Goal: Transaction & Acquisition: Purchase product/service

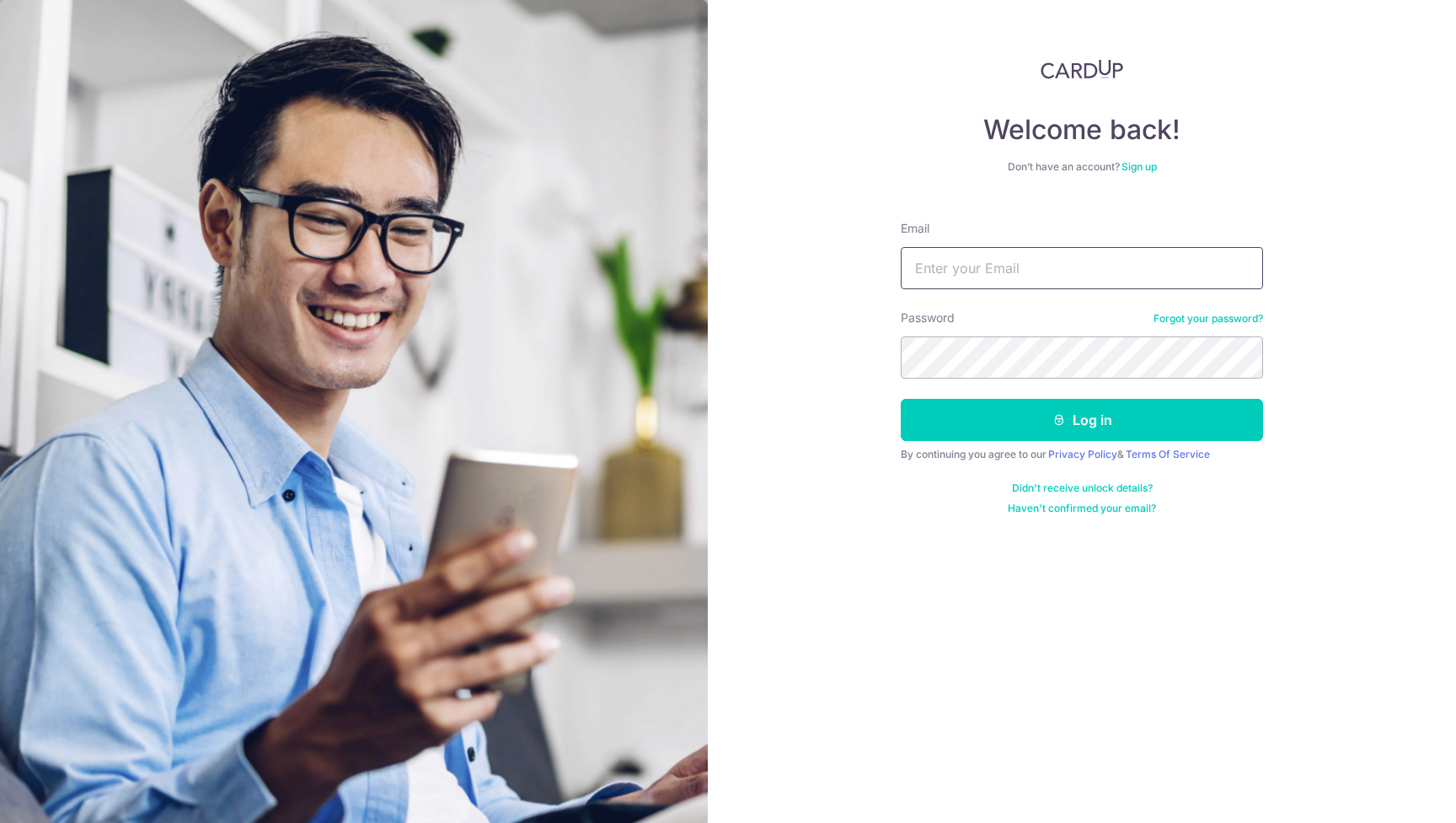
type input "tiongmin@yahoo.com"
click at [1082, 420] on button "Log in" at bounding box center [1081, 420] width 362 height 42
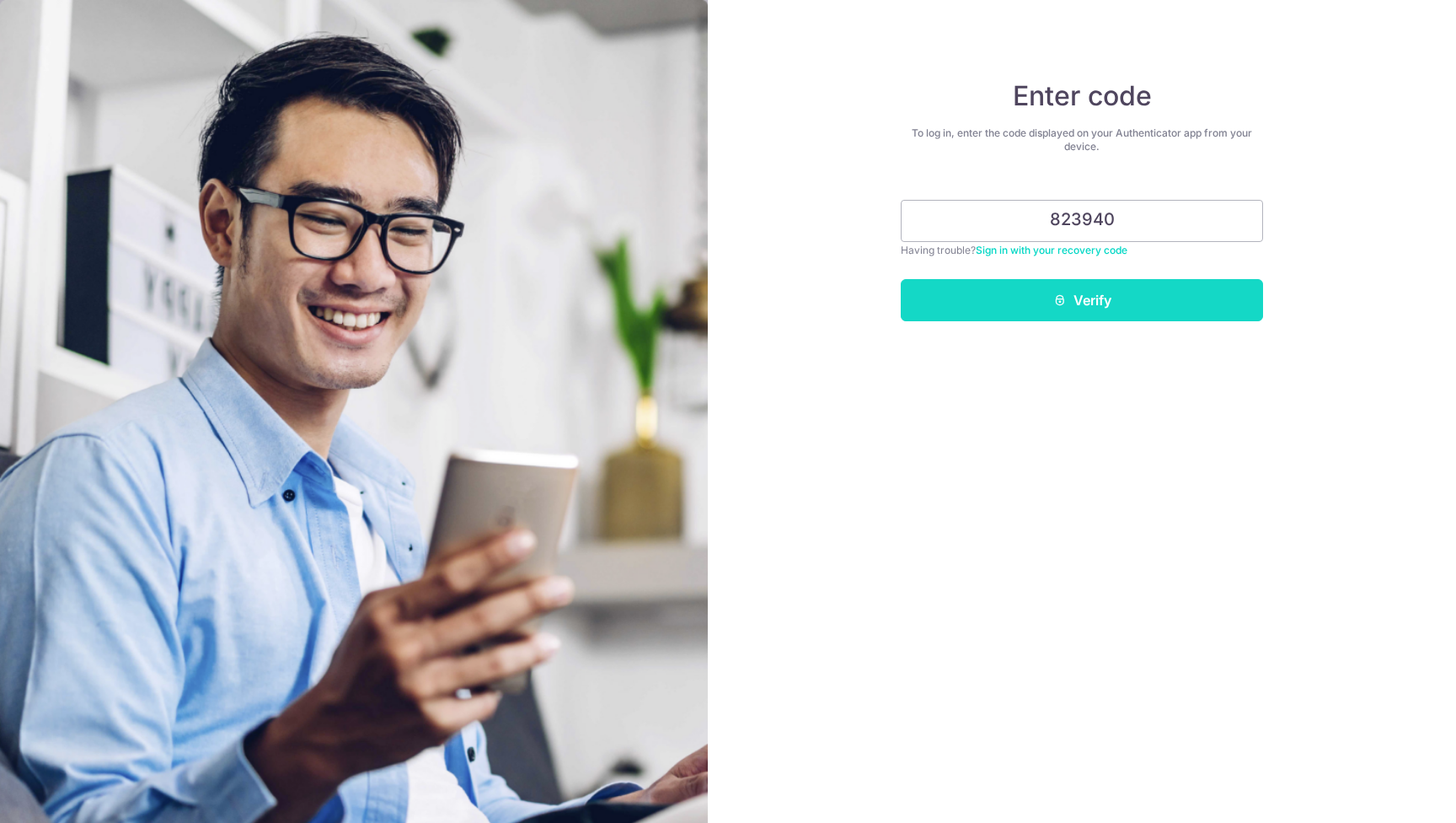
type input "823940"
click at [1116, 305] on button "Verify" at bounding box center [1081, 300] width 362 height 42
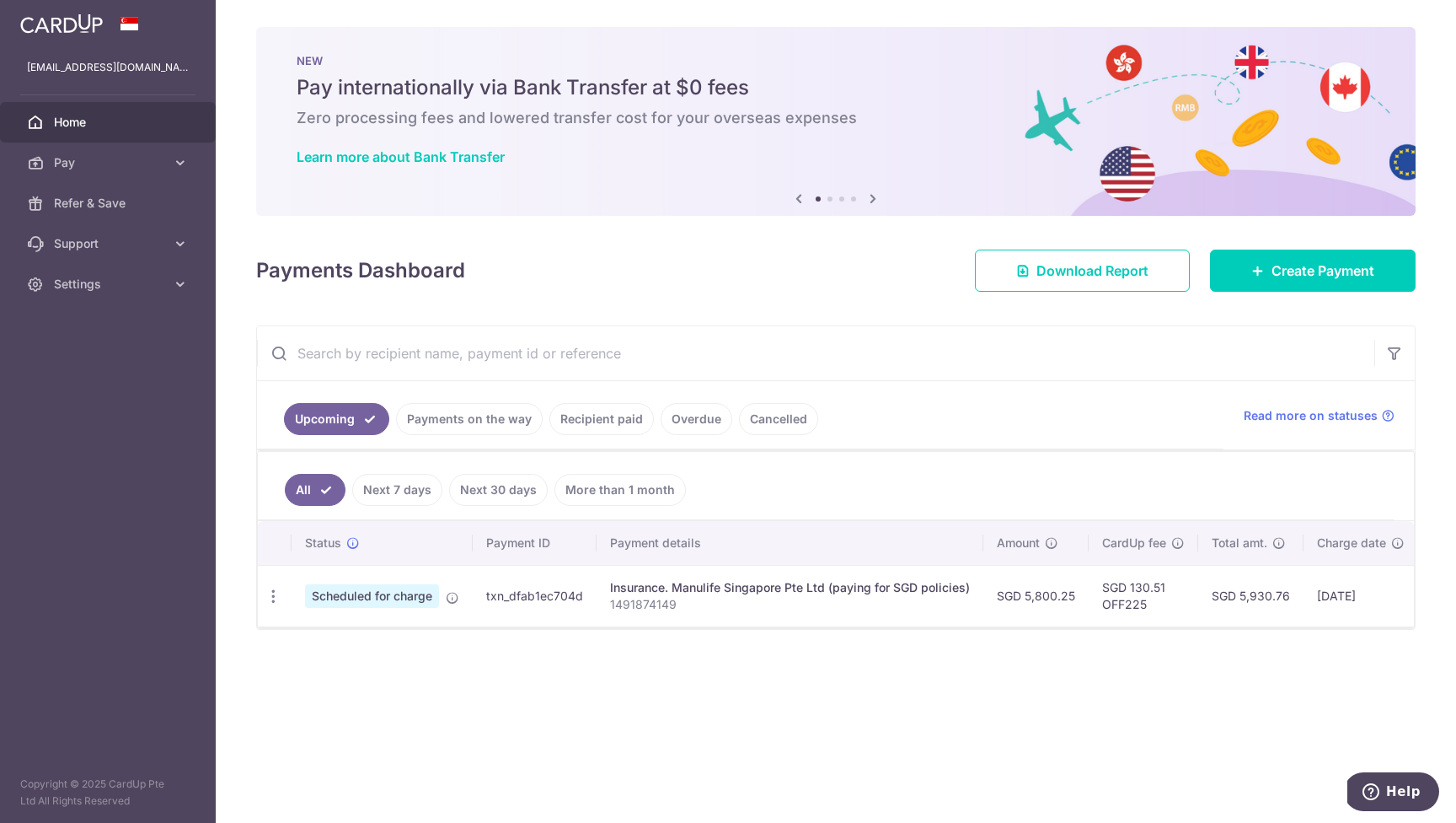
click at [785, 416] on link "Cancelled" at bounding box center [779, 419] width 79 height 32
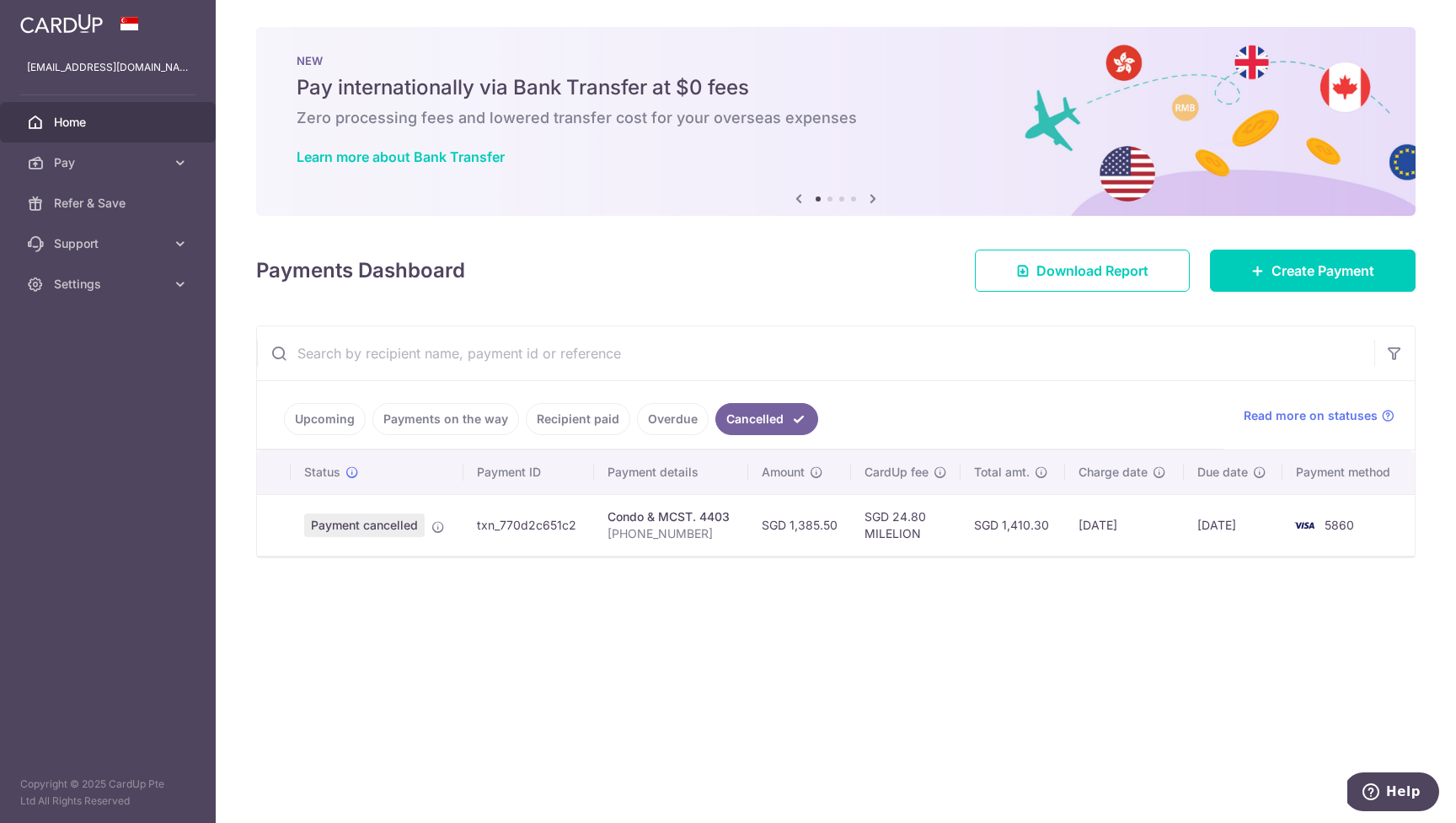
click at [321, 421] on link "Upcoming" at bounding box center [324, 419] width 82 height 32
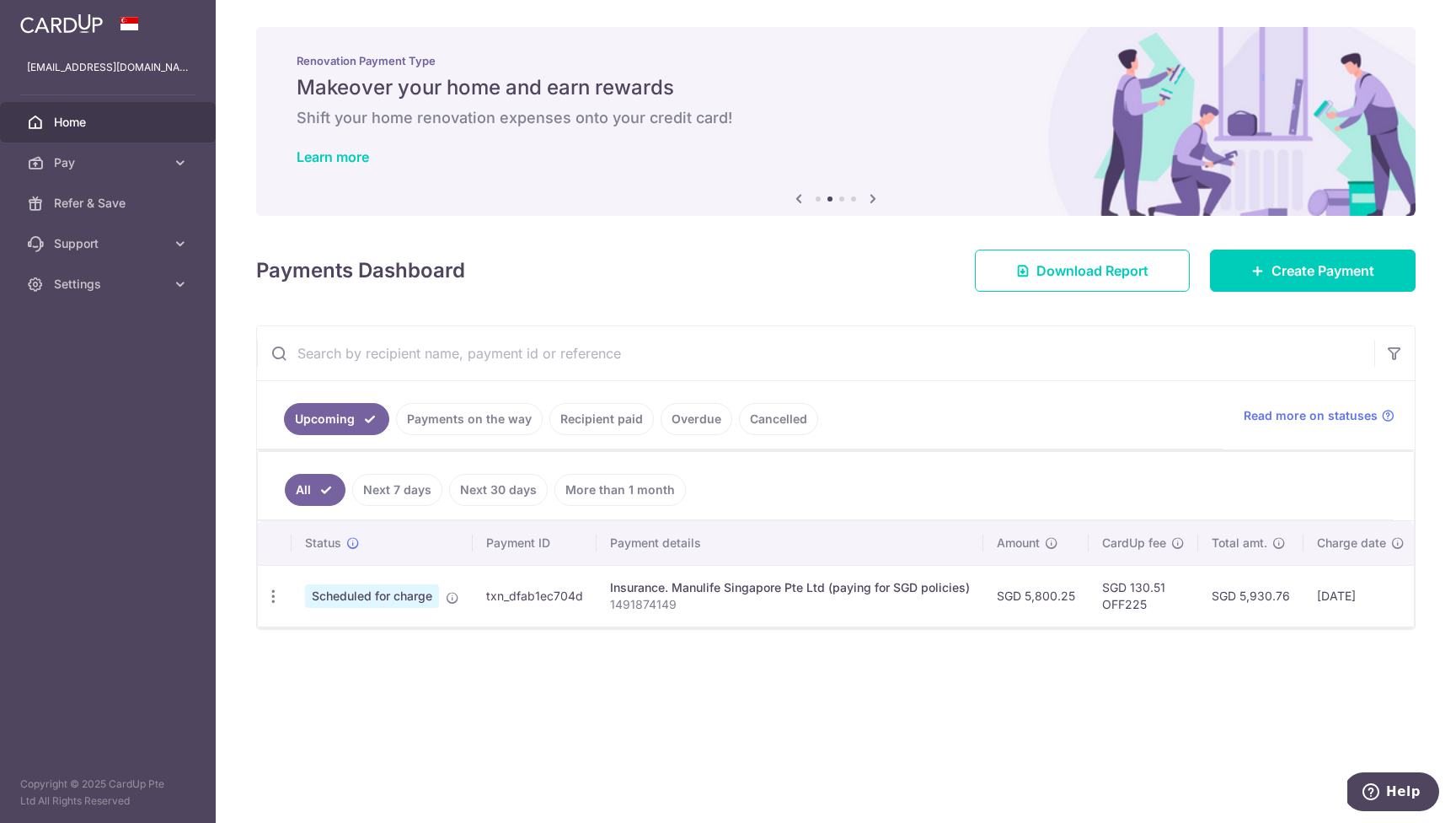
click at [785, 417] on link "Cancelled" at bounding box center [779, 419] width 79 height 32
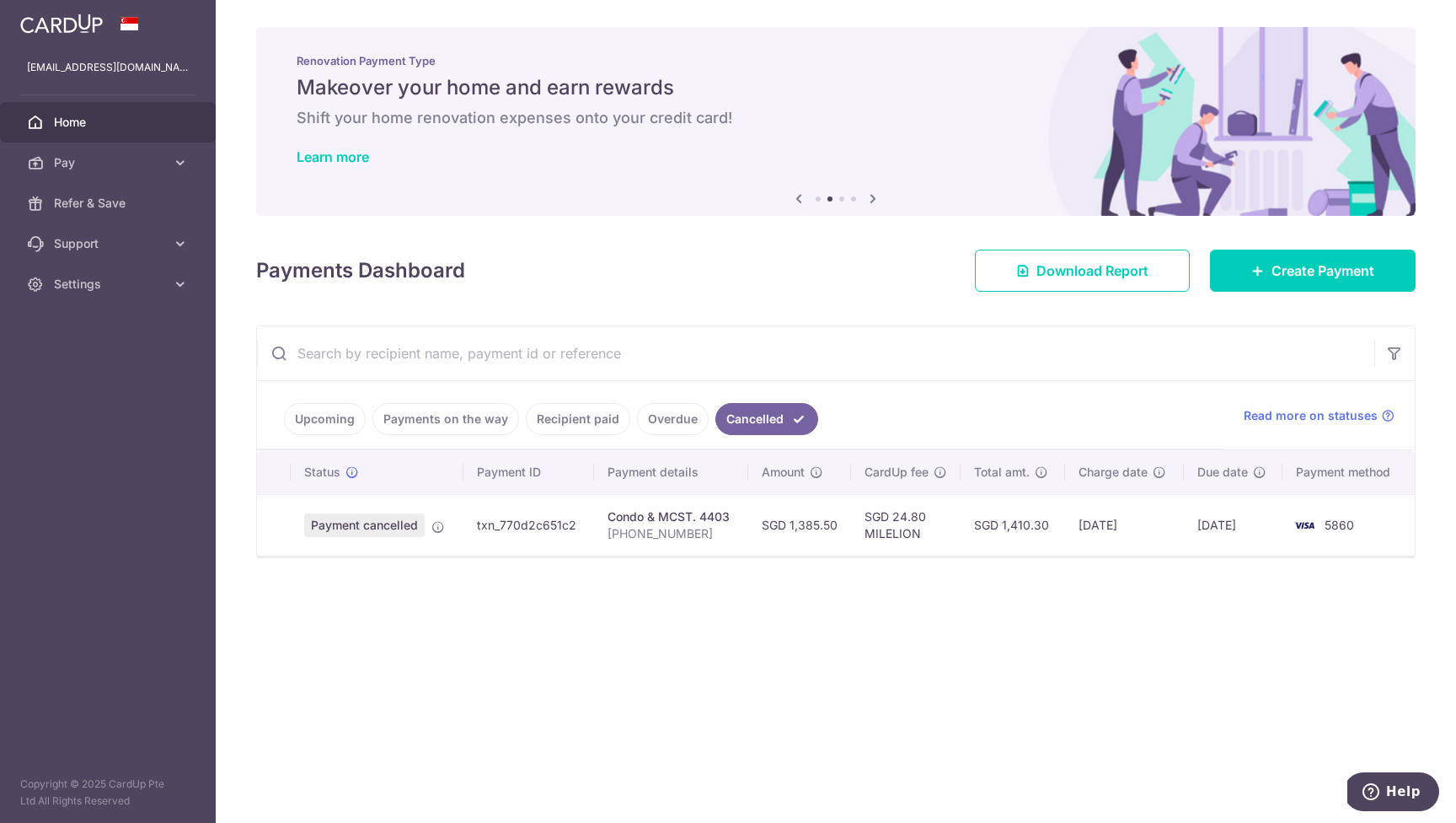
click at [388, 527] on span "Payment cancelled" at bounding box center [364, 525] width 121 height 24
click at [1307, 517] on img at bounding box center [1305, 525] width 34 height 20
click at [1356, 415] on span "Read more on statuses" at bounding box center [1311, 415] width 134 height 17
click at [436, 524] on icon at bounding box center [438, 527] width 14 height 14
click at [521, 523] on td "txn_770d2c651c2" at bounding box center [528, 524] width 131 height 62
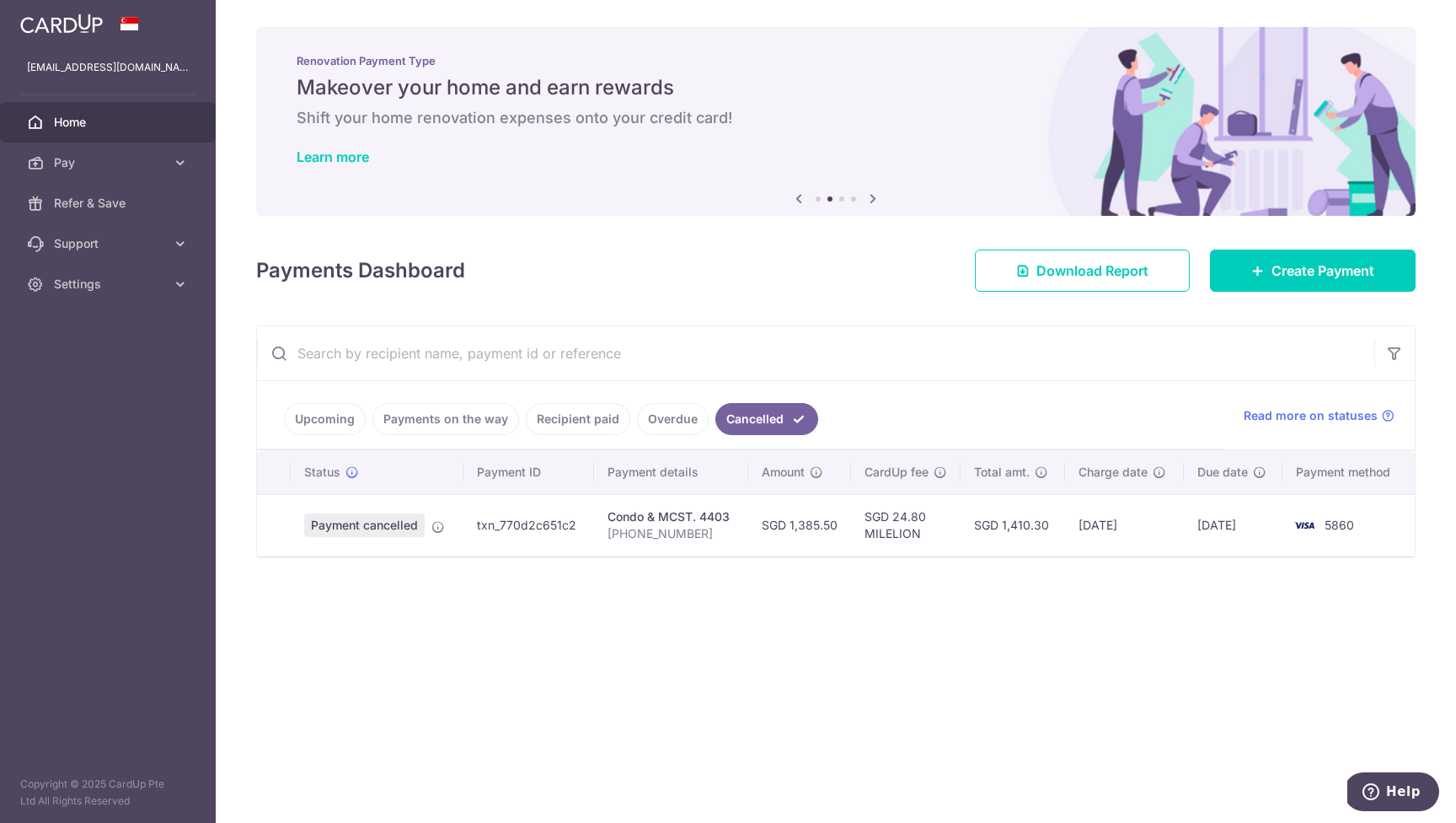
click at [523, 525] on td "txn_770d2c651c2" at bounding box center [528, 524] width 131 height 62
click at [674, 523] on div "Condo & MCST. 4403" at bounding box center [671, 517] width 127 height 17
click at [703, 527] on p "[PHONE_NUMBER]" at bounding box center [671, 533] width 127 height 17
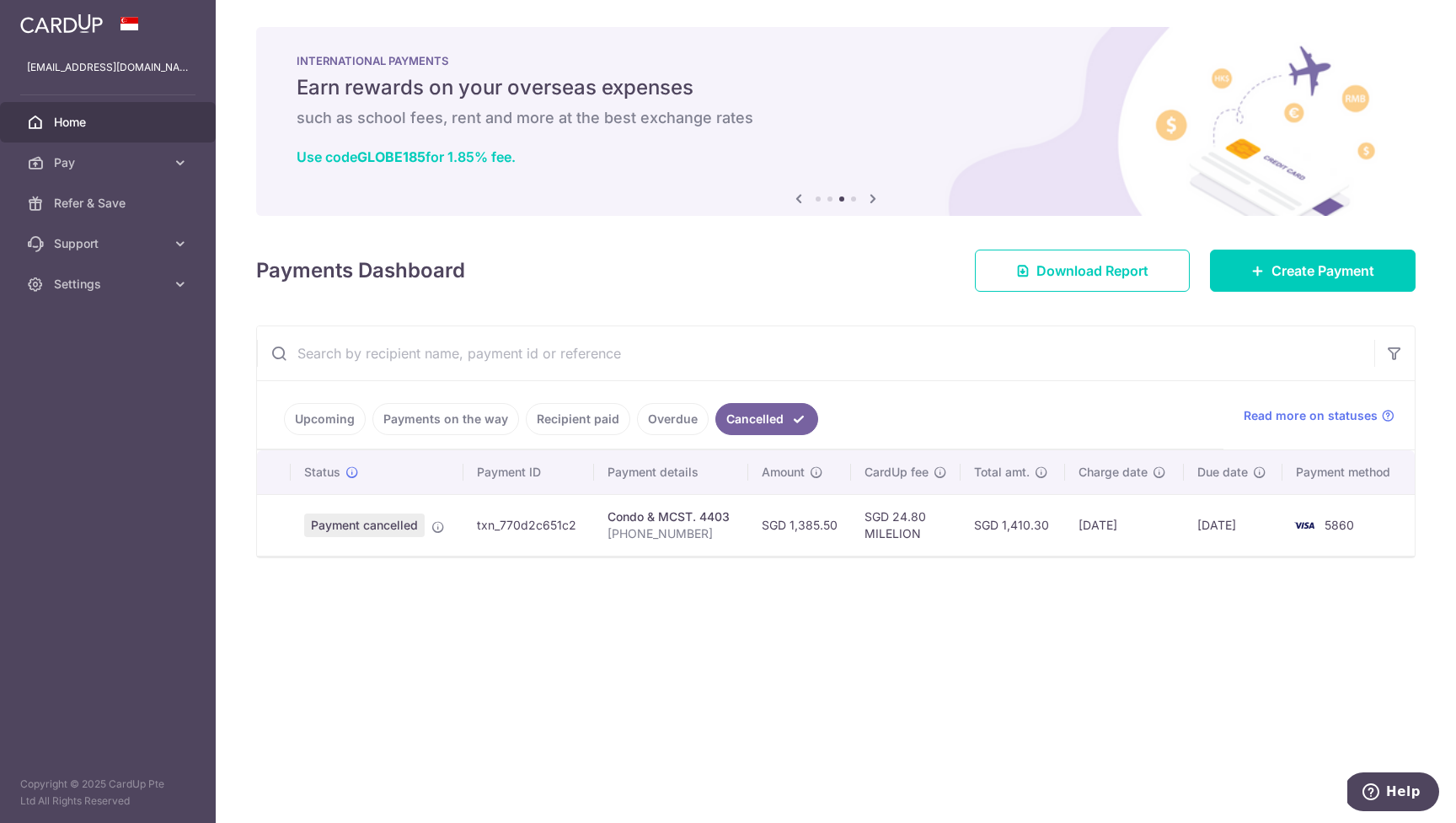
click at [1322, 526] on img at bounding box center [1305, 525] width 34 height 20
click at [1351, 524] on span "5860" at bounding box center [1340, 524] width 30 height 14
click at [1237, 524] on td "26/09/2025" at bounding box center [1234, 524] width 100 height 62
click at [1116, 531] on td "23/09/2025" at bounding box center [1124, 524] width 118 height 62
click at [1008, 531] on td "SGD 1,410.30" at bounding box center [1013, 524] width 106 height 62
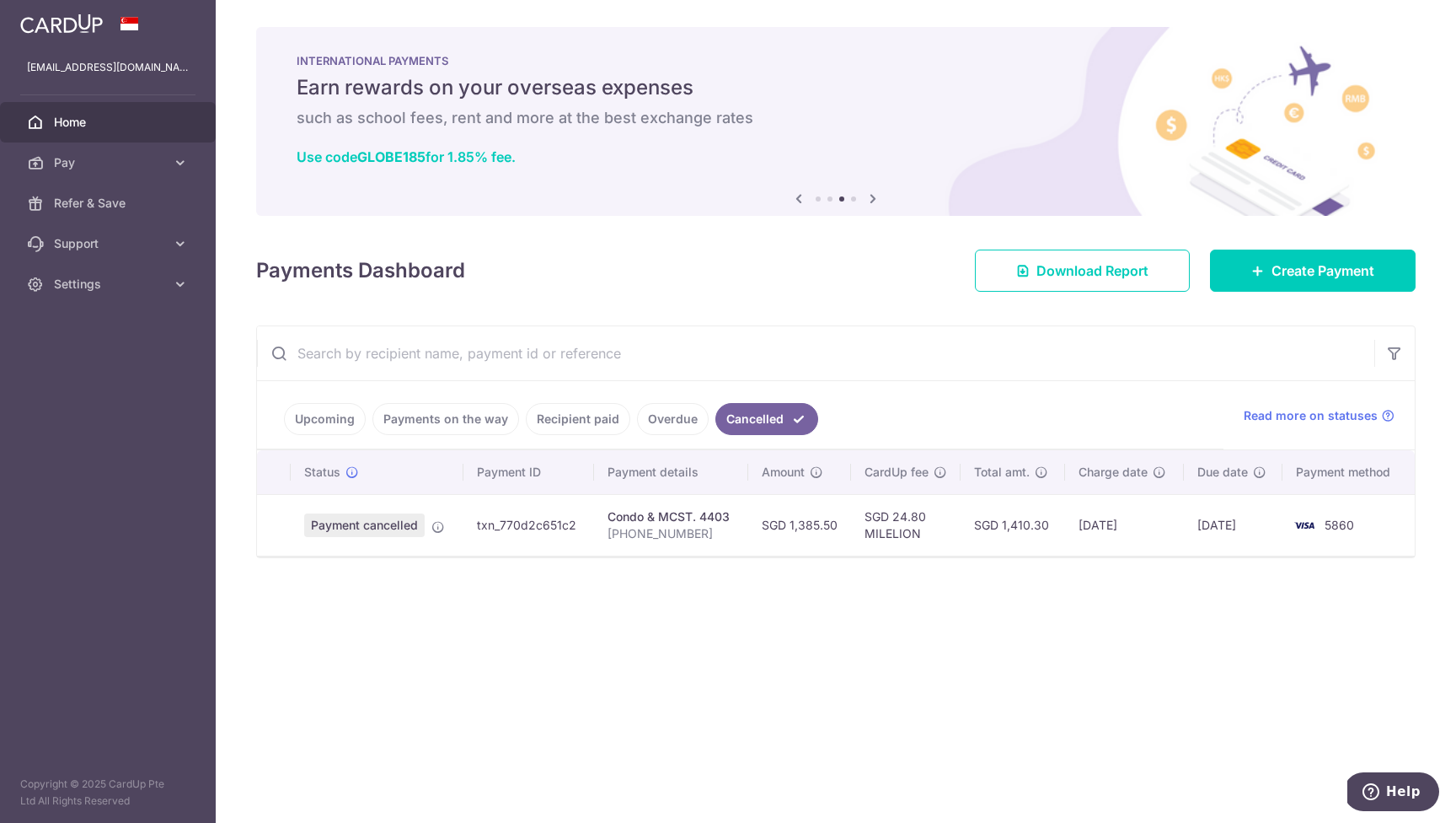
click at [885, 528] on td "SGD 24.80 MILELION" at bounding box center [906, 524] width 110 height 62
click at [756, 532] on td "SGD 1,385.50" at bounding box center [800, 524] width 103 height 62
click at [607, 522] on td "Condo & MCST. 4403 034-05-26" at bounding box center [671, 524] width 154 height 62
drag, startPoint x: 395, startPoint y: 523, endPoint x: 409, endPoint y: 512, distance: 17.8
click at [395, 523] on span "Payment cancelled" at bounding box center [364, 525] width 121 height 24
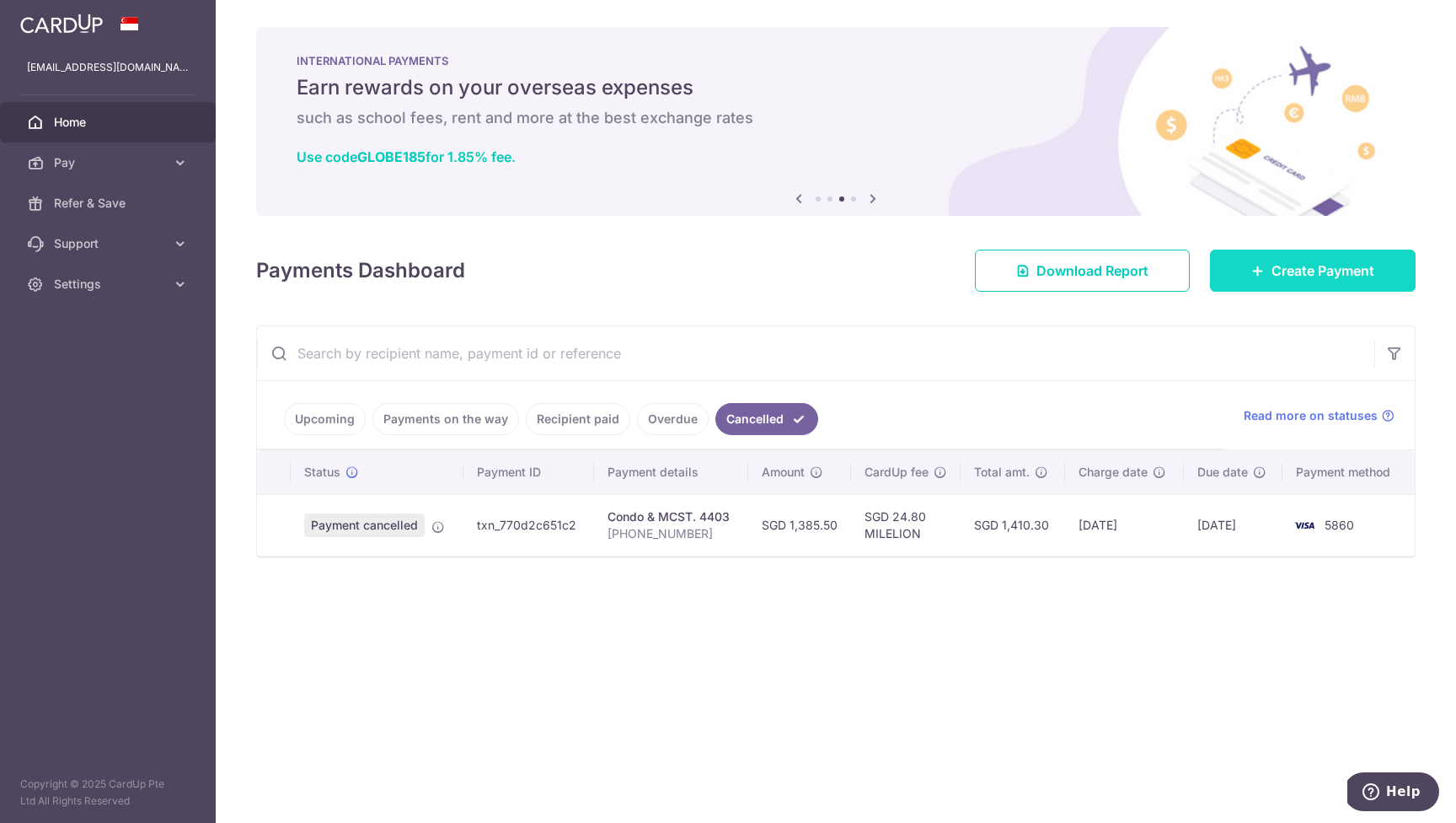
click at [1313, 273] on span "Create Payment" at bounding box center [1323, 271] width 103 height 20
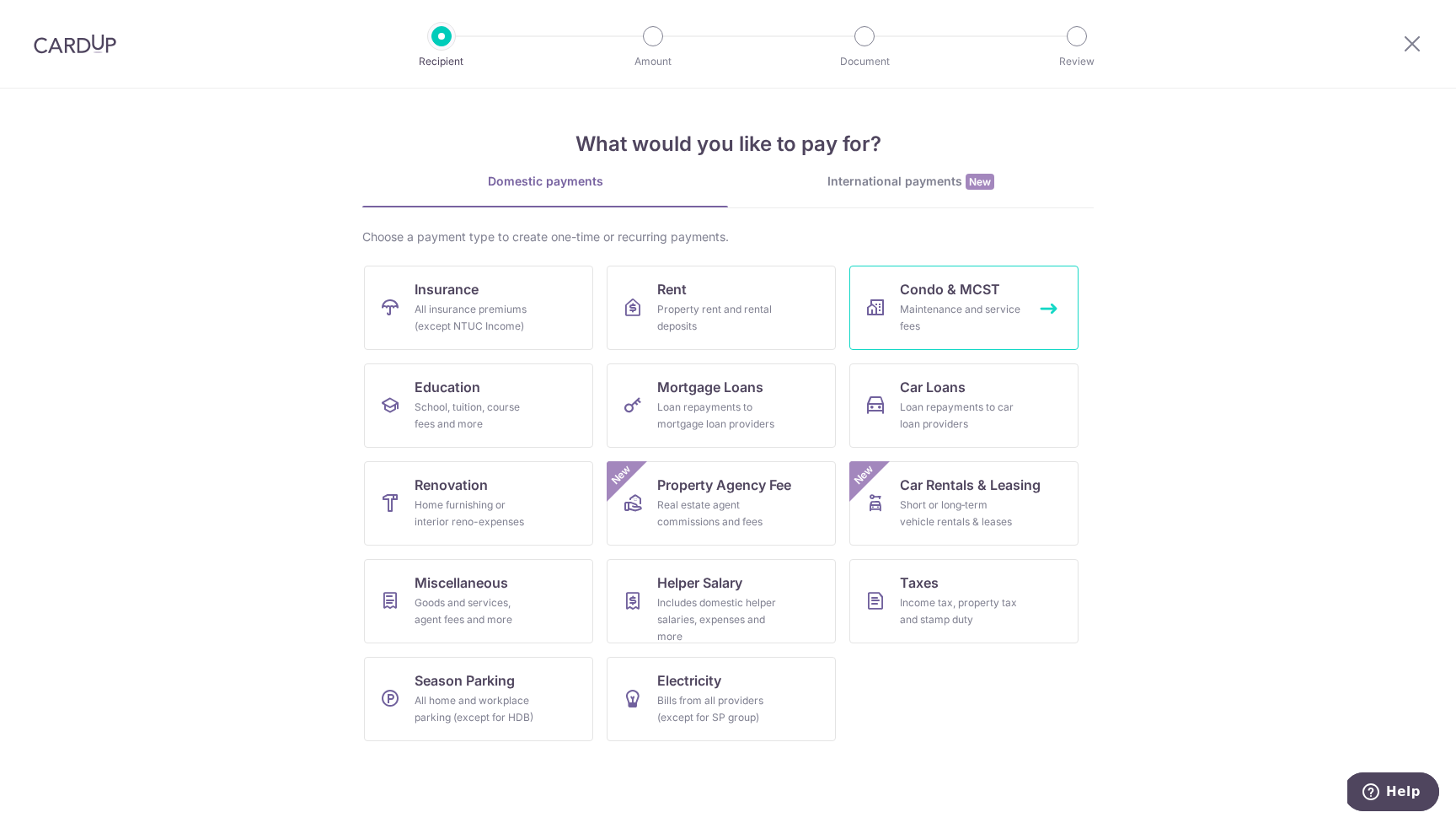
click at [959, 300] on link "Condo & MCST Maintenance and service fees" at bounding box center [964, 308] width 230 height 84
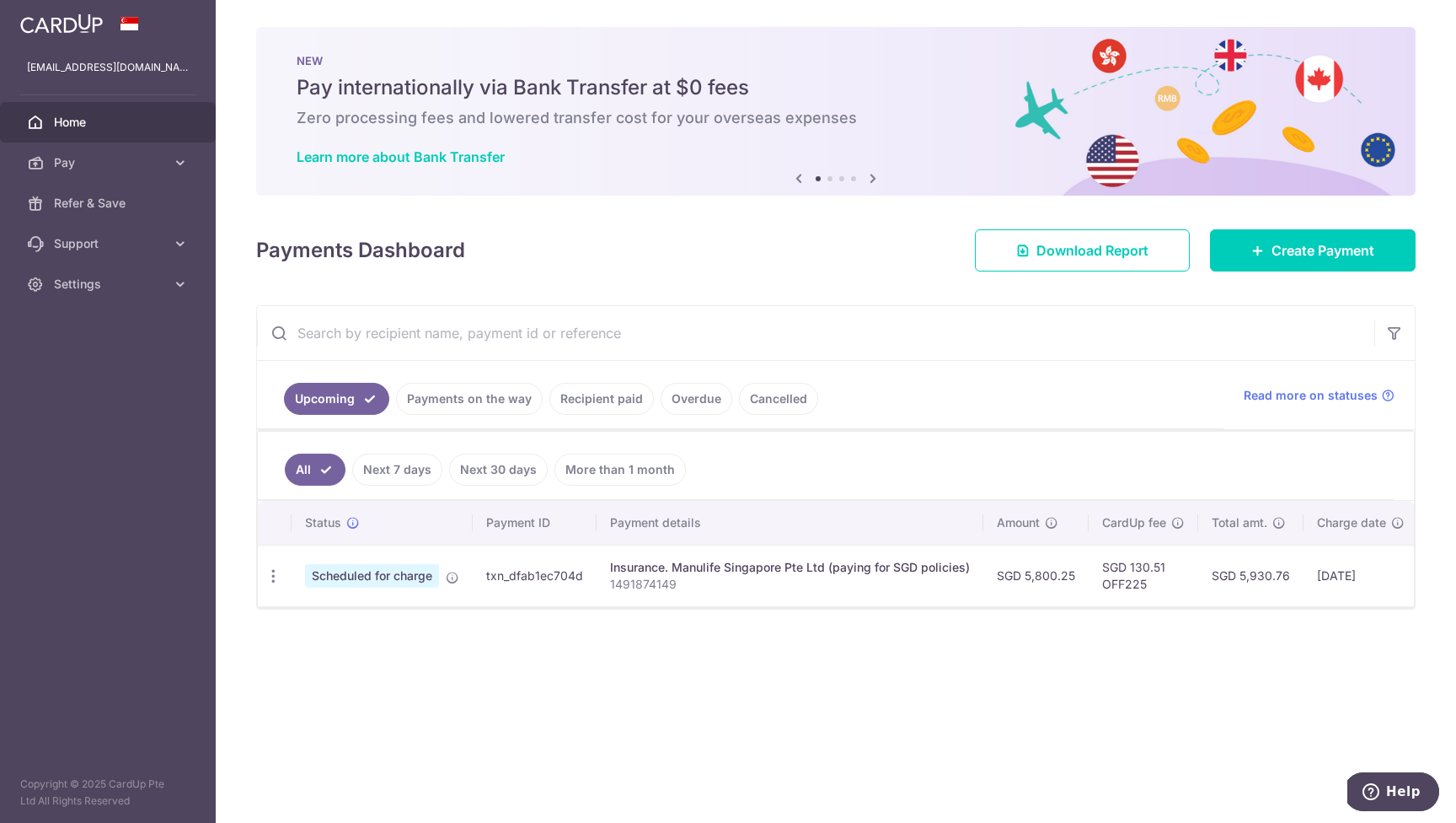
click at [788, 398] on link "Cancelled" at bounding box center [779, 398] width 79 height 32
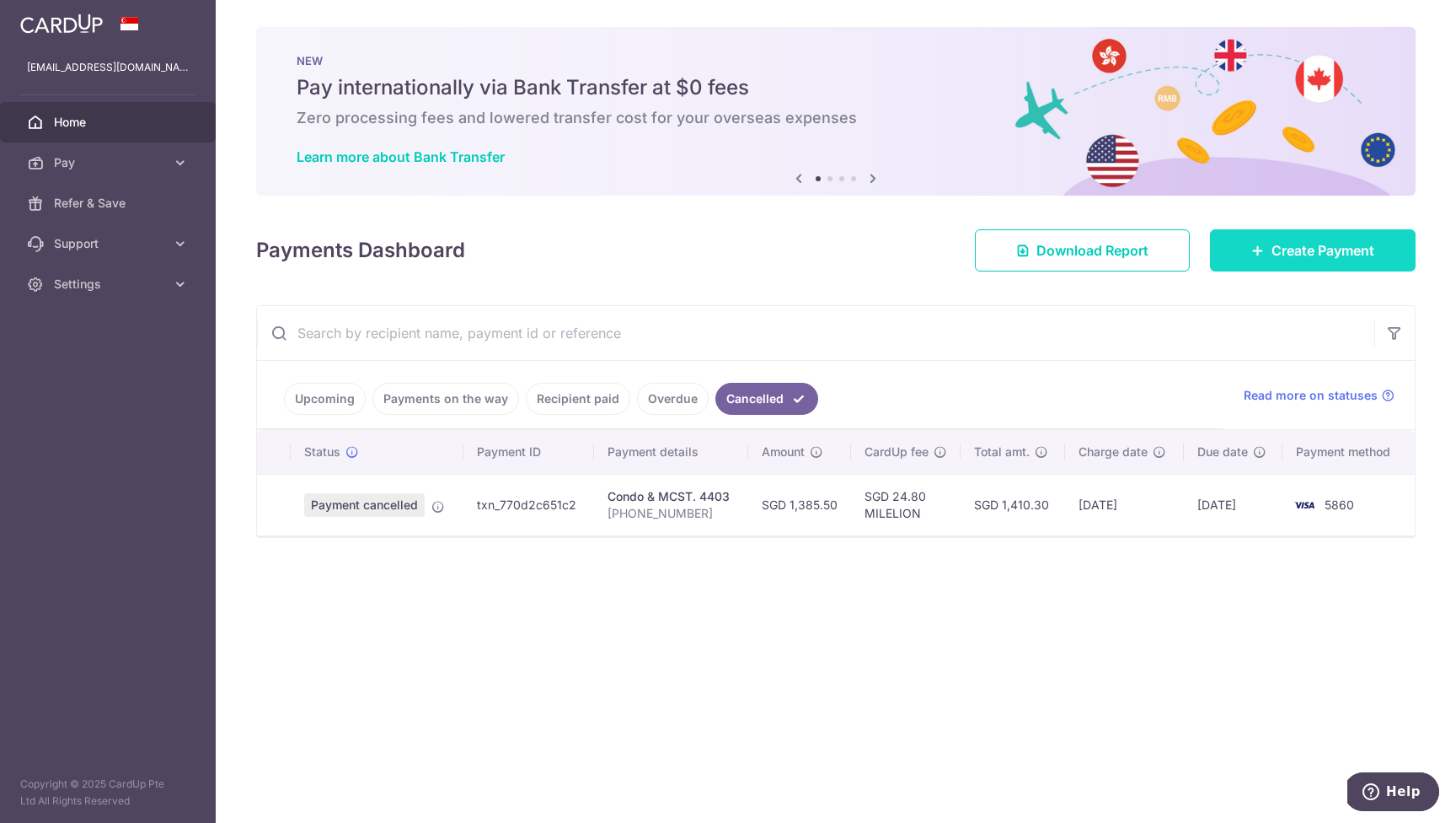
click at [1297, 249] on span "Create Payment" at bounding box center [1323, 251] width 103 height 20
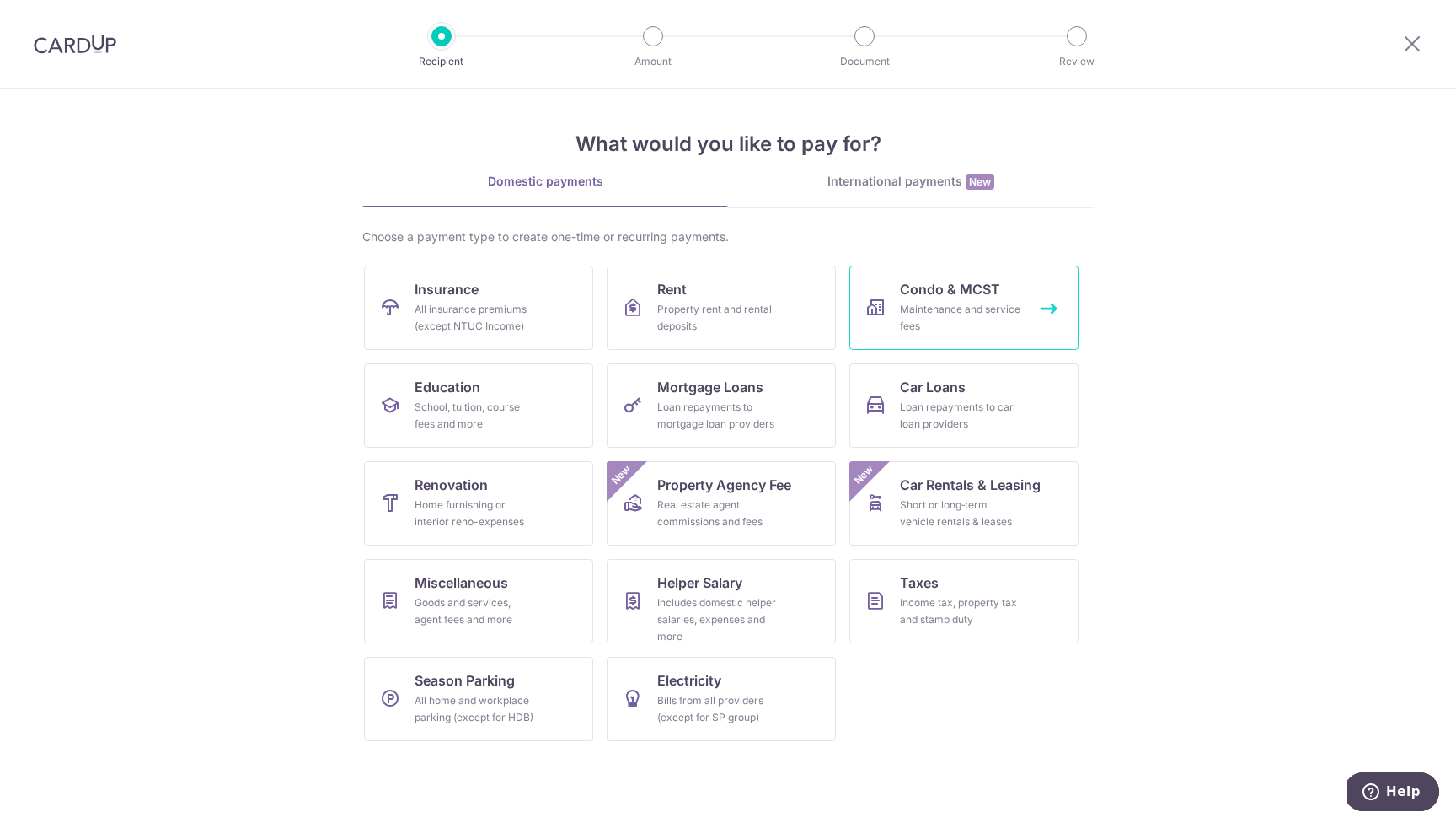
click at [960, 293] on span "Condo & MCST" at bounding box center [950, 289] width 100 height 20
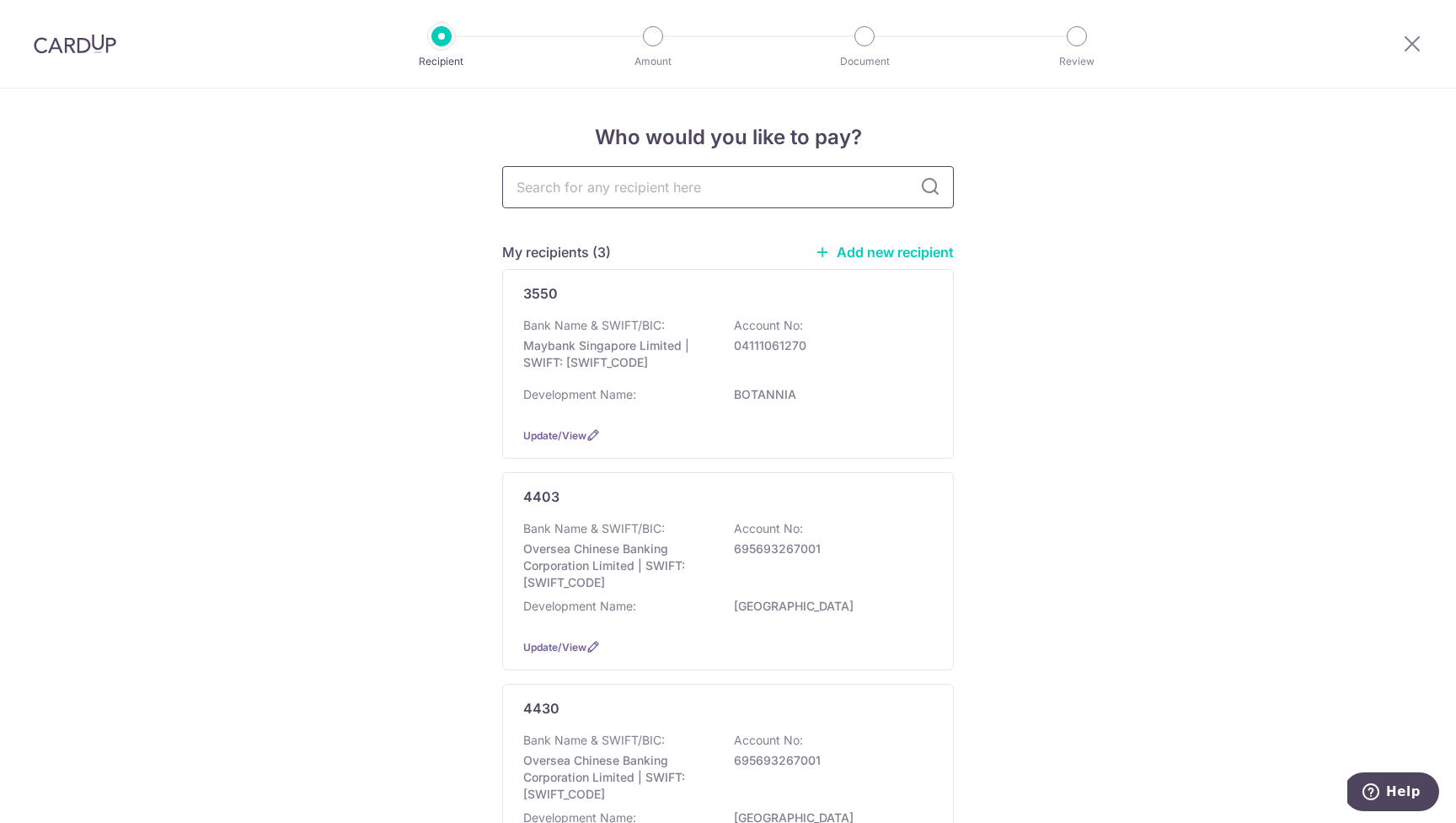
click at [619, 189] on input "text" at bounding box center [728, 187] width 452 height 42
type input "4403"
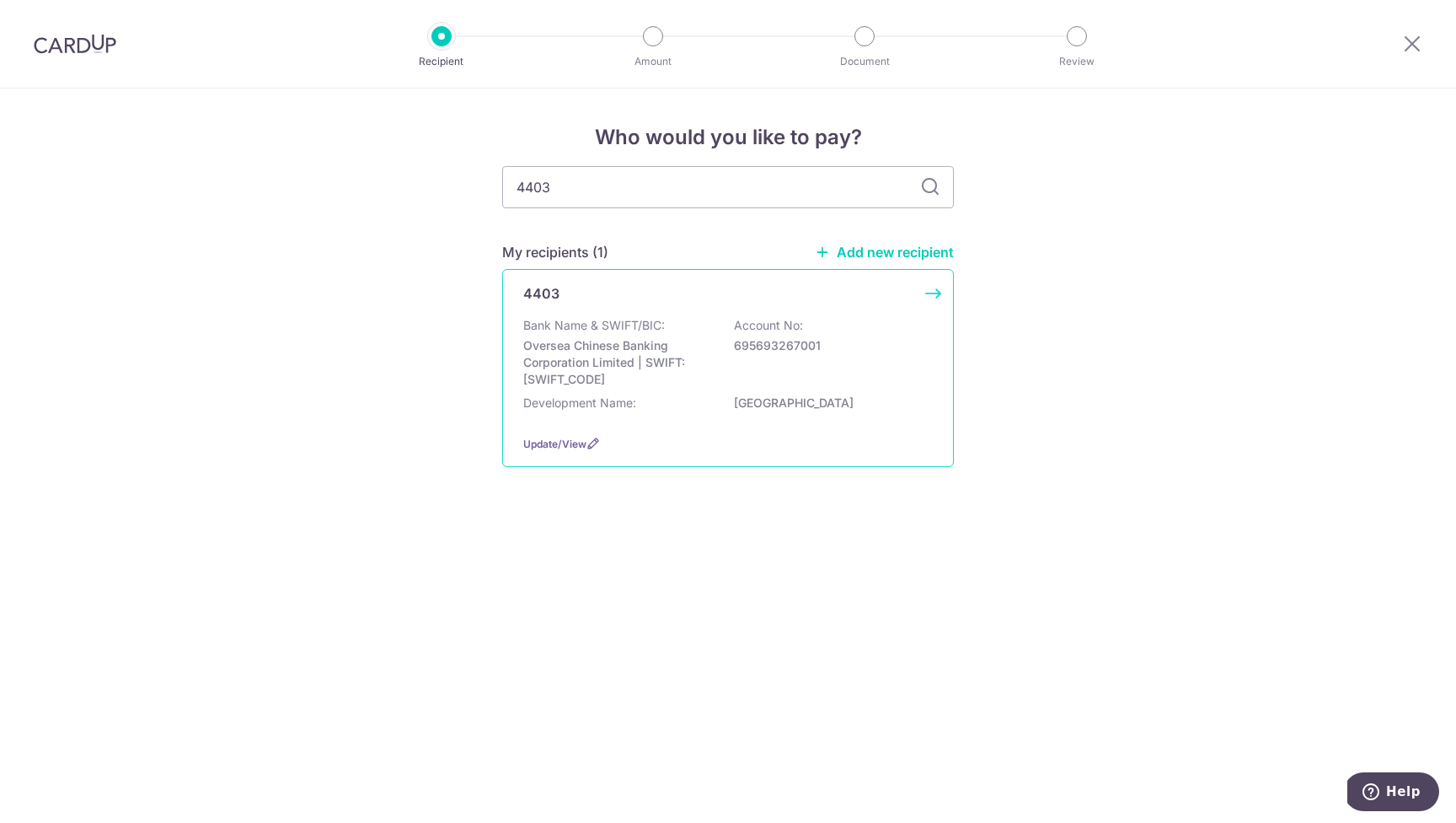
click at [717, 303] on div "4403 Bank Name & SWIFT/BIC: Oversea Chinese Banking Corporation Limited | SWIFT…" at bounding box center [728, 368] width 452 height 198
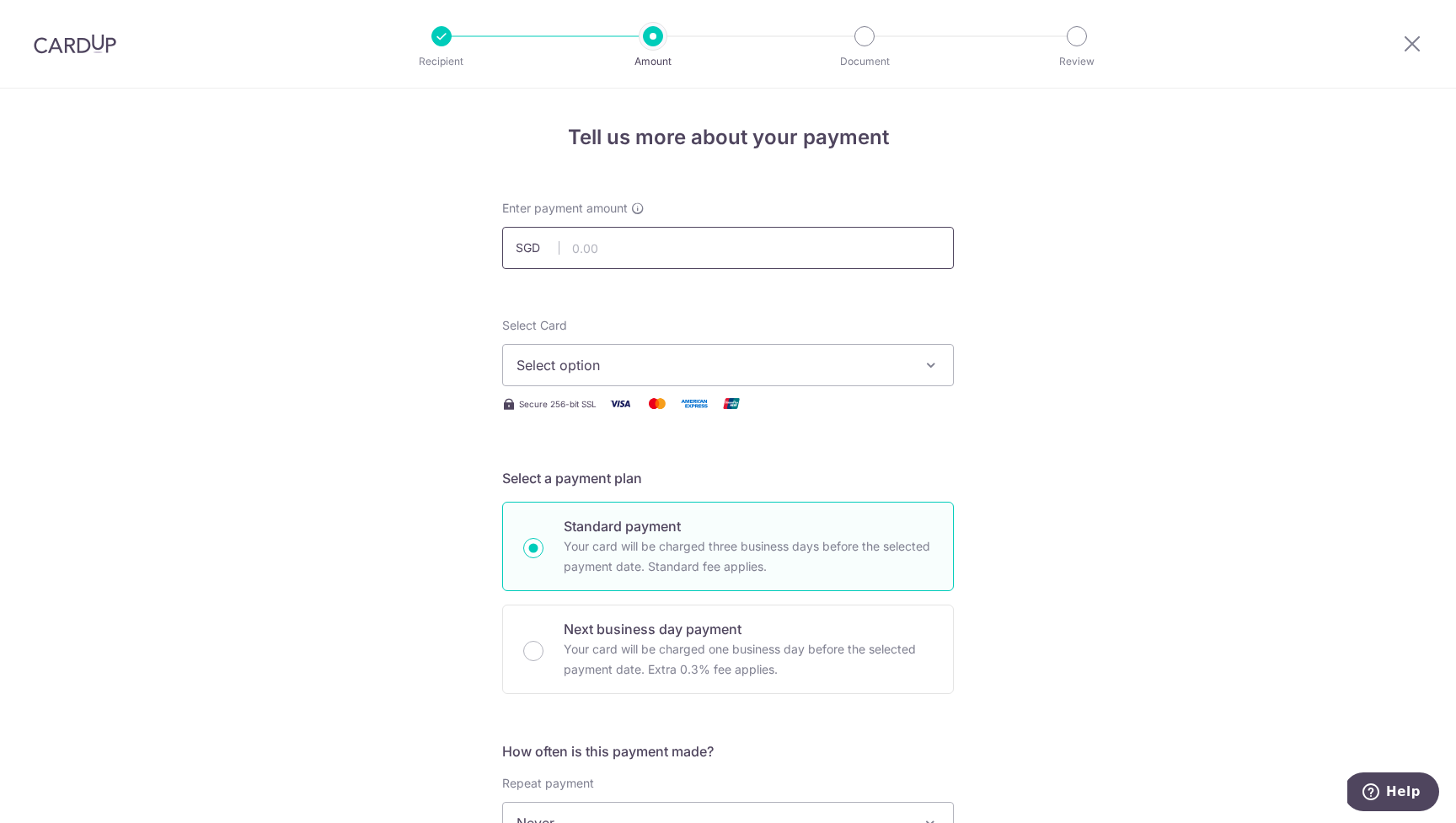
click at [610, 248] on input "text" at bounding box center [728, 248] width 452 height 42
type input "1,385.50"
click at [678, 358] on span "Select option" at bounding box center [712, 365] width 392 height 20
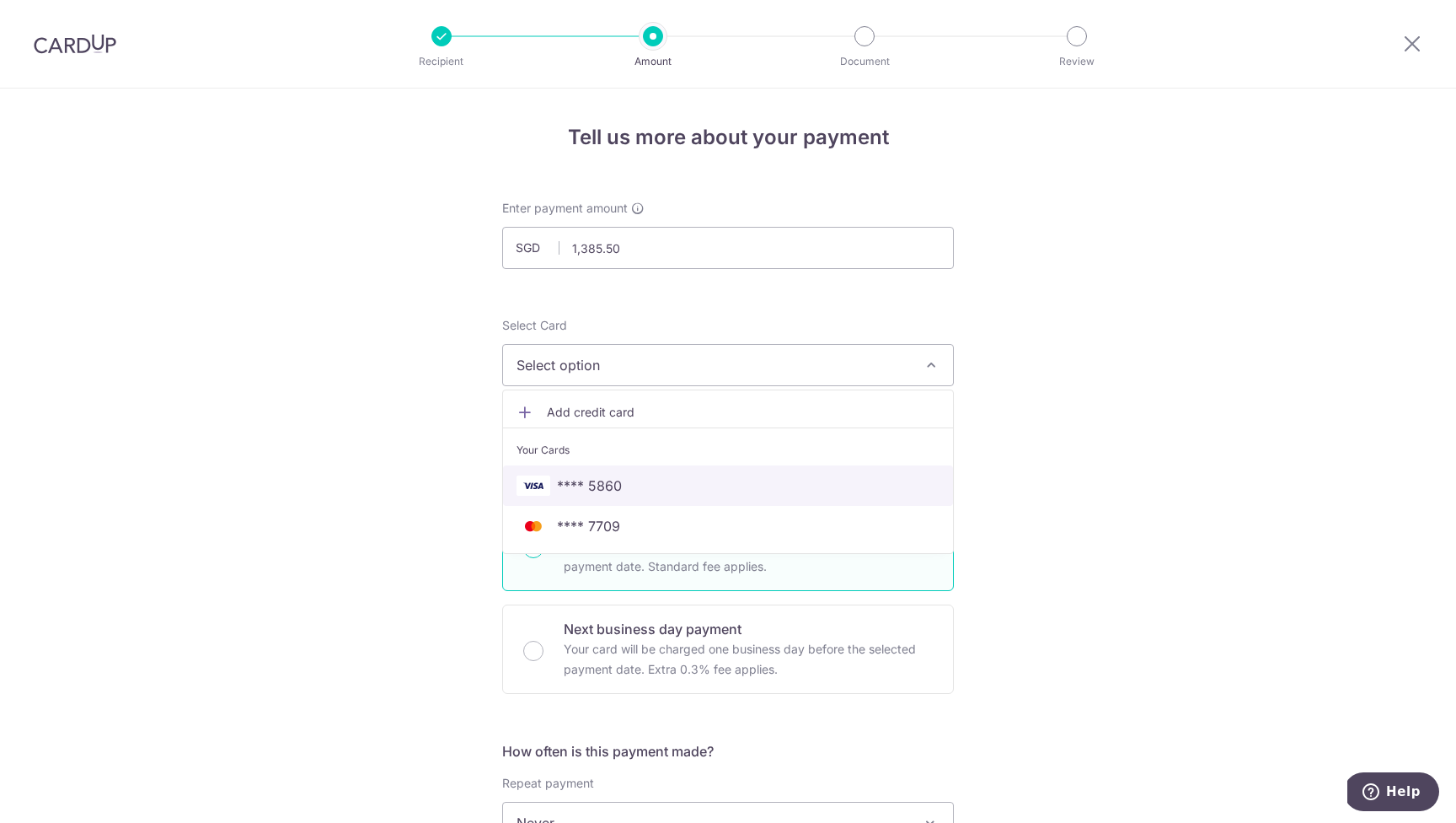
click at [644, 479] on span "**** 5860" at bounding box center [728, 485] width 423 height 20
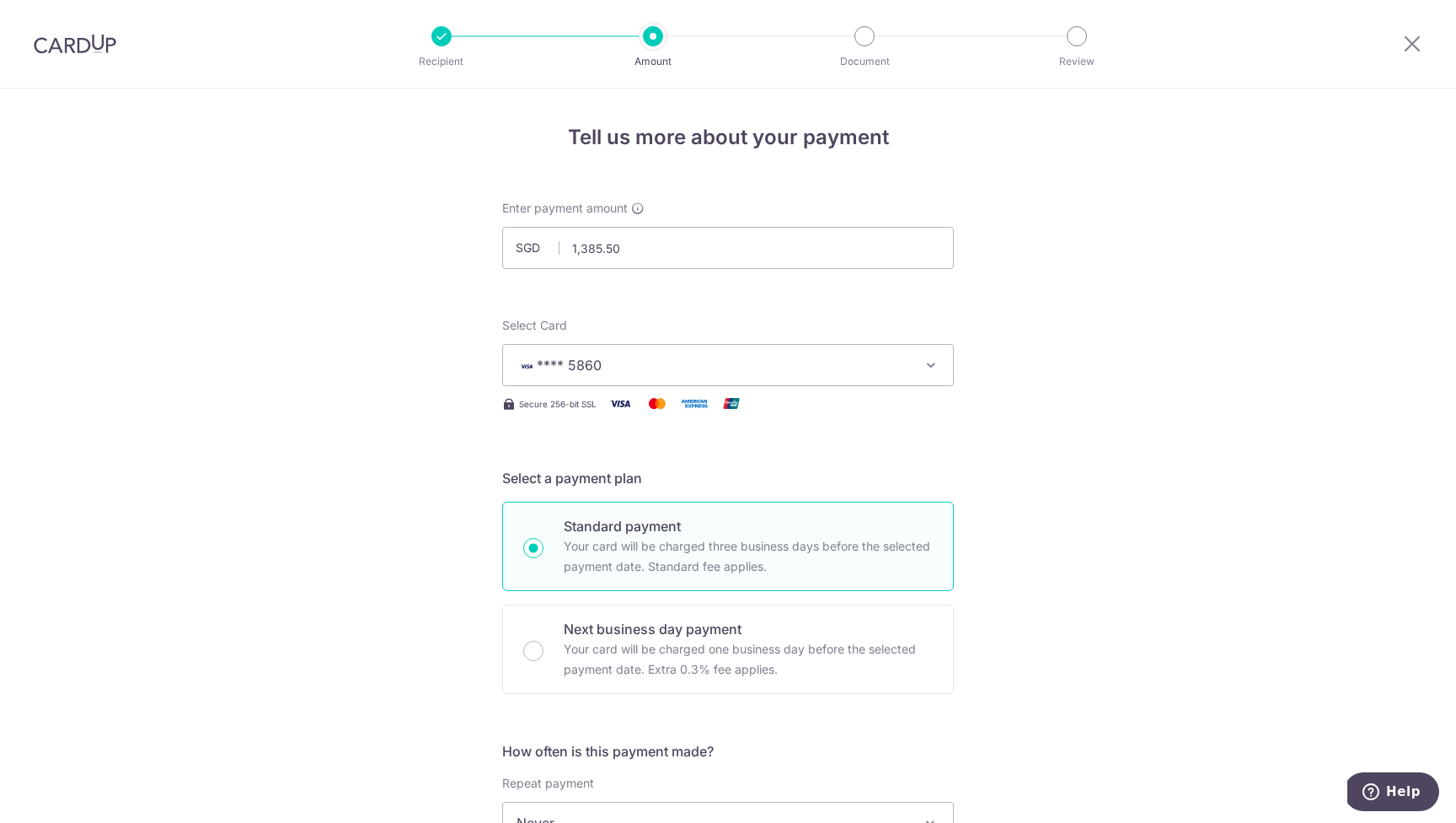
click at [887, 368] on span "**** 5860" at bounding box center [712, 365] width 392 height 20
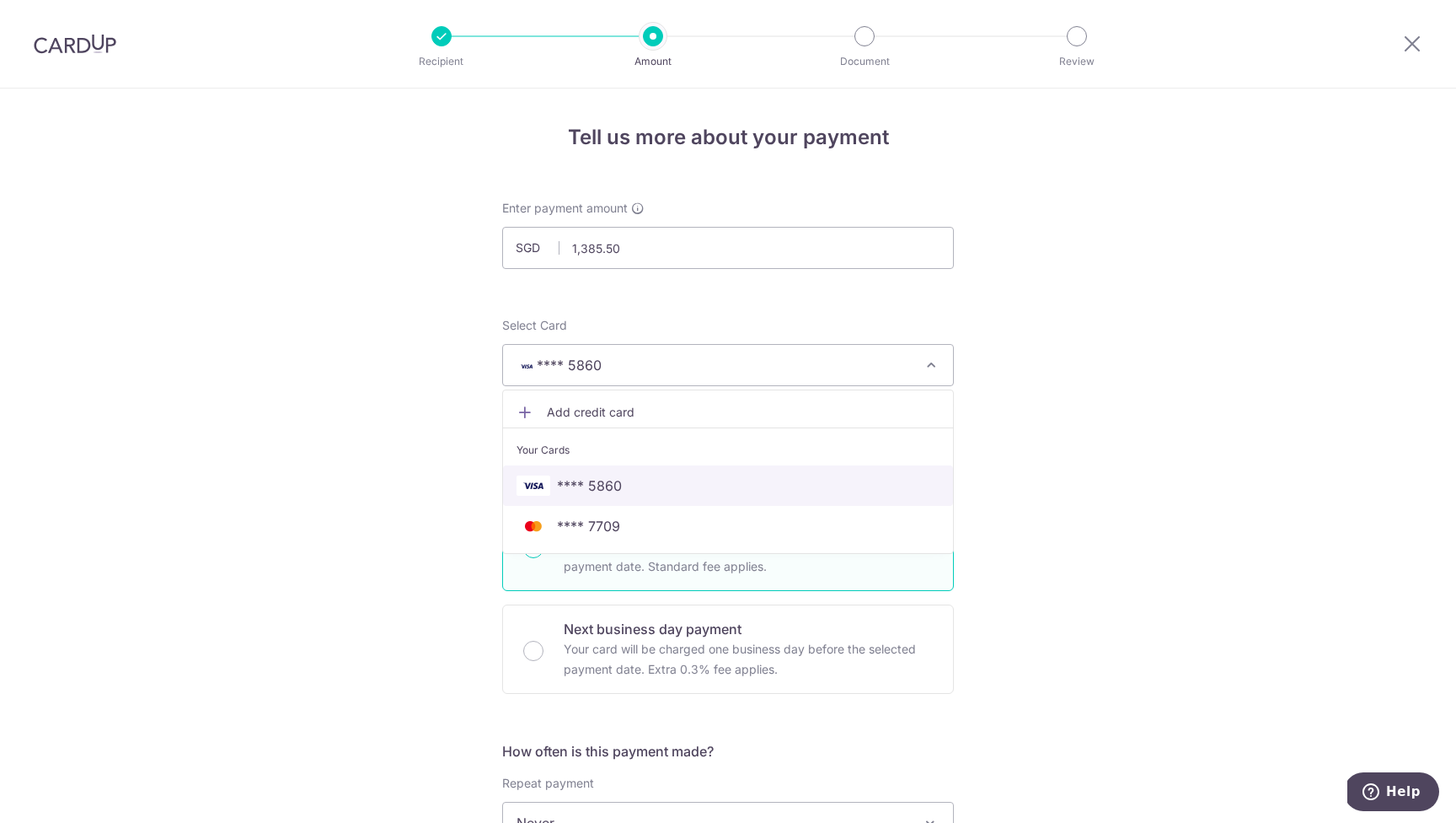
click at [648, 484] on span "**** 5860" at bounding box center [728, 485] width 423 height 20
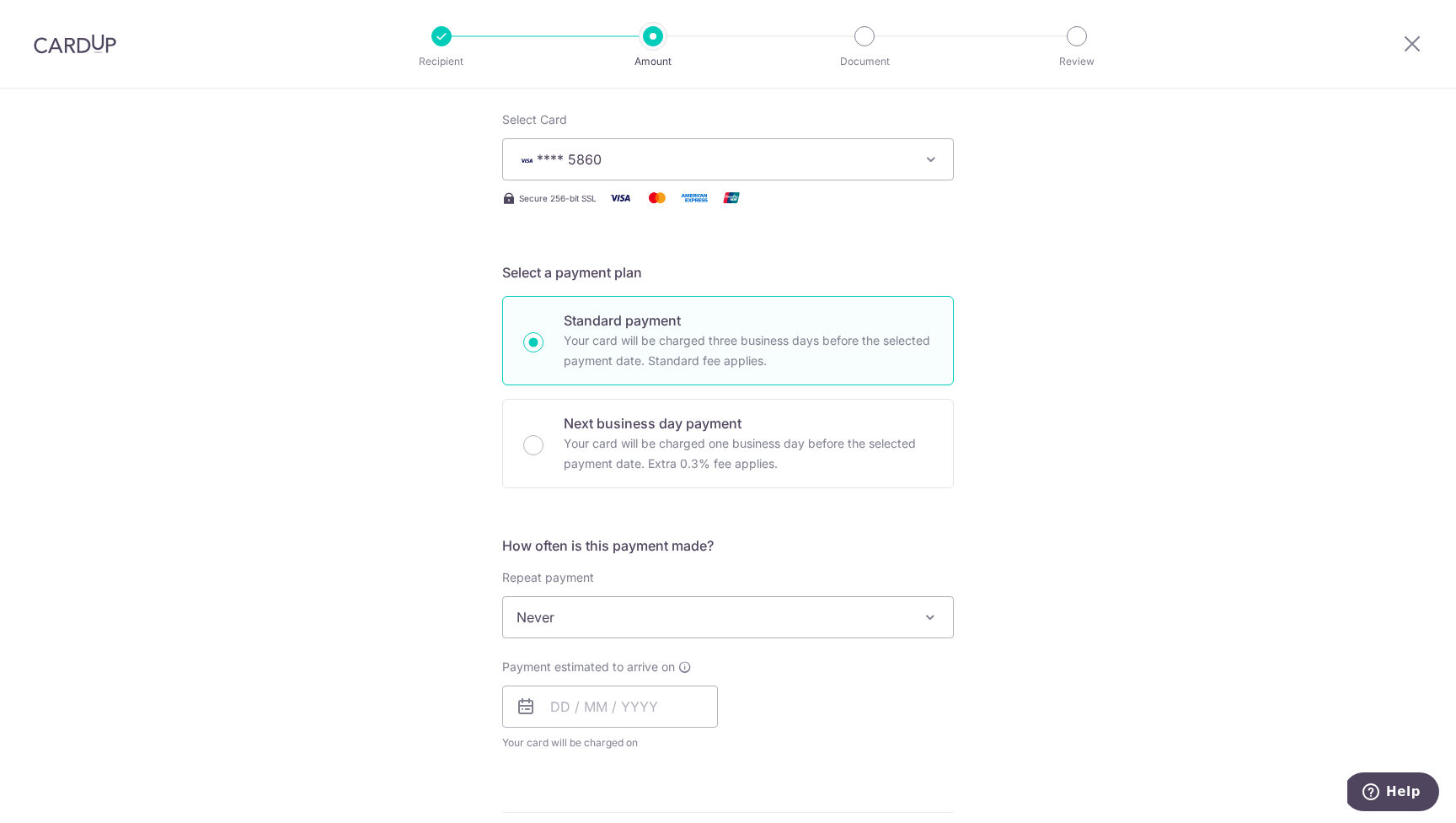
scroll to position [317, 0]
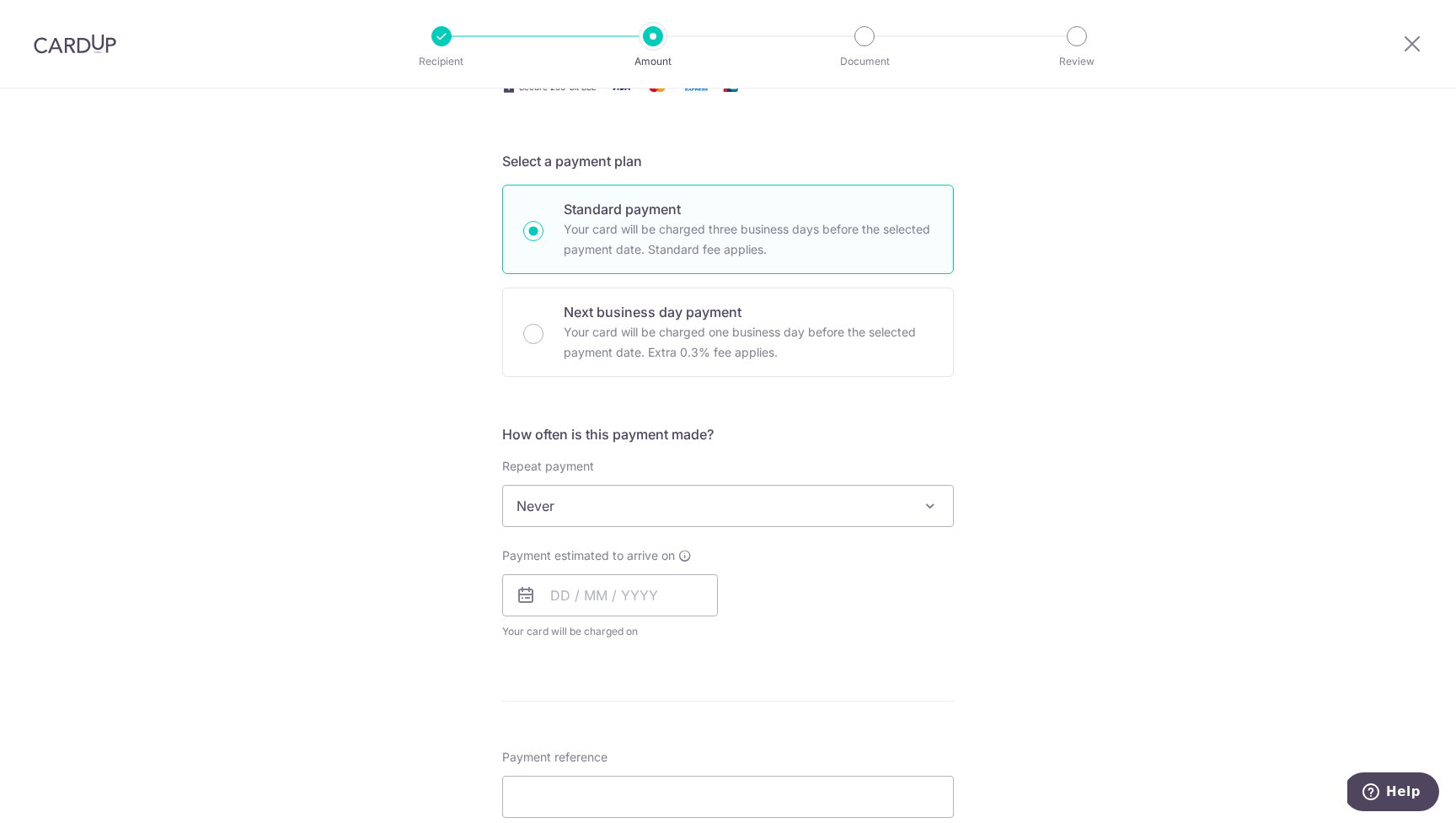
click at [631, 516] on span "Never" at bounding box center [728, 506] width 450 height 41
click at [1091, 494] on div "Tell us more about your payment Enter payment amount SGD 1,385.50 1385.50 Selec…" at bounding box center [728, 533] width 1456 height 1524
click at [604, 600] on input "text" at bounding box center [610, 595] width 216 height 42
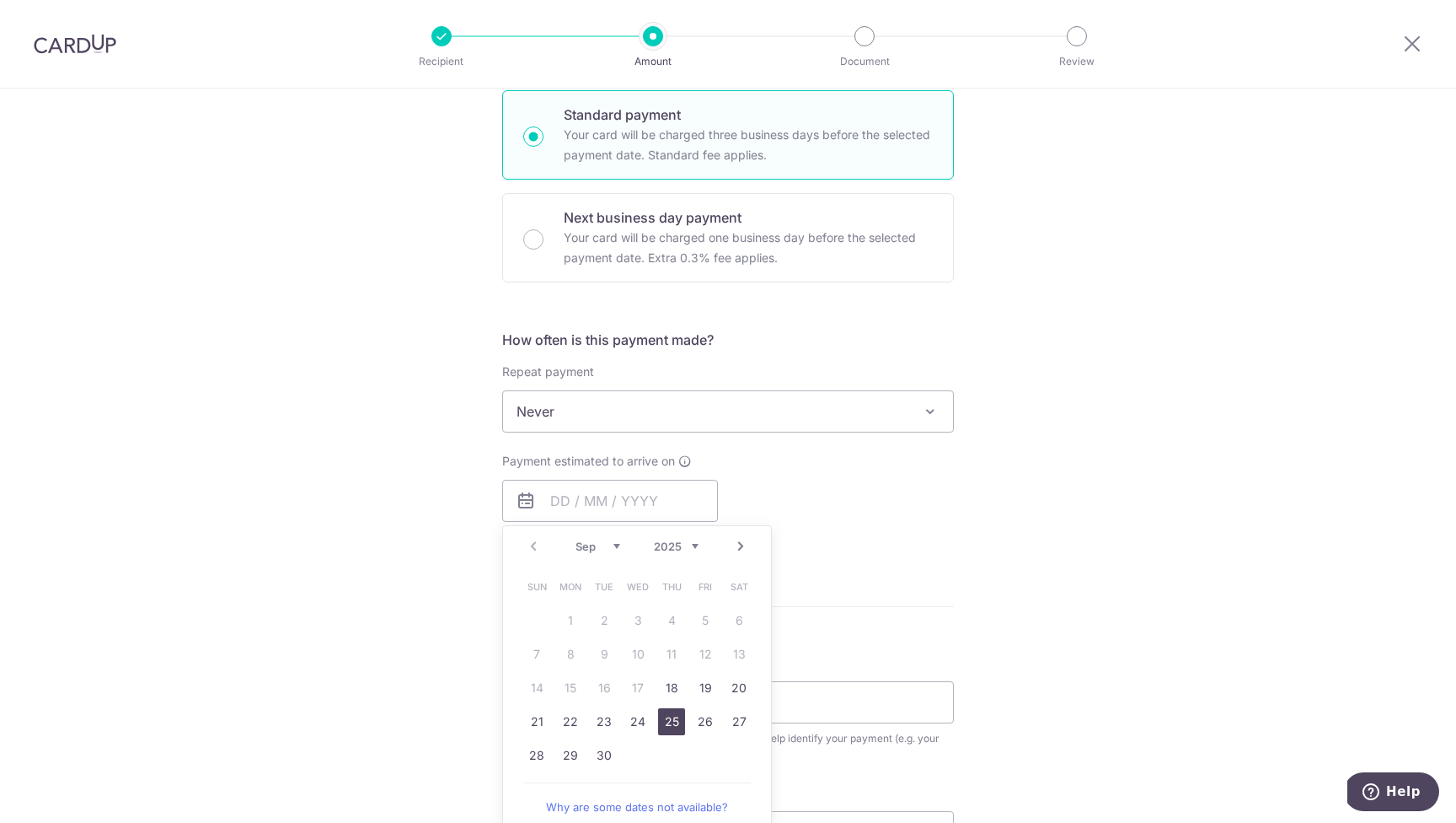
click at [674, 721] on link "25" at bounding box center [672, 722] width 27 height 27
type input "[DATE]"
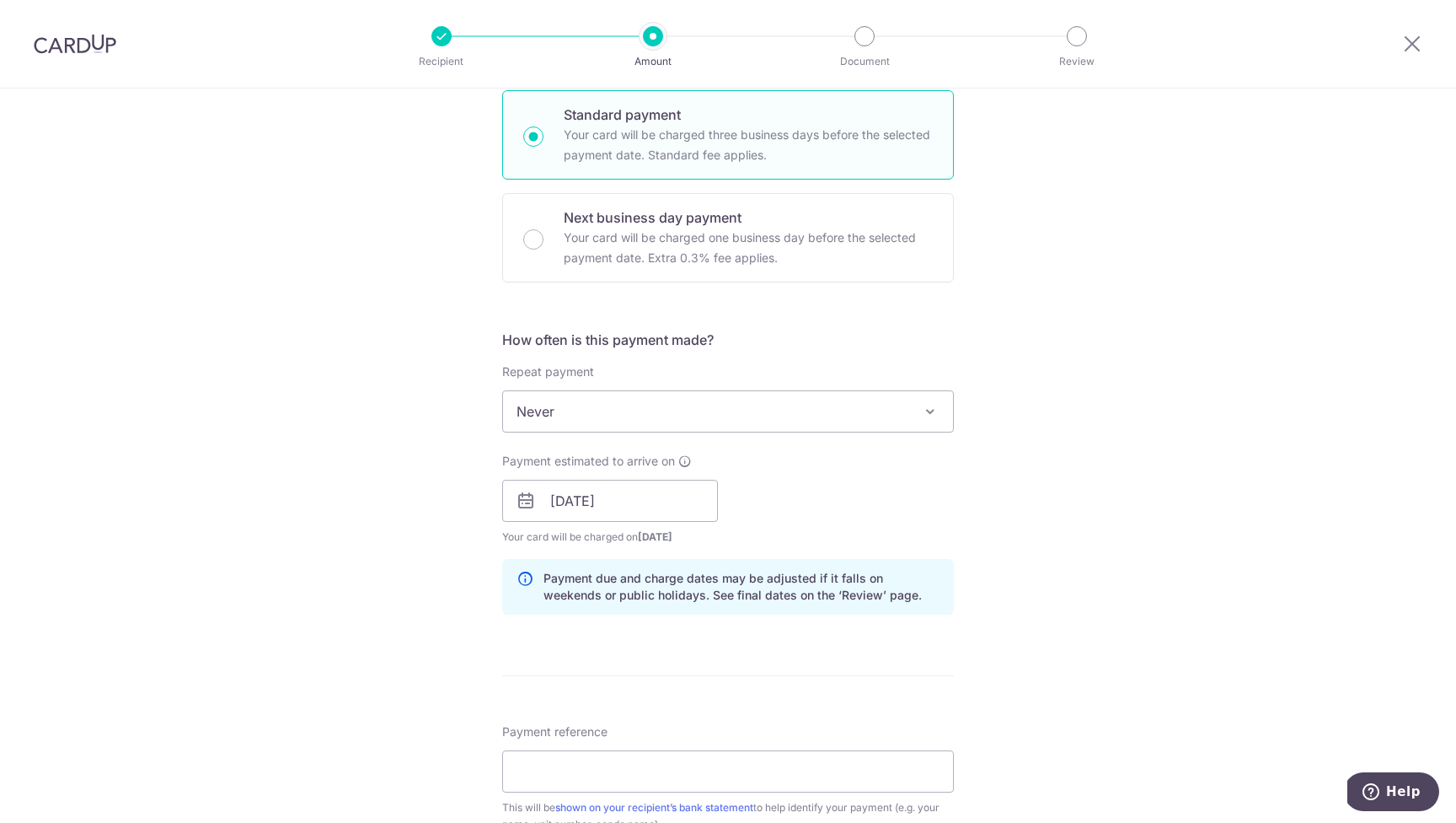
click at [1163, 463] on div "Tell us more about your payment Enter payment amount SGD 1,385.50 1385.50 Selec…" at bounding box center [728, 474] width 1456 height 1594
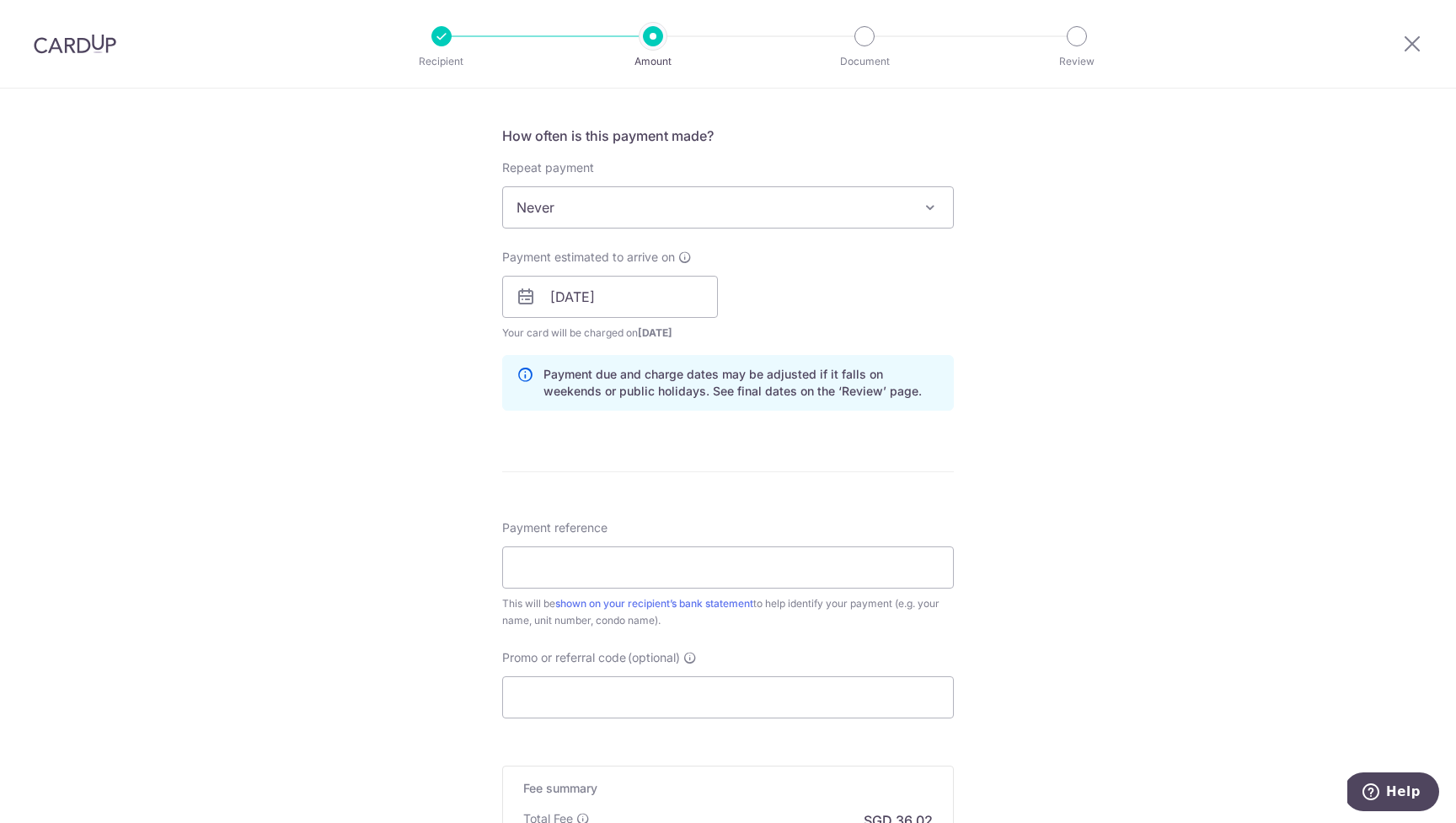
scroll to position [734, 0]
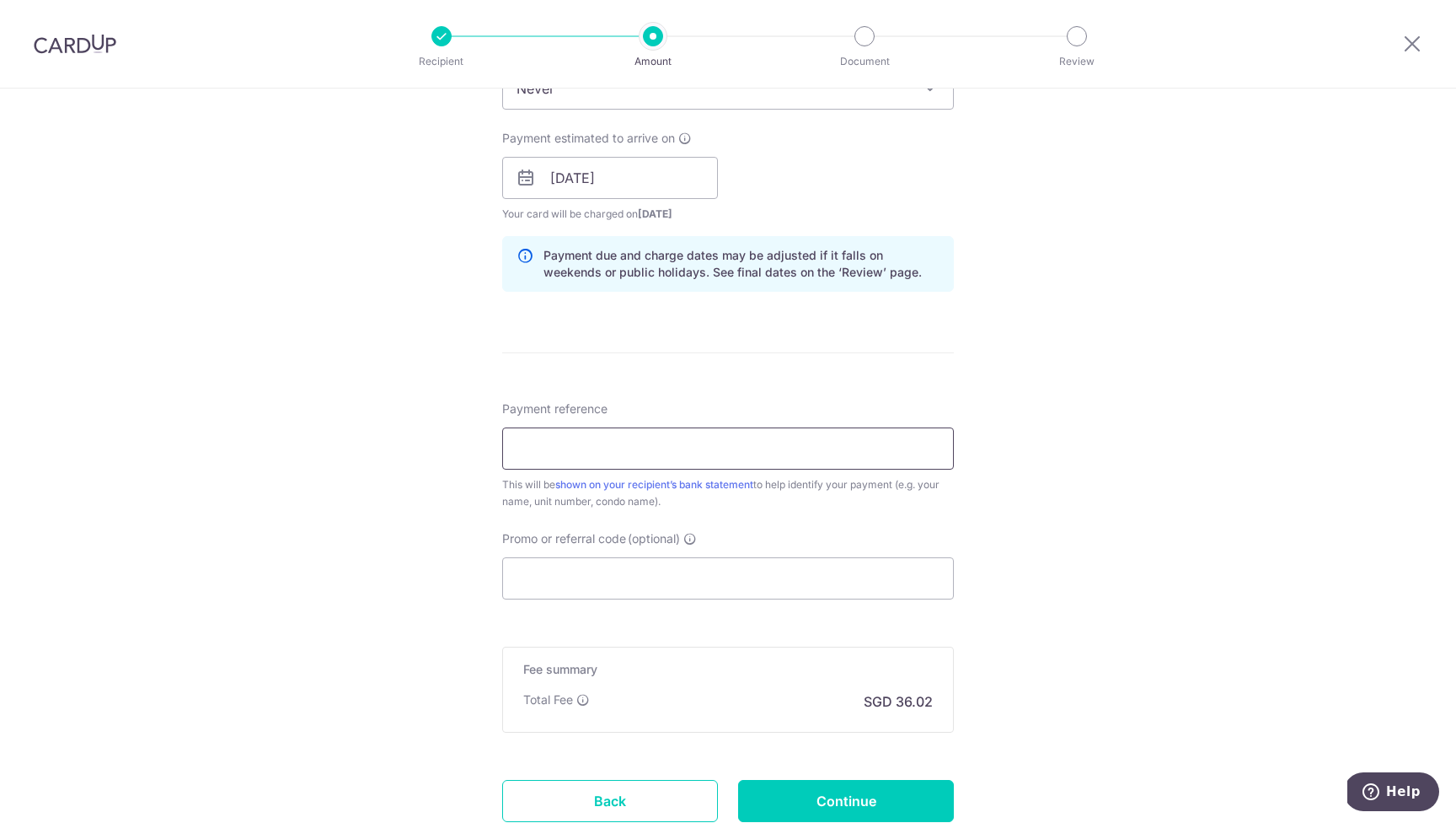
click at [618, 446] on input "Payment reference" at bounding box center [728, 448] width 452 height 42
type input "[PHONE_NUMBER]"
click at [636, 592] on input "Promo or referral code (optional)" at bounding box center [728, 578] width 452 height 42
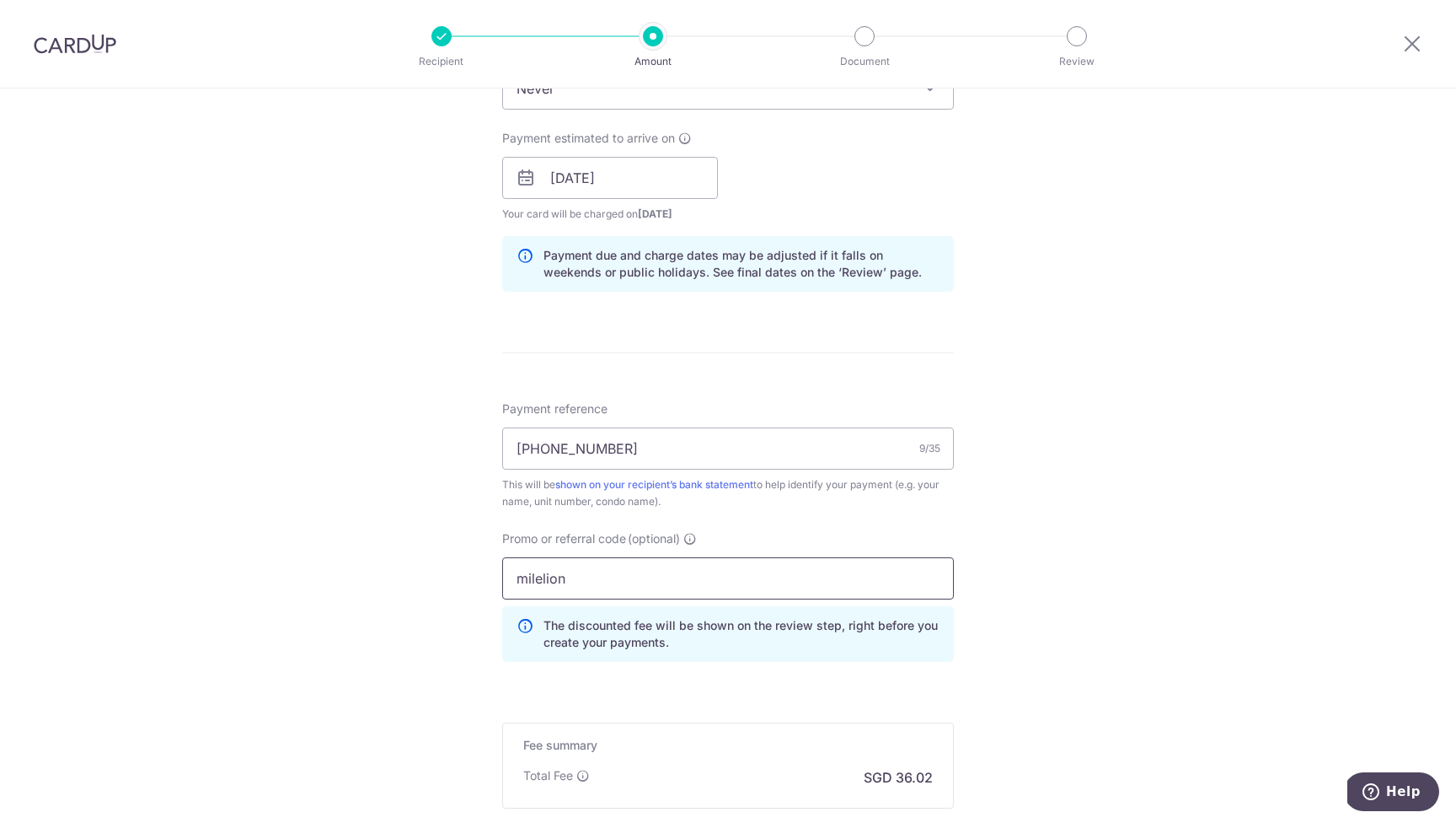
type input "milelion"
click at [1115, 587] on div "Tell us more about your payment Enter payment amount SGD 1,385.50 1385.50 Selec…" at bounding box center [728, 189] width 1456 height 1670
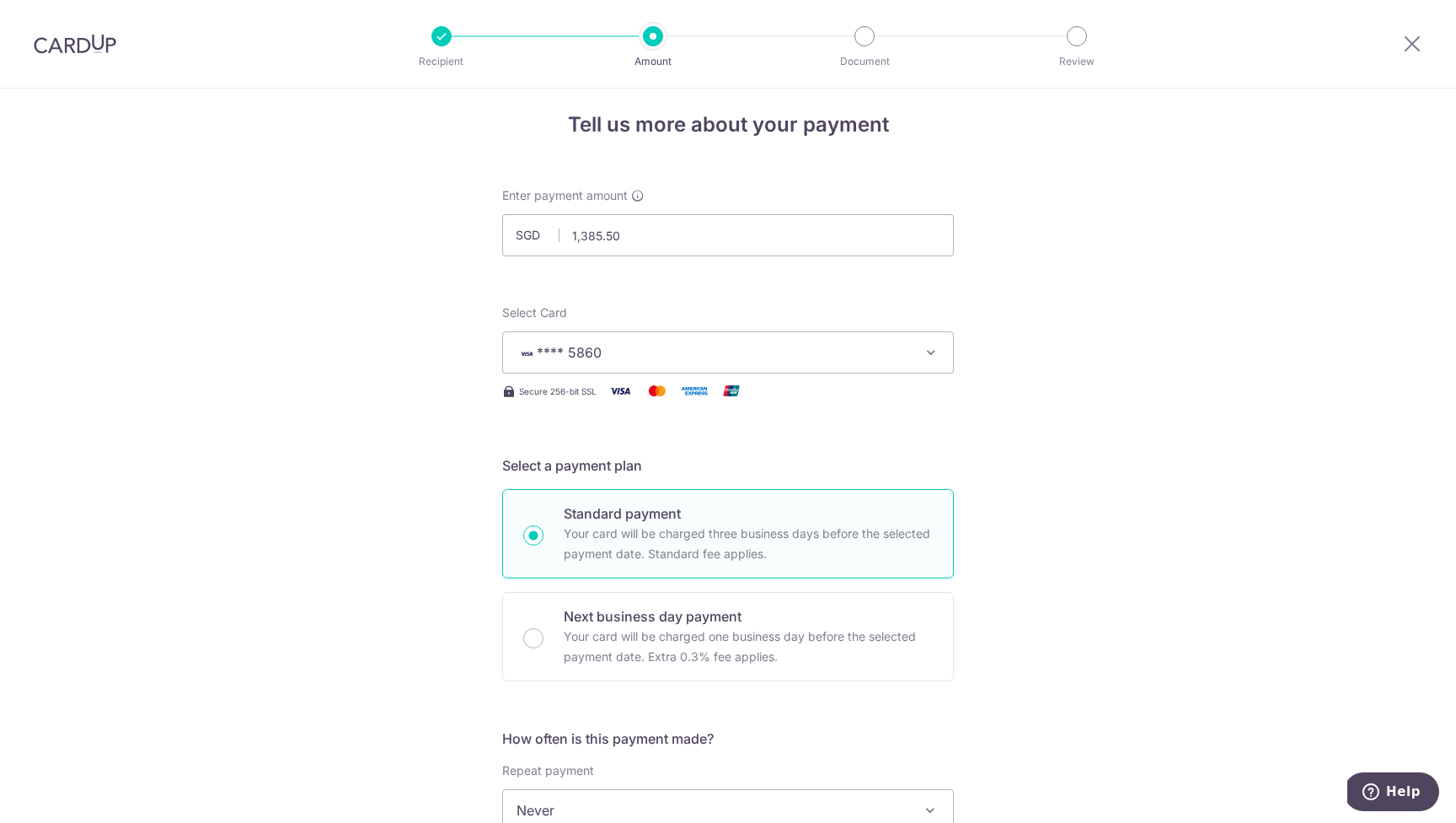
scroll to position [9, 0]
click at [926, 353] on icon "button" at bounding box center [931, 355] width 17 height 17
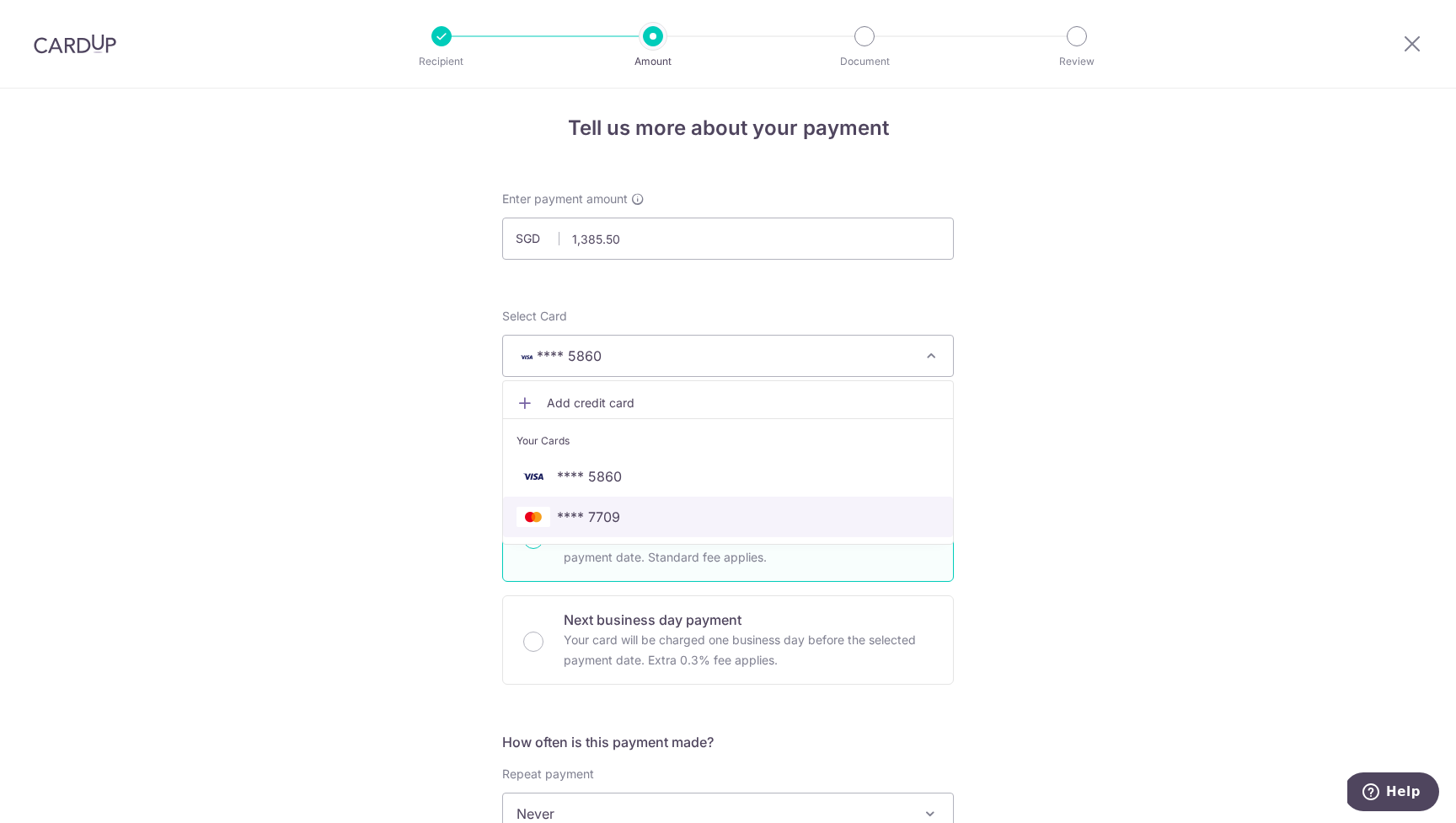
click at [604, 514] on span "**** 7709" at bounding box center [588, 517] width 63 height 20
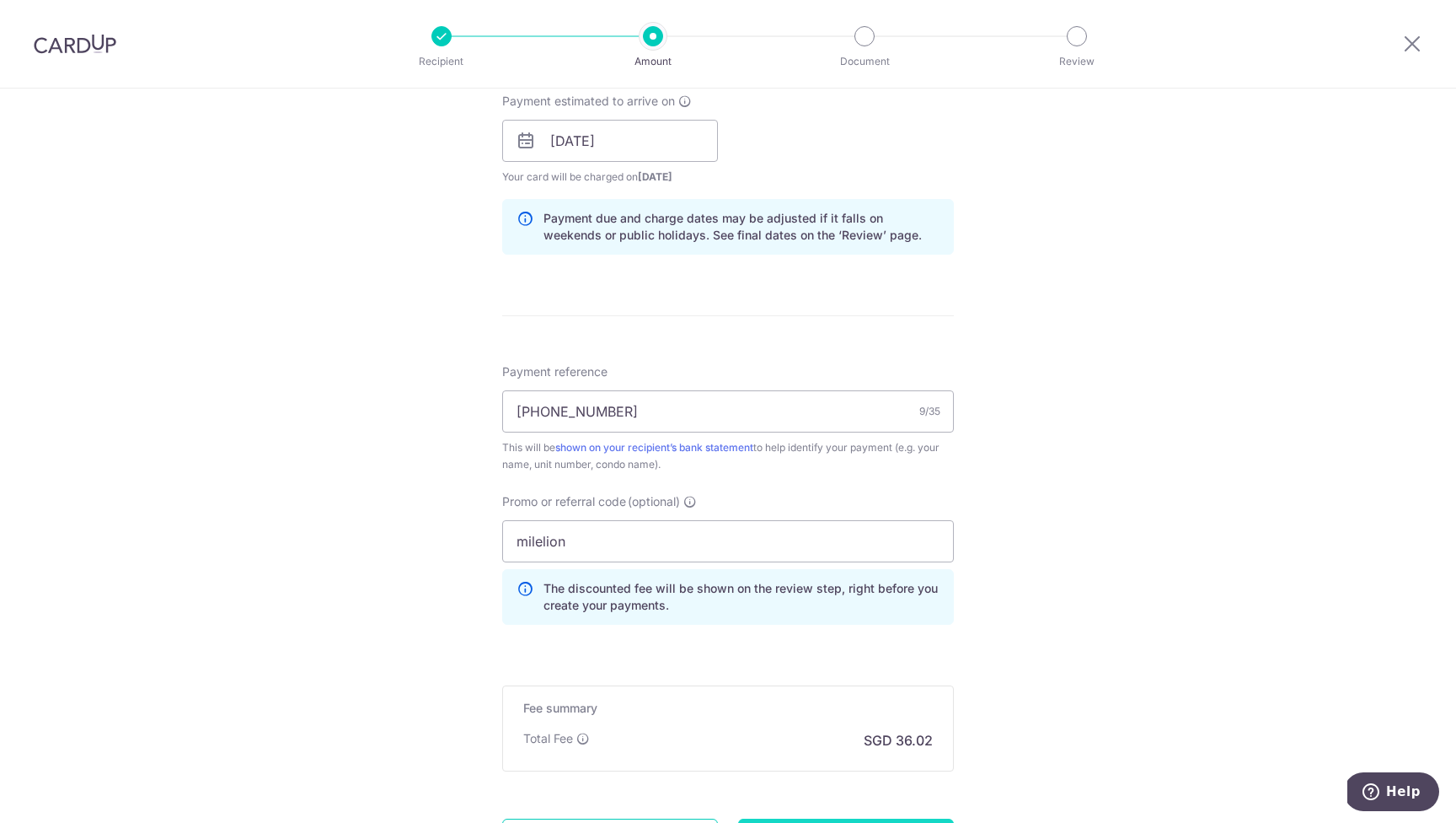
scroll to position [935, 0]
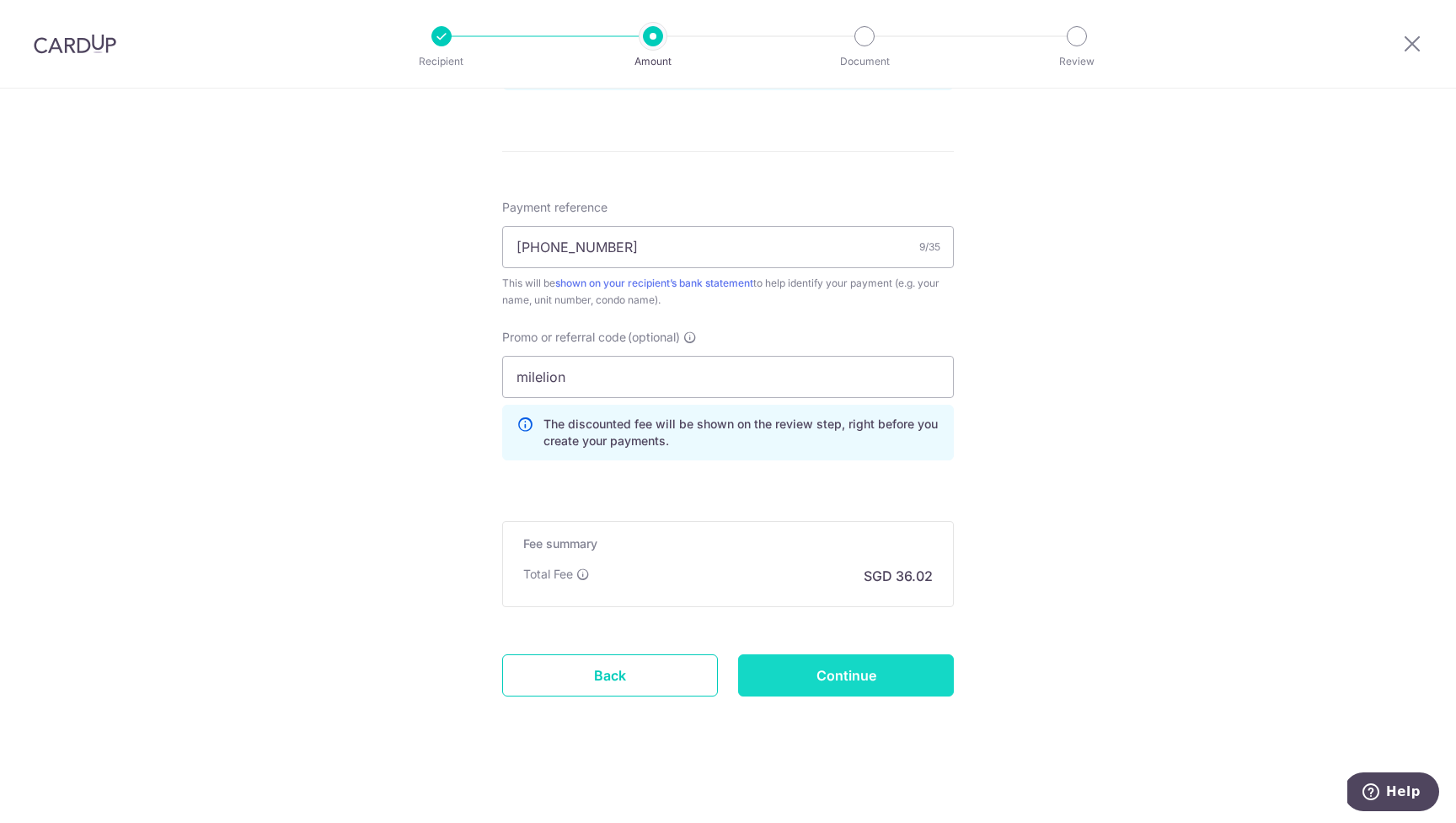
click at [879, 677] on input "Continue" at bounding box center [847, 675] width 216 height 42
type input "Create Schedule"
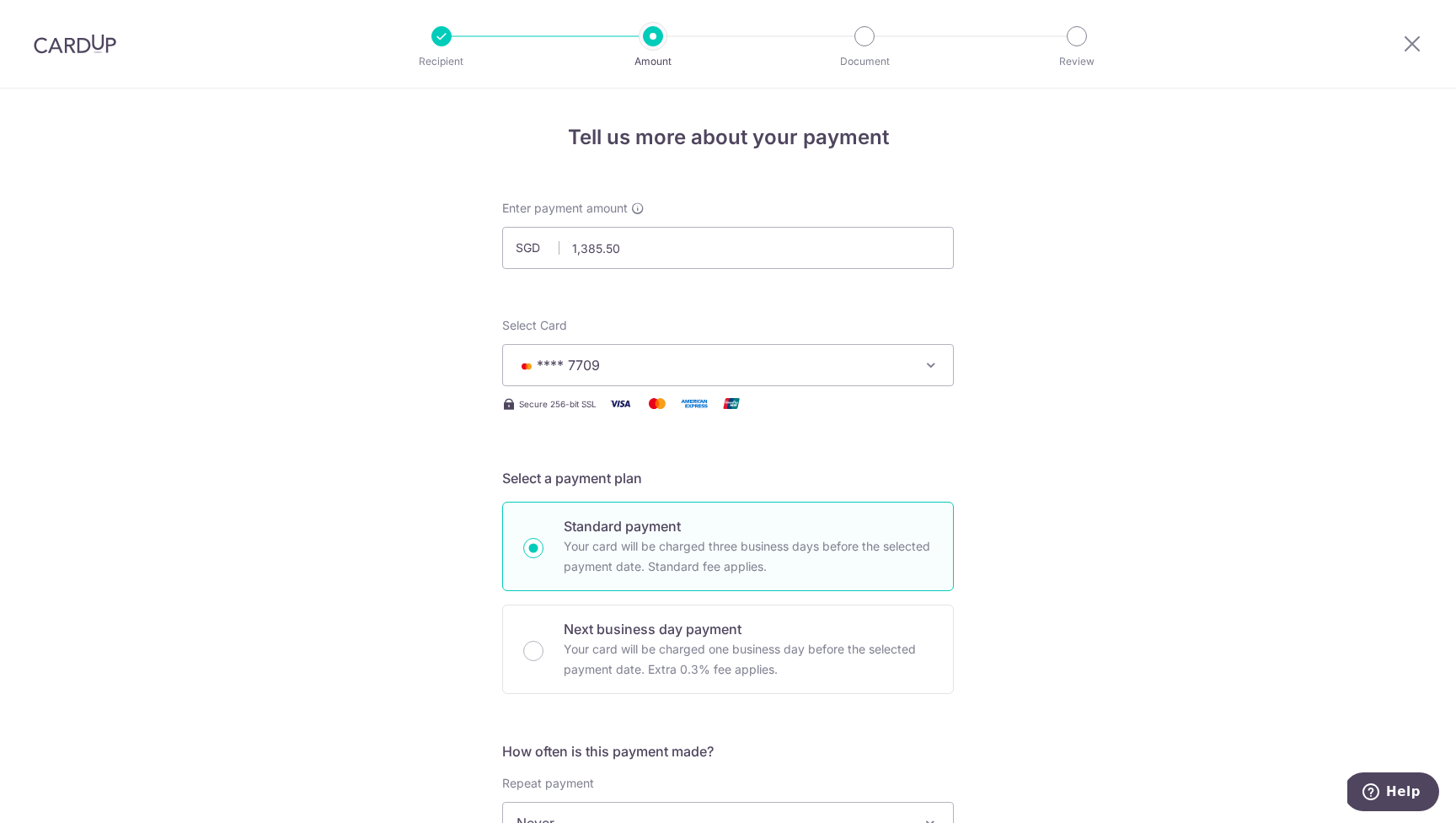
click at [917, 365] on button "**** 7709" at bounding box center [728, 365] width 452 height 42
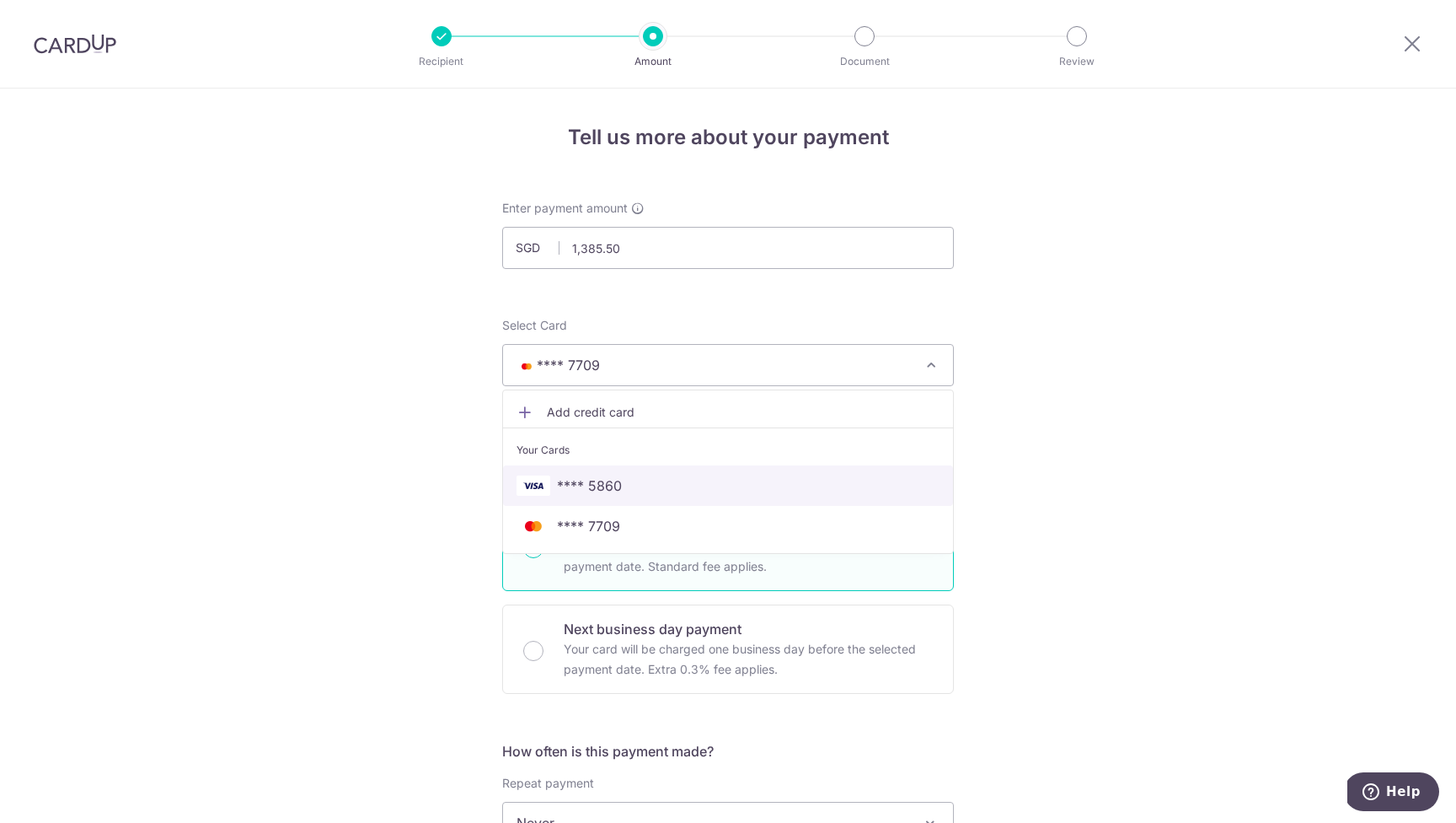
click at [661, 493] on span "**** 5860" at bounding box center [728, 485] width 423 height 20
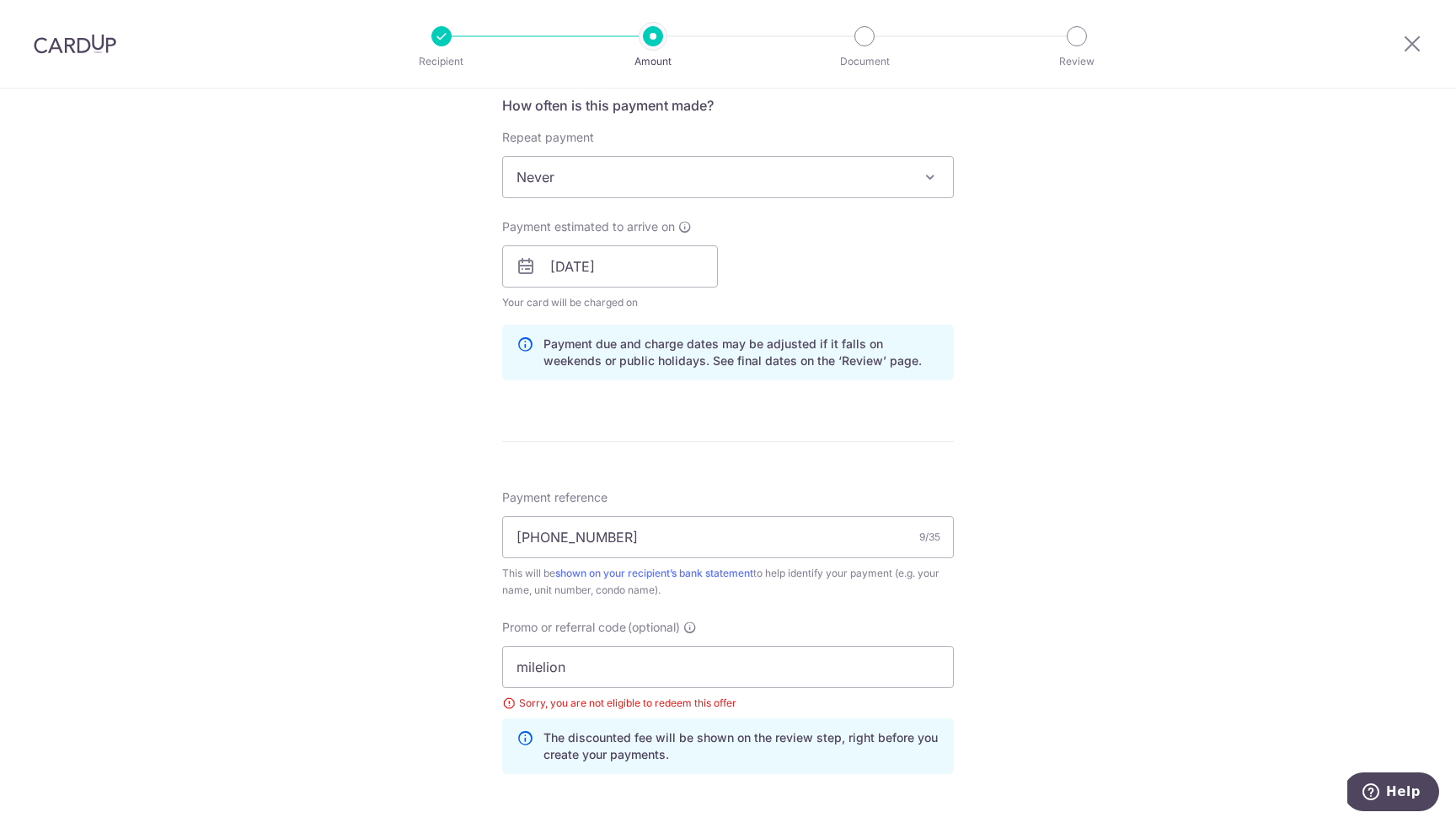
scroll to position [959, 0]
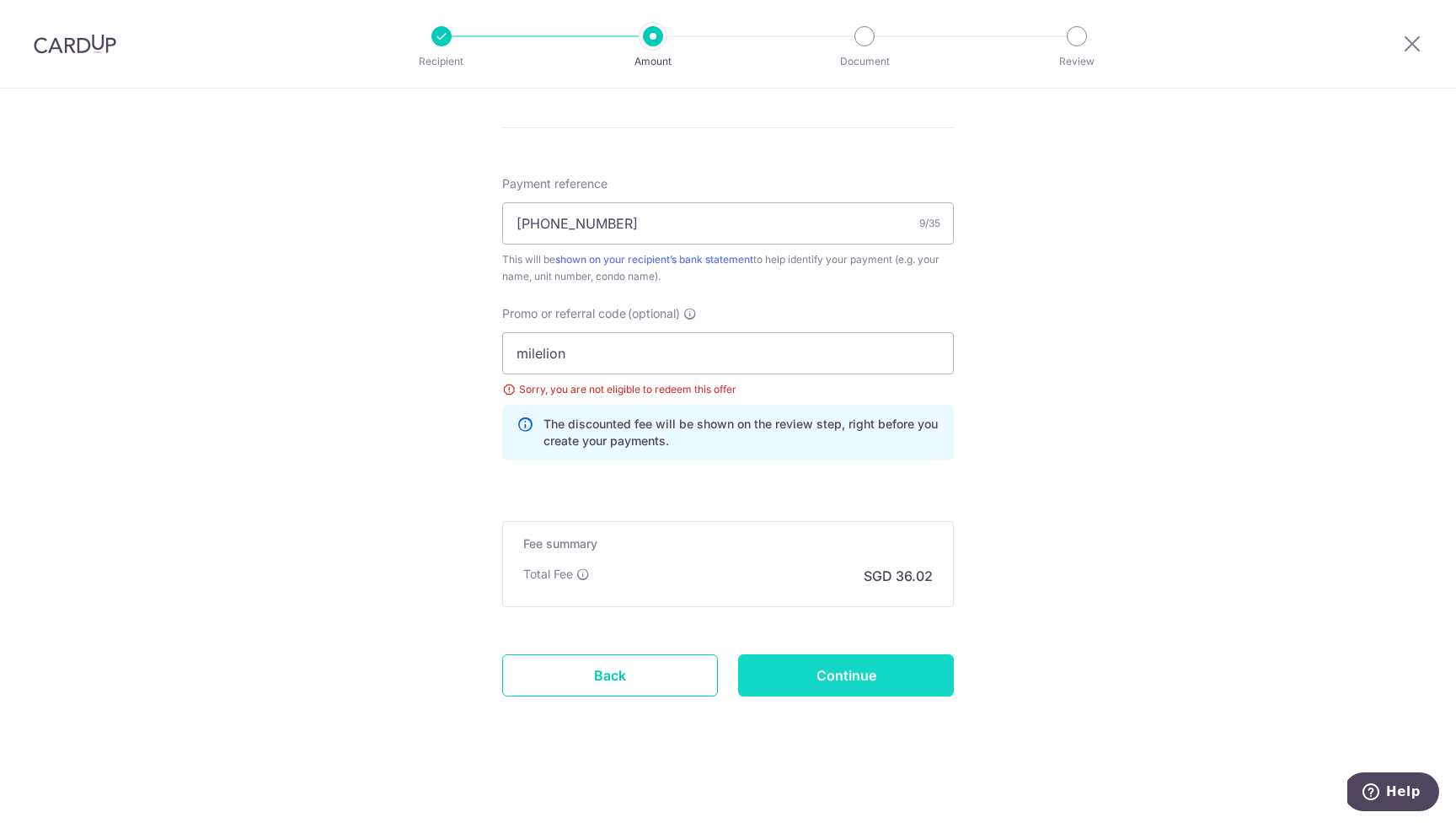
click at [879, 682] on input "Continue" at bounding box center [847, 675] width 216 height 42
type input "Update Schedule"
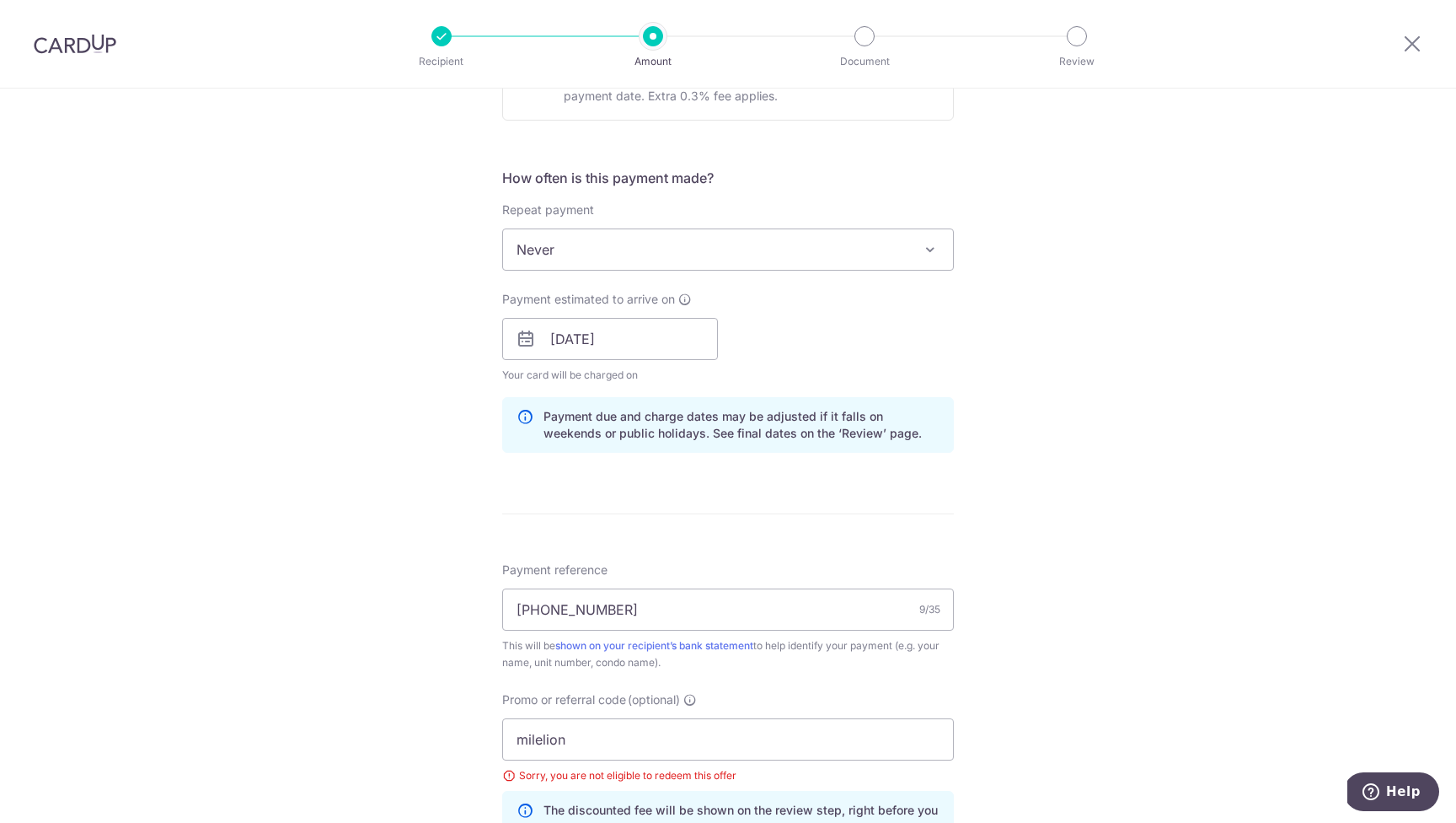
scroll to position [577, 0]
click at [566, 737] on input "milelion" at bounding box center [728, 736] width 452 height 42
click at [1096, 531] on div "Tell us more about your payment Enter payment amount SGD 1,385.50 1385.50 Selec…" at bounding box center [728, 321] width 1456 height 1617
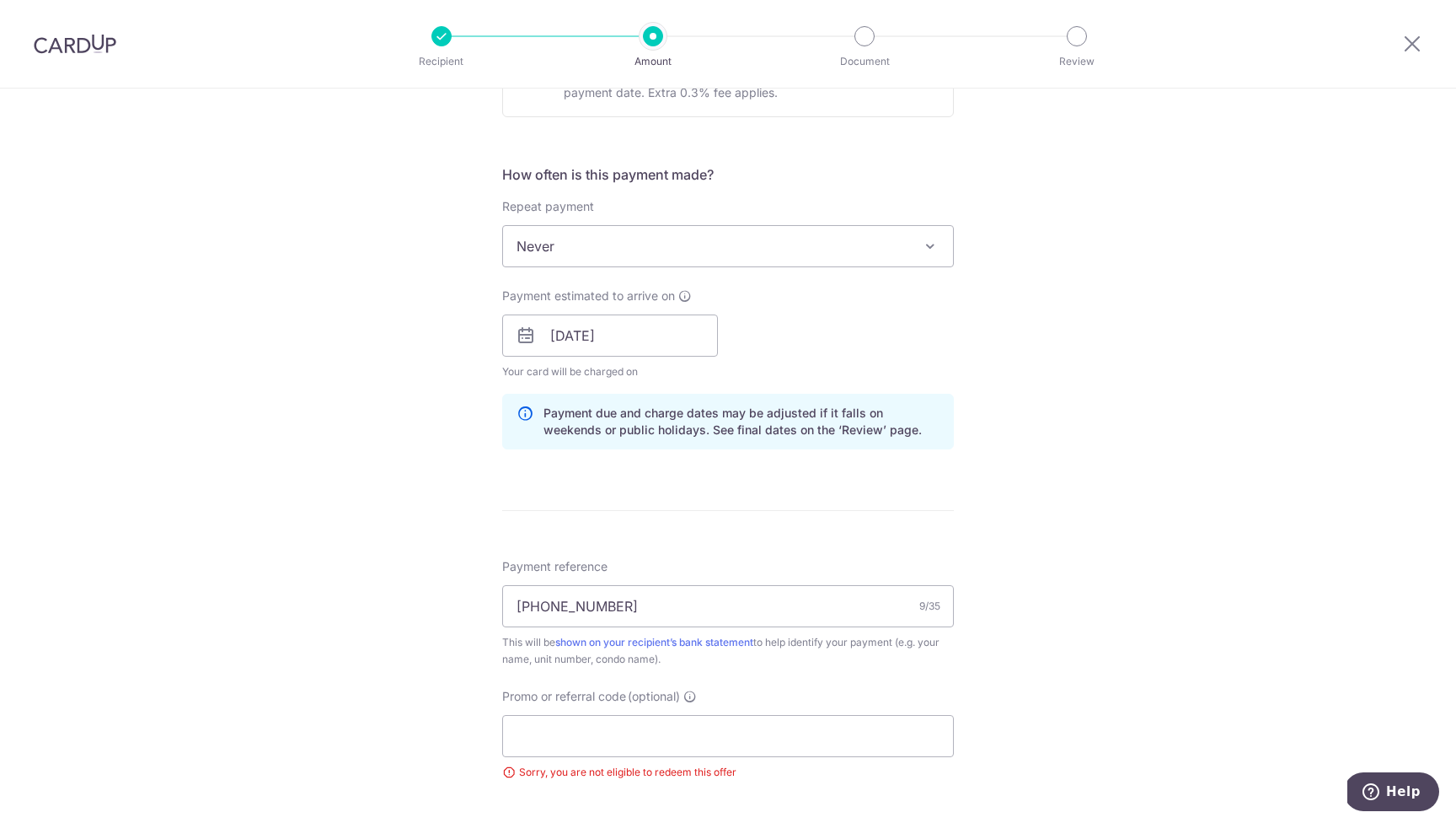
scroll to position [883, 0]
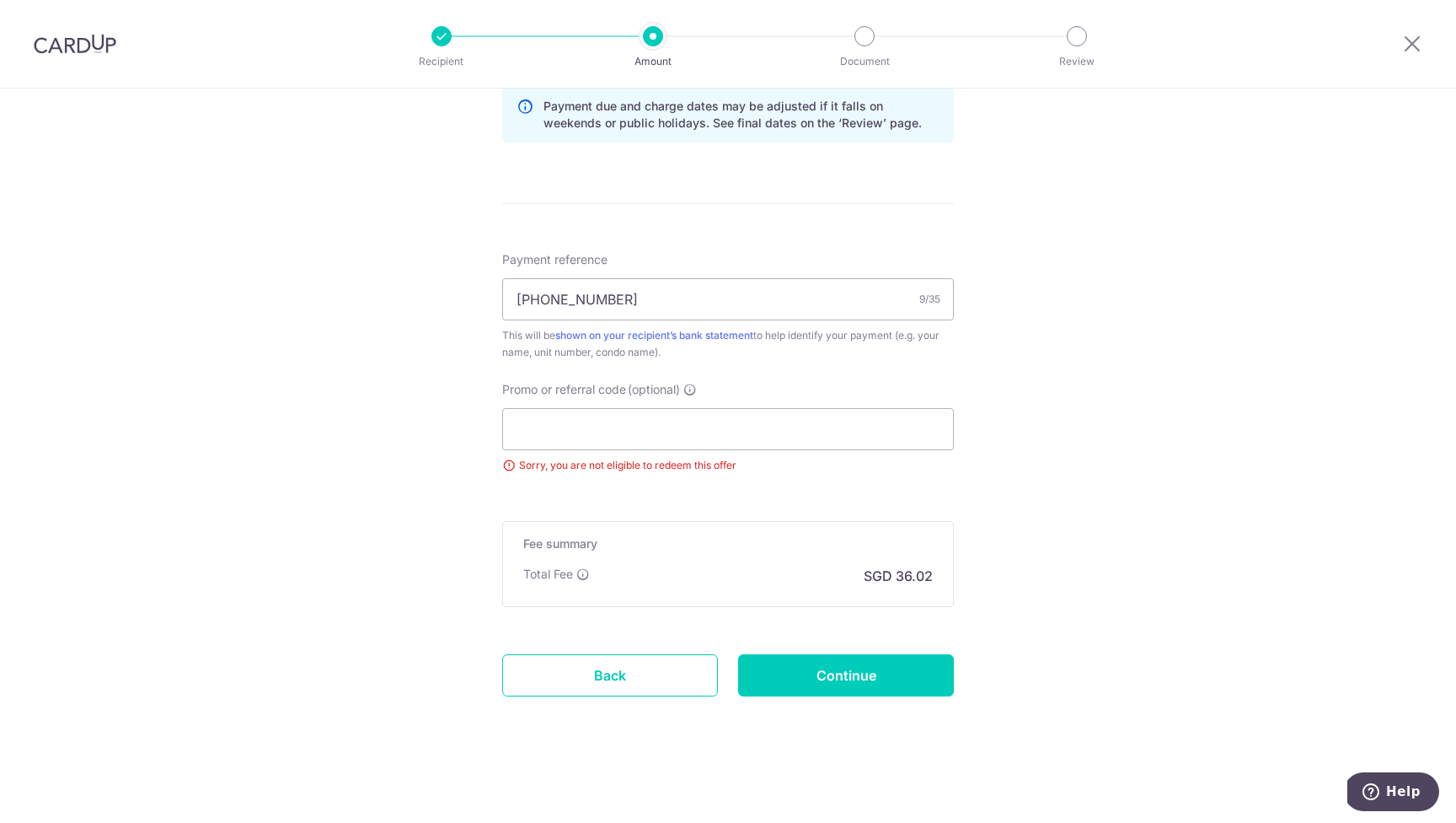
drag, startPoint x: 672, startPoint y: 670, endPoint x: 950, endPoint y: 402, distance: 386.1
click at [672, 670] on link "Back" at bounding box center [610, 675] width 216 height 42
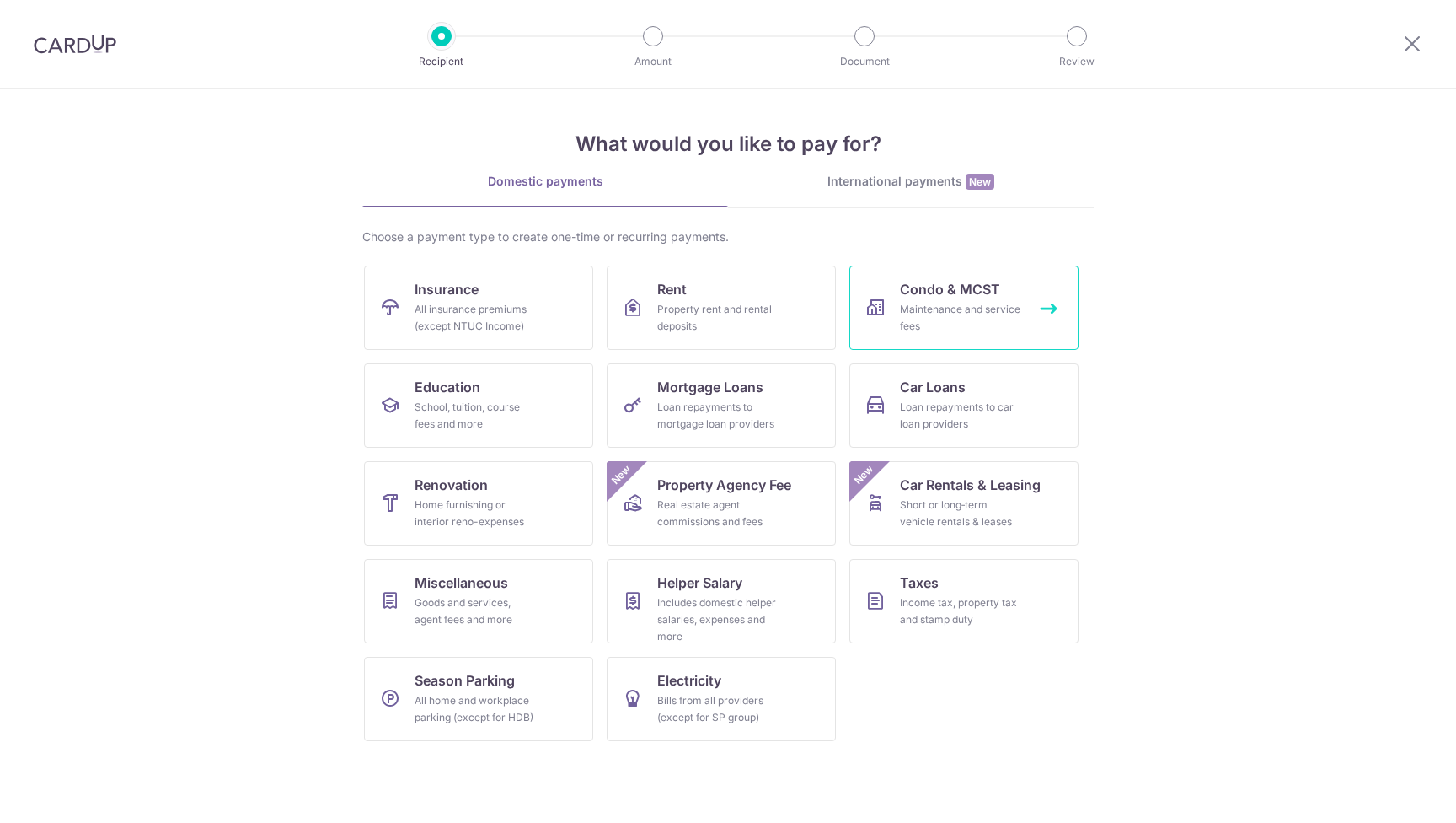
click at [963, 295] on span "Condo & MCST" at bounding box center [950, 289] width 100 height 20
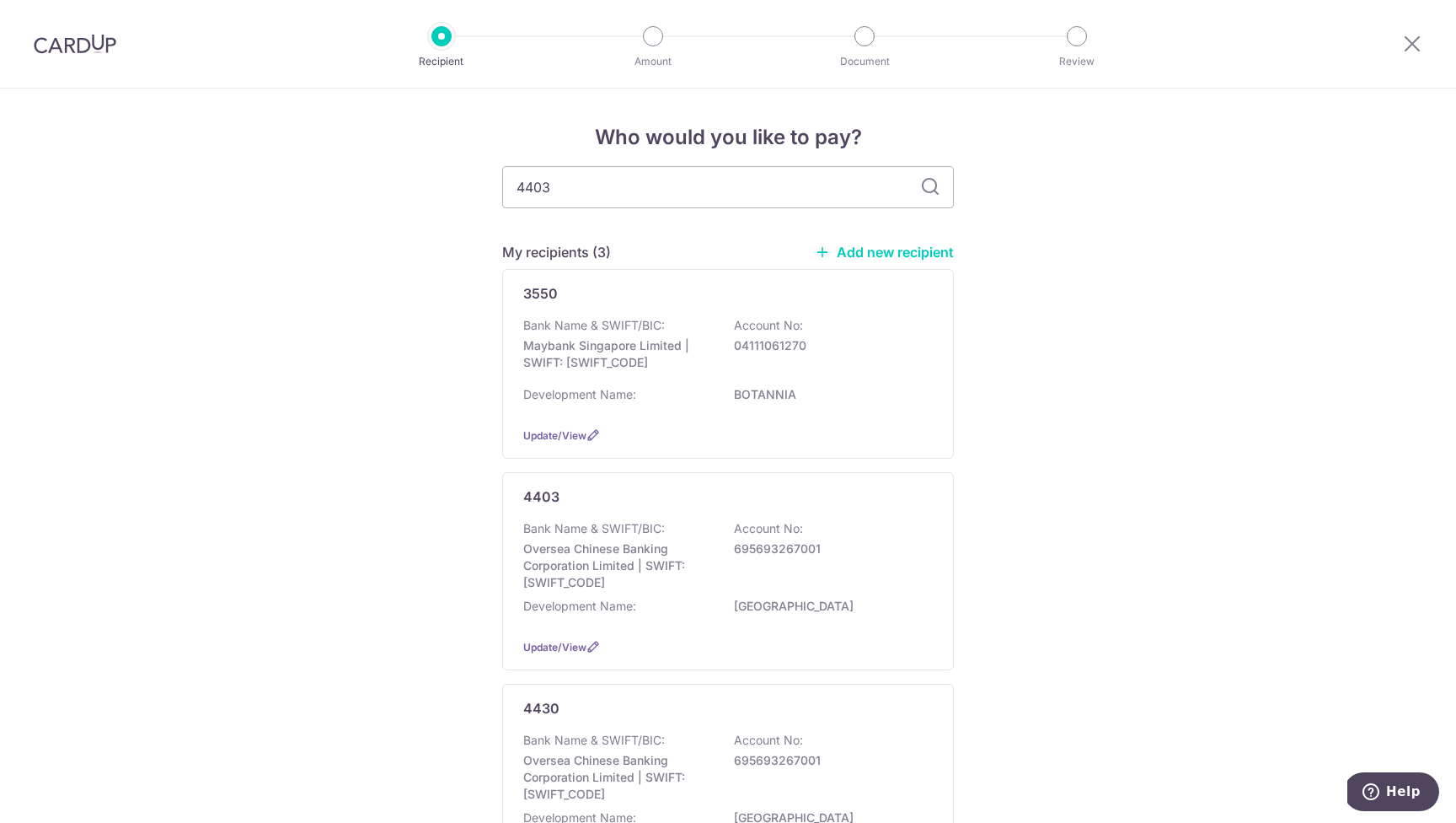
type input "4403"
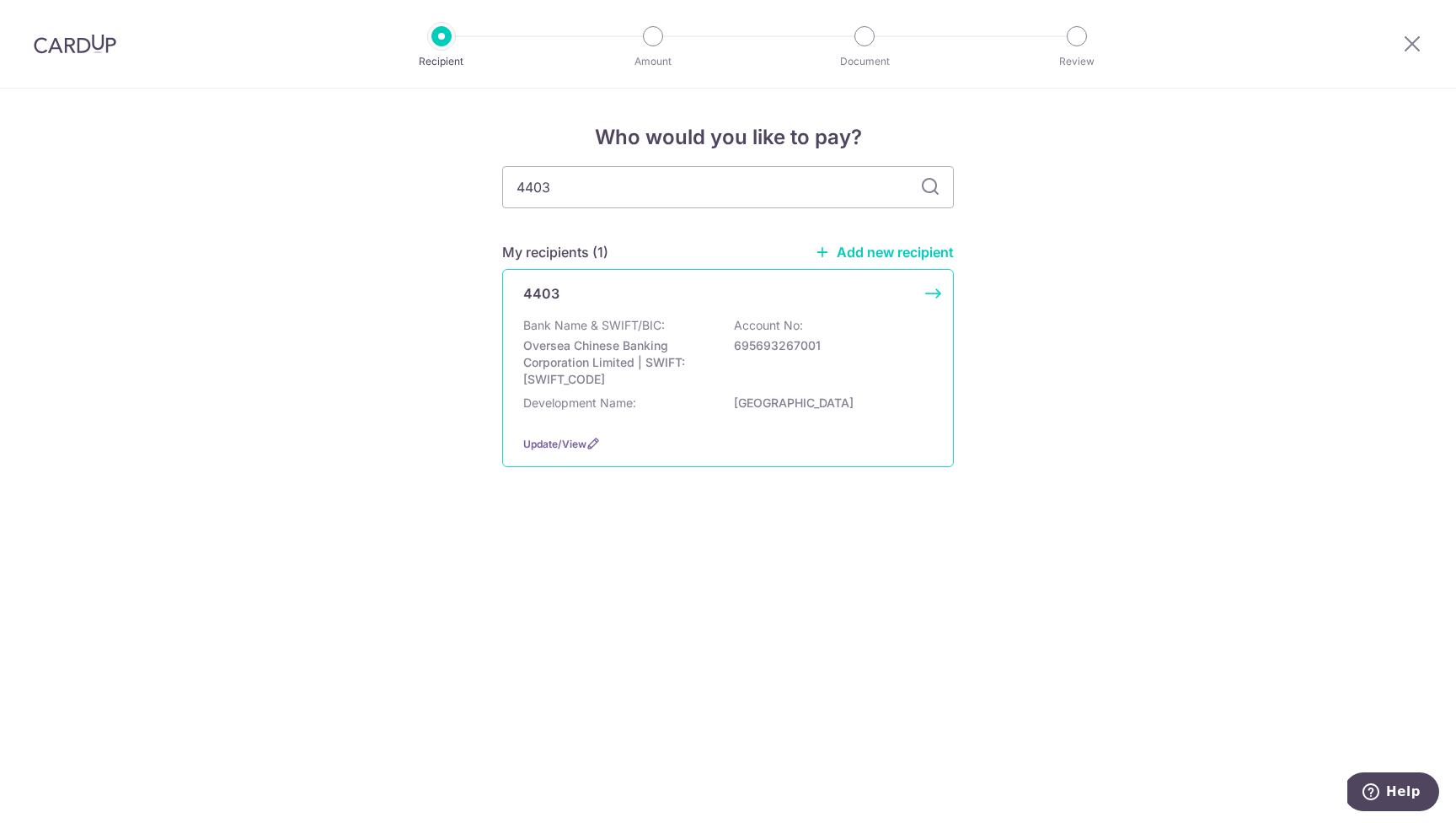
click at [728, 348] on div "Bank Name & SWIFT/BIC: Oversea Chinese Banking Corporation Limited | SWIFT: OCB…" at bounding box center [728, 352] width 409 height 71
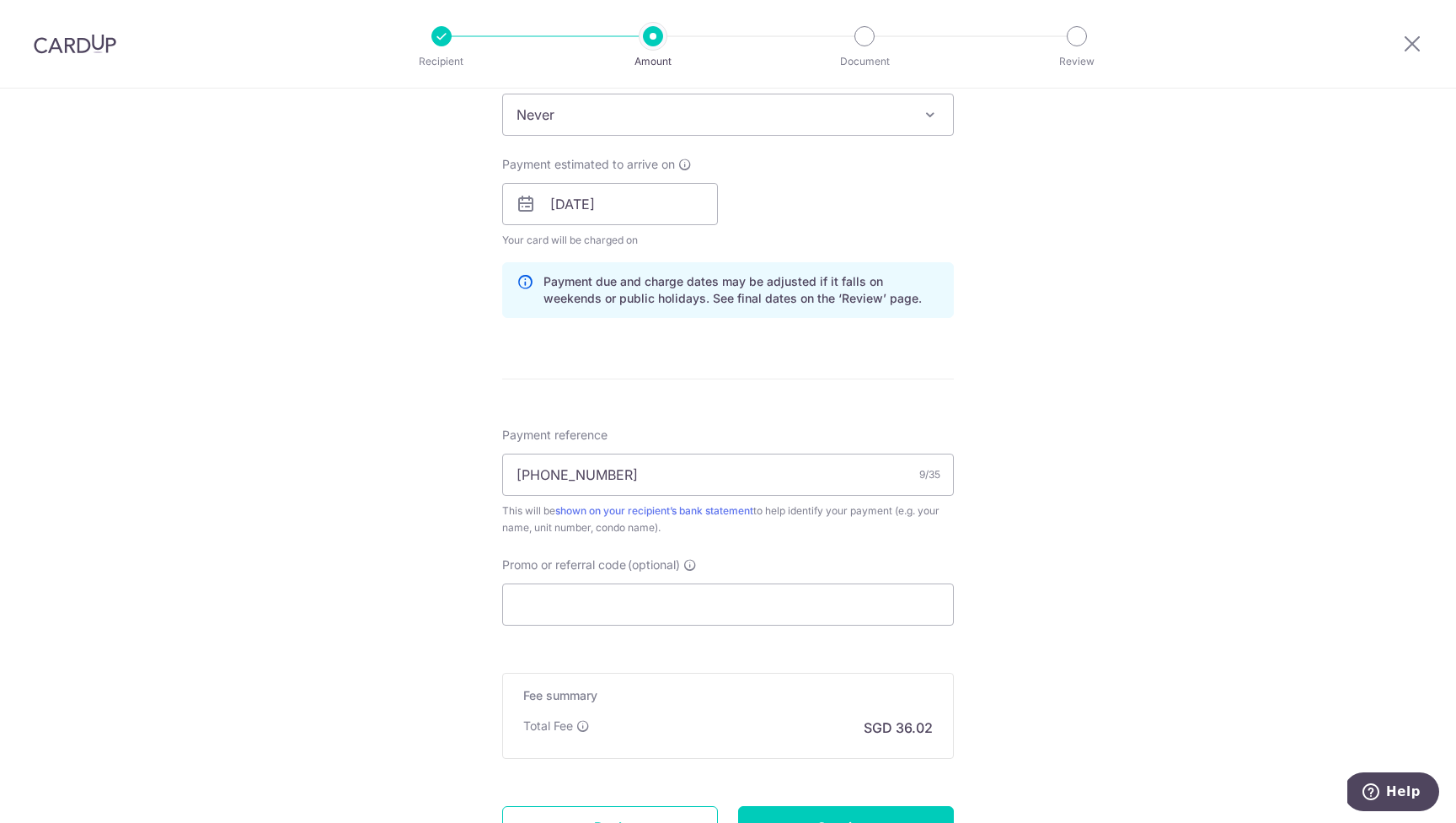
scroll to position [831, 0]
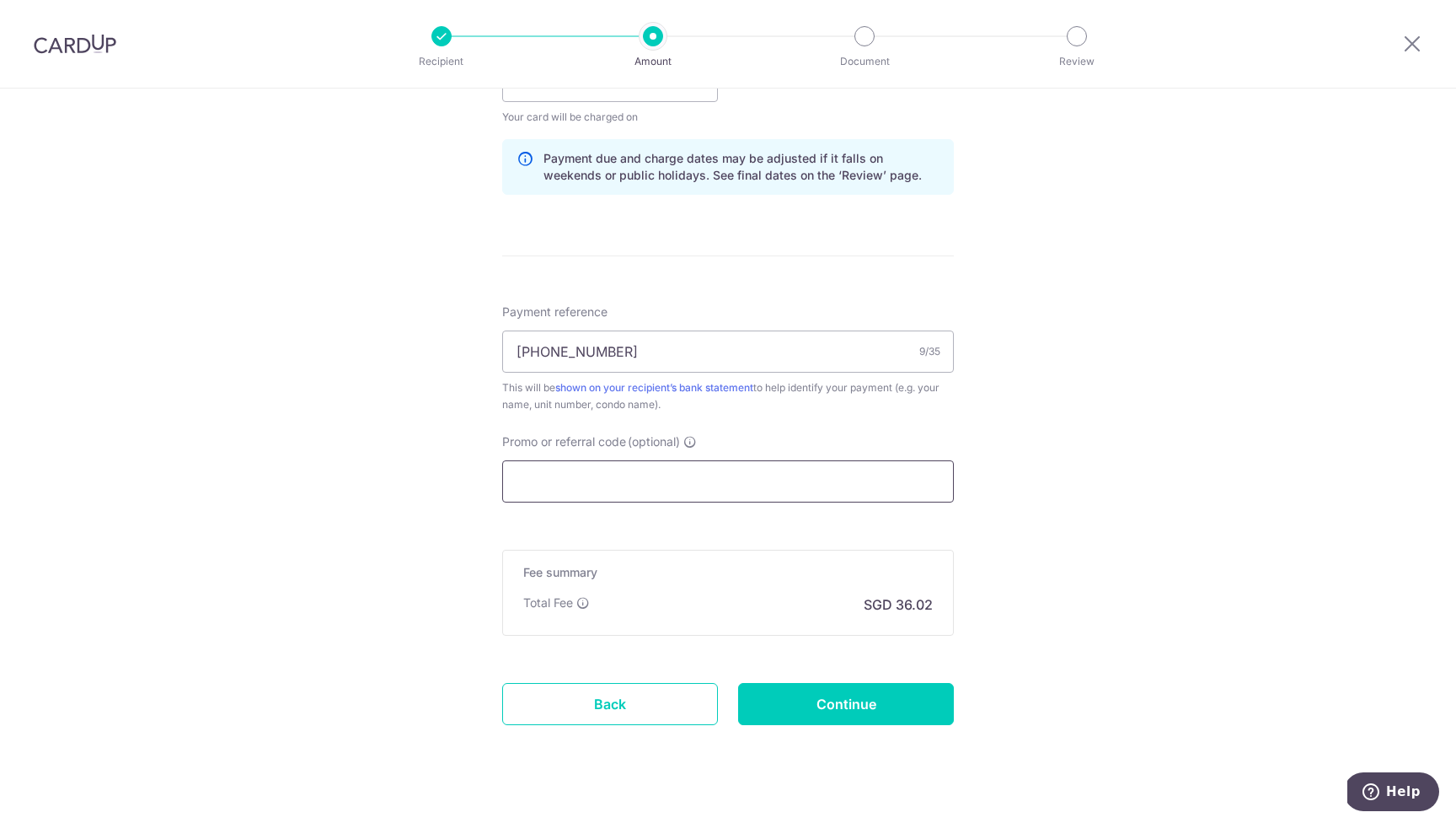
click at [677, 475] on input "Promo or referral code (optional)" at bounding box center [728, 481] width 452 height 42
type input "l"
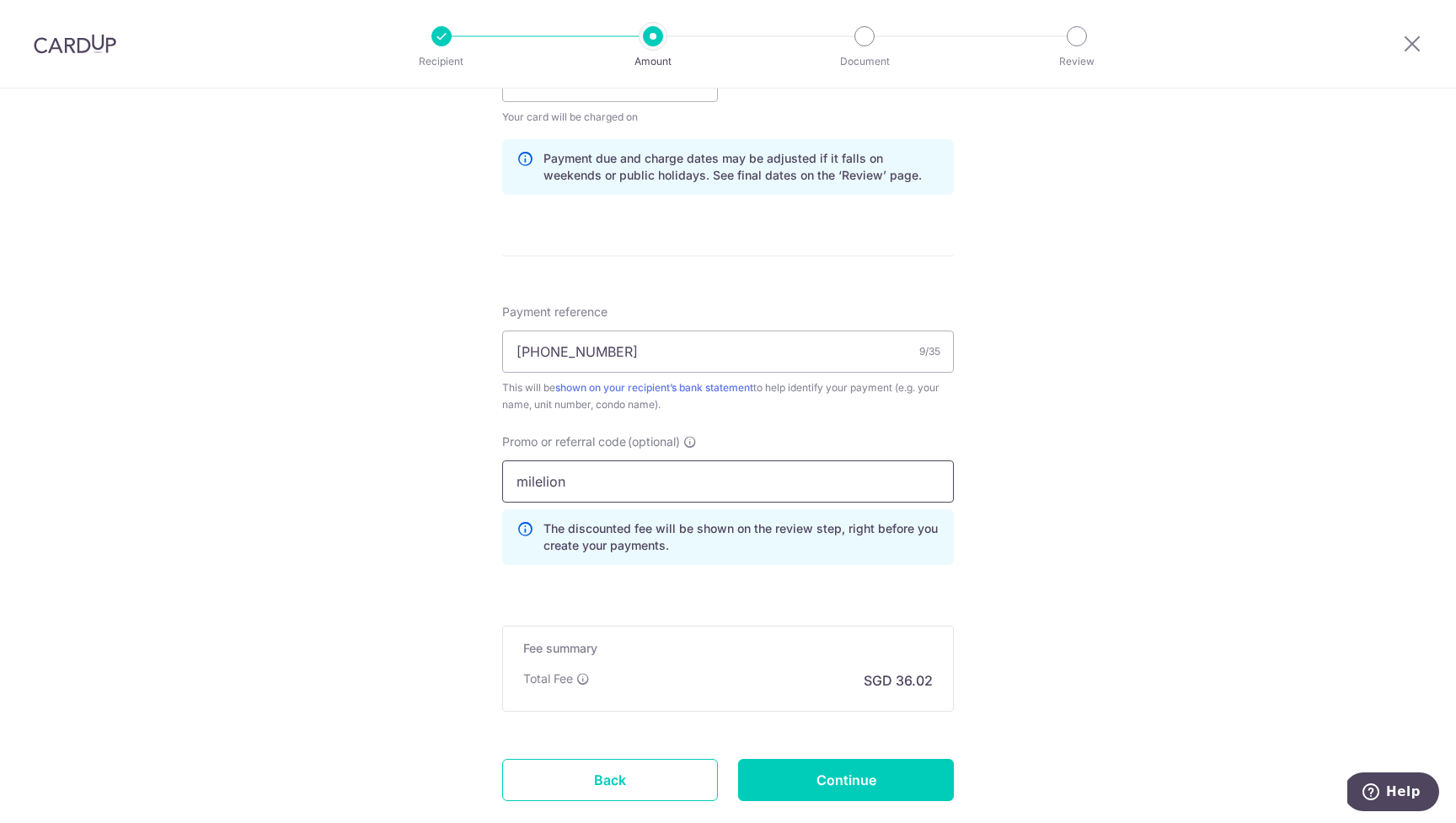
type input "milelion"
click at [1014, 546] on div "Tell us more about your payment Enter payment amount SGD 1,385.50 1385.50 Selec…" at bounding box center [728, 92] width 1456 height 1670
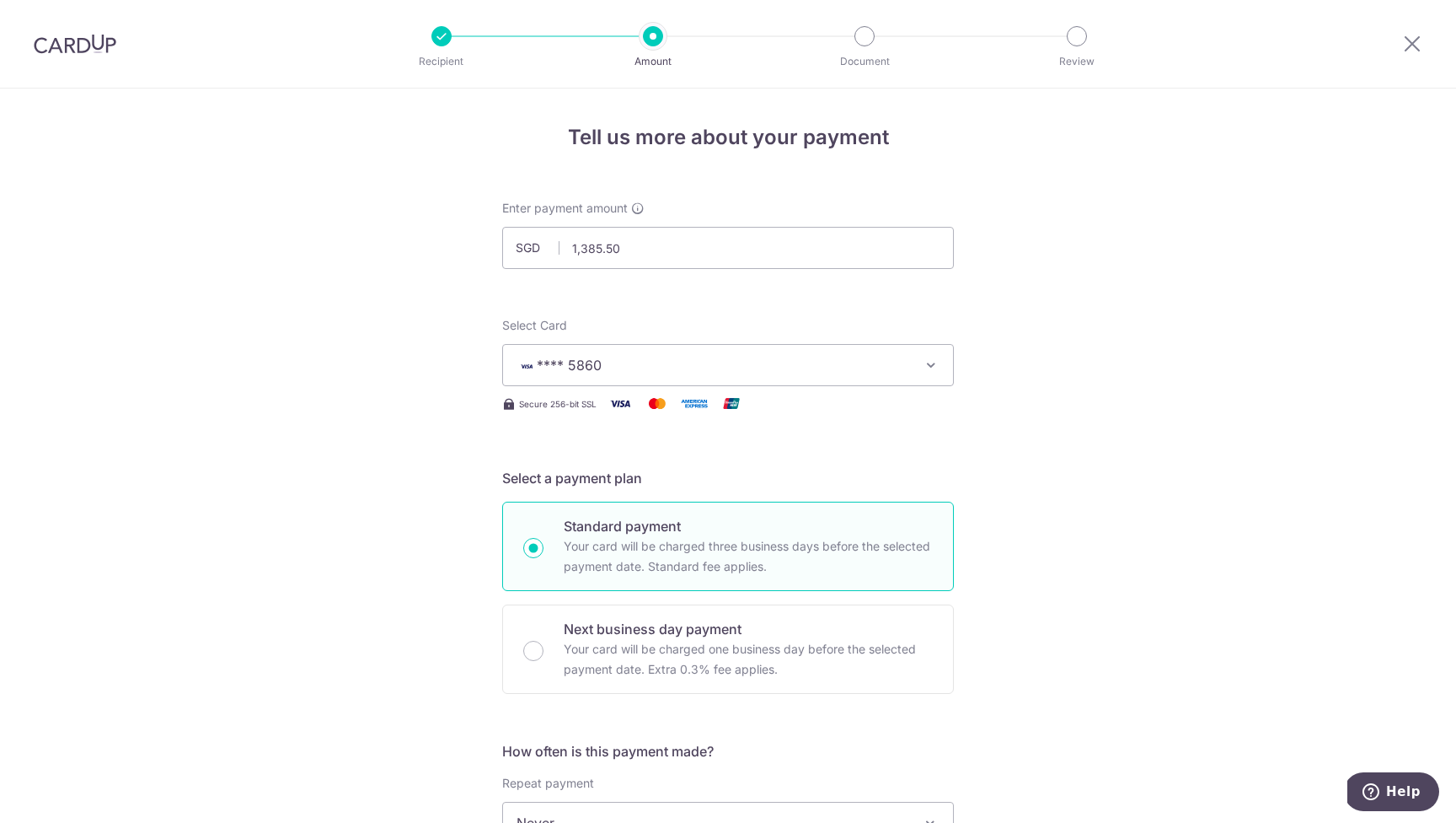
scroll to position [935, 0]
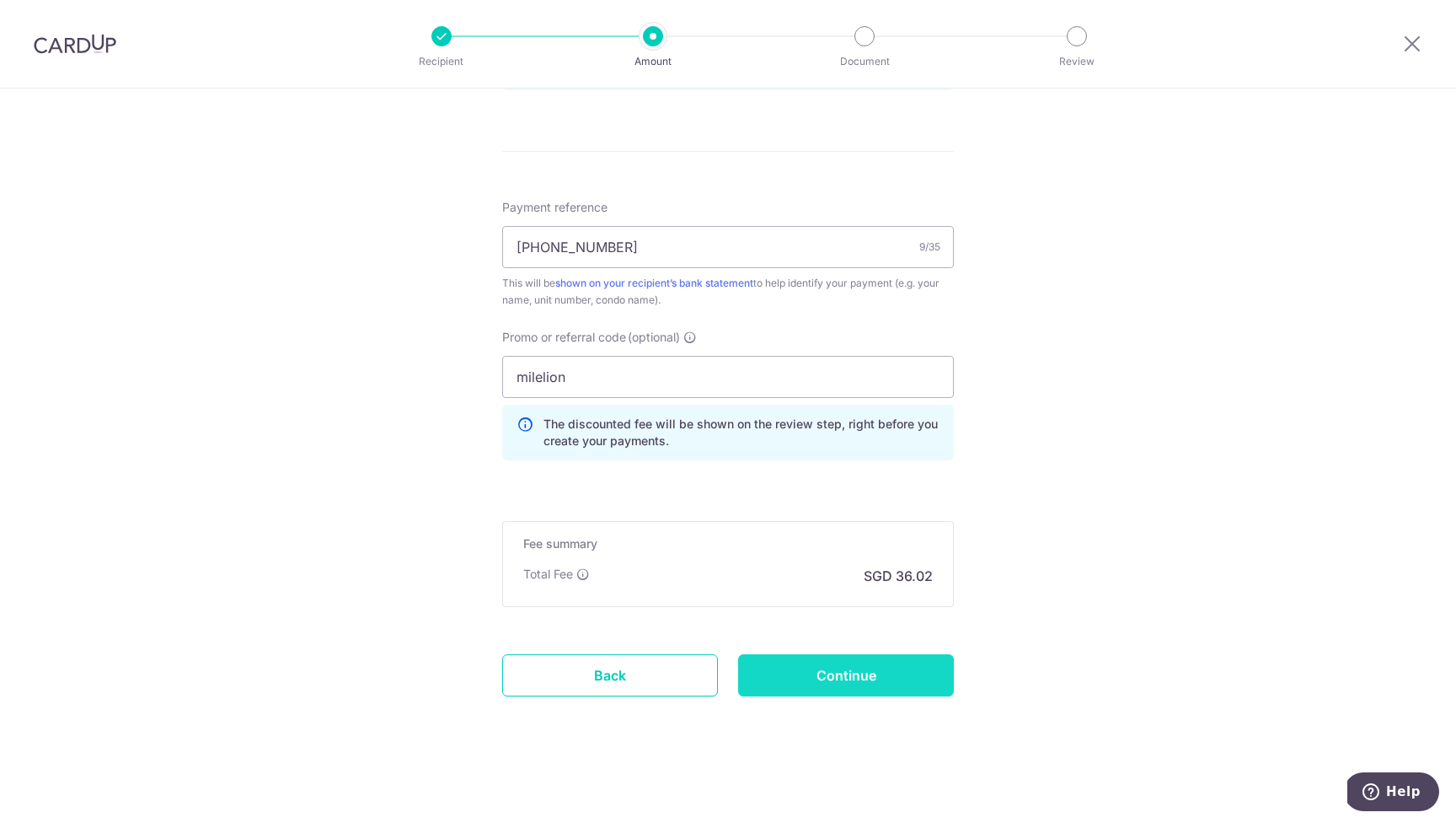
click at [883, 690] on input "Continue" at bounding box center [847, 675] width 216 height 42
type input "Update Schedule"
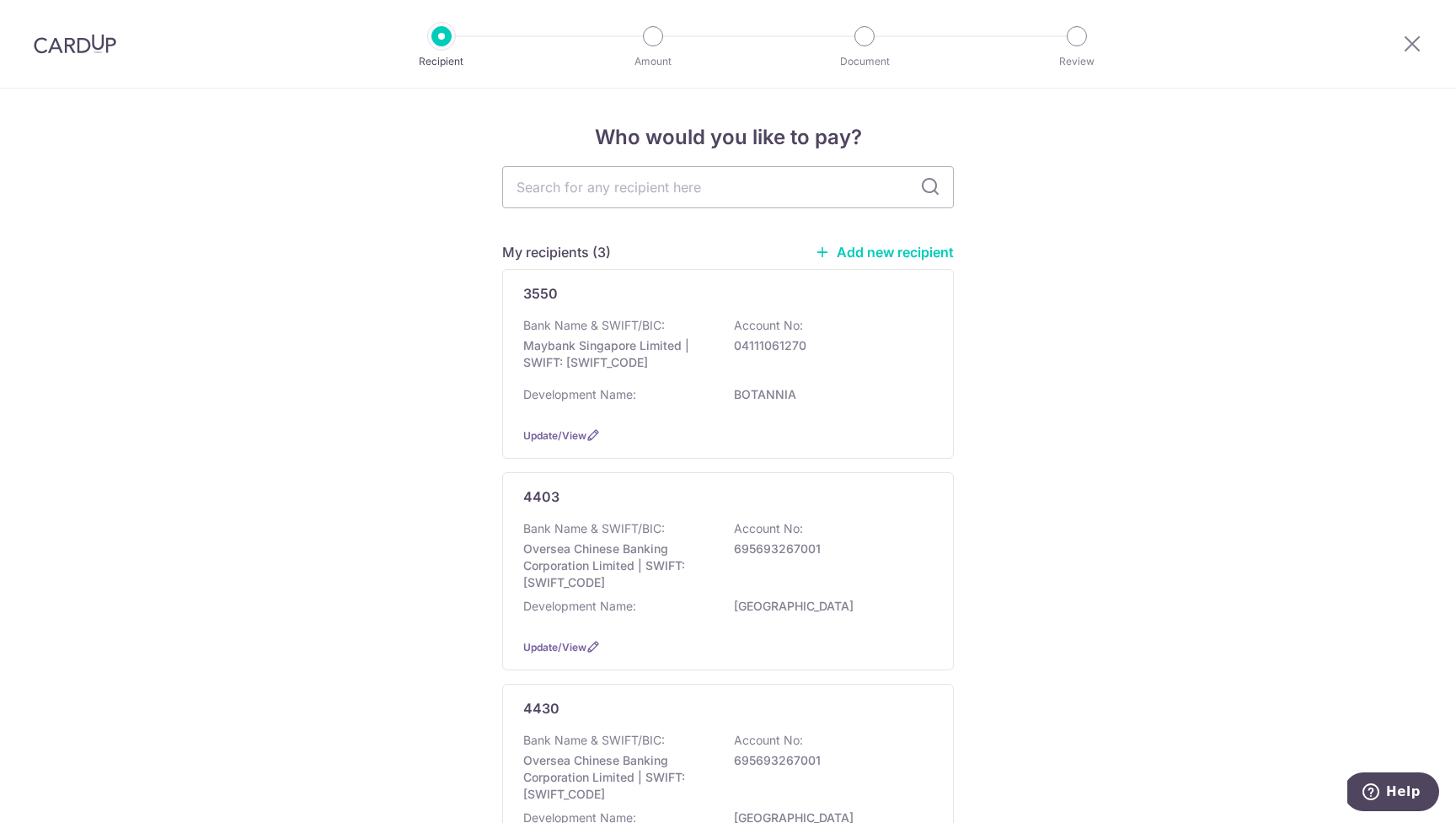
click at [68, 36] on img at bounding box center [75, 44] width 83 height 20
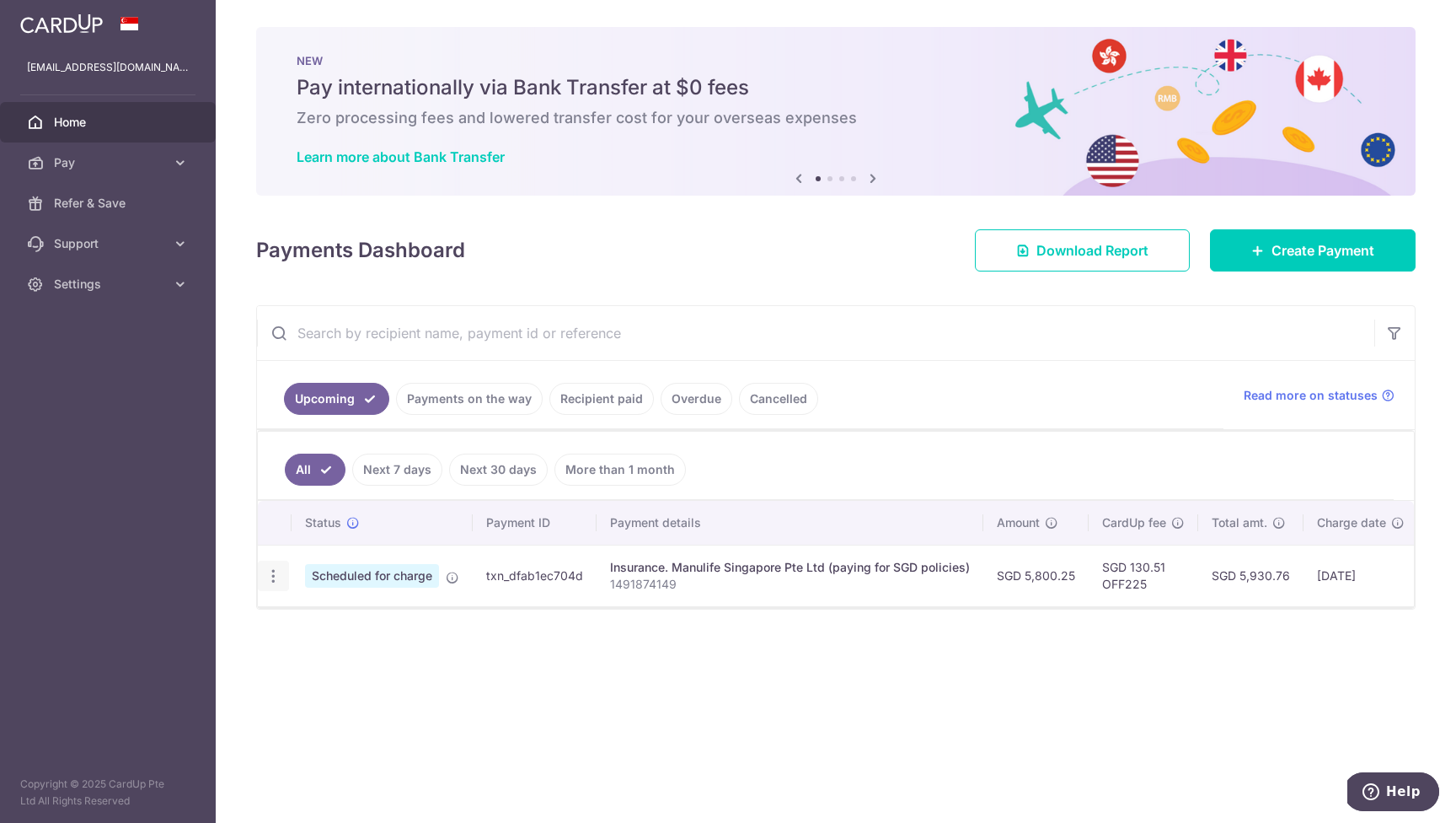
click at [274, 577] on icon "button" at bounding box center [273, 576] width 18 height 18
click at [359, 621] on span "Update payment" at bounding box center [363, 622] width 115 height 20
radio input "true"
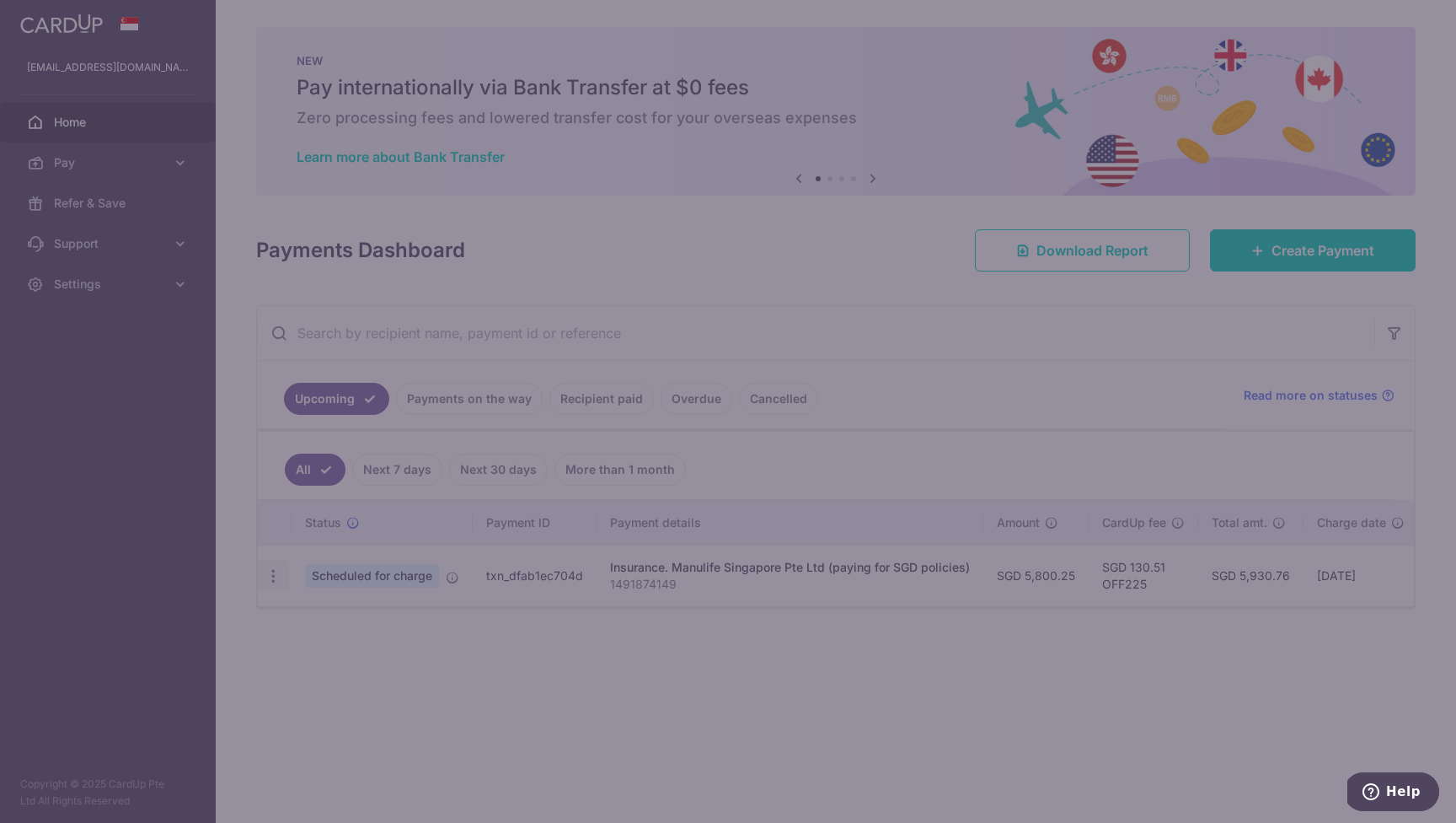
type input "5,800.25"
type input "19/09/2025"
type input "1491874149"
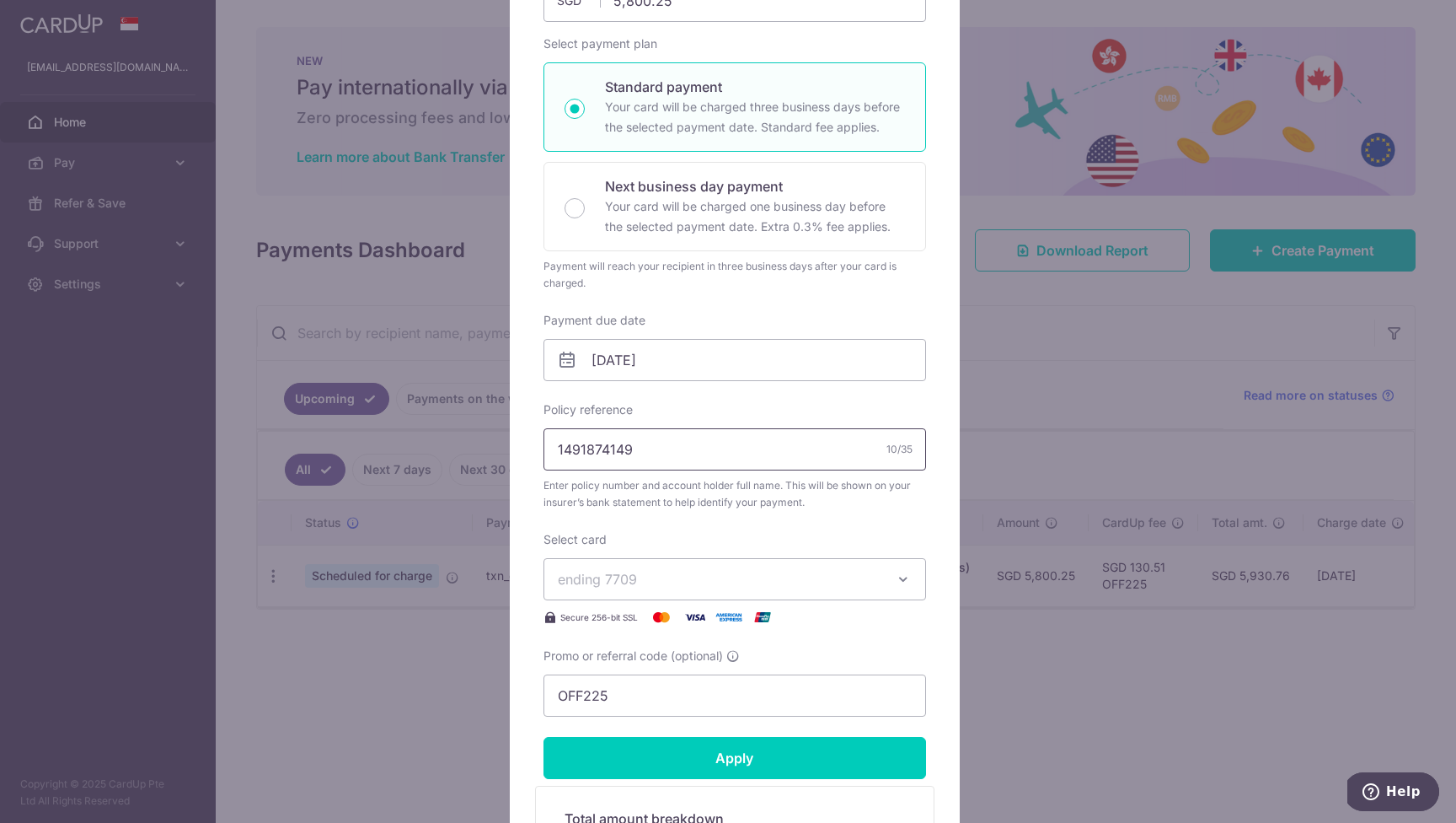
scroll to position [317, 0]
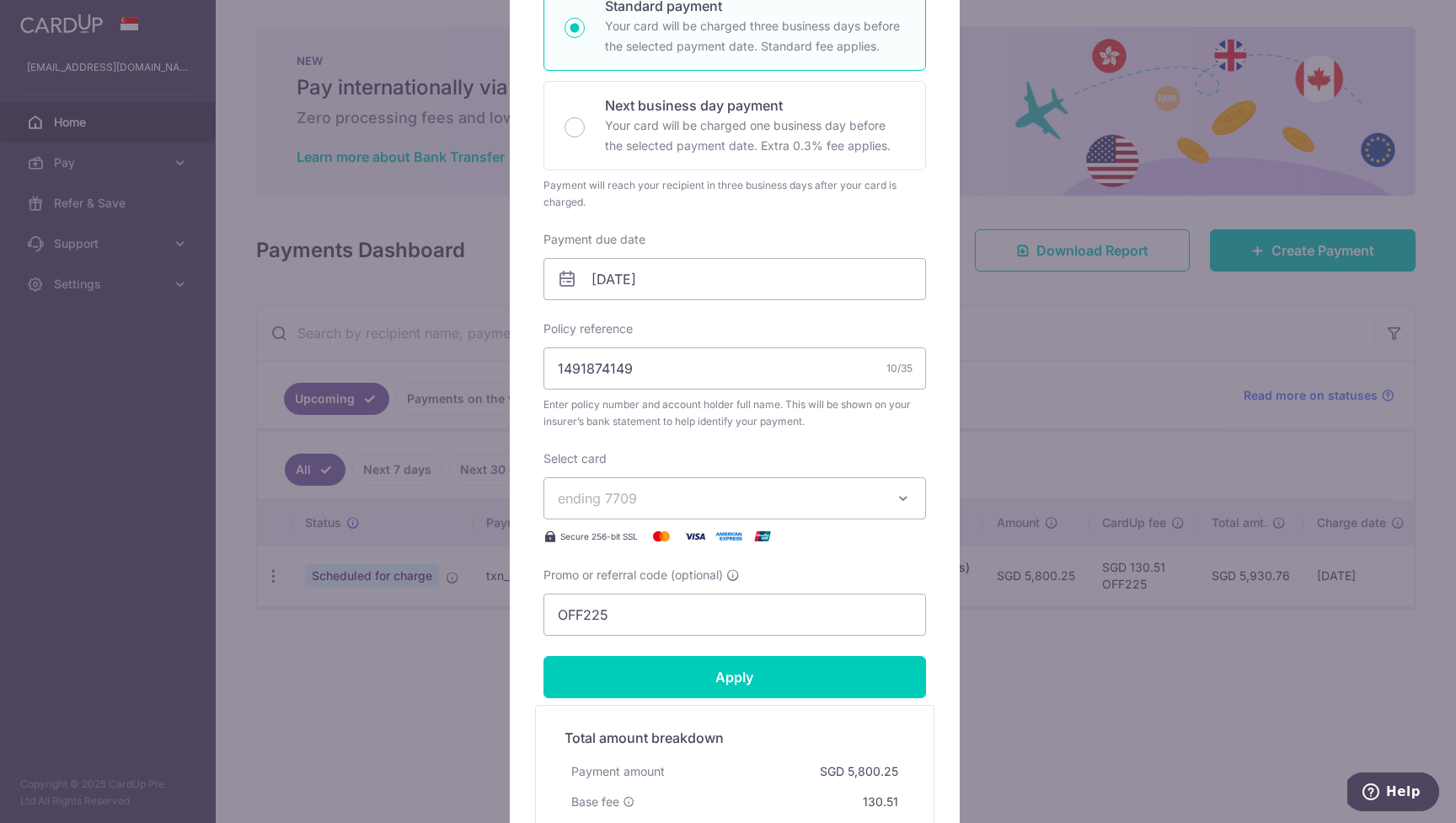
click at [900, 500] on icon "button" at bounding box center [903, 498] width 17 height 17
click at [672, 573] on span "**** 5860" at bounding box center [734, 577] width 354 height 20
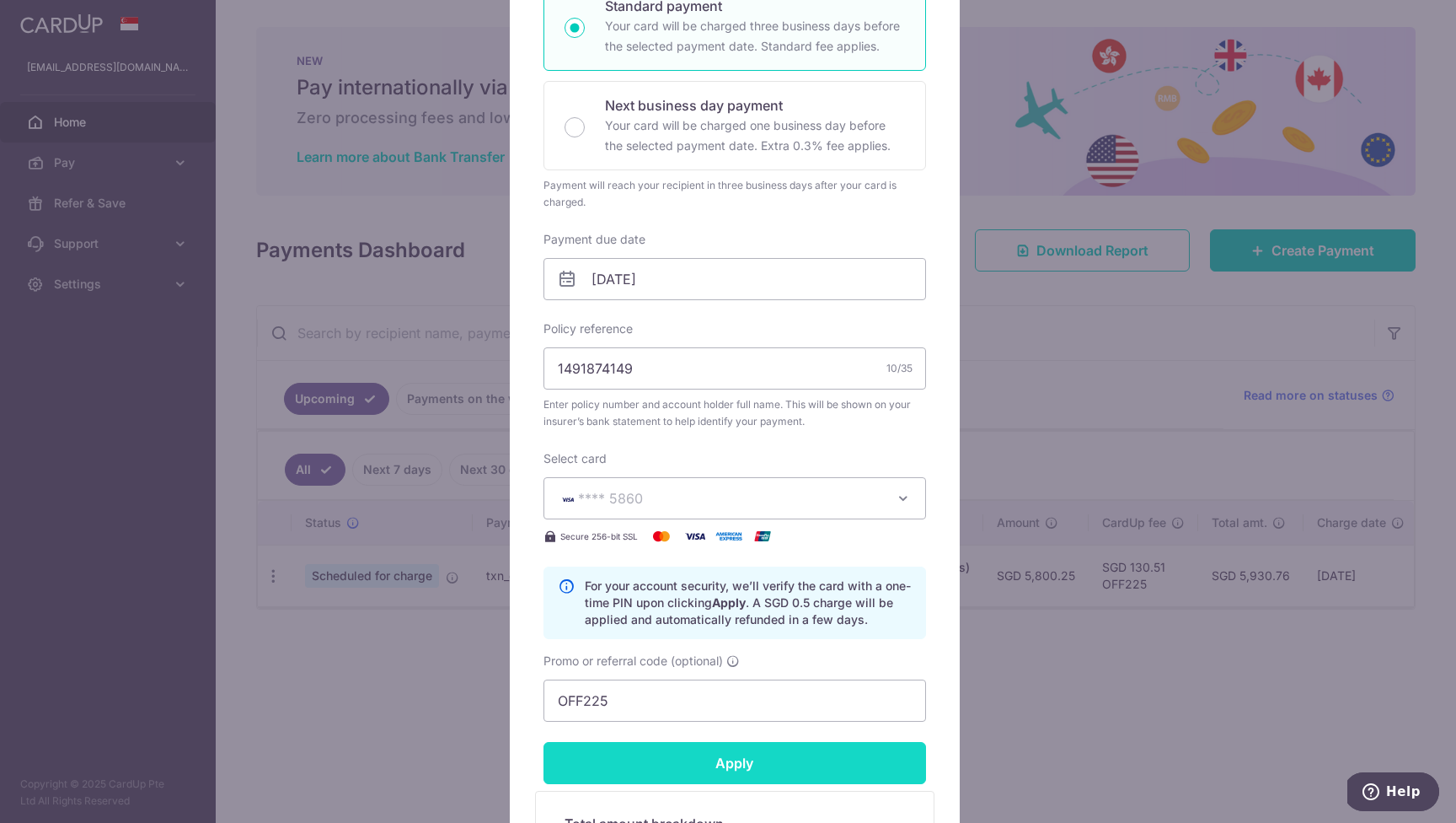
scroll to position [630, 0]
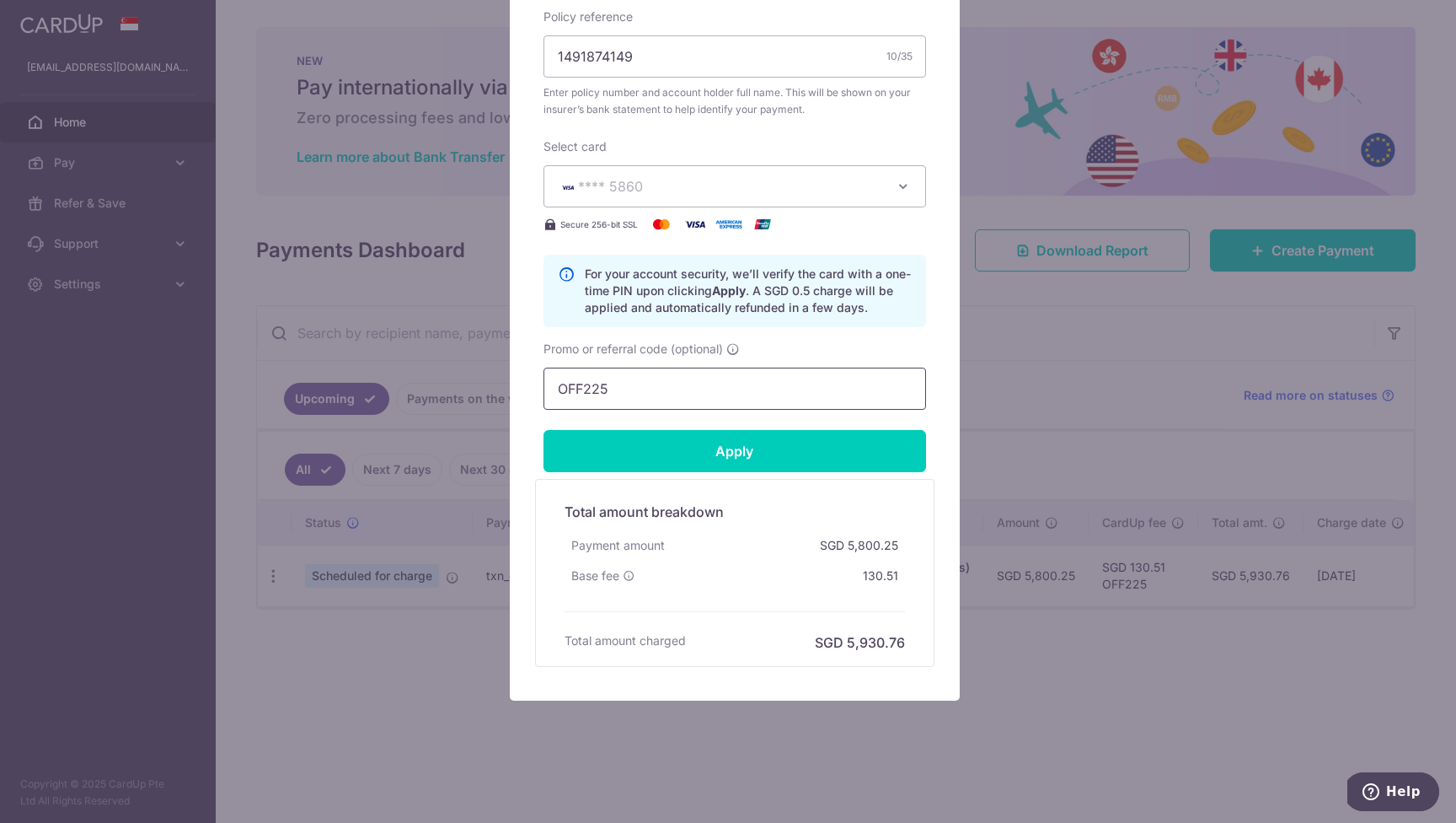
click at [601, 393] on input "OFF225" at bounding box center [734, 388] width 382 height 42
click at [600, 393] on input "OFF225" at bounding box center [734, 388] width 382 height 42
click at [600, 394] on input "OFF225" at bounding box center [734, 388] width 382 height 42
type input "Milelion"
click at [732, 449] on input "Apply" at bounding box center [734, 451] width 382 height 42
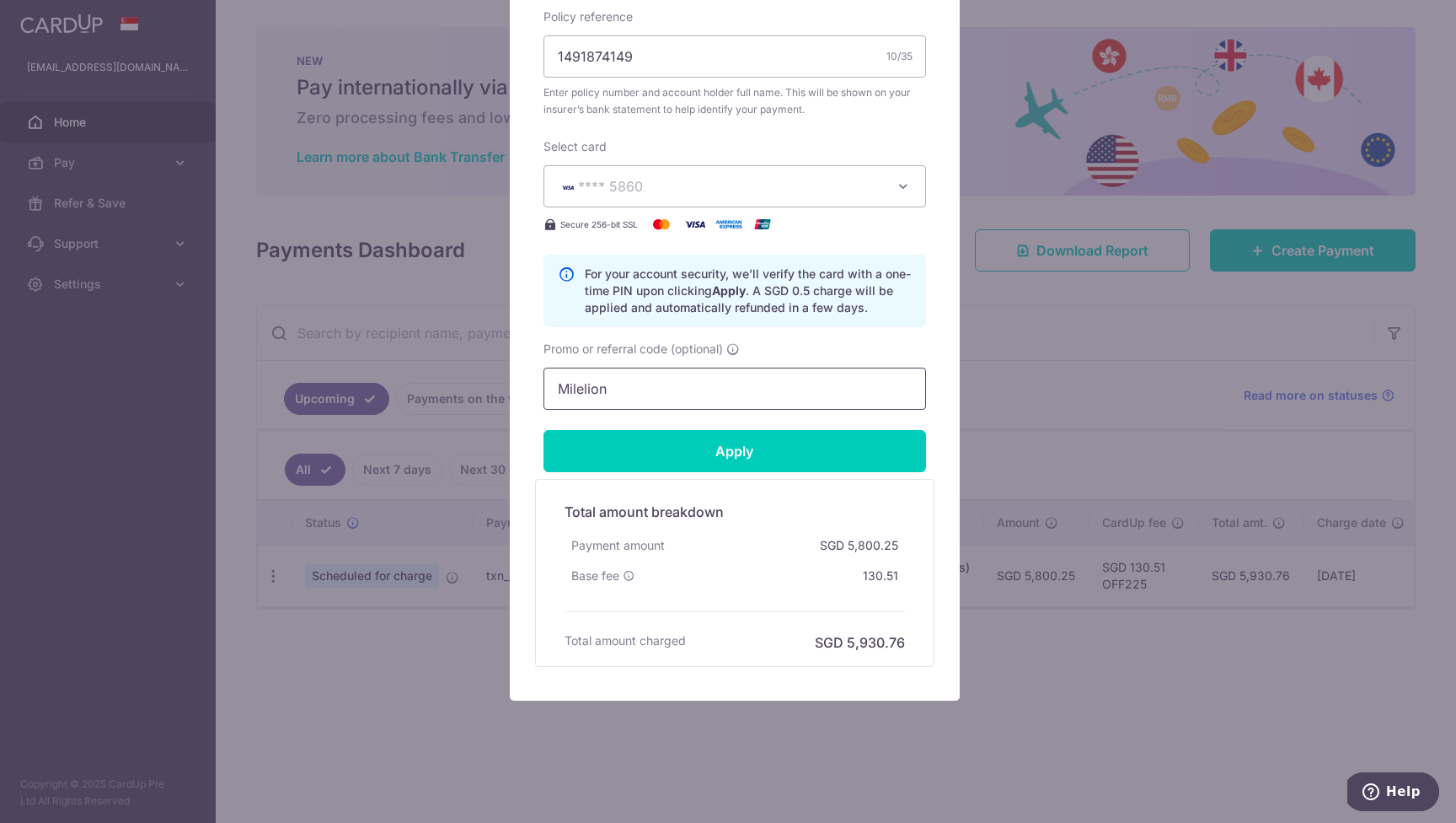
type input "Successfully Applied"
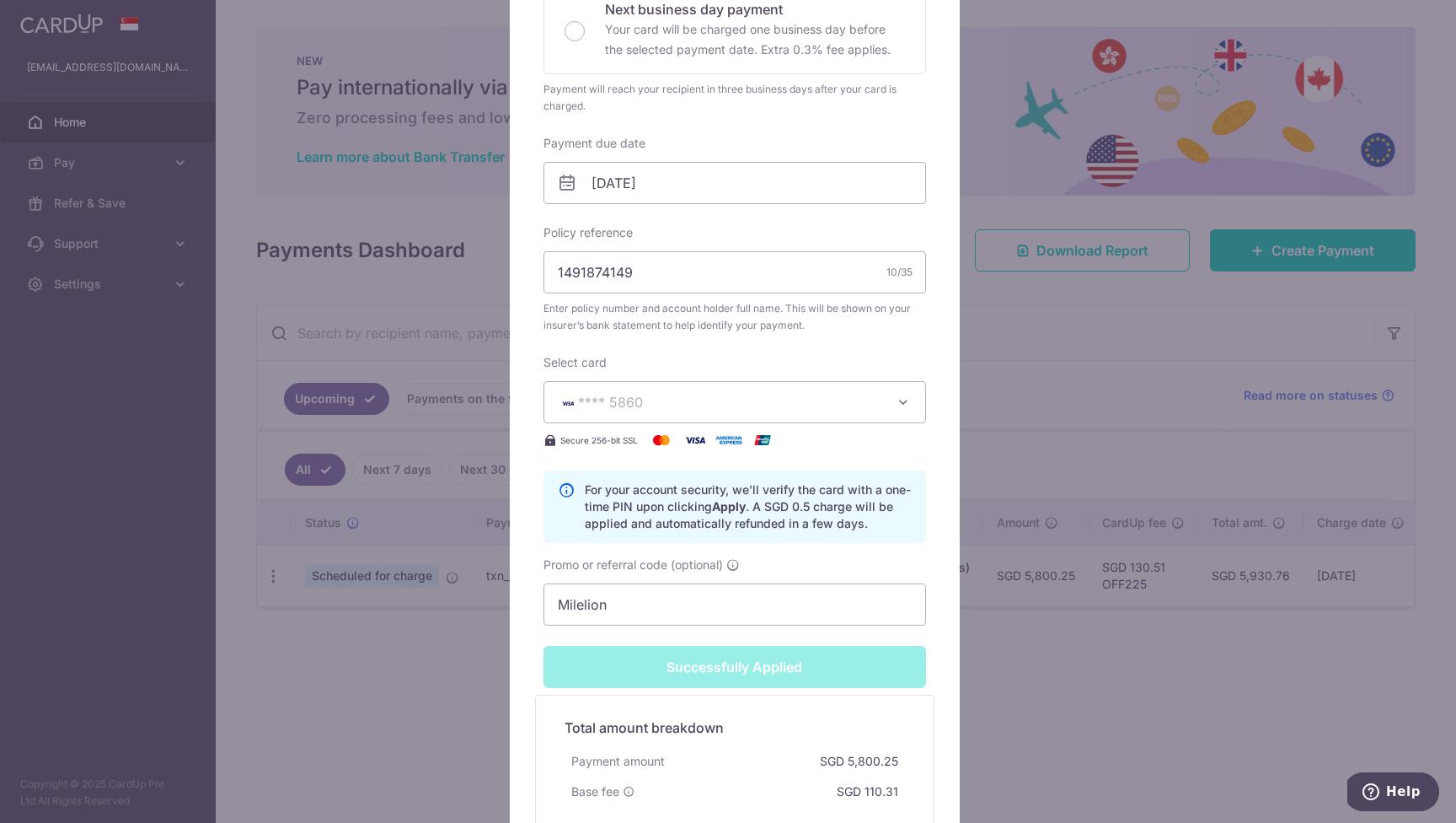
scroll to position [0, 0]
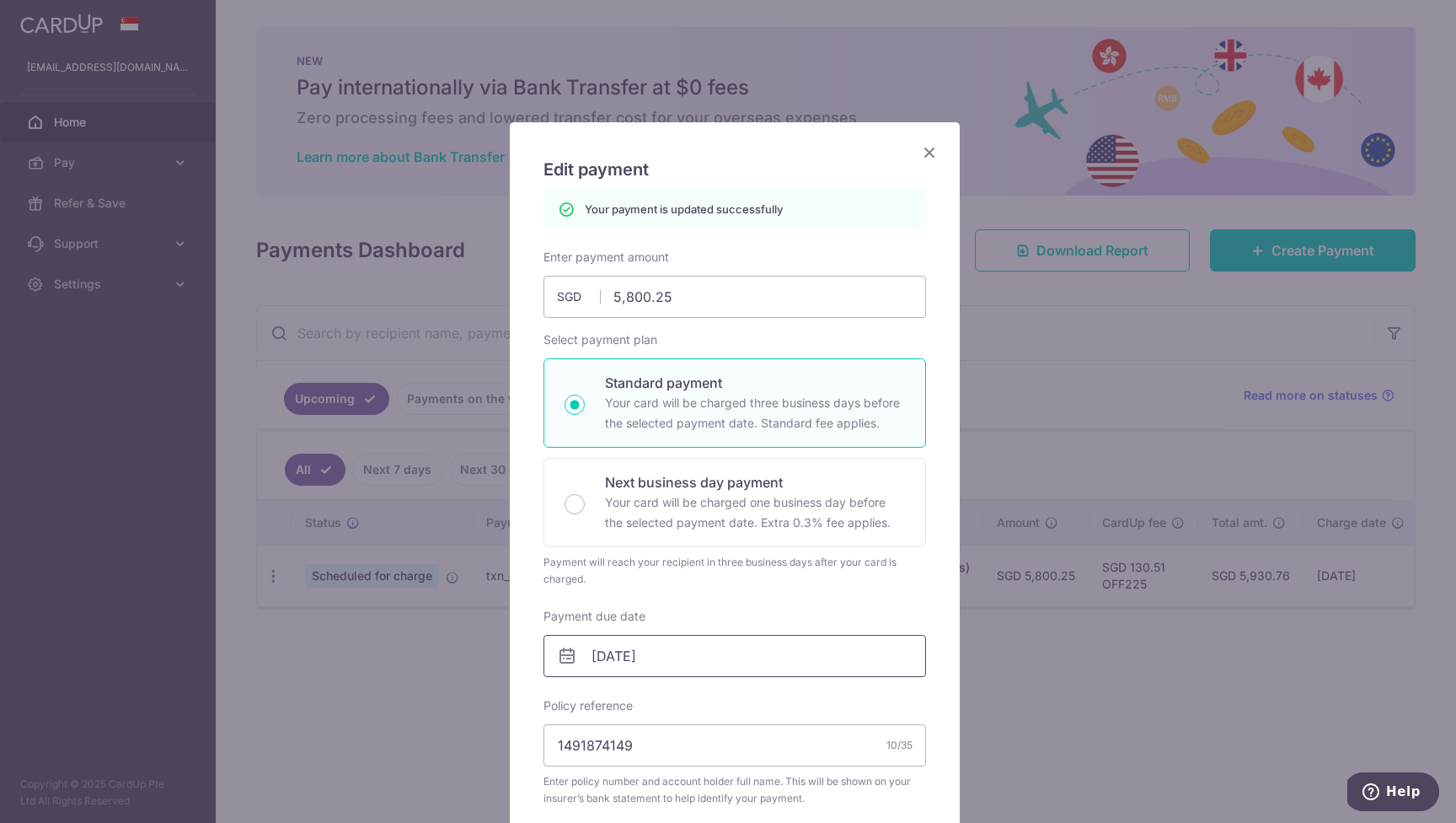
click at [660, 664] on input "19/09/2025" at bounding box center [734, 656] width 382 height 42
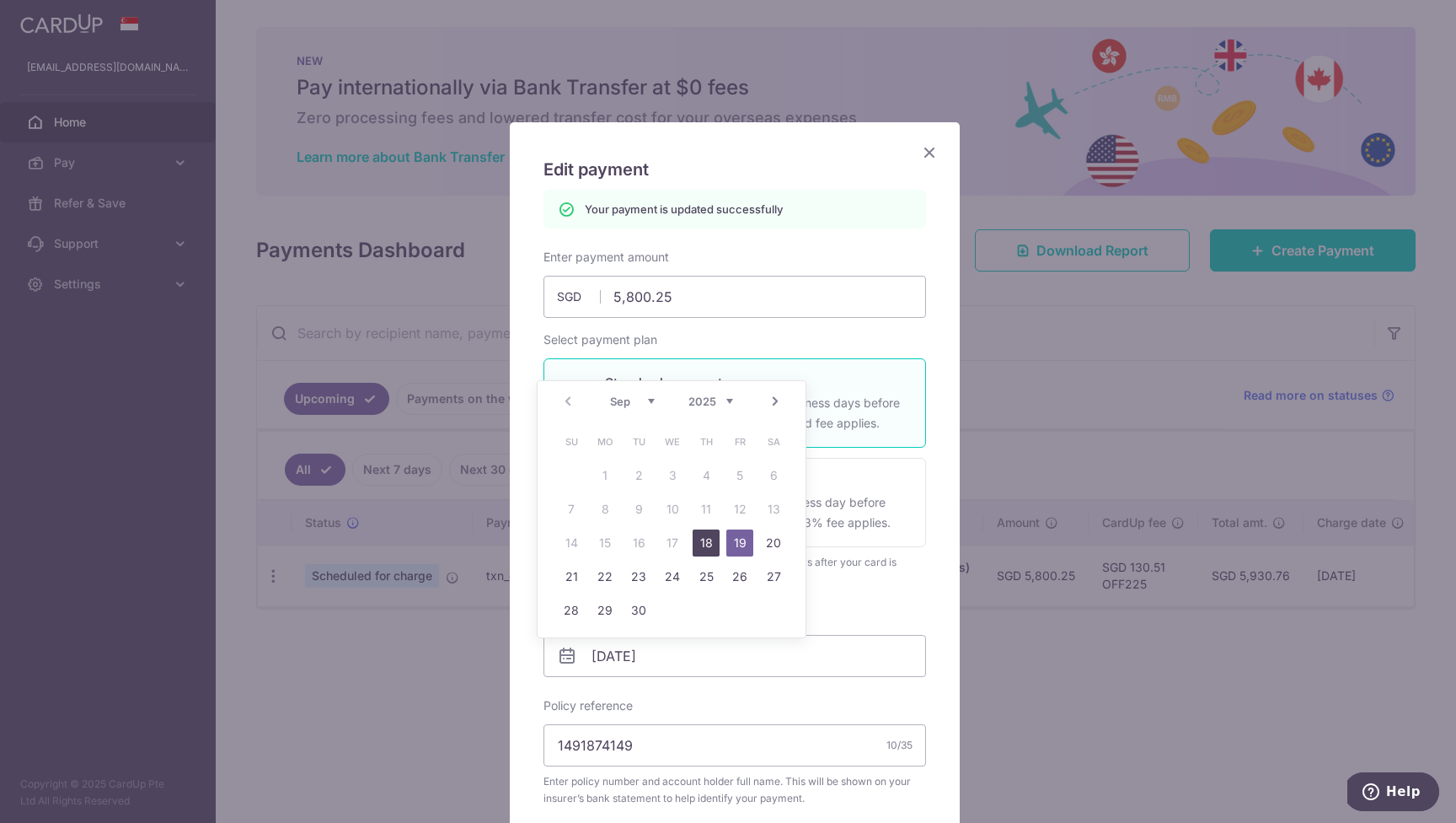
click at [710, 543] on link "18" at bounding box center [706, 543] width 27 height 27
type input "18/09/2025"
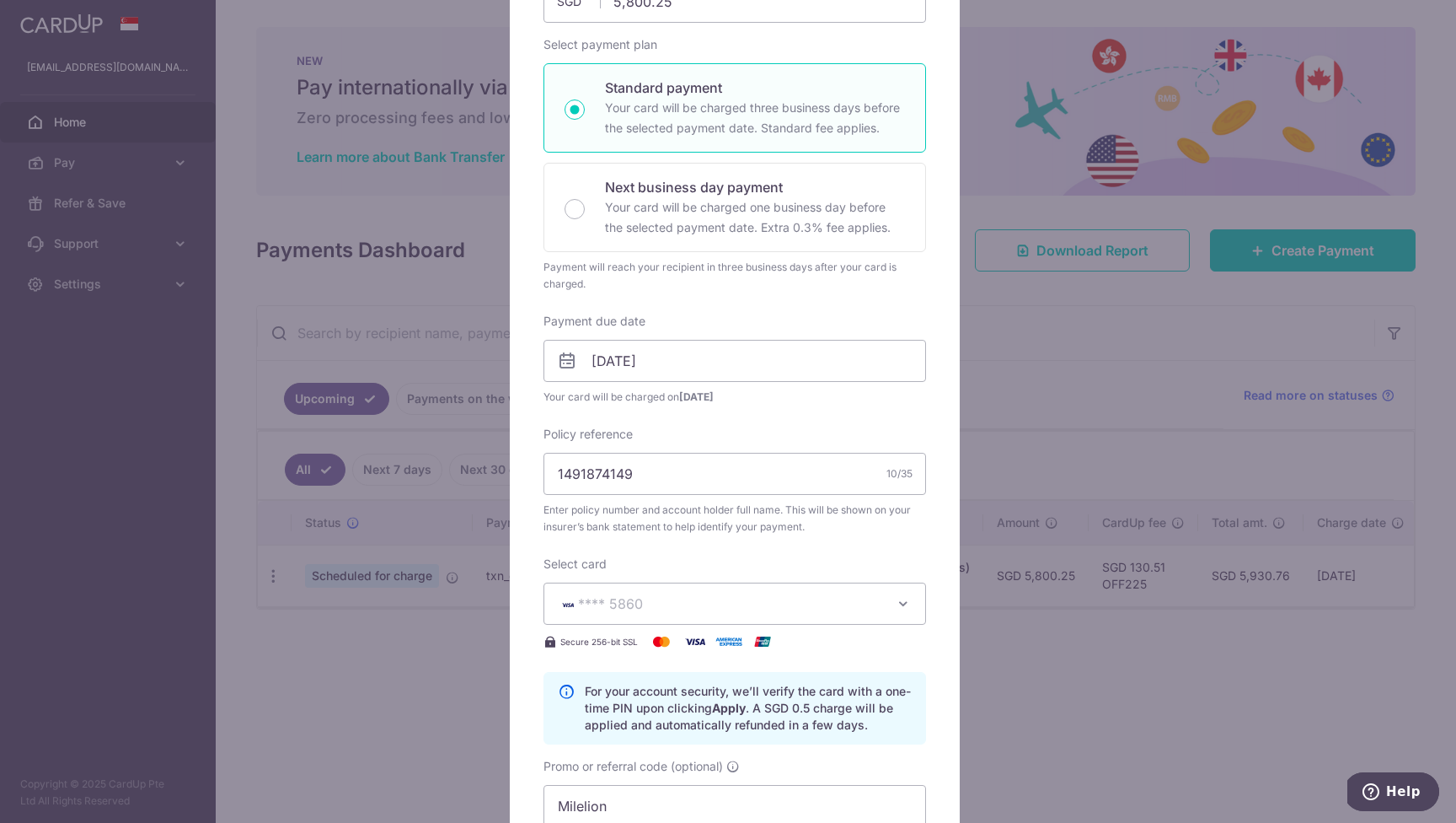
scroll to position [256, 0]
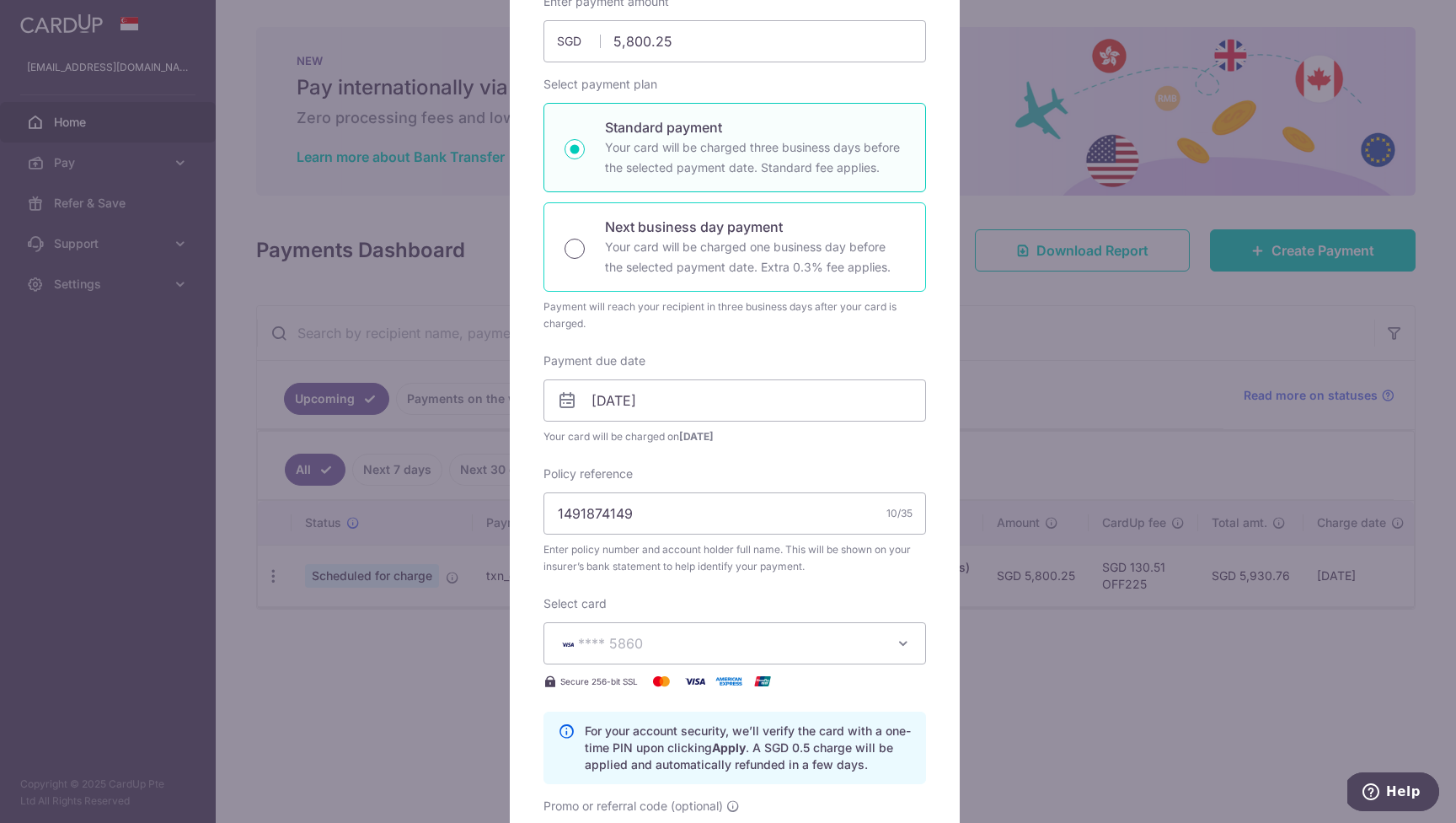
click at [571, 249] on input "Next business day payment Your card will be charged one business day before the…" at bounding box center [575, 249] width 20 height 20
radio input "true"
type input "Apply"
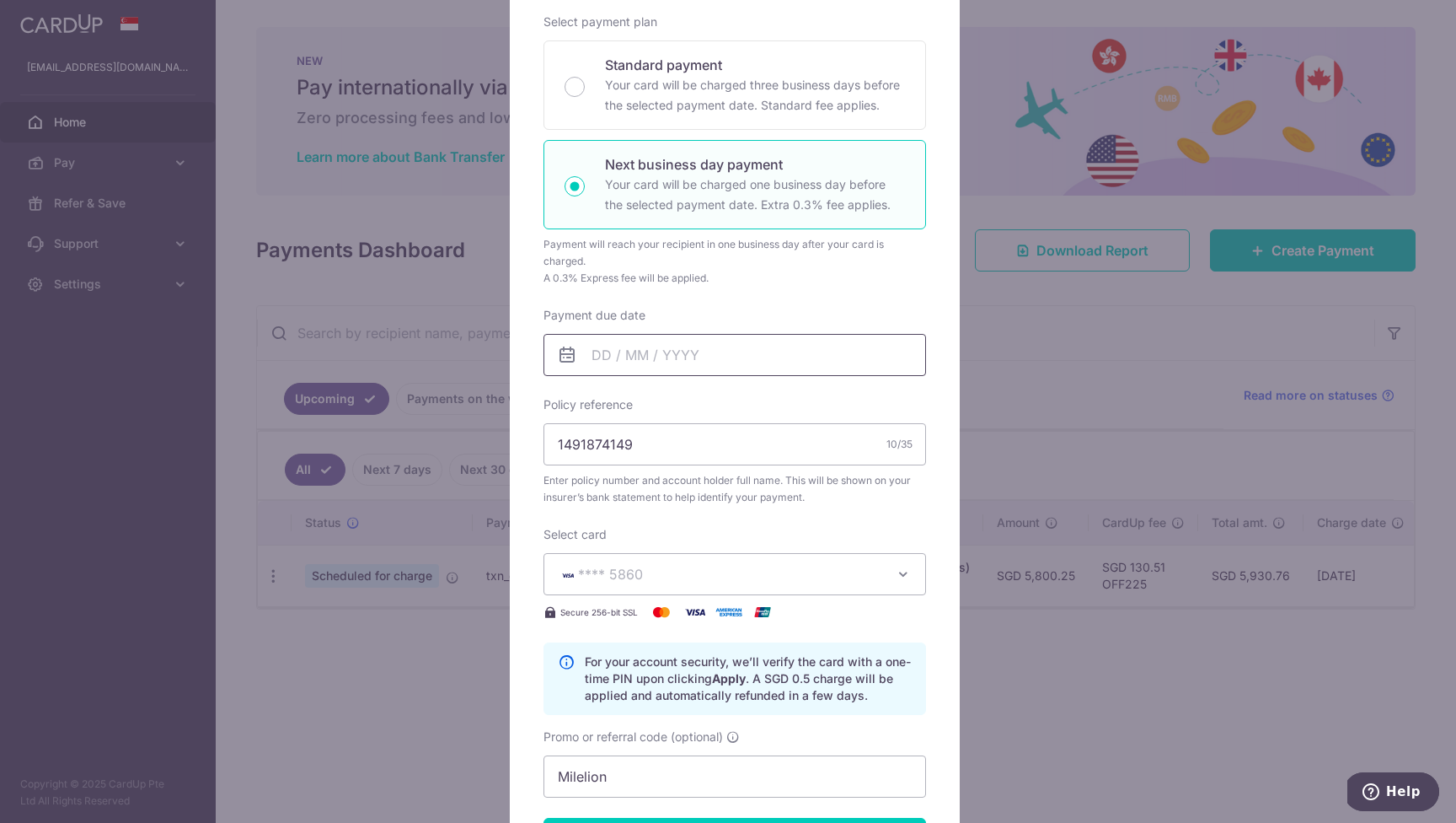
scroll to position [279, 0]
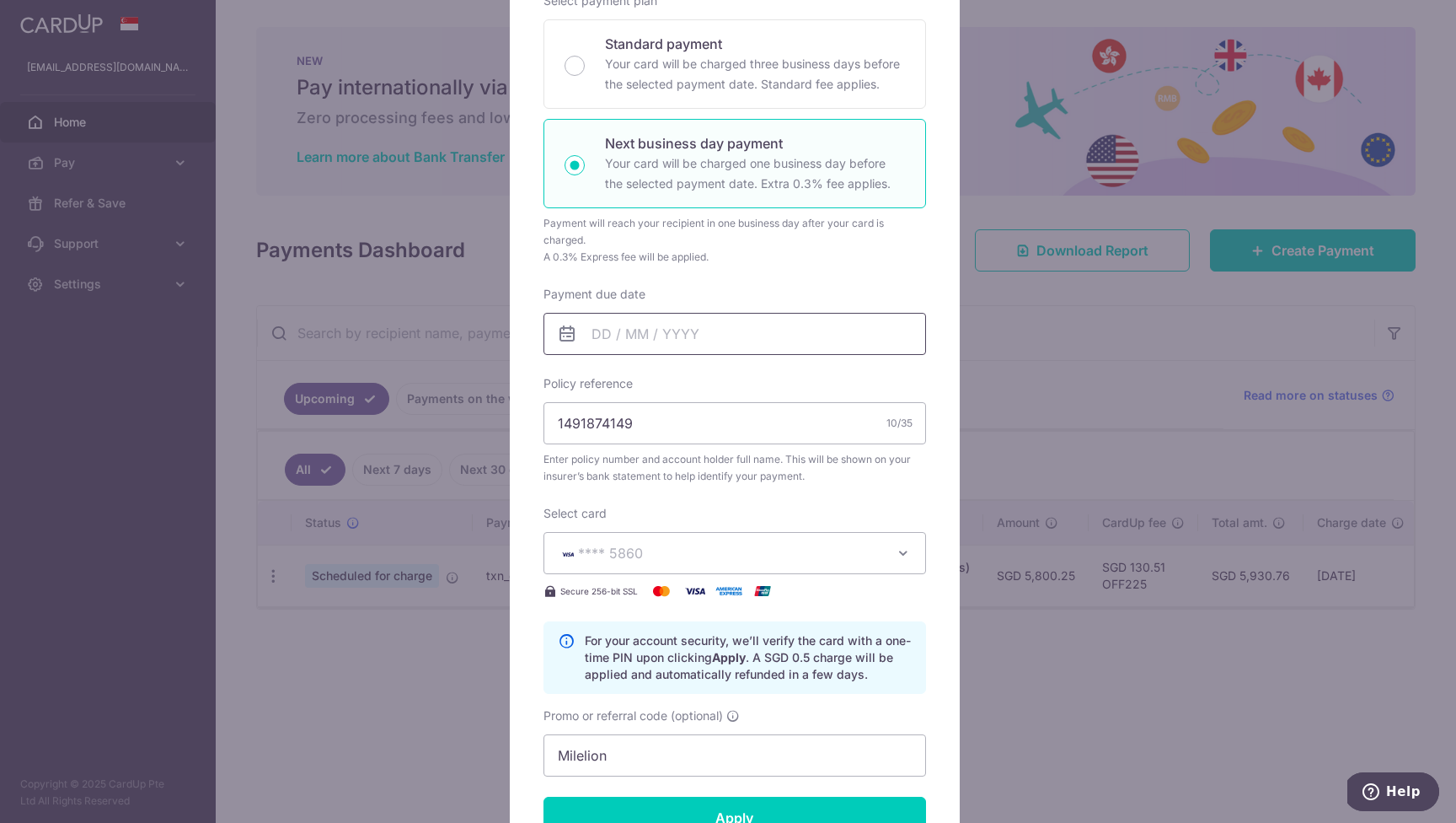
click at [595, 324] on input "Payment due date" at bounding box center [734, 333] width 382 height 42
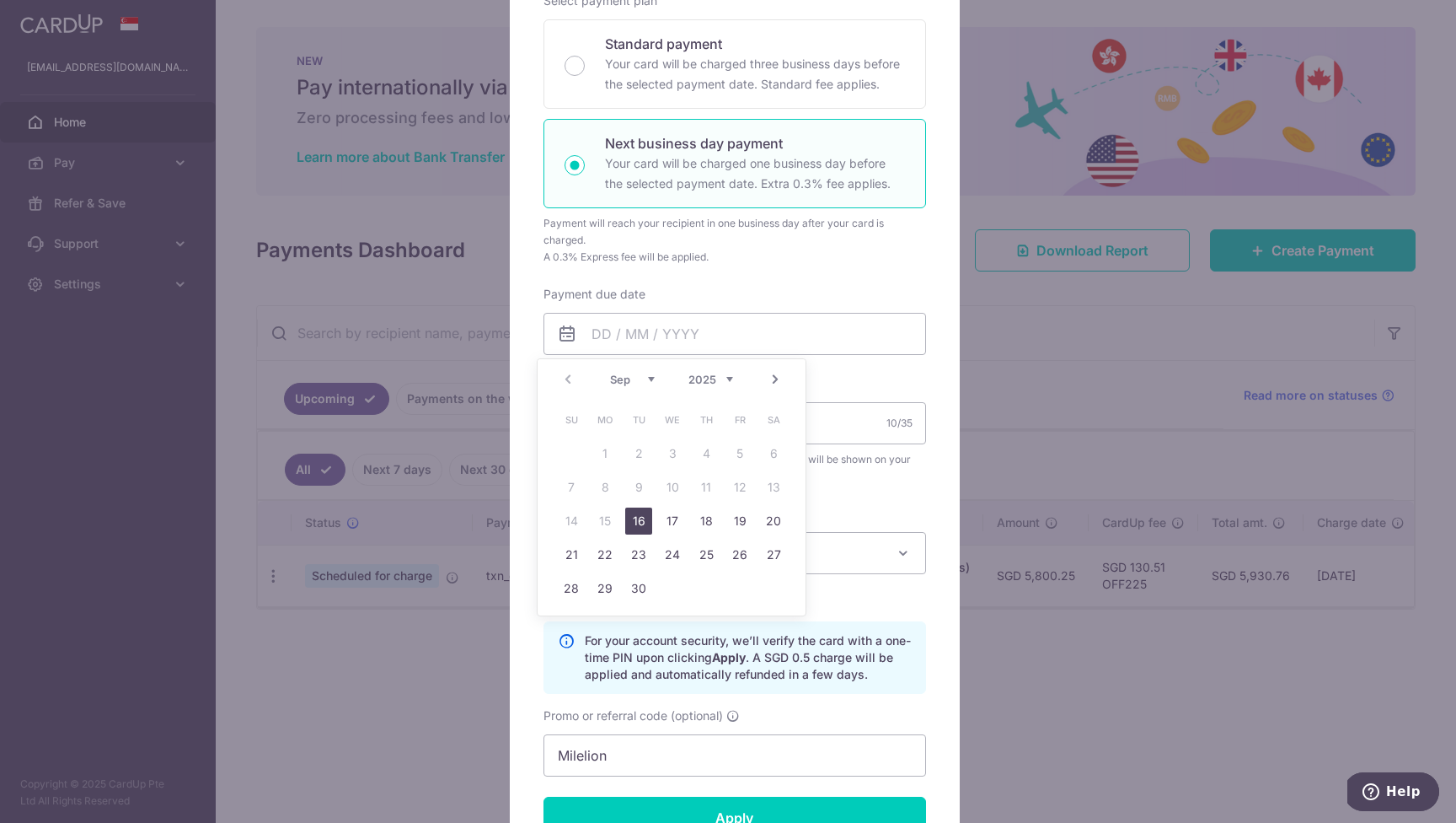
click at [641, 518] on link "16" at bounding box center [639, 521] width 27 height 27
type input "[DATE]"
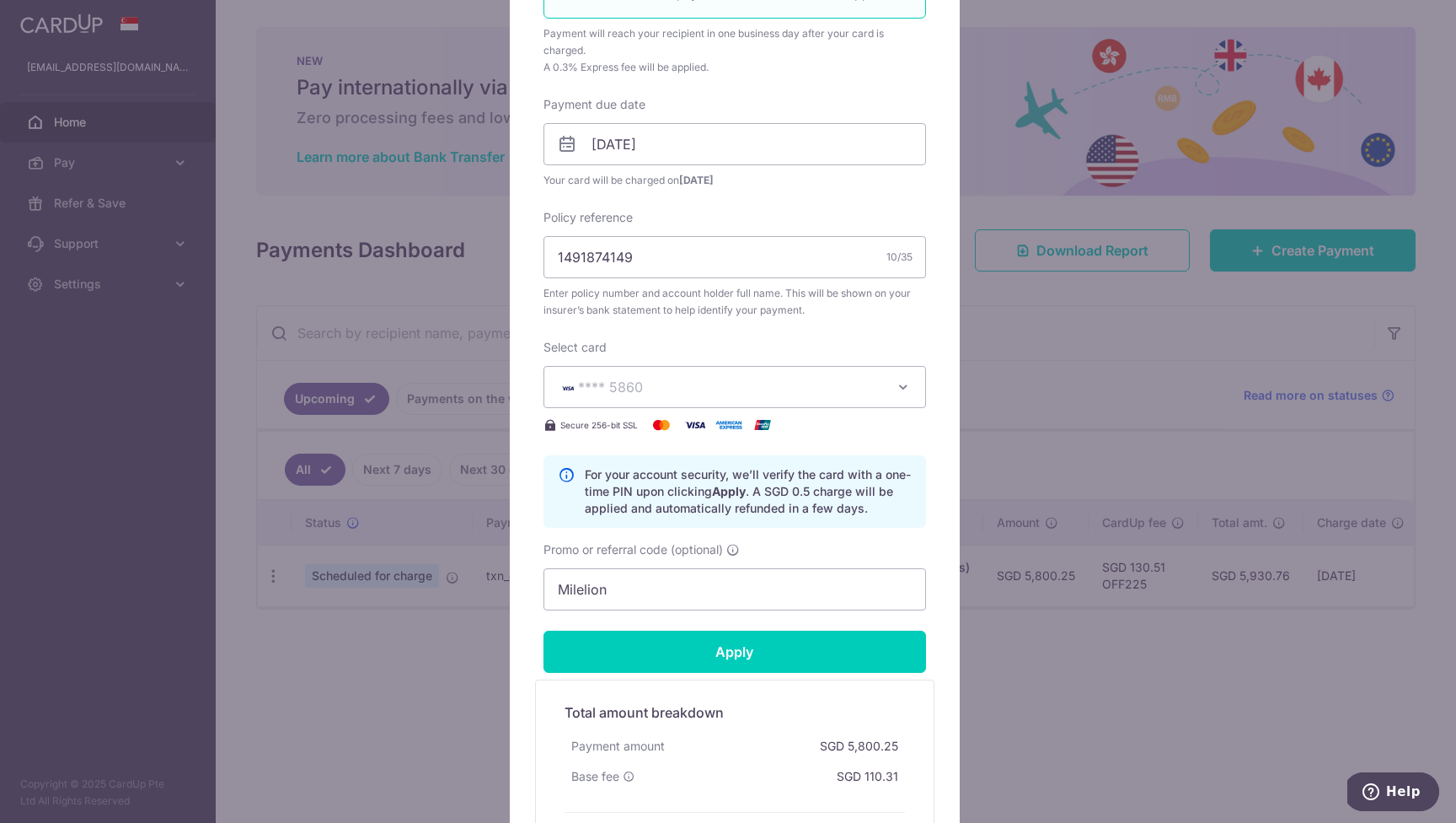
scroll to position [473, 0]
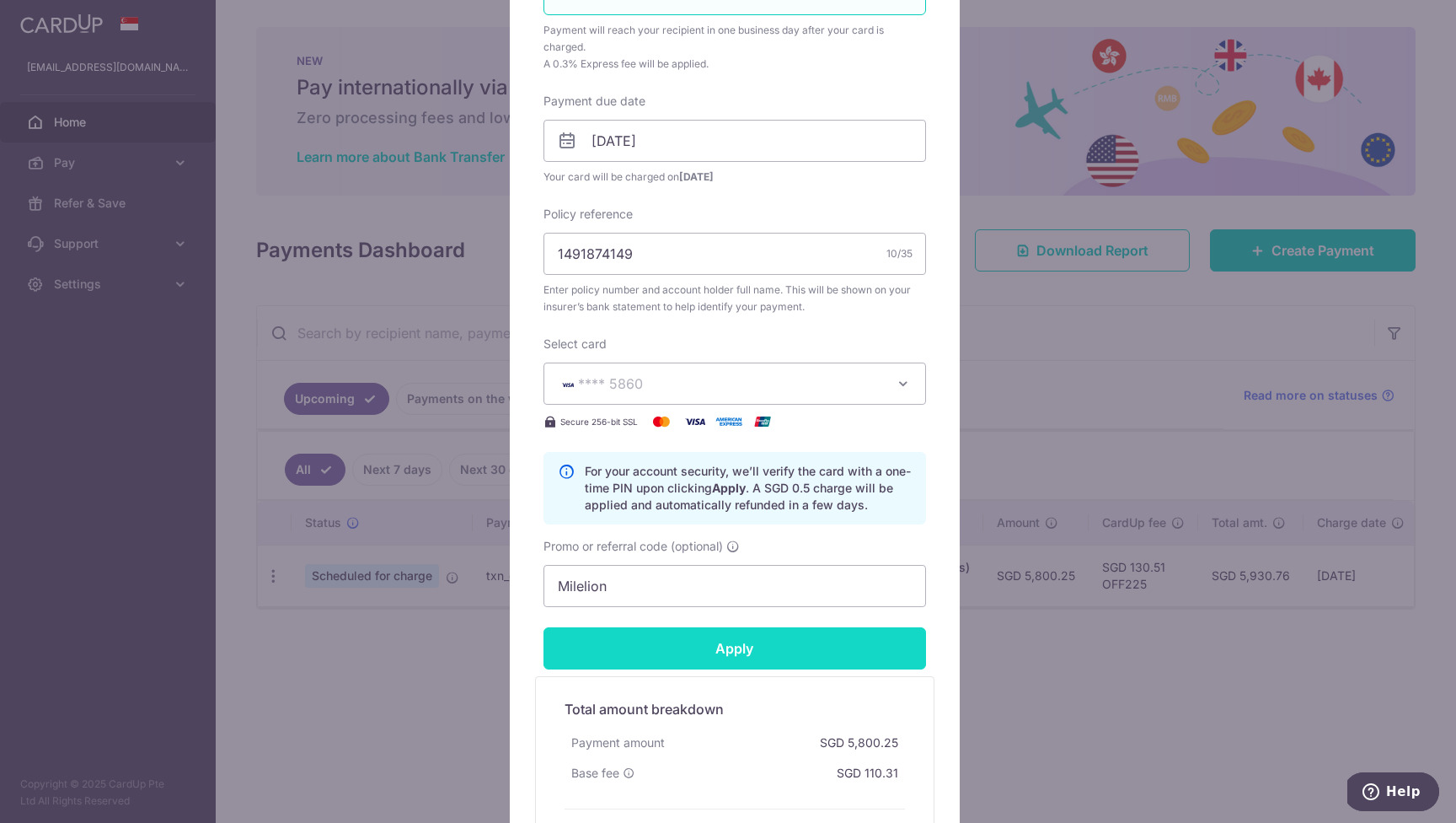
click at [745, 643] on input "Apply" at bounding box center [734, 648] width 382 height 42
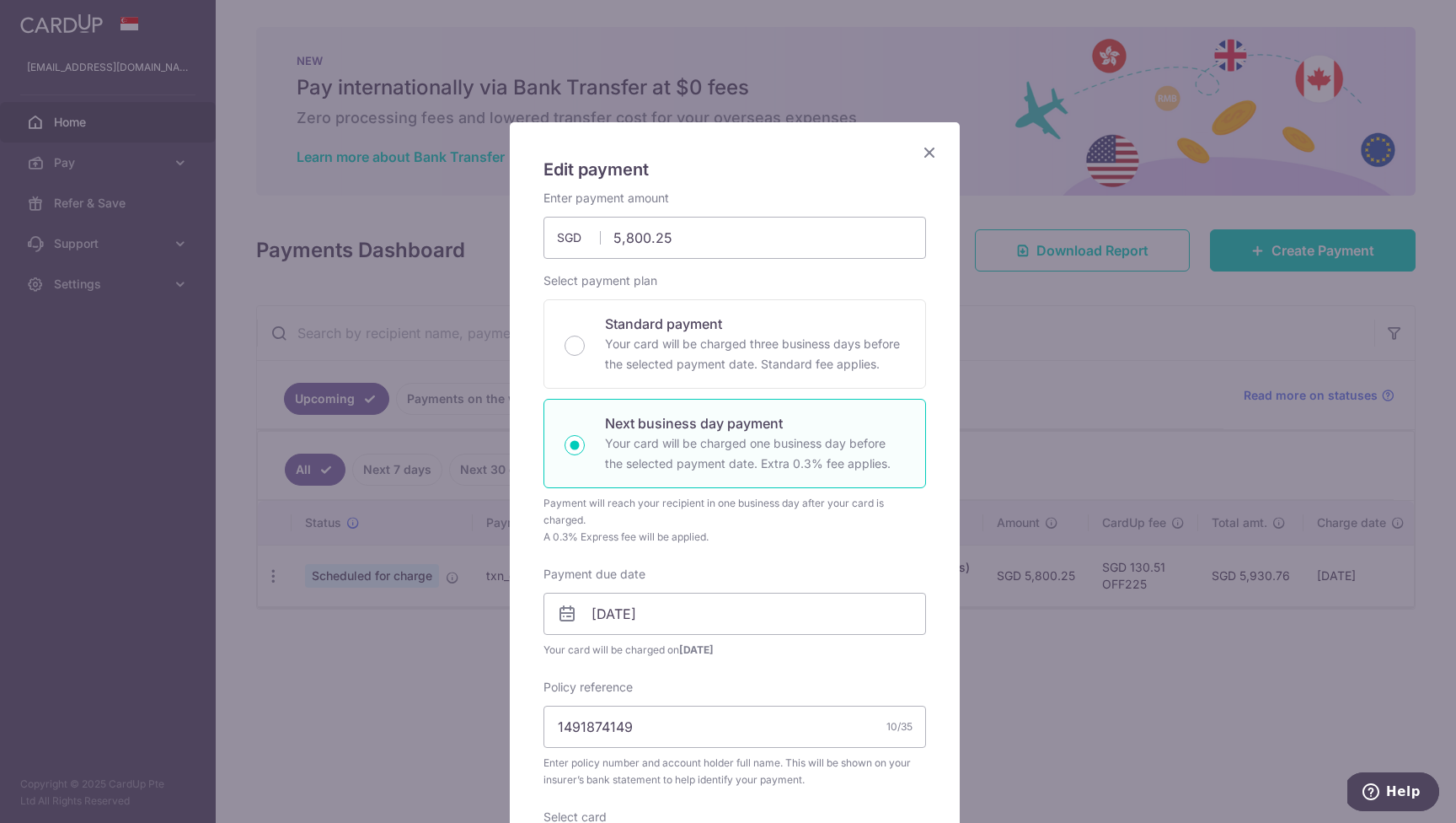
scroll to position [337, 0]
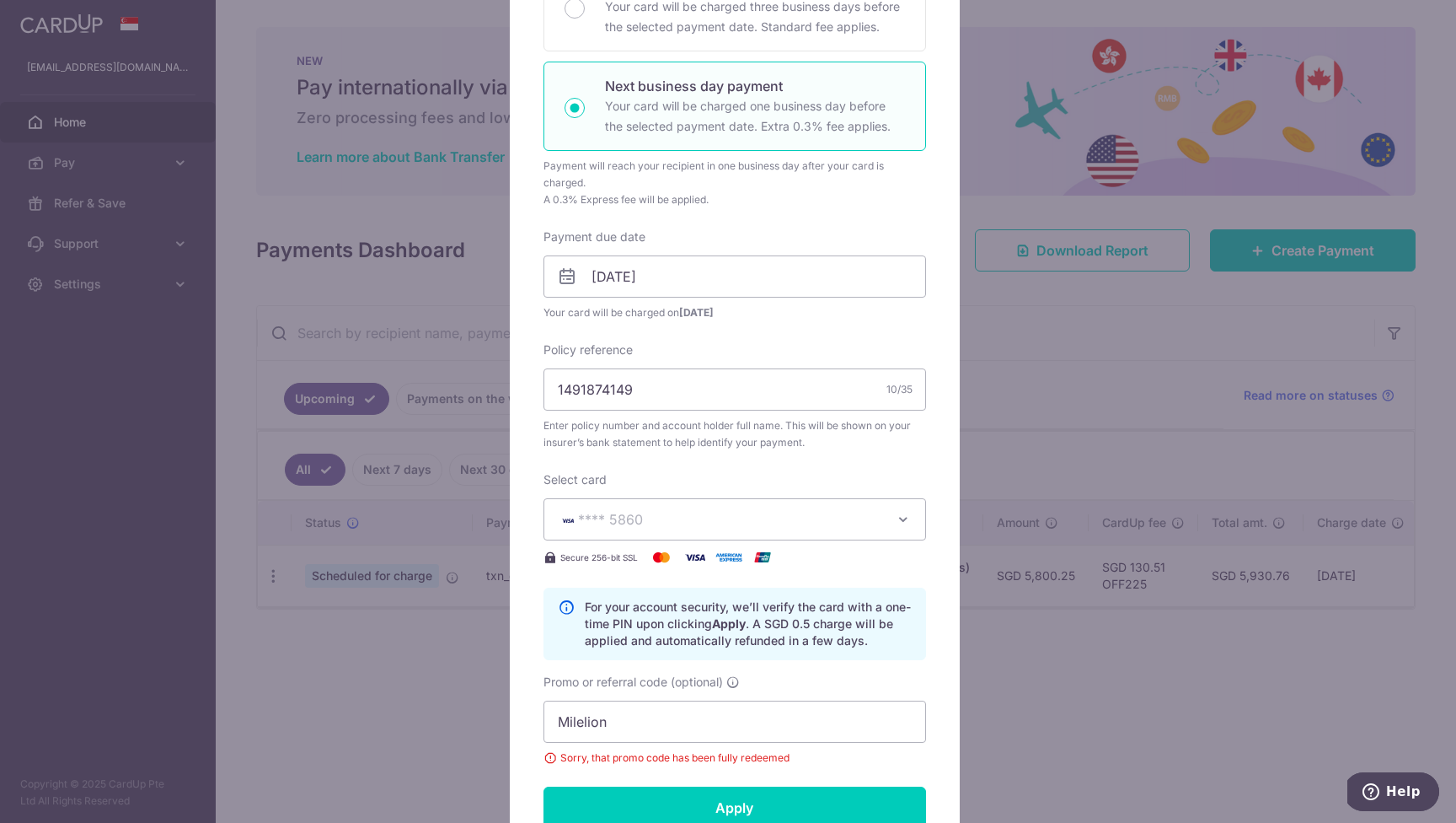
click at [895, 522] on icon "button" at bounding box center [903, 519] width 17 height 17
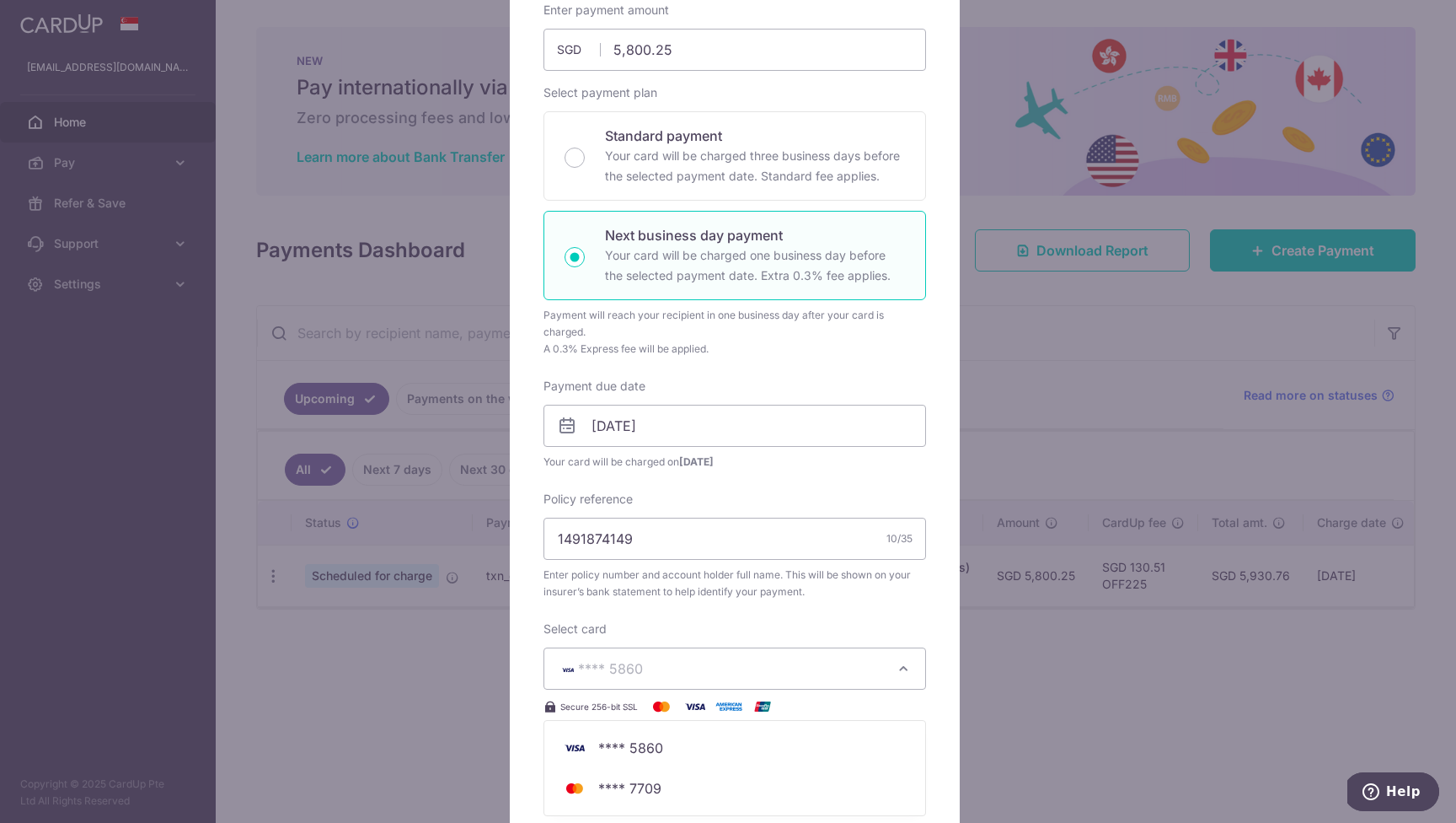
scroll to position [0, 0]
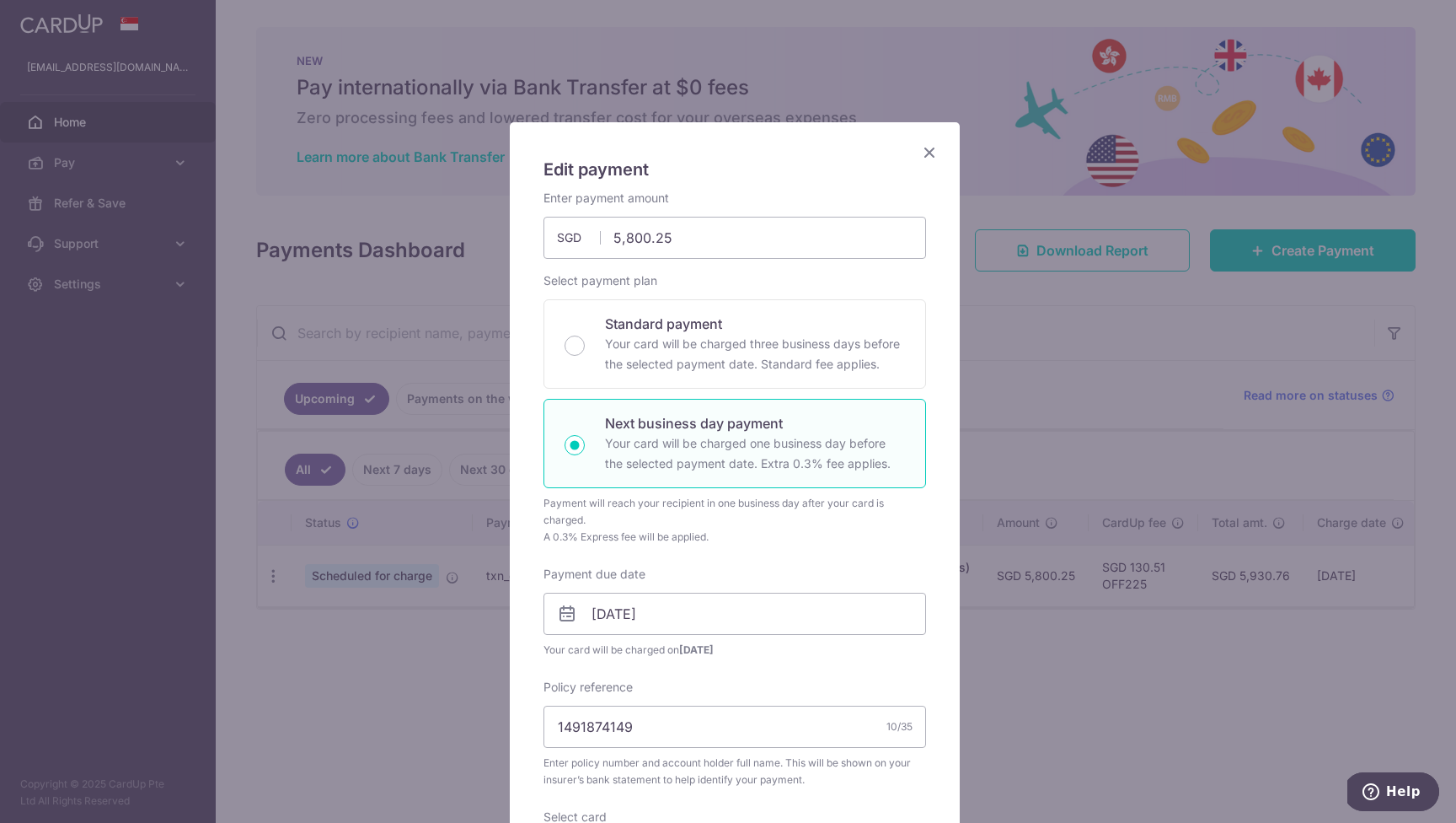
click at [923, 147] on icon "Close" at bounding box center [929, 152] width 20 height 21
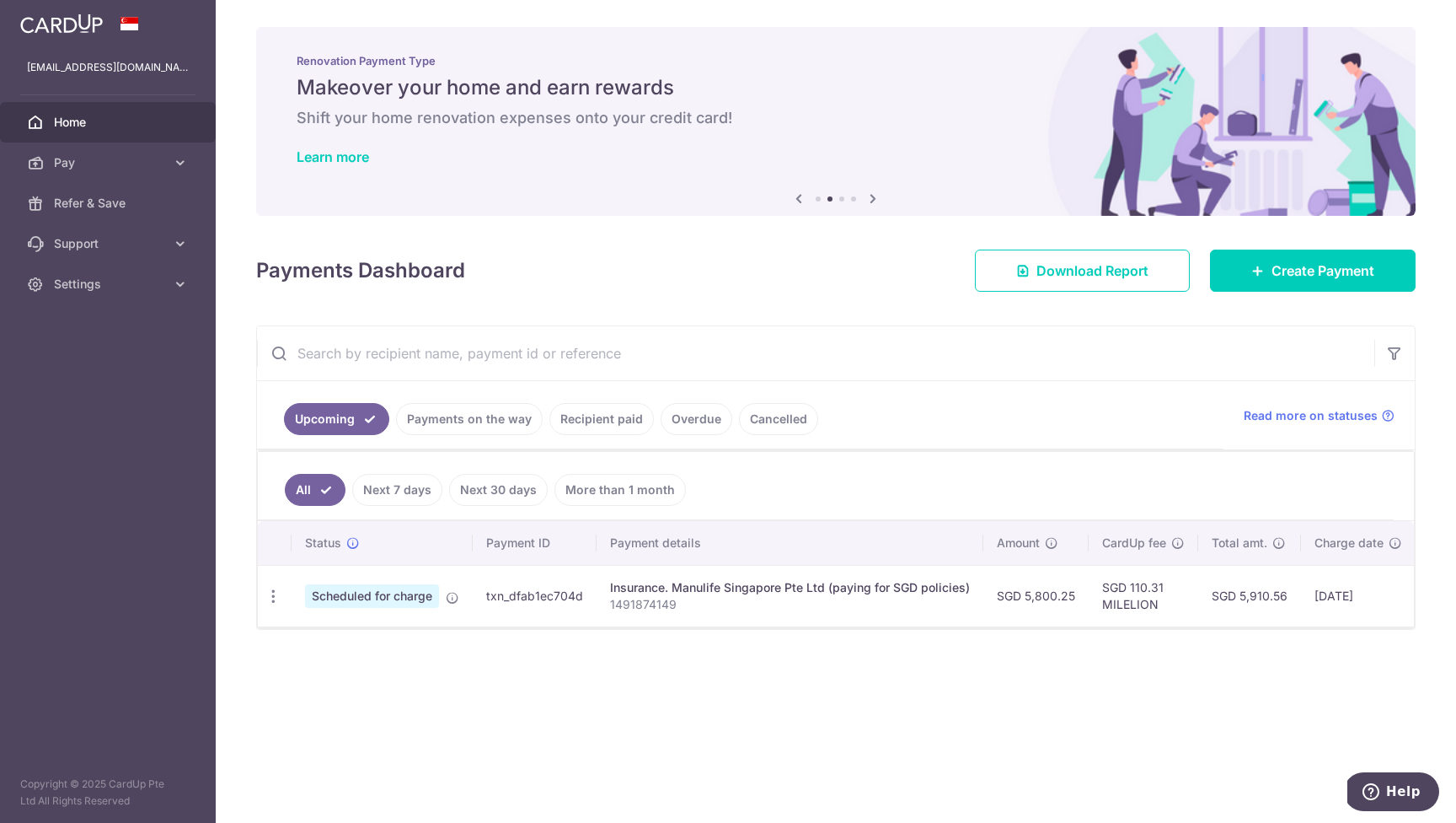
click at [467, 424] on link "Payments on the way" at bounding box center [469, 419] width 147 height 32
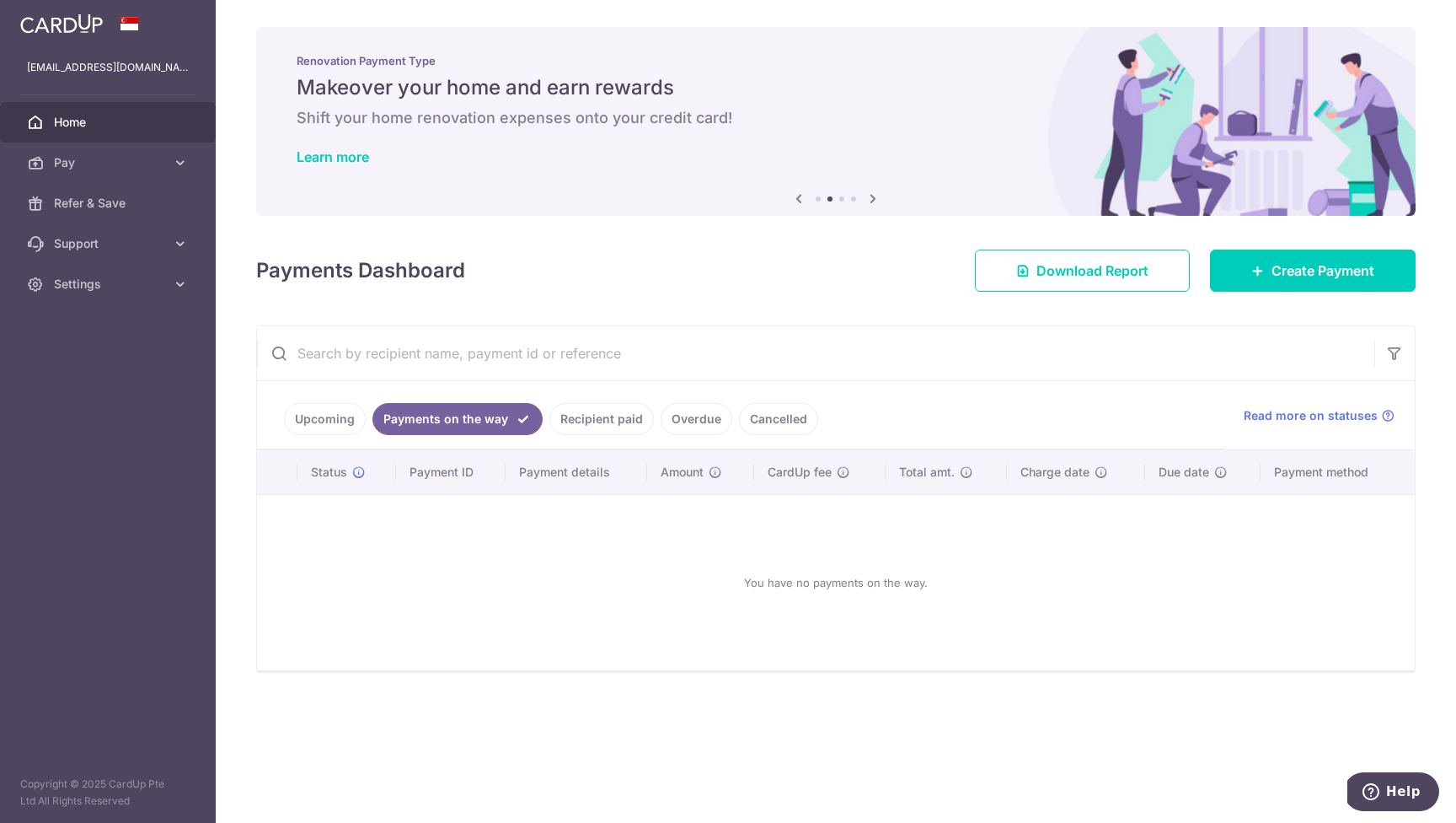
click at [606, 420] on link "Recipient paid" at bounding box center [602, 419] width 105 height 32
click at [694, 419] on link "Overdue" at bounding box center [696, 419] width 72 height 32
click at [812, 420] on ul "Upcoming Payments on the way Recipient paid Overdue Cancelled" at bounding box center [740, 414] width 966 height 68
click at [802, 417] on link "Cancelled" at bounding box center [779, 419] width 79 height 32
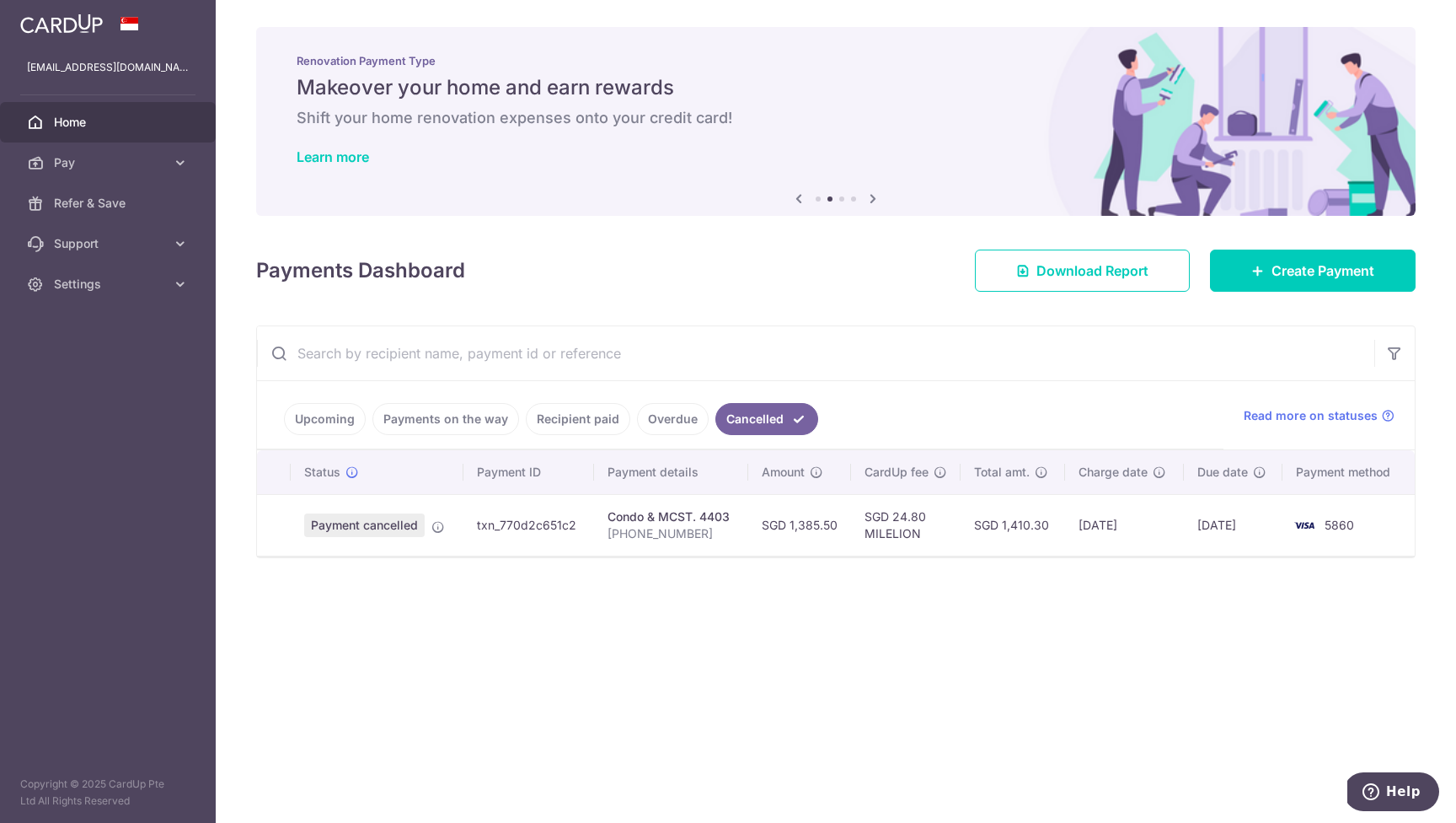
click at [353, 414] on link "Upcoming" at bounding box center [324, 419] width 82 height 32
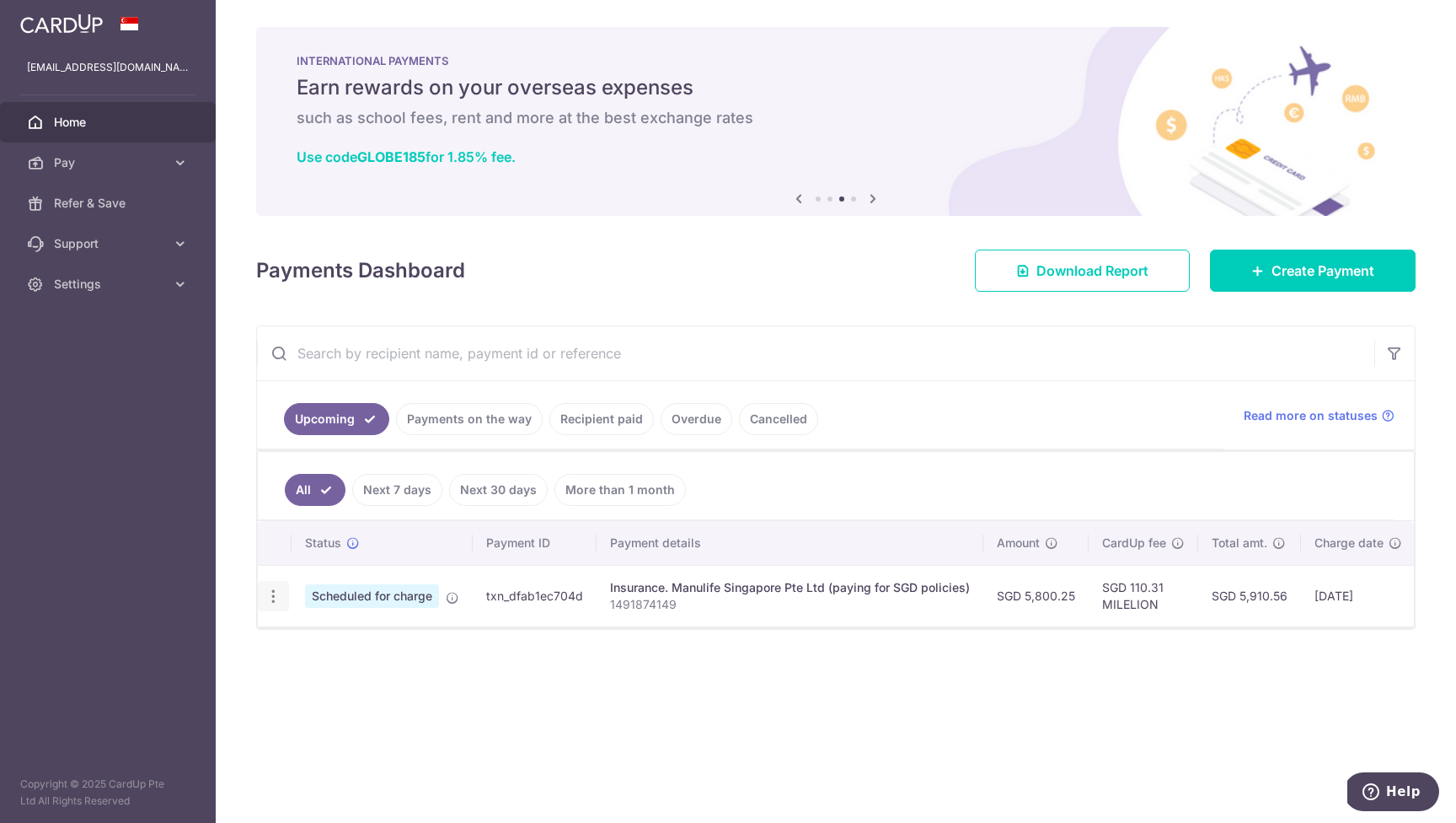
click at [276, 595] on icon "button" at bounding box center [273, 596] width 18 height 18
click at [377, 646] on span "Update payment" at bounding box center [363, 642] width 115 height 20
radio input "true"
type input "5,800.25"
type input "[DATE]"
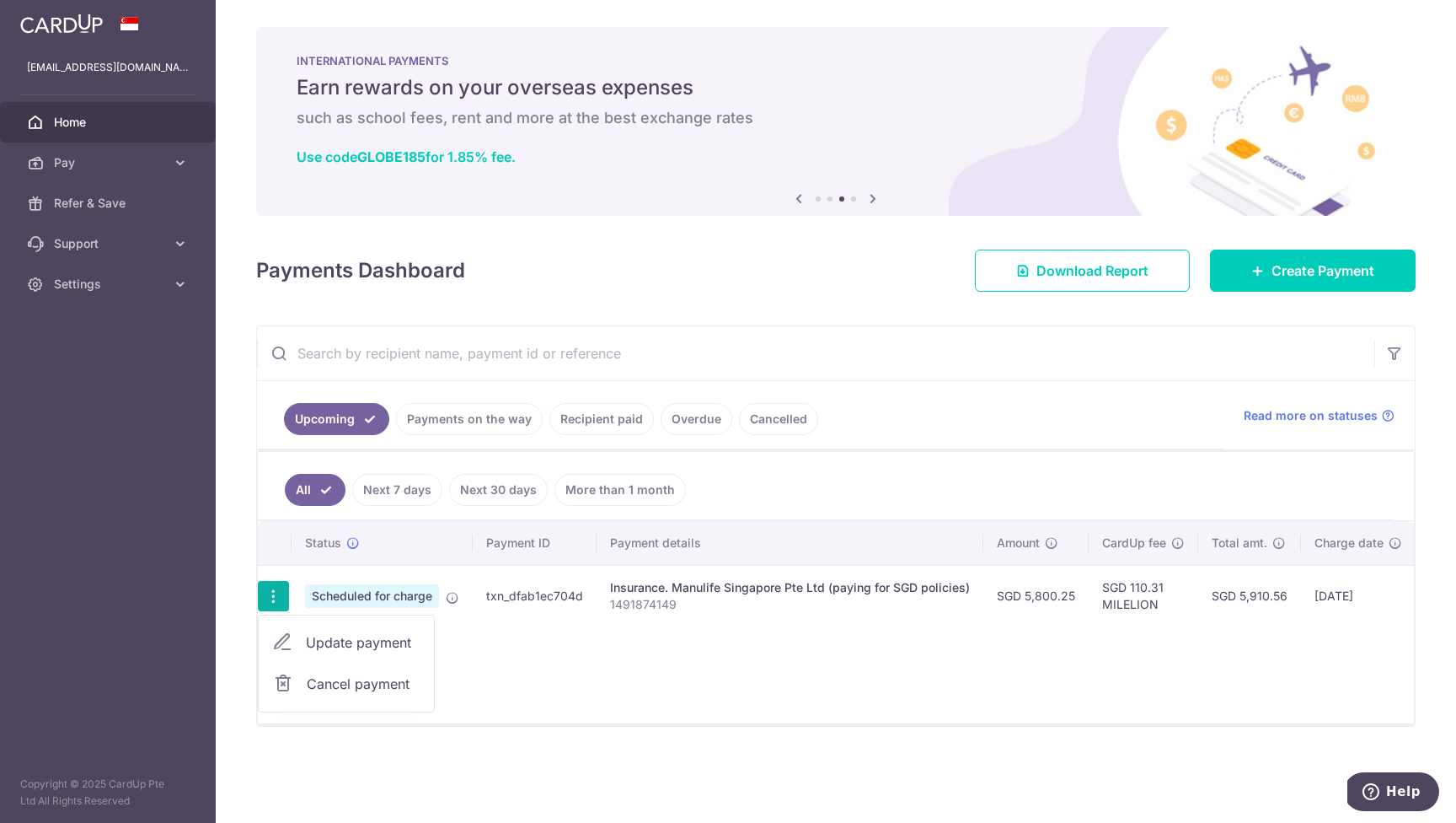
type input "1491874149"
type input "MILELION"
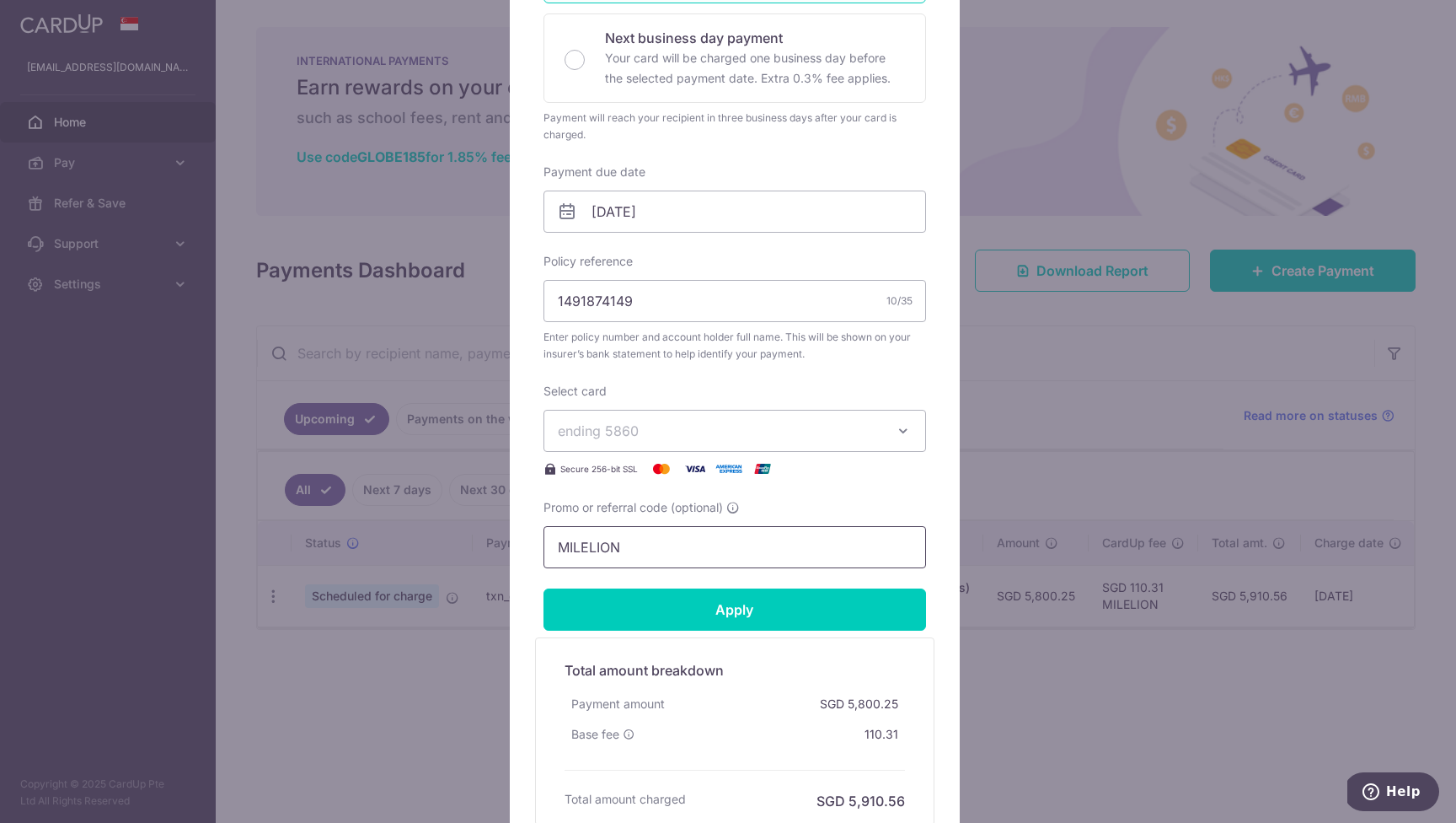
scroll to position [285, 0]
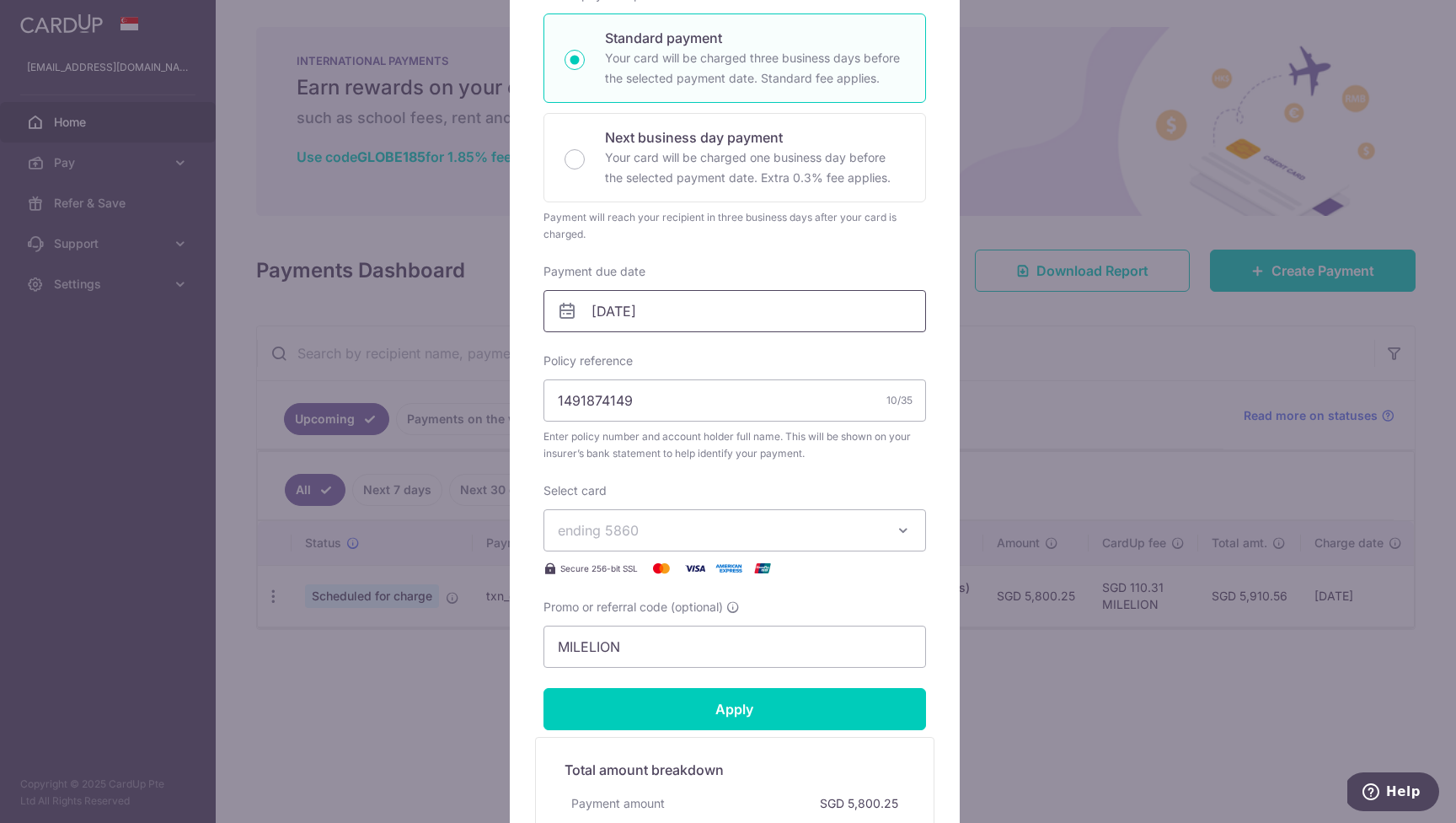
click at [642, 301] on input "[DATE]" at bounding box center [734, 311] width 382 height 42
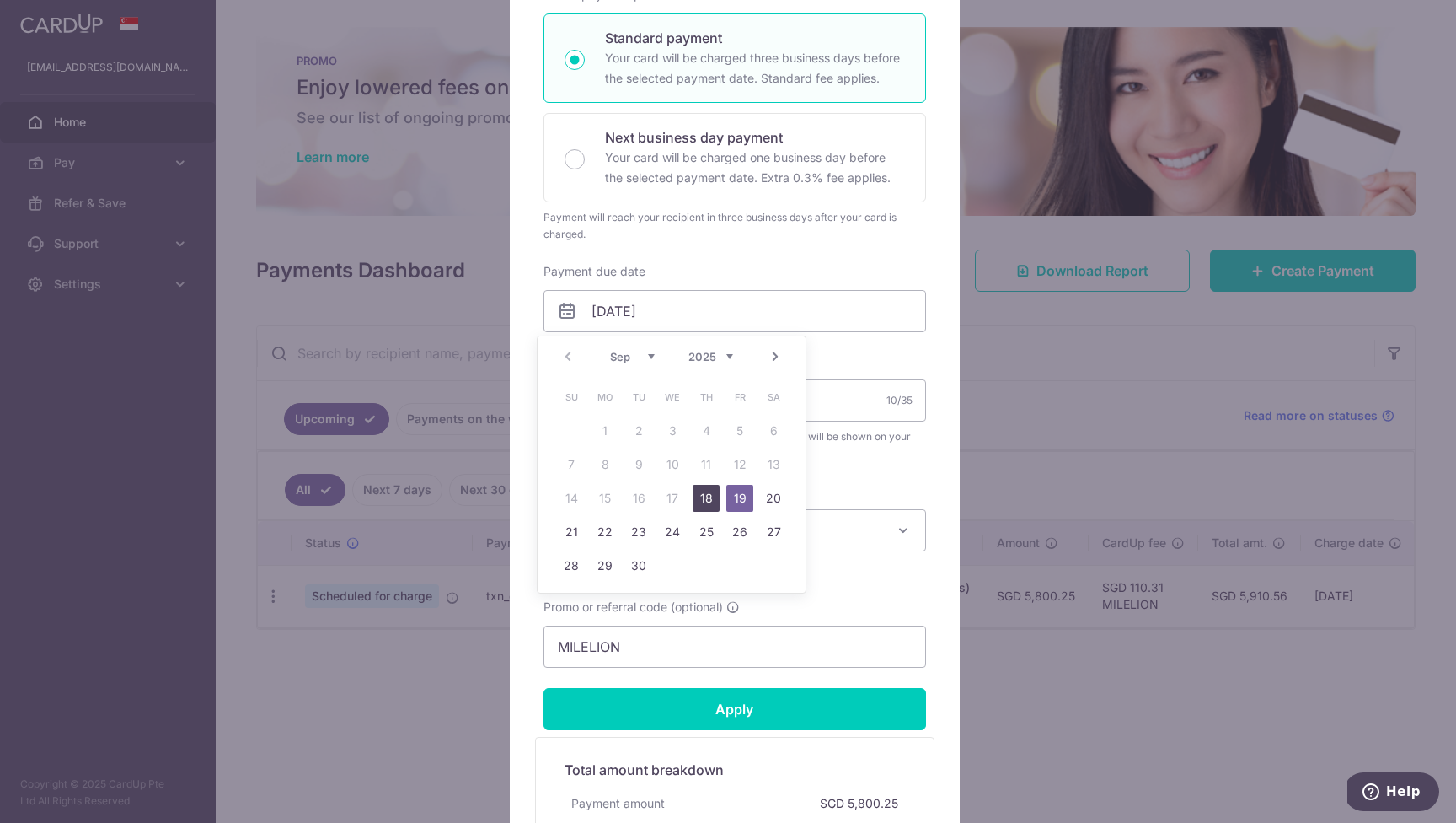
click at [708, 501] on link "18" at bounding box center [706, 498] width 27 height 27
type input "[DATE]"
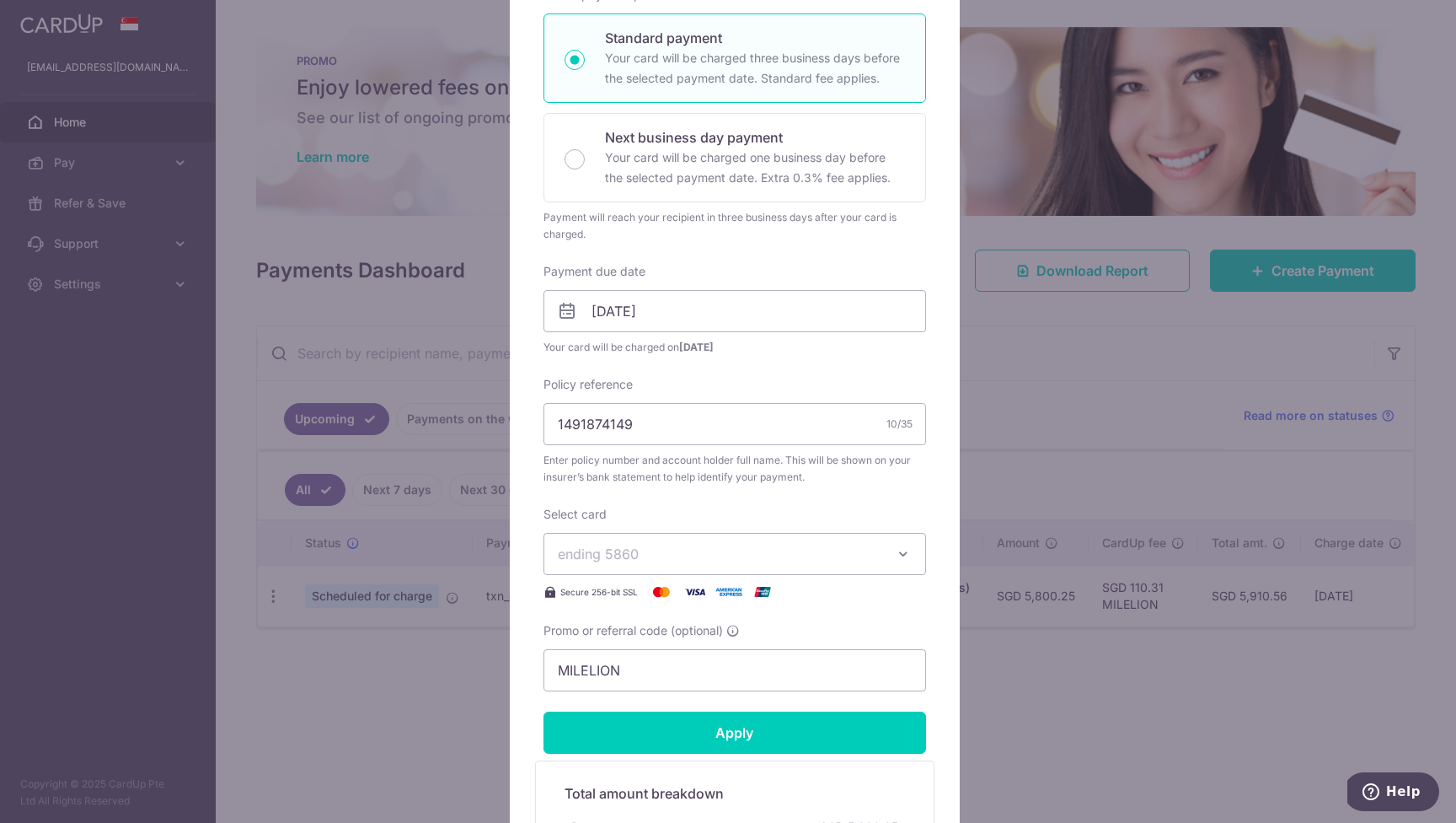
click at [779, 737] on input "Apply" at bounding box center [734, 733] width 382 height 42
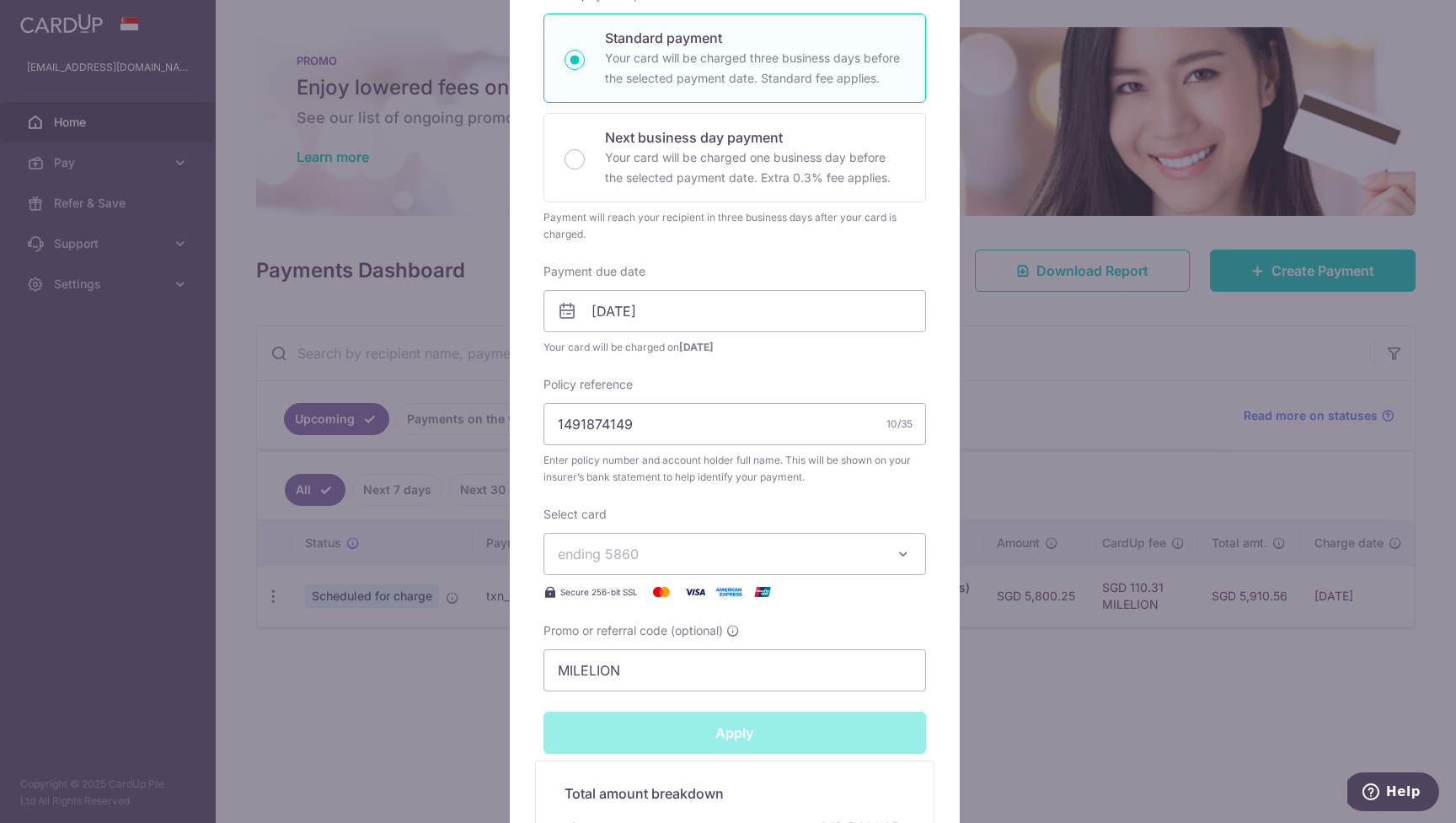
type input "Successfully Applied"
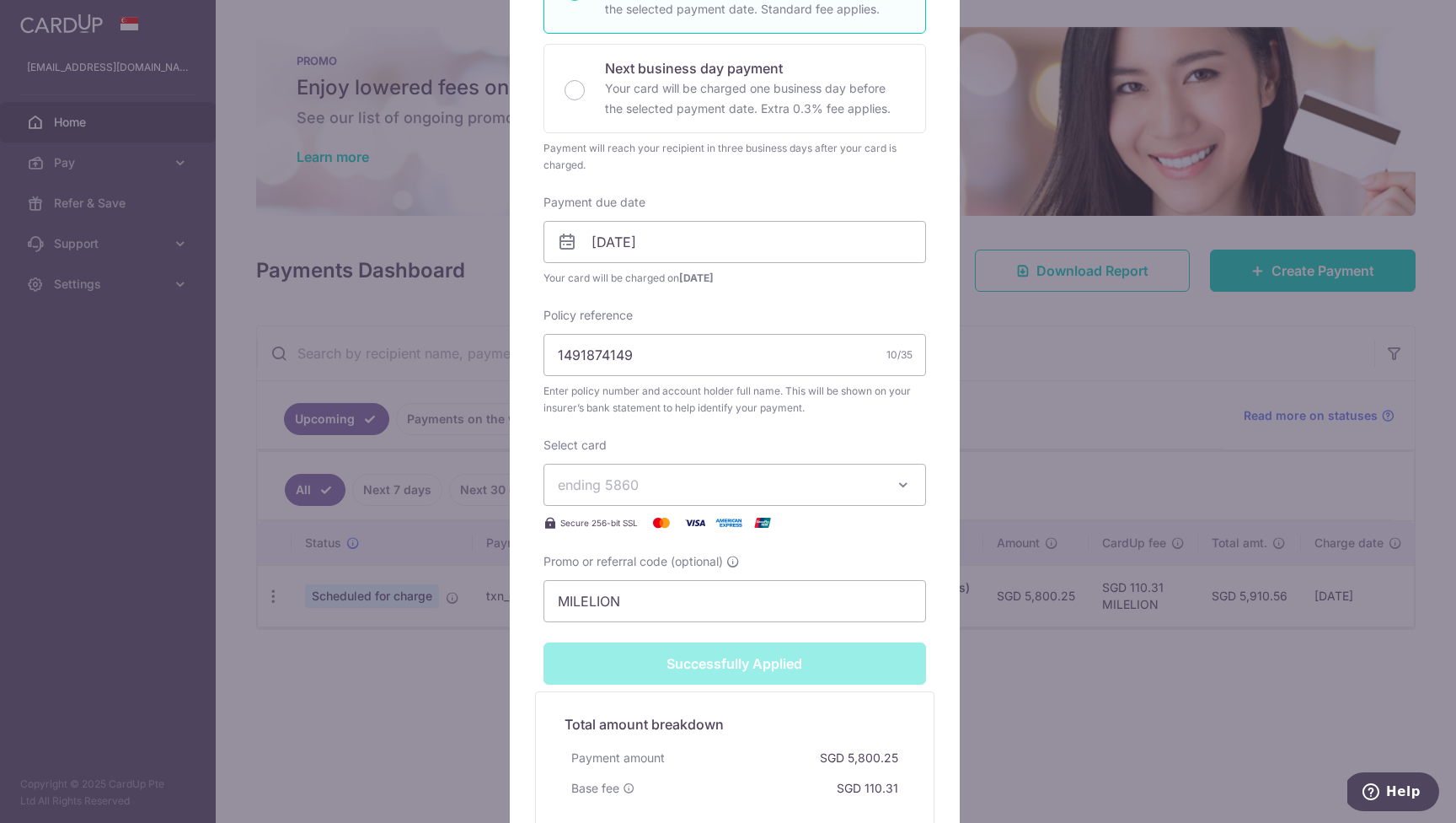
scroll to position [410, 0]
click at [697, 254] on input "[DATE]" at bounding box center [734, 246] width 382 height 42
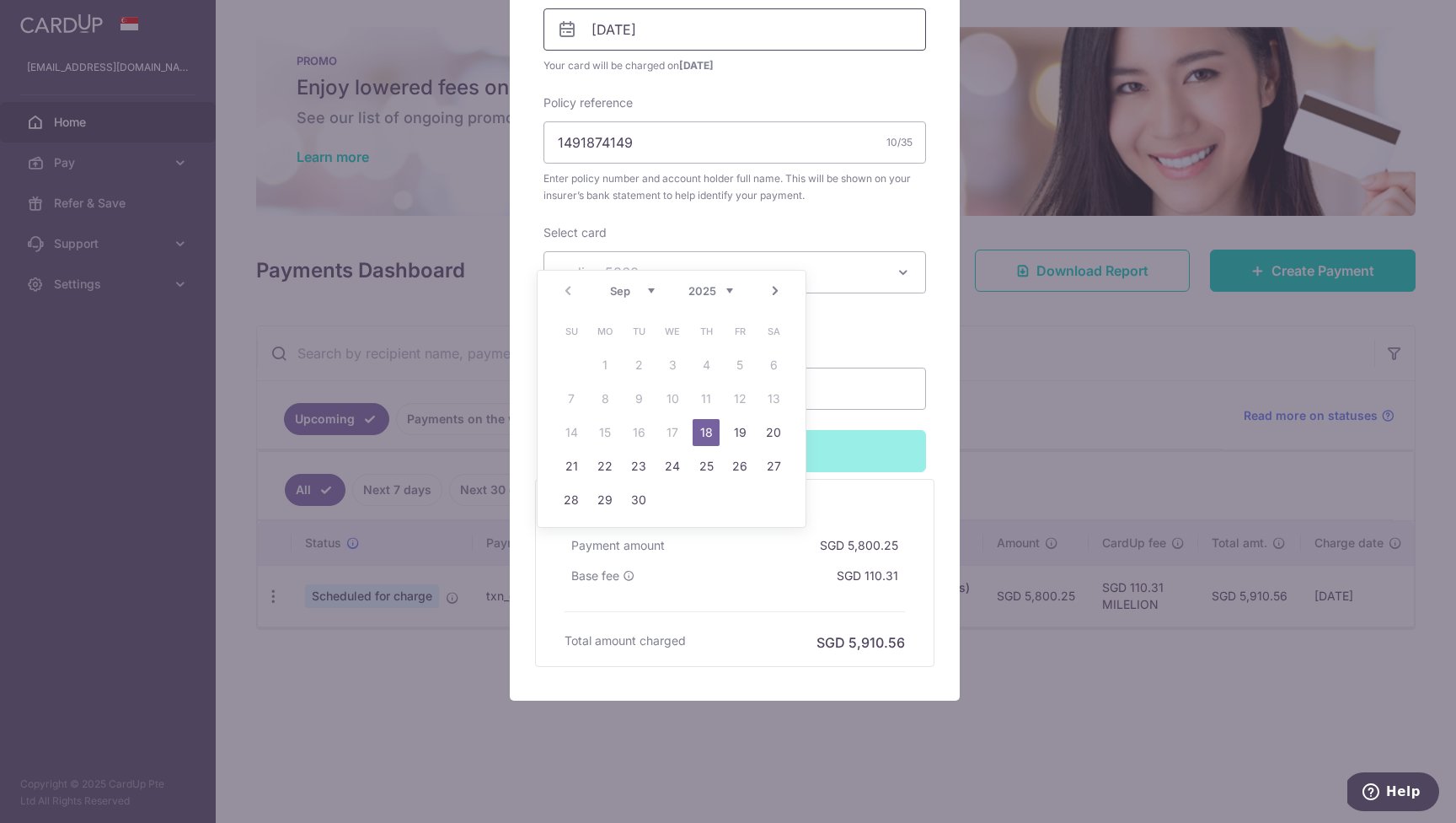
scroll to position [434, 0]
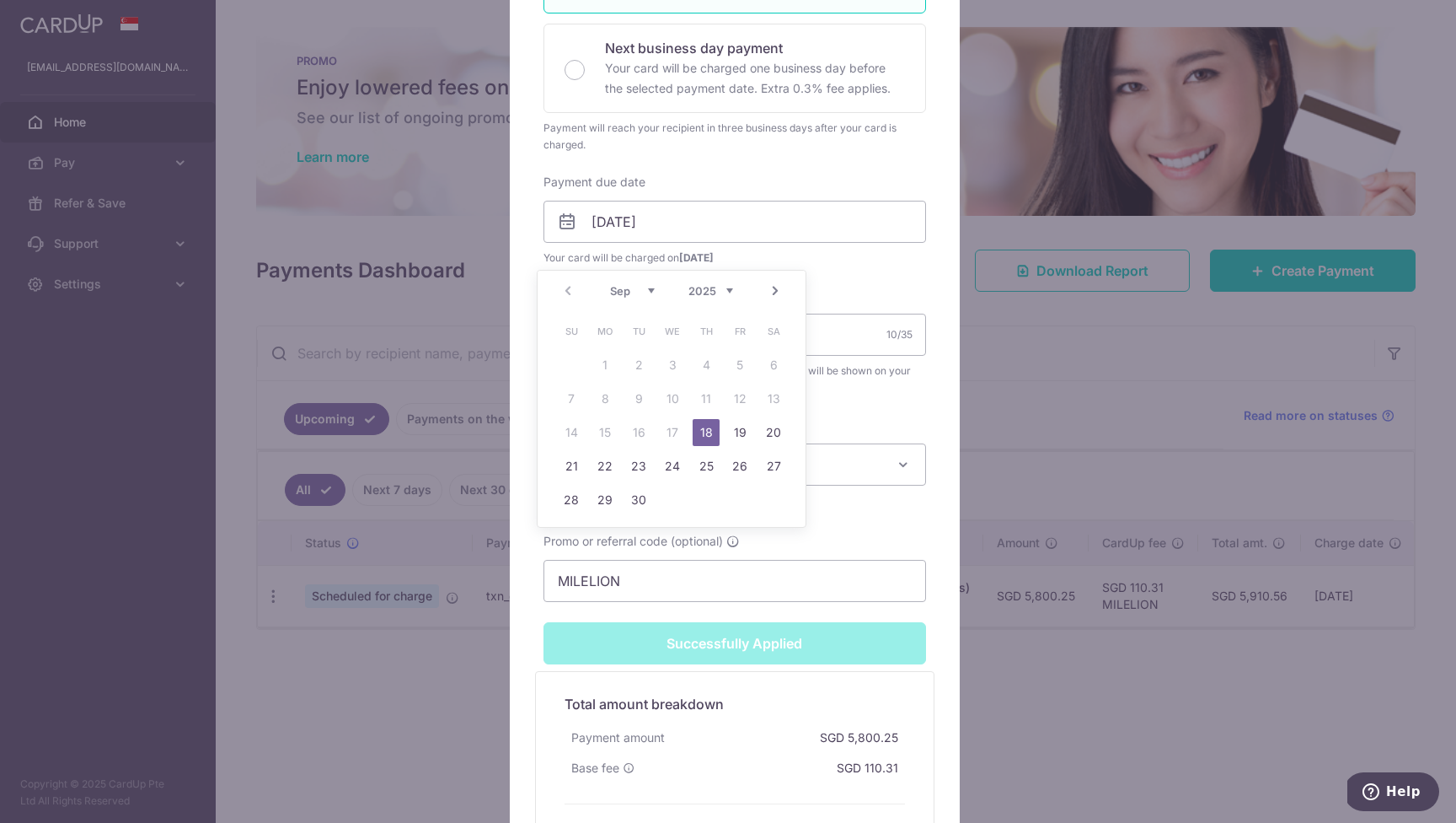
click at [1047, 750] on div "Edit payment By clicking apply, you will make changes to all payments to Manuli…" at bounding box center [728, 411] width 1456 height 823
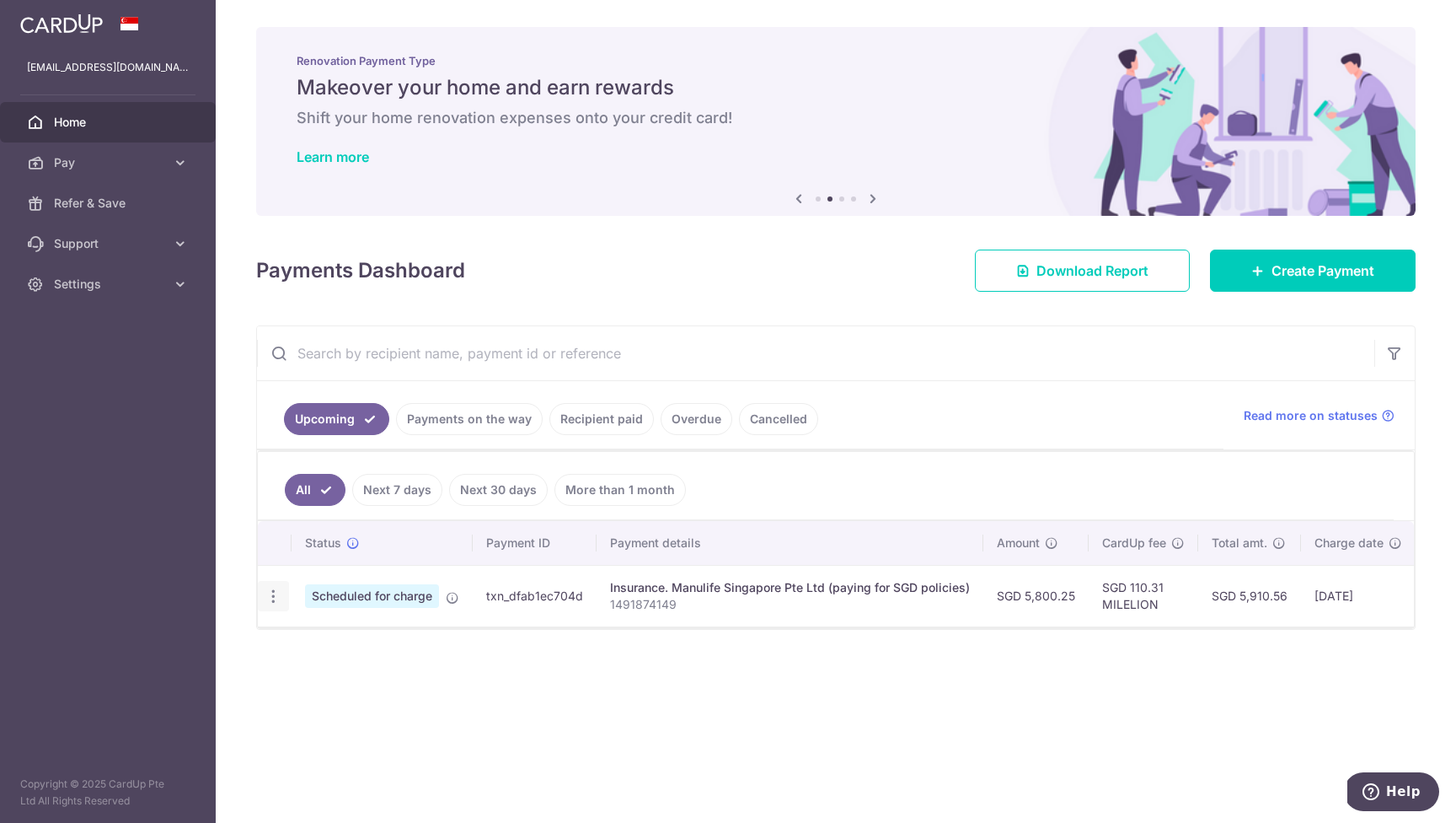
click at [273, 595] on icon "button" at bounding box center [273, 596] width 18 height 18
click at [368, 634] on span "Update payment" at bounding box center [363, 642] width 115 height 20
radio input "true"
type input "5,800.25"
type input "18/09/2025"
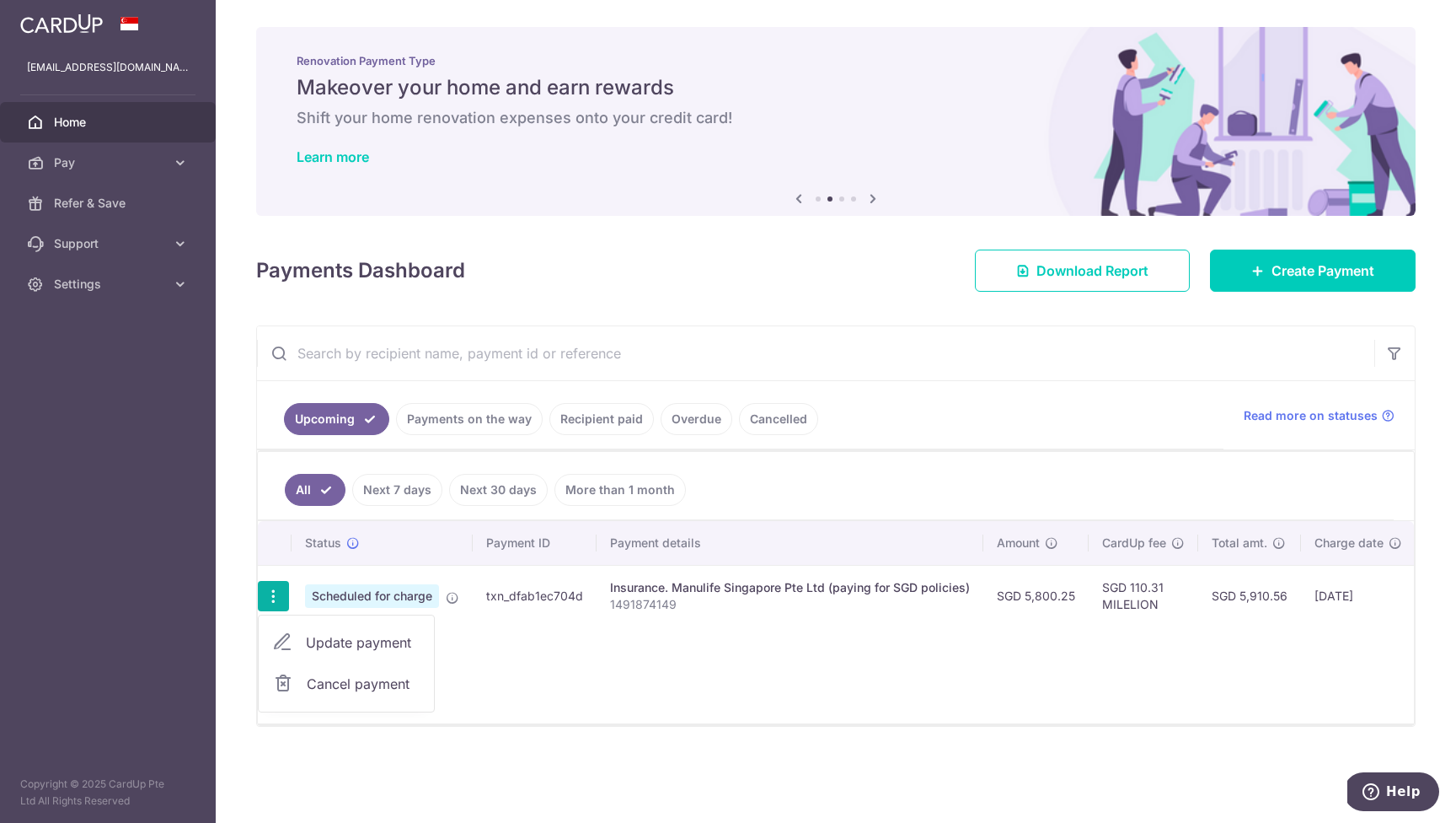
type input "1491874149"
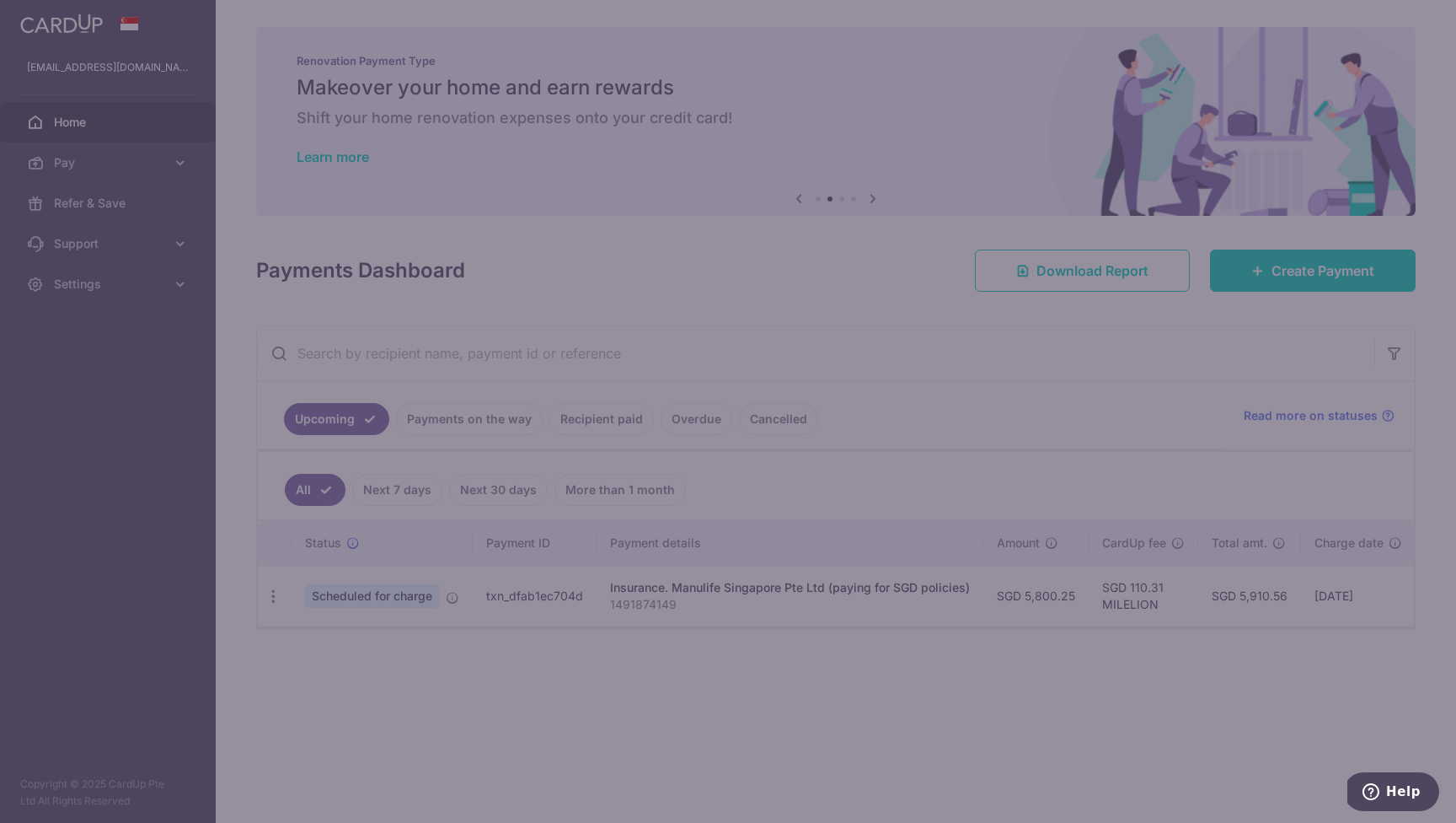
type input "MILELION"
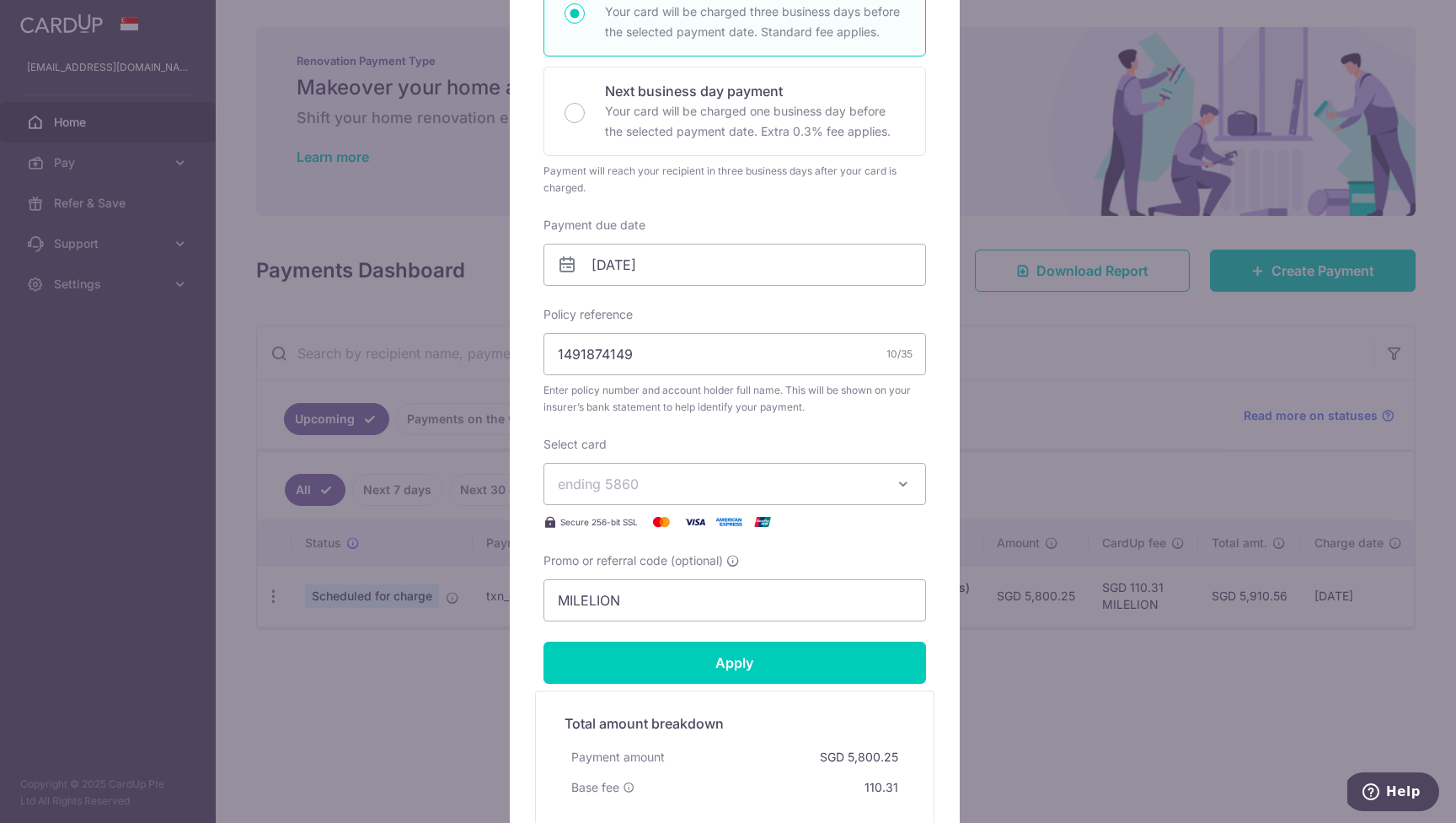
scroll to position [145, 0]
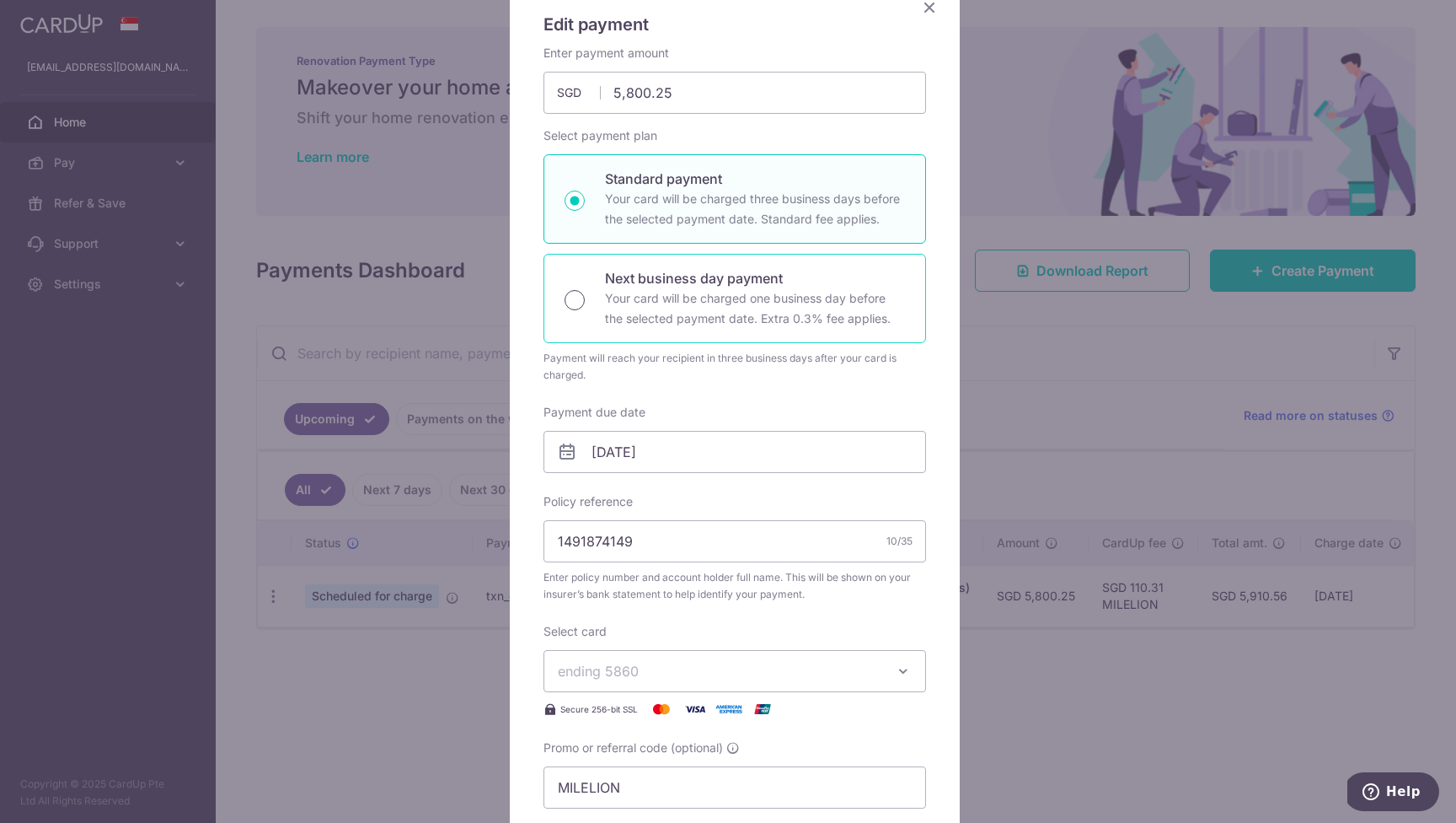
click at [566, 297] on input "Next business day payment Your card will be charged one business day before the…" at bounding box center [575, 300] width 20 height 20
radio input "true"
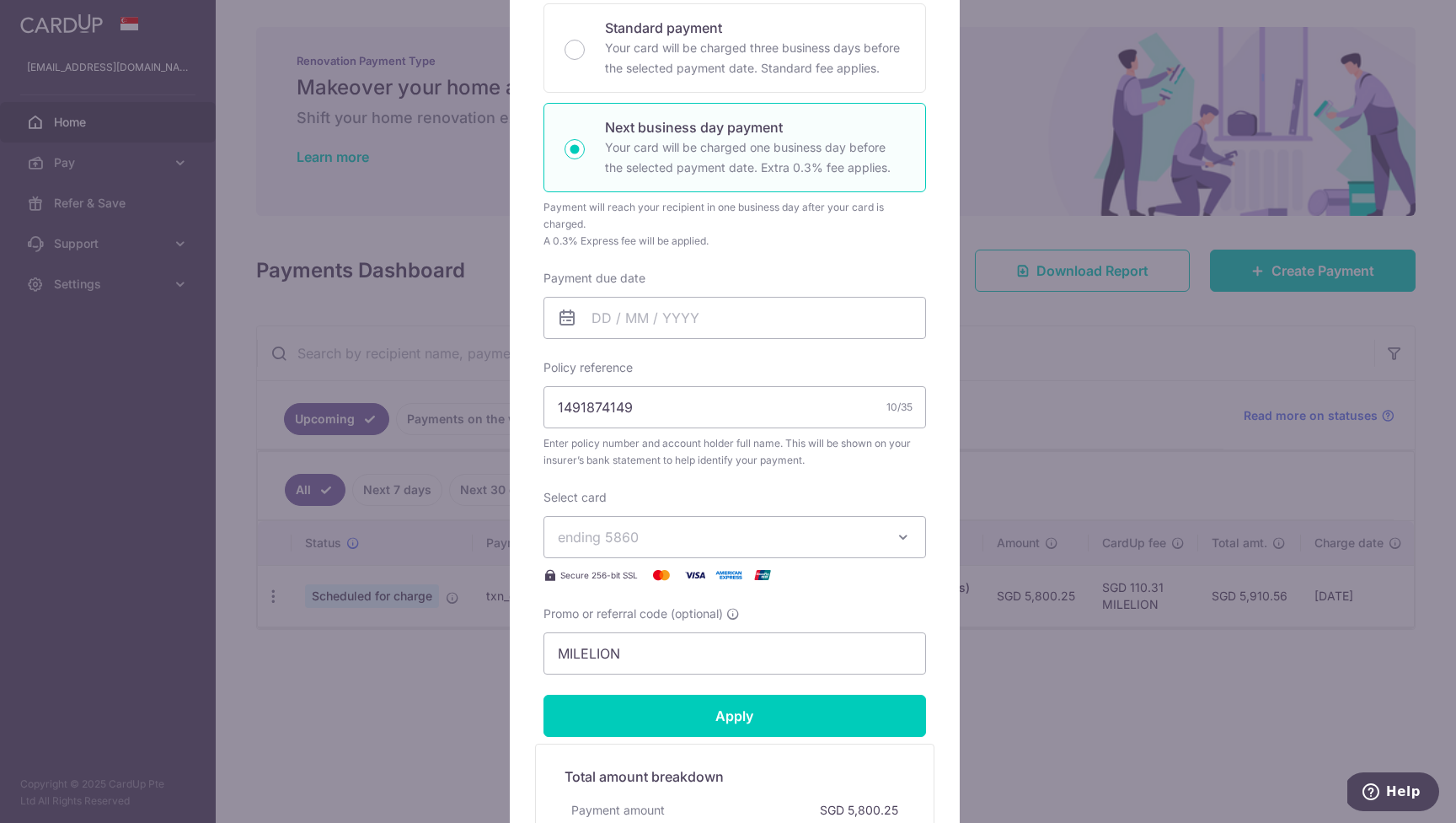
scroll to position [560, 0]
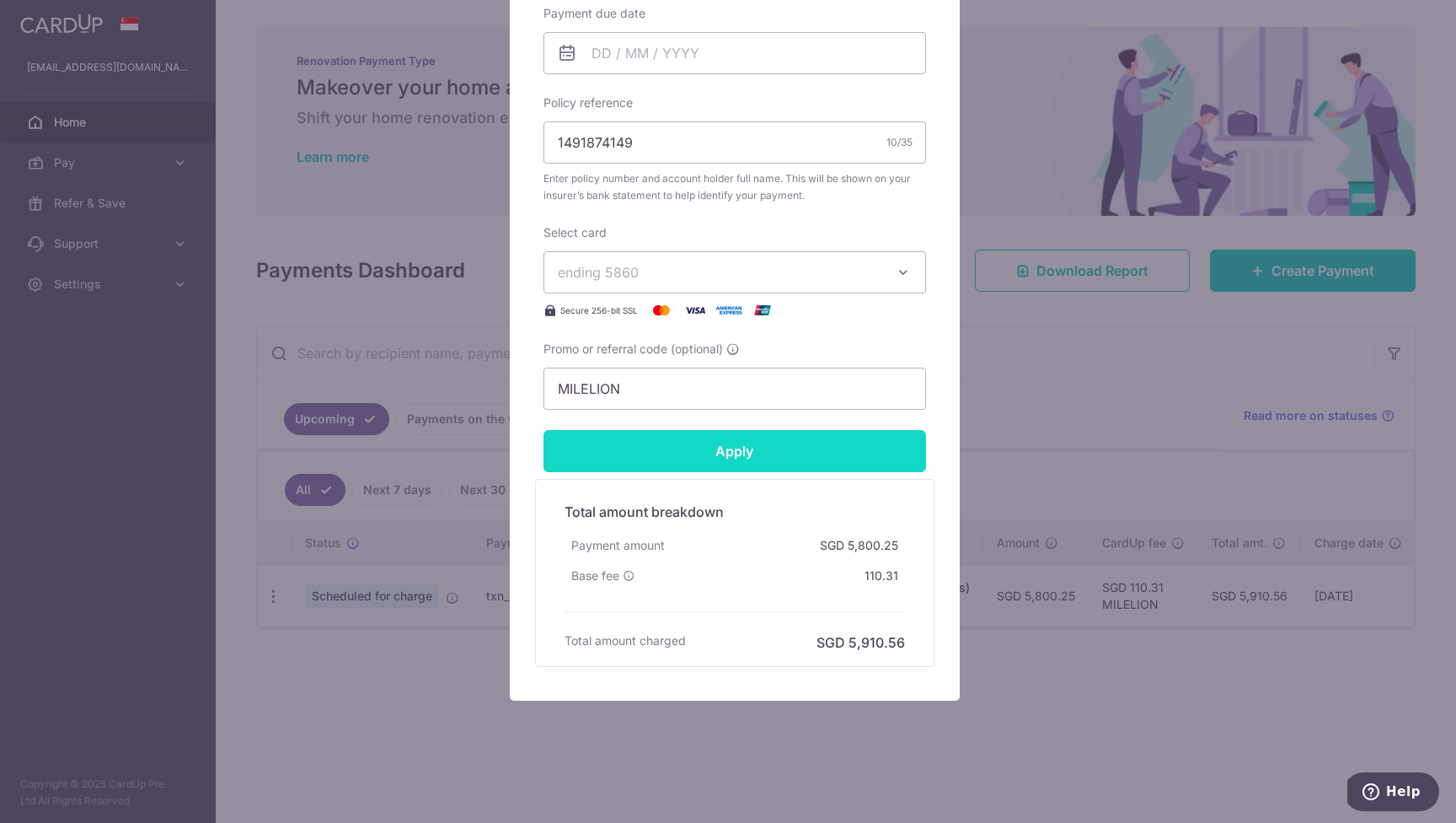
click at [728, 461] on input "Apply" at bounding box center [734, 451] width 382 height 42
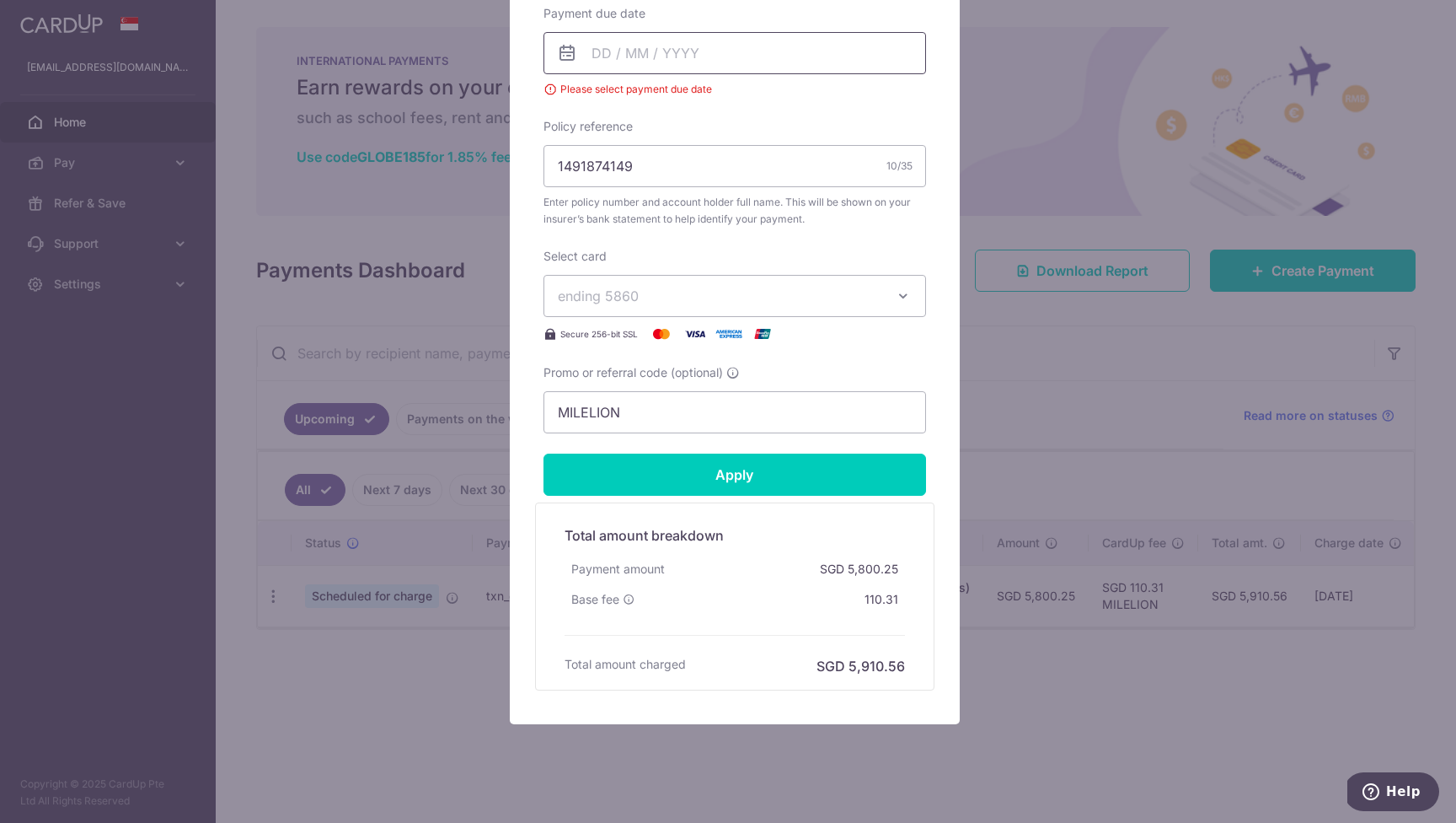
click at [655, 55] on input "Payment due date" at bounding box center [734, 53] width 382 height 42
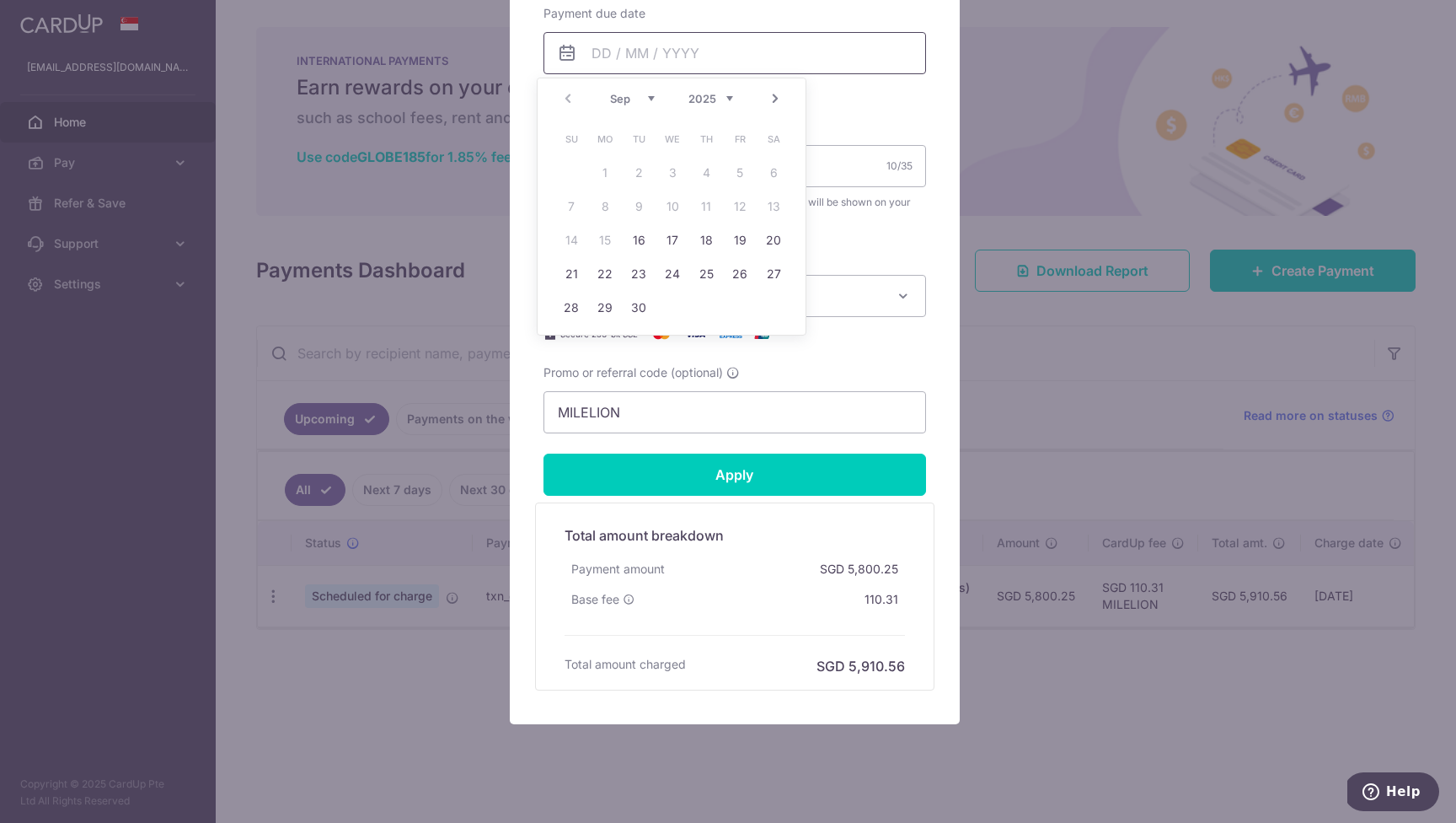
scroll to position [333, 0]
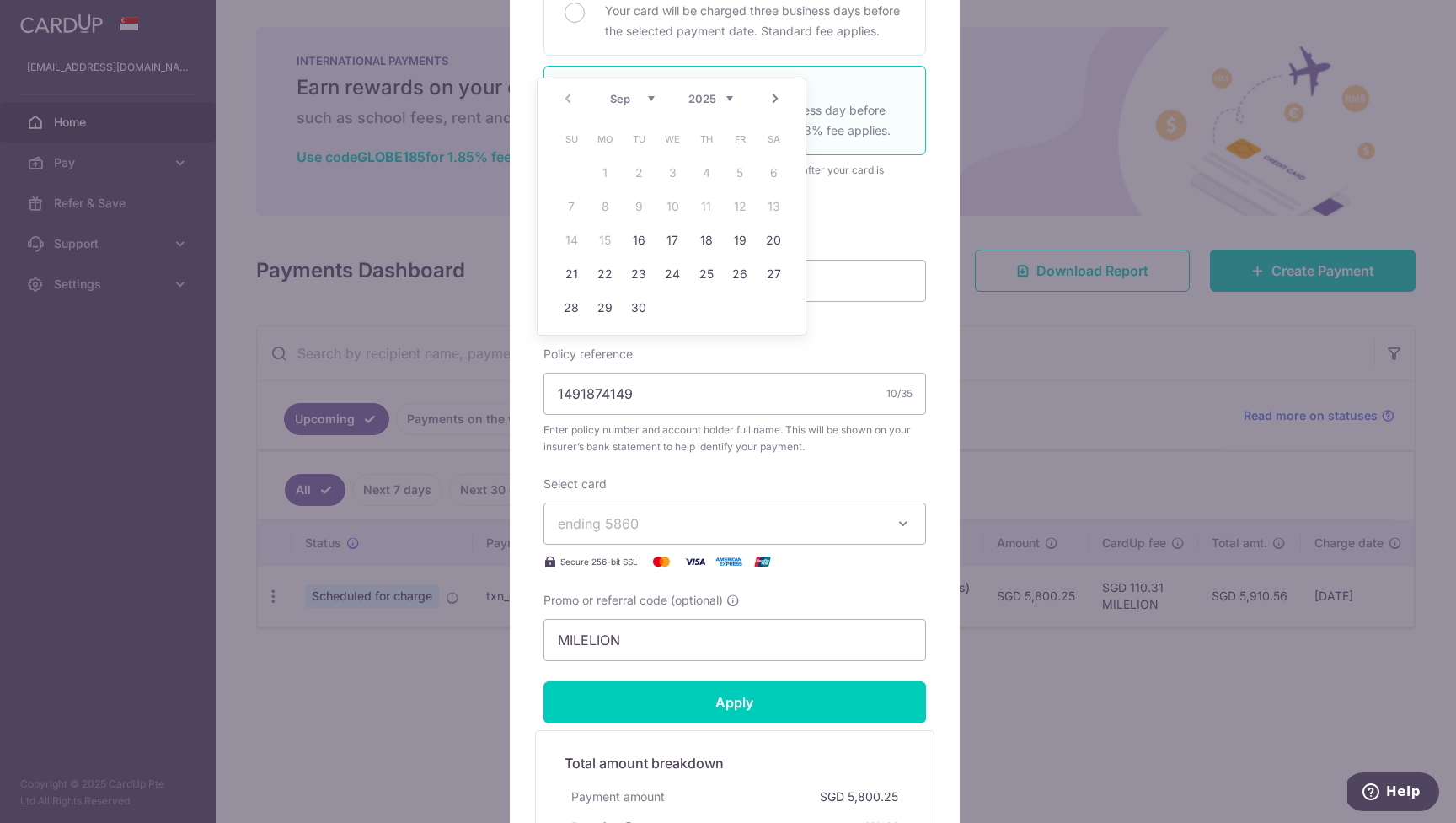
click at [895, 209] on div "A 0.3% Express fee will be applied." at bounding box center [734, 204] width 382 height 17
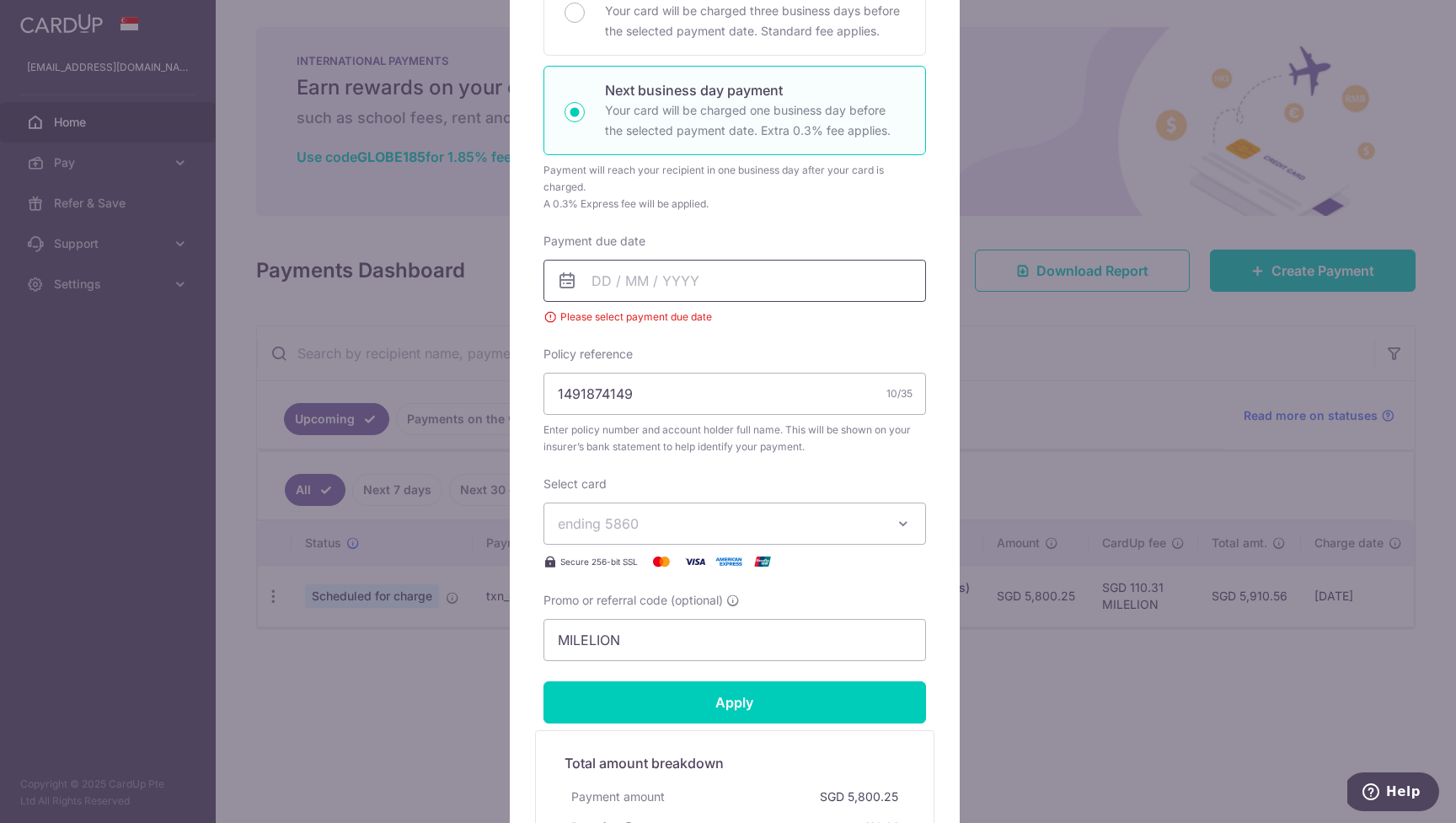
click at [609, 273] on input "Payment due date" at bounding box center [734, 281] width 382 height 42
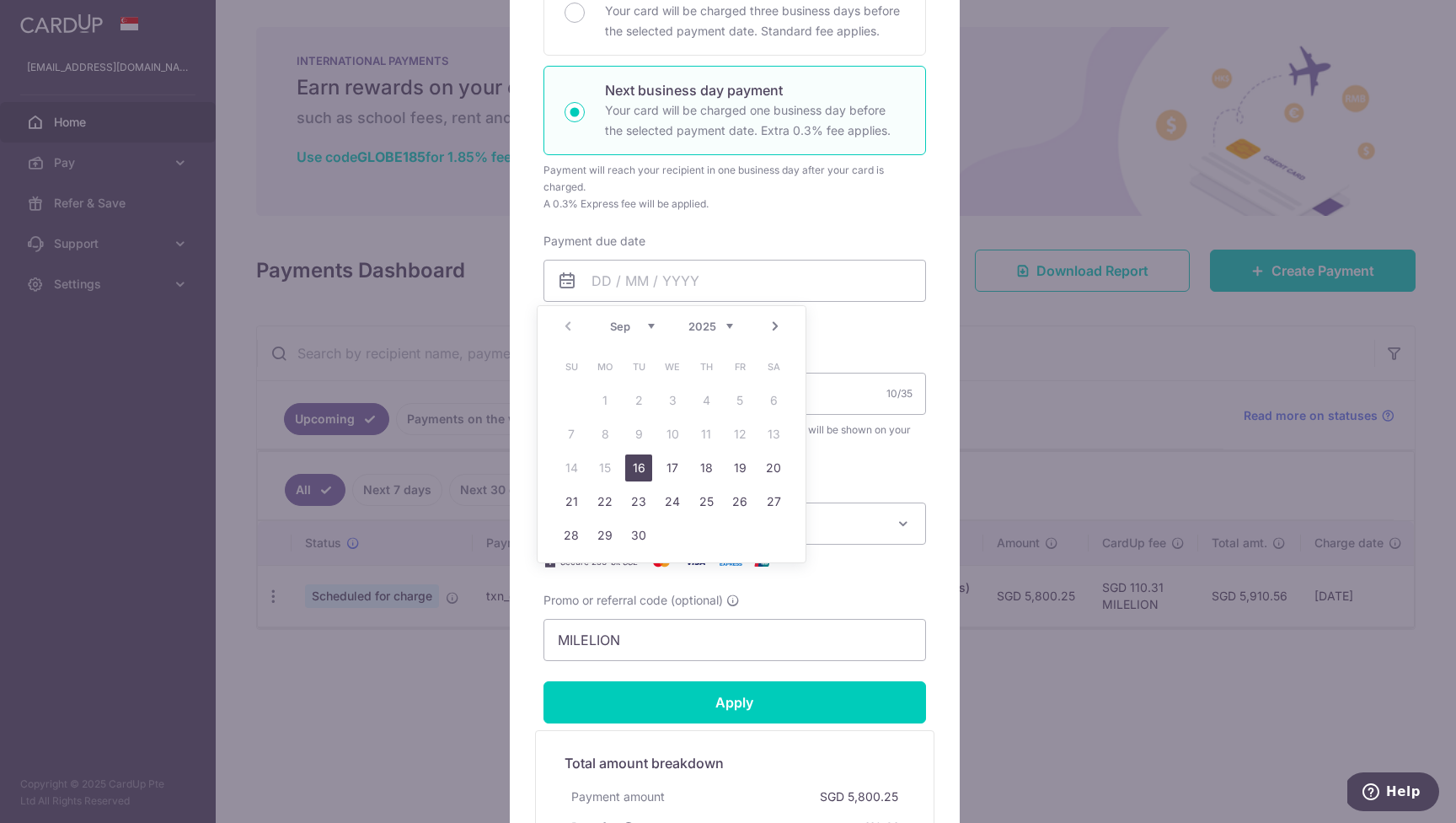
drag, startPoint x: 645, startPoint y: 467, endPoint x: 663, endPoint y: 470, distance: 18.2
click at [645, 467] on link "16" at bounding box center [639, 468] width 27 height 27
type input "[DATE]"
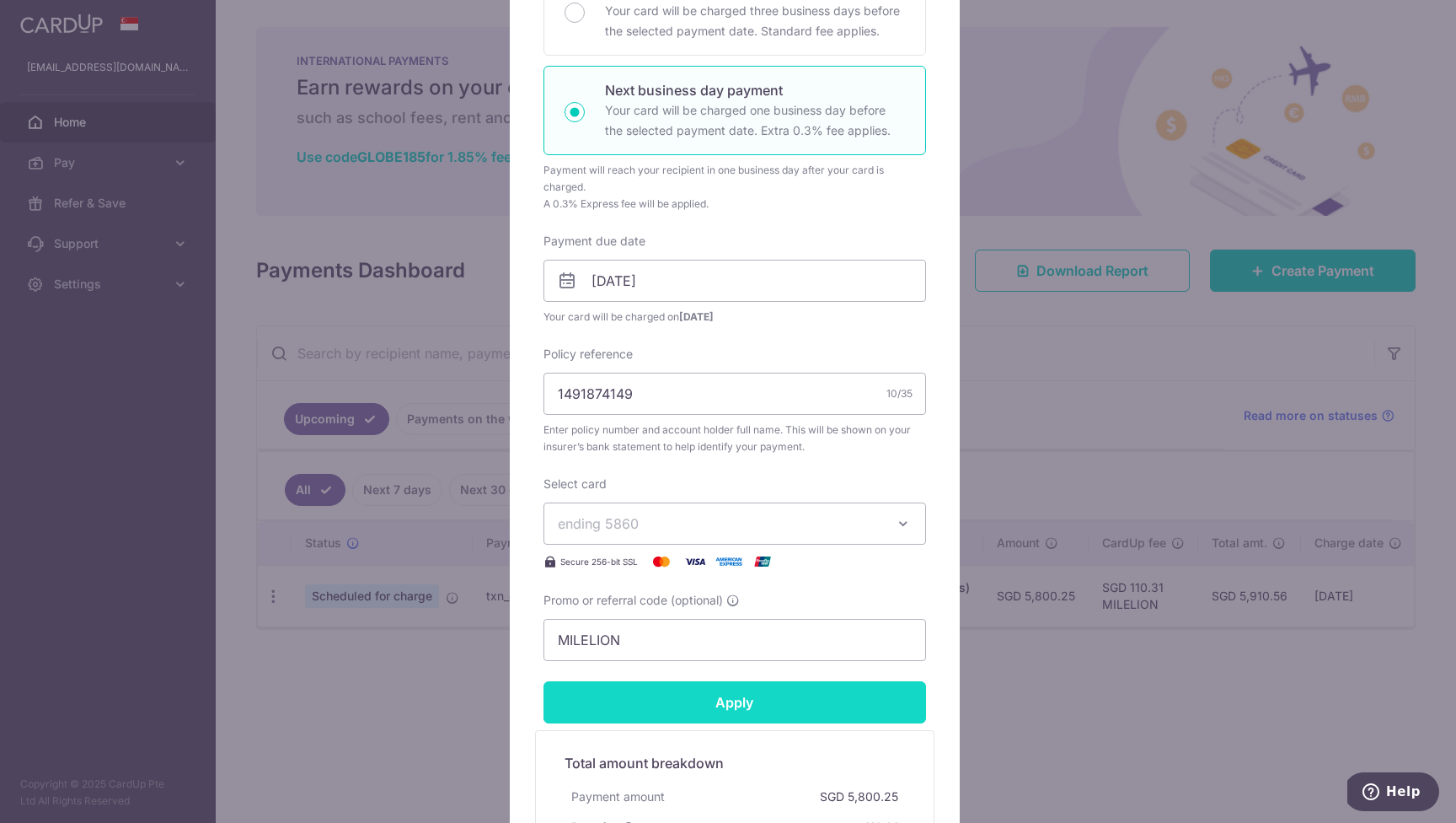
click at [802, 712] on input "Apply" at bounding box center [734, 702] width 382 height 42
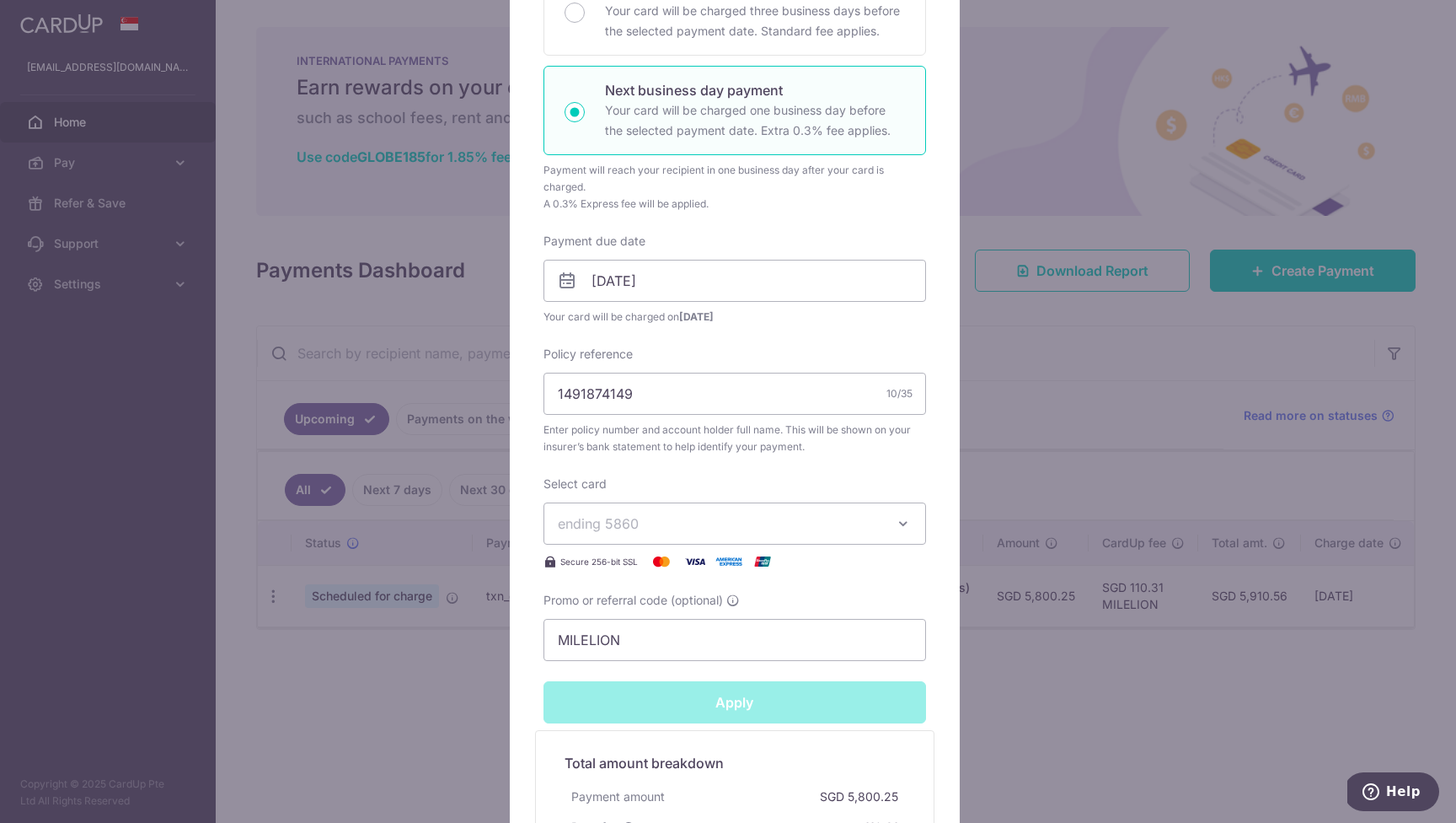
type input "Successfully Applied"
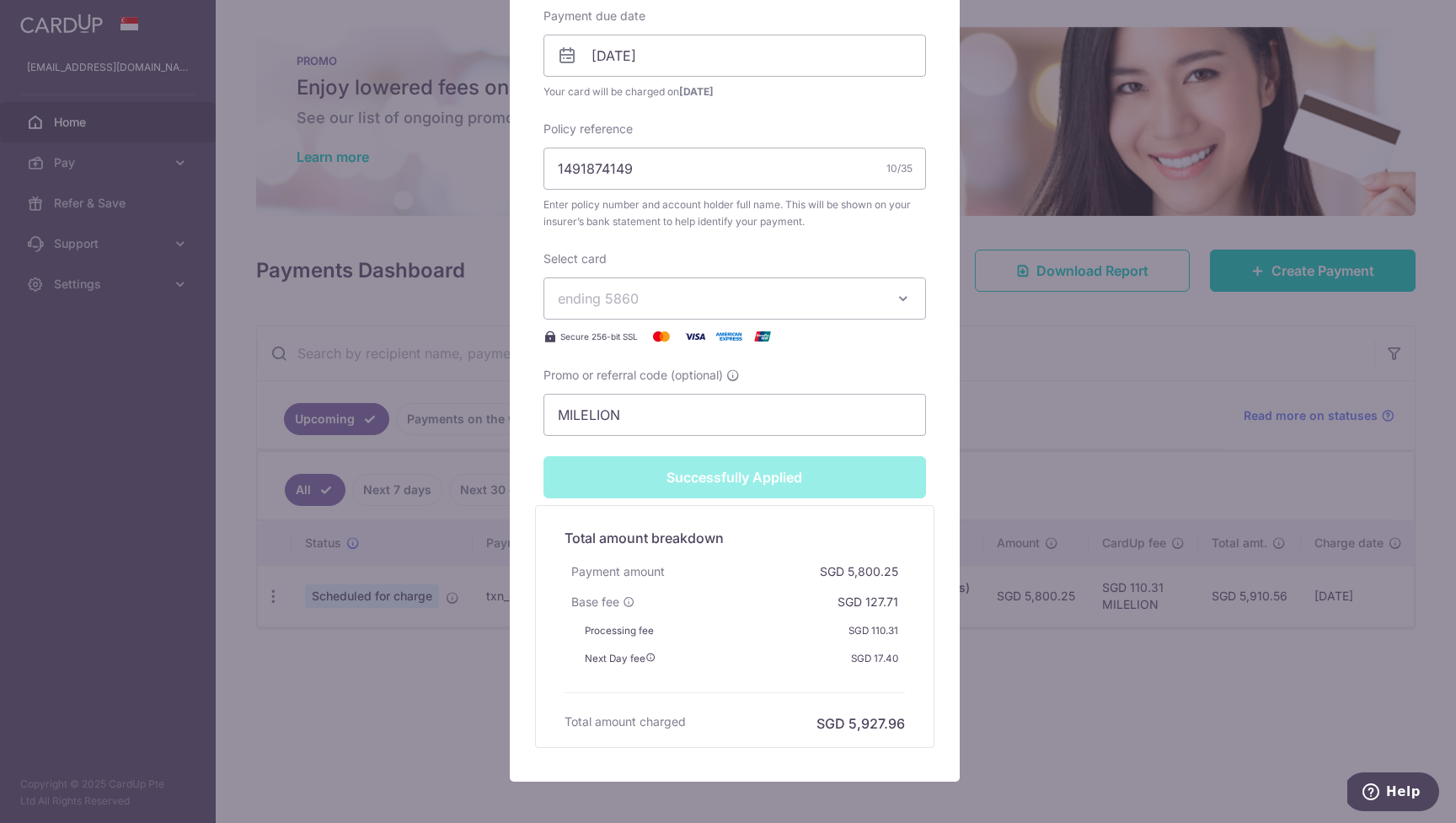
scroll to position [697, 0]
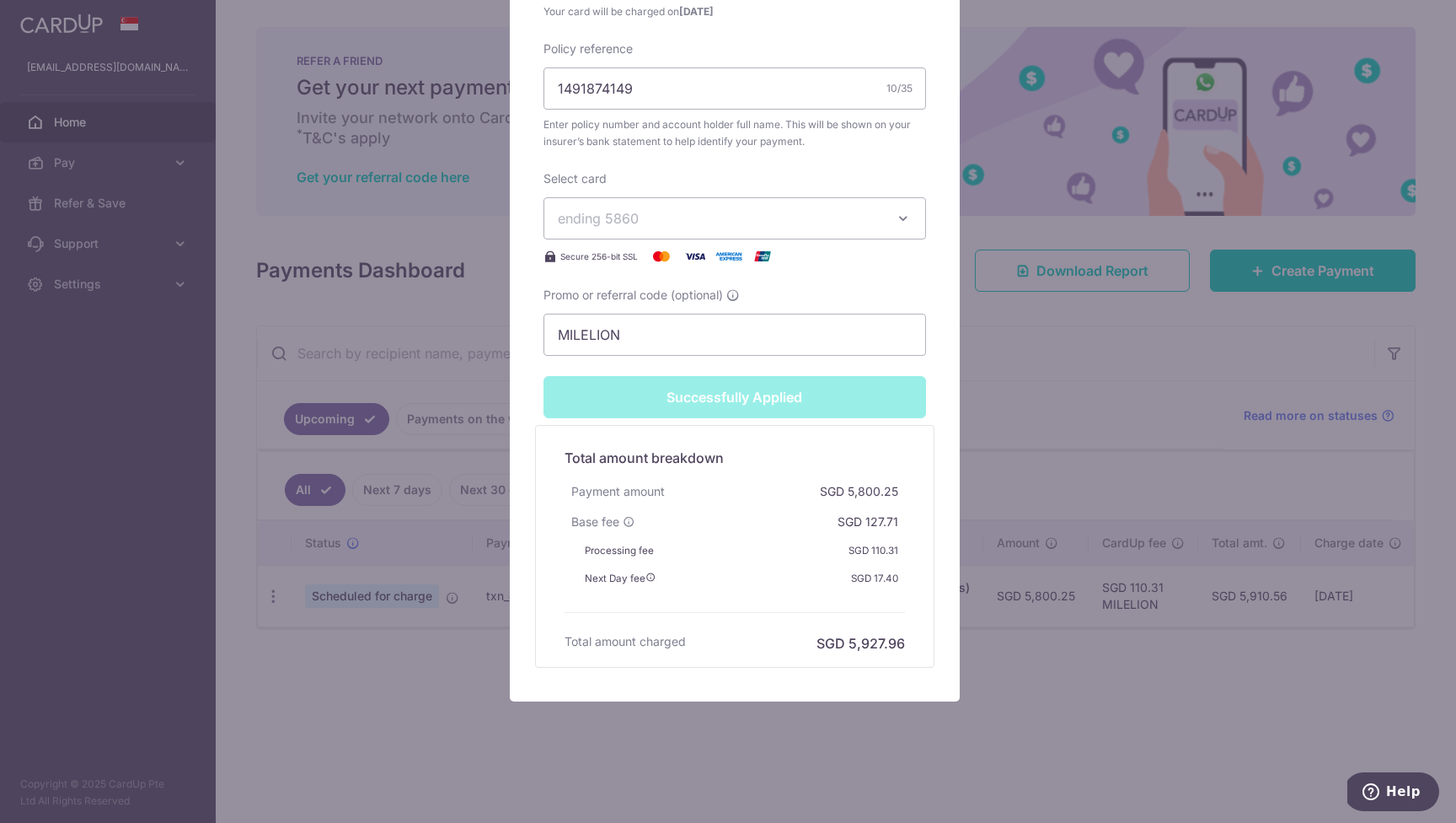
click at [1340, 749] on div "Edit payment By clicking apply, you will make changes to all payments to Manuli…" at bounding box center [728, 411] width 1456 height 823
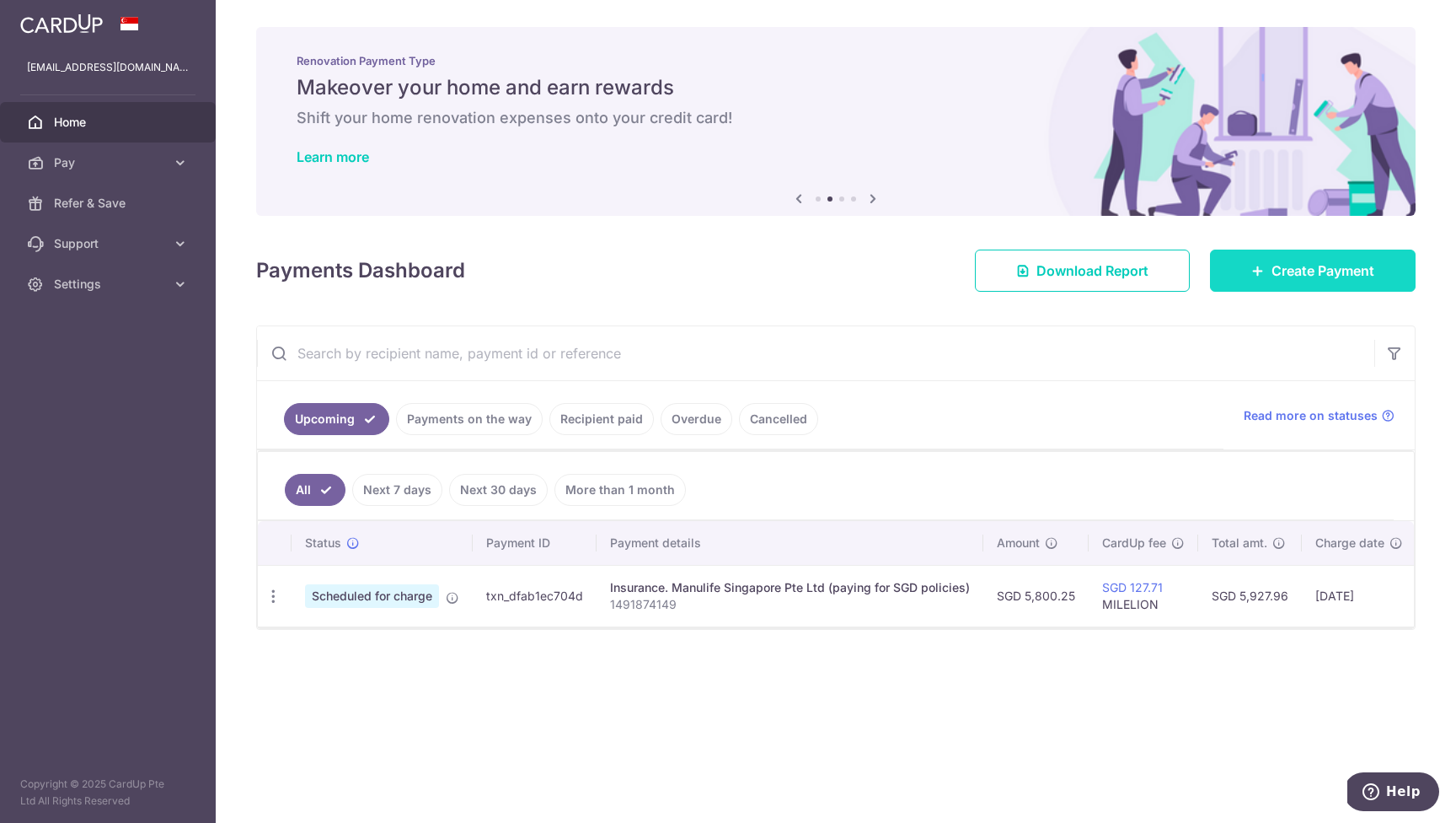
click at [1313, 270] on span "Create Payment" at bounding box center [1323, 271] width 103 height 20
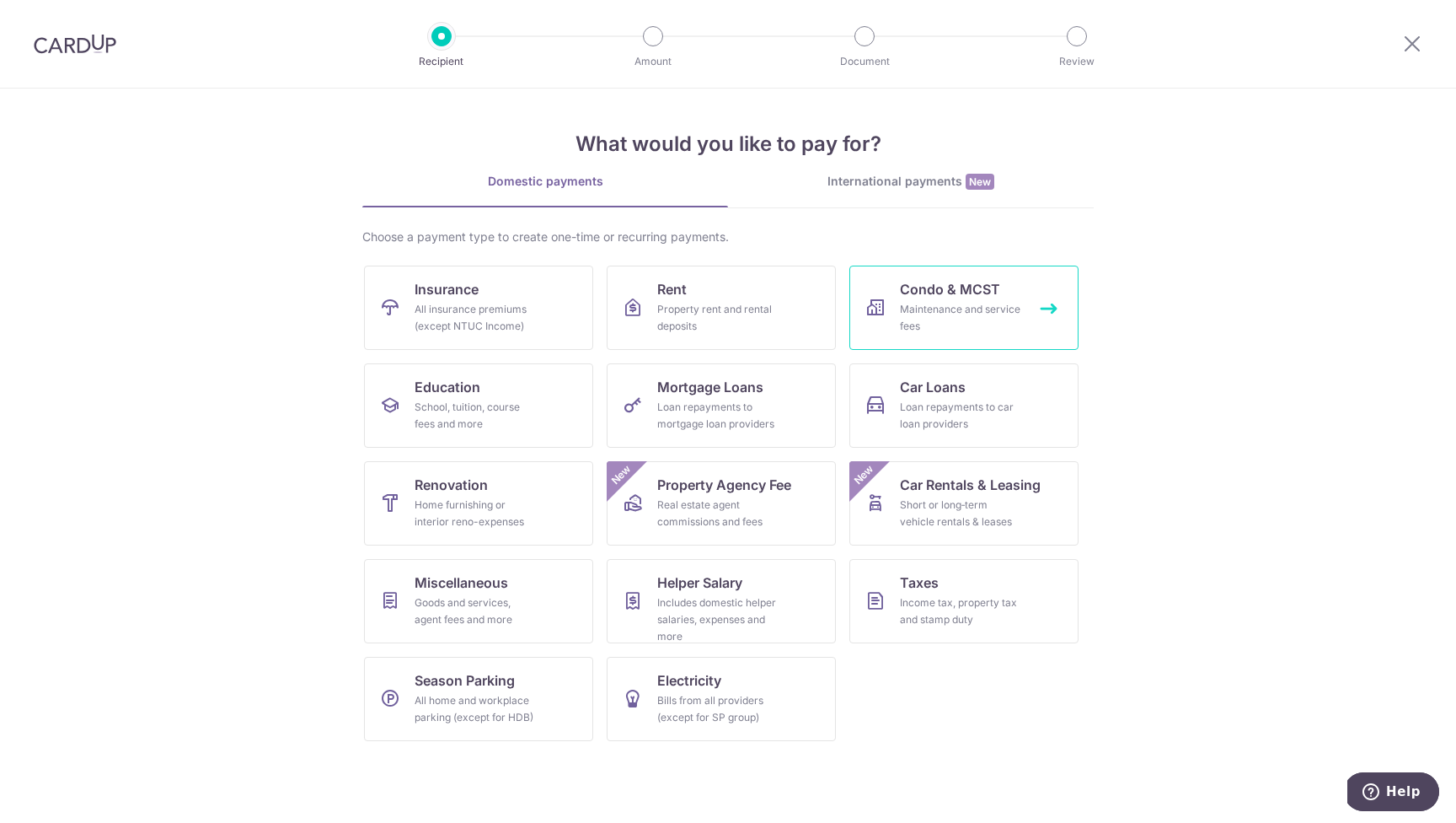
click at [987, 284] on span "Condo & MCST" at bounding box center [950, 289] width 100 height 20
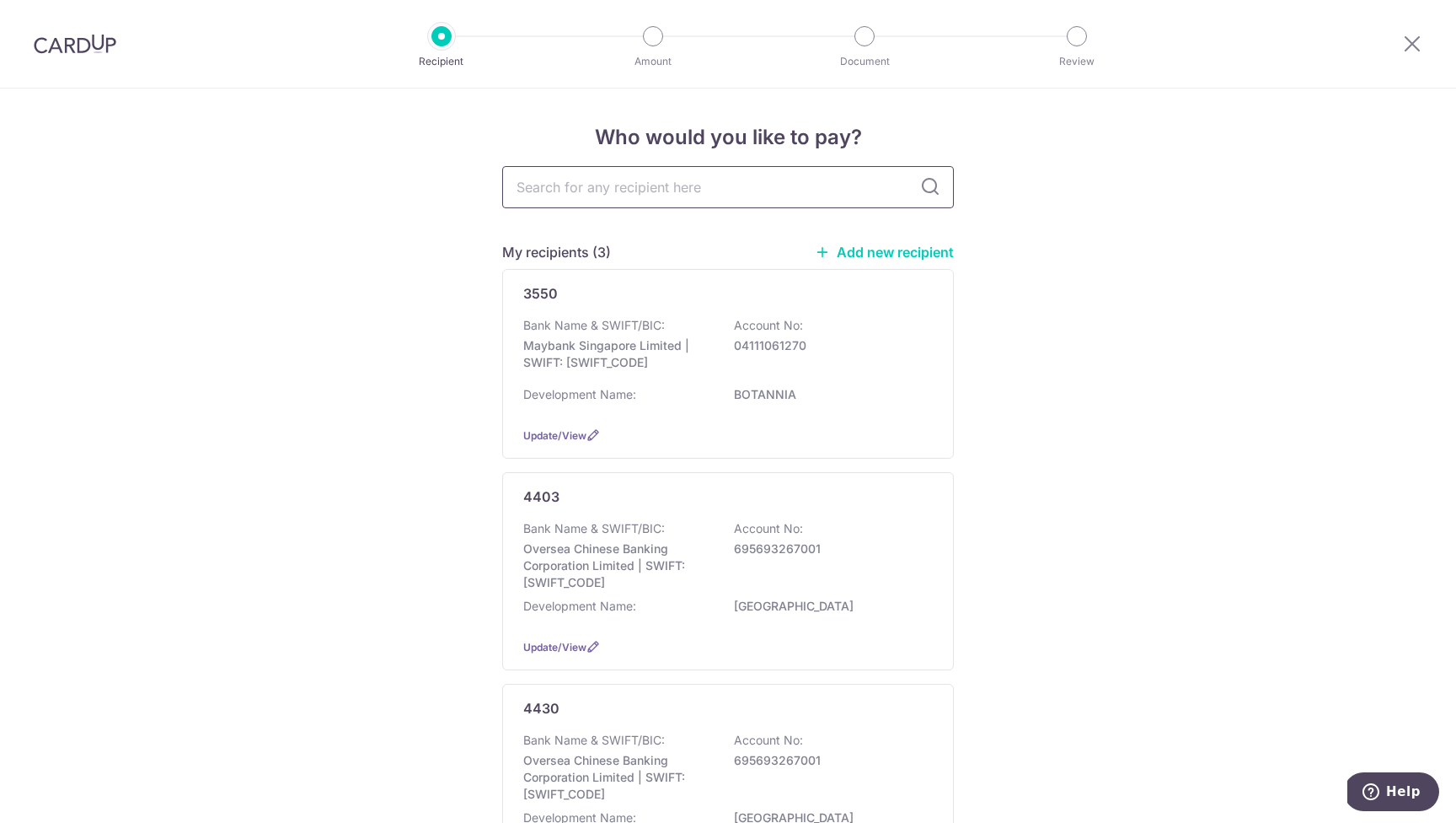
click at [601, 189] on input "text" at bounding box center [728, 187] width 452 height 42
type input "4403"
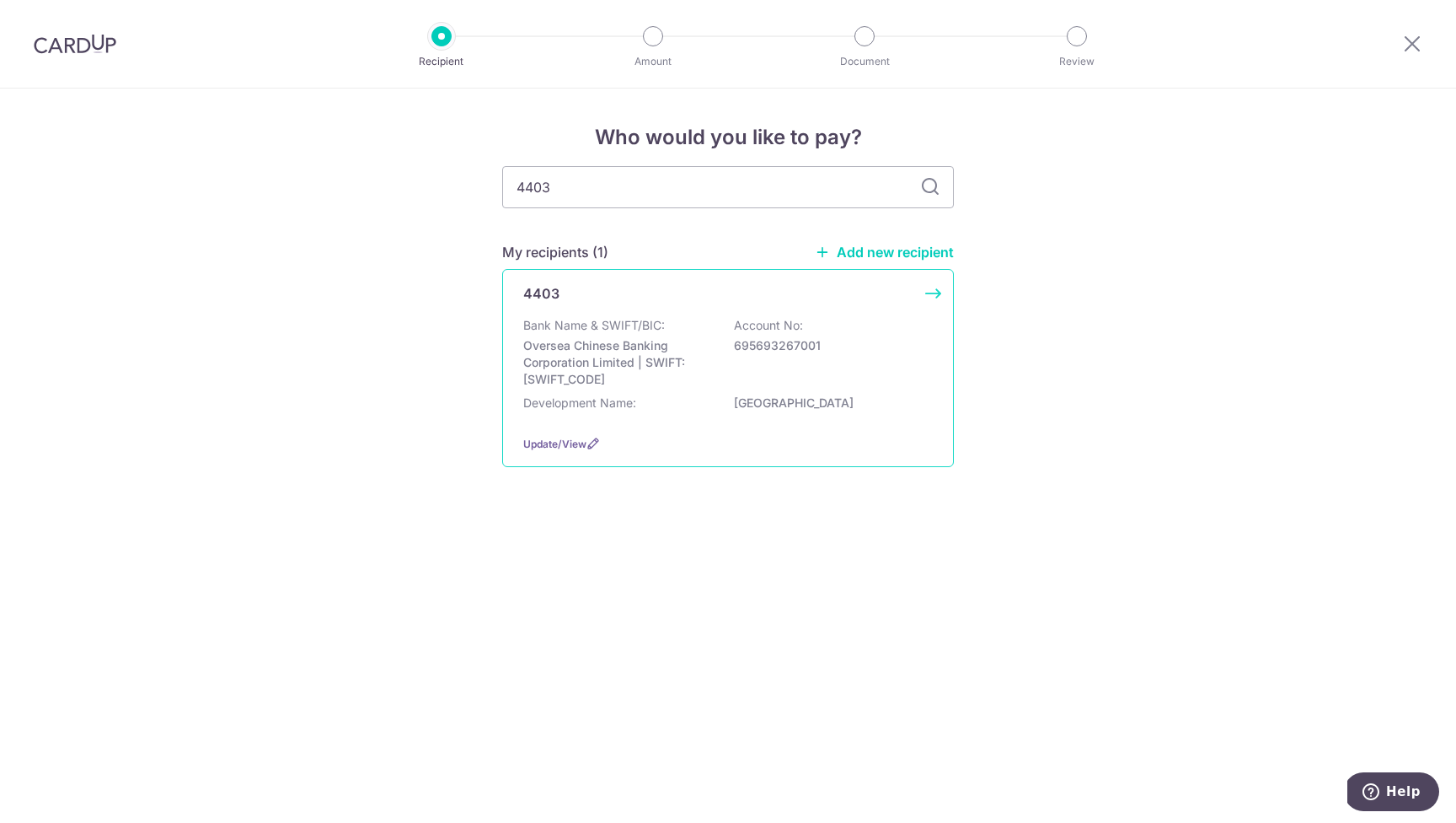
click at [764, 382] on div "Bank Name & SWIFT/BIC: Oversea Chinese Banking Corporation Limited | SWIFT: [SW…" at bounding box center [728, 352] width 409 height 71
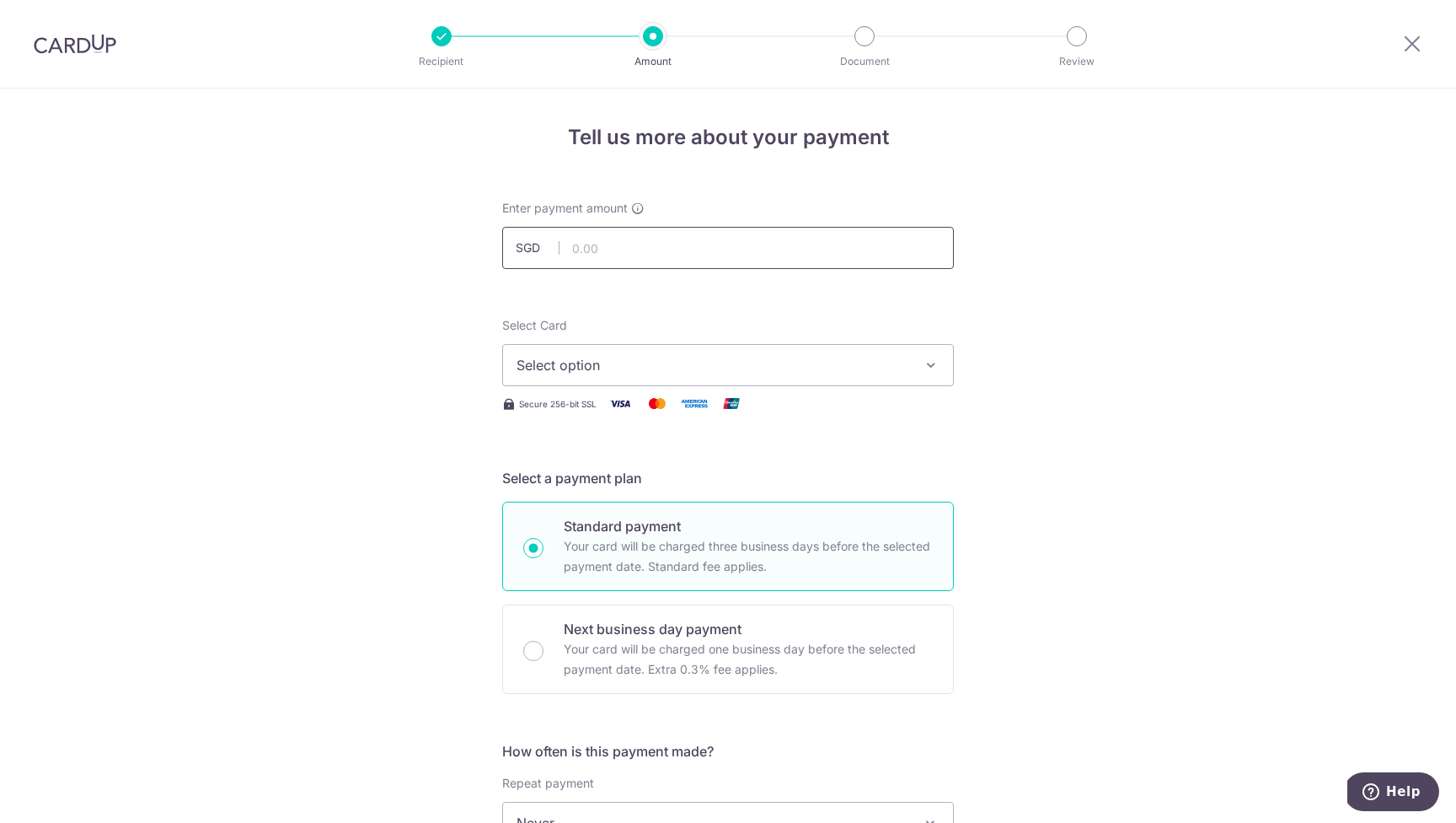
click at [662, 251] on input "text" at bounding box center [728, 248] width 452 height 42
type input "1,385.50"
click at [895, 371] on span "Select option" at bounding box center [712, 365] width 392 height 20
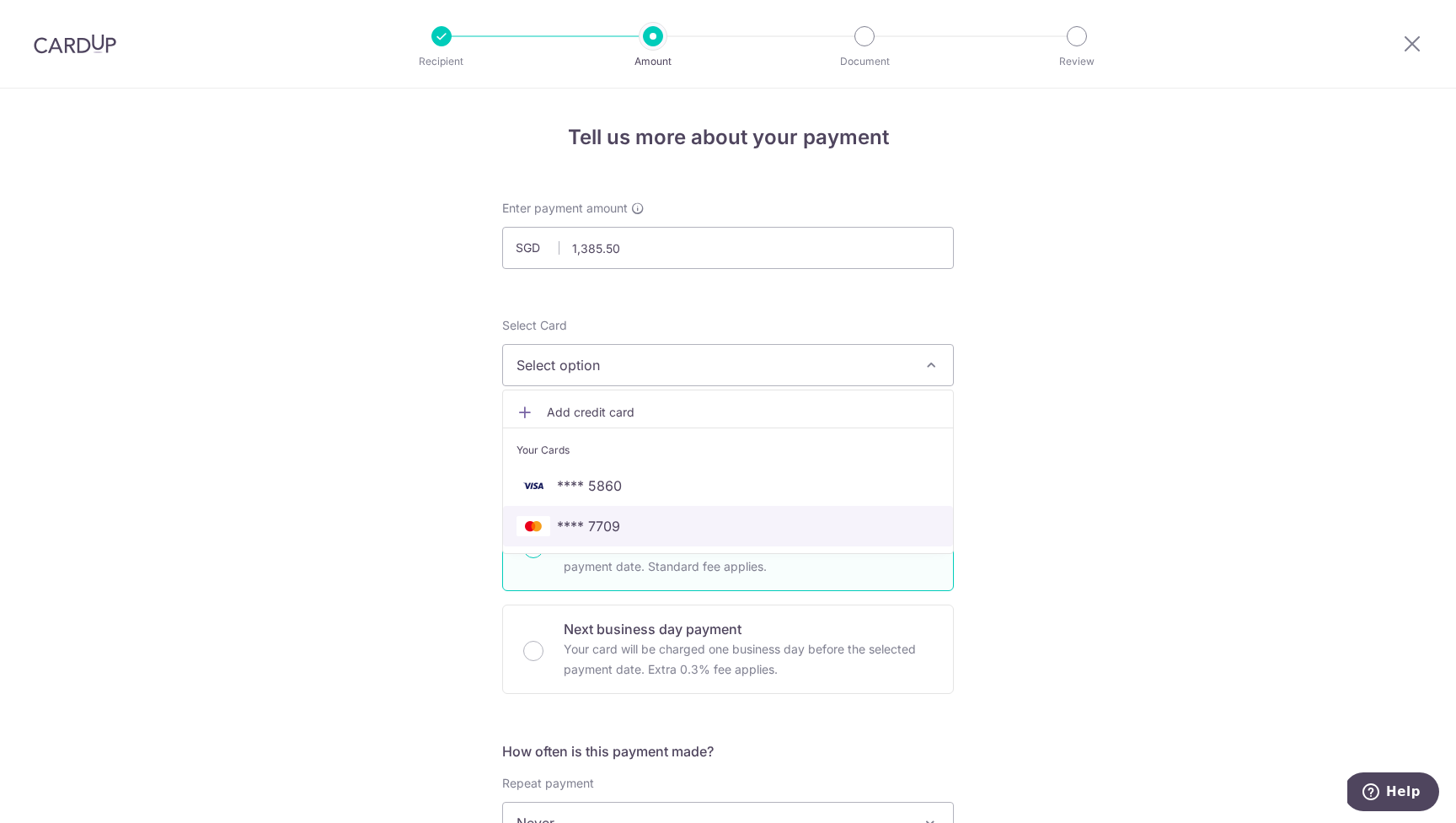
click at [637, 524] on span "**** 7709" at bounding box center [728, 526] width 423 height 20
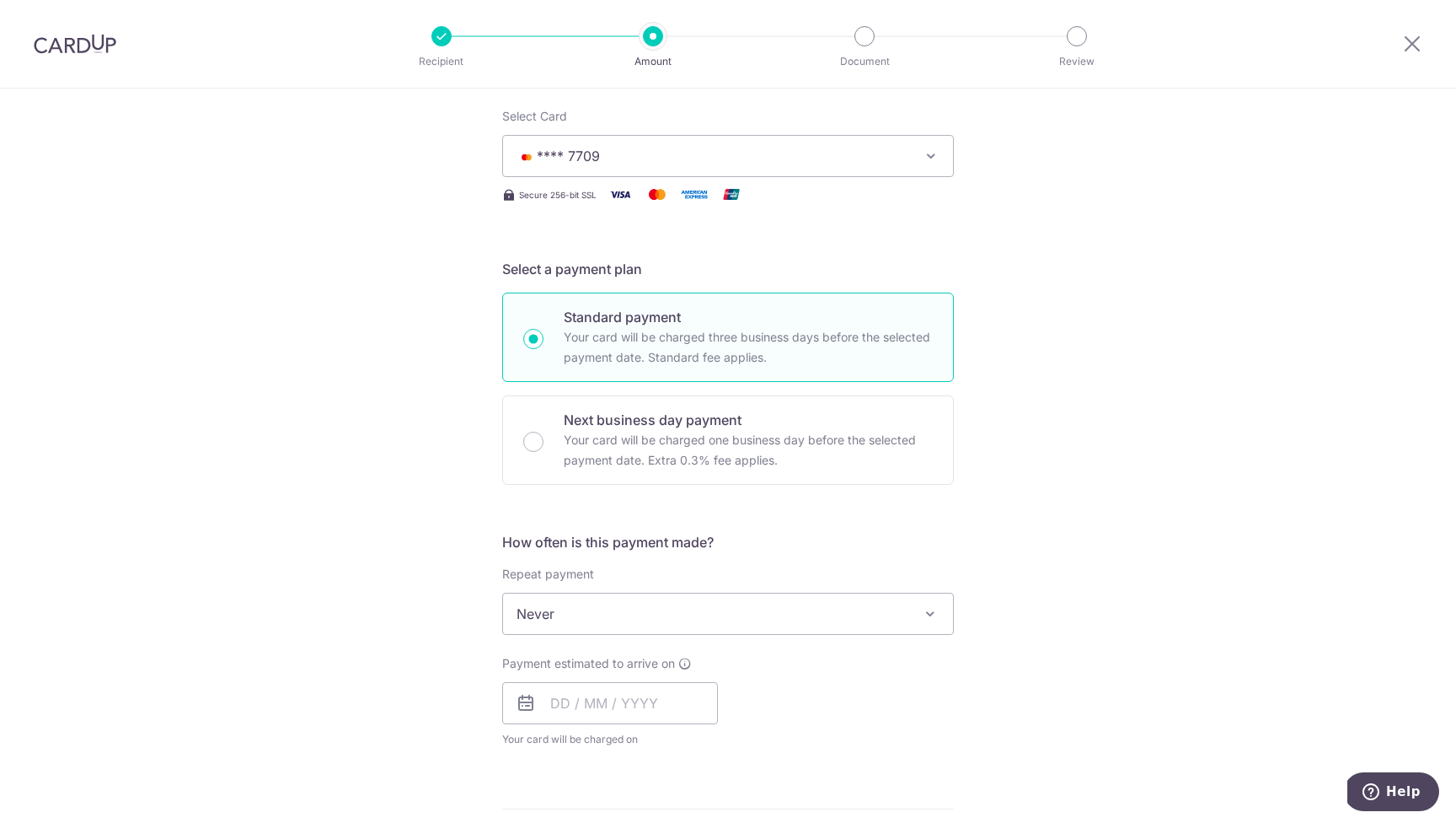
scroll to position [326, 0]
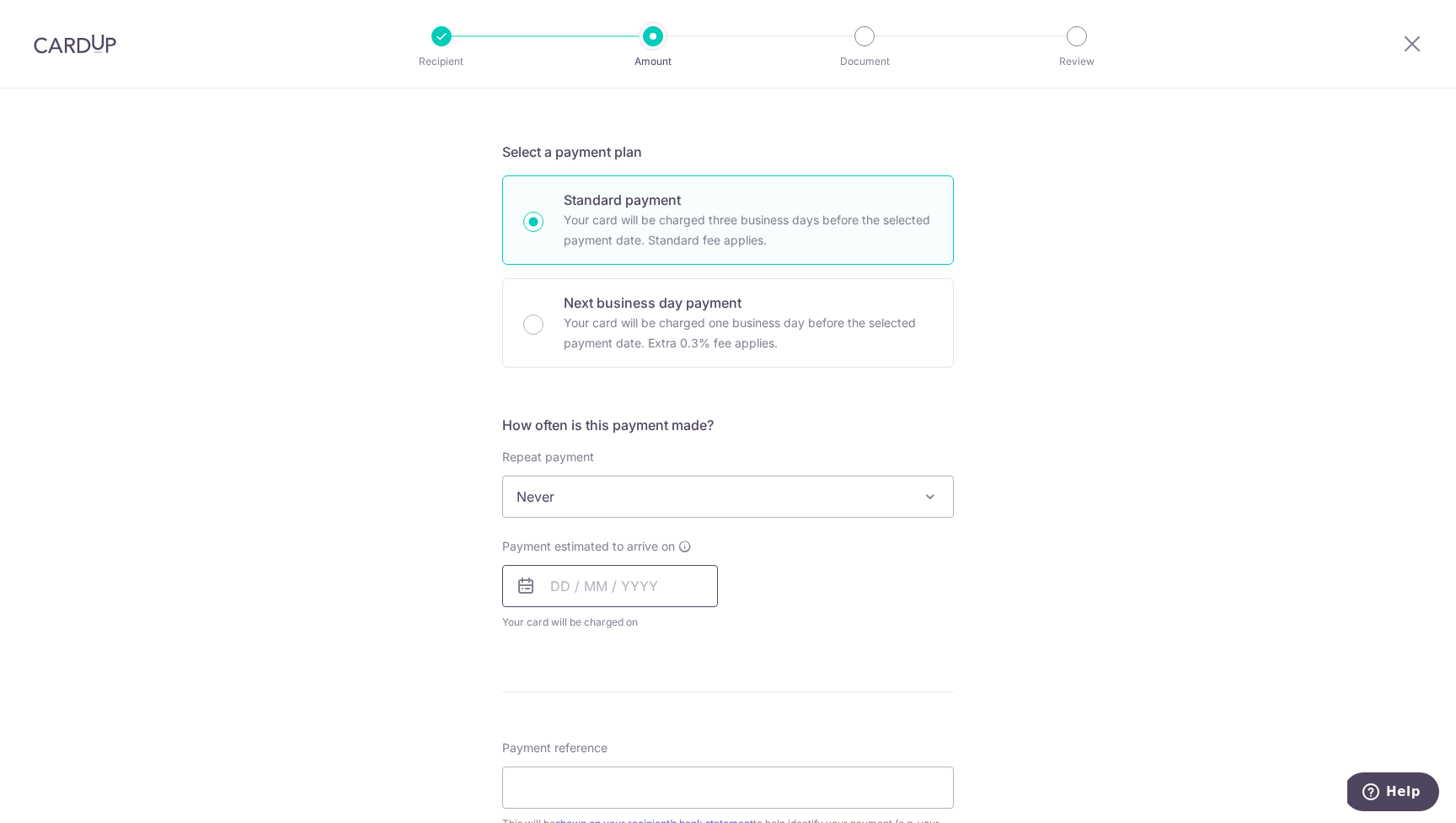
click at [566, 585] on input "text" at bounding box center [610, 586] width 216 height 42
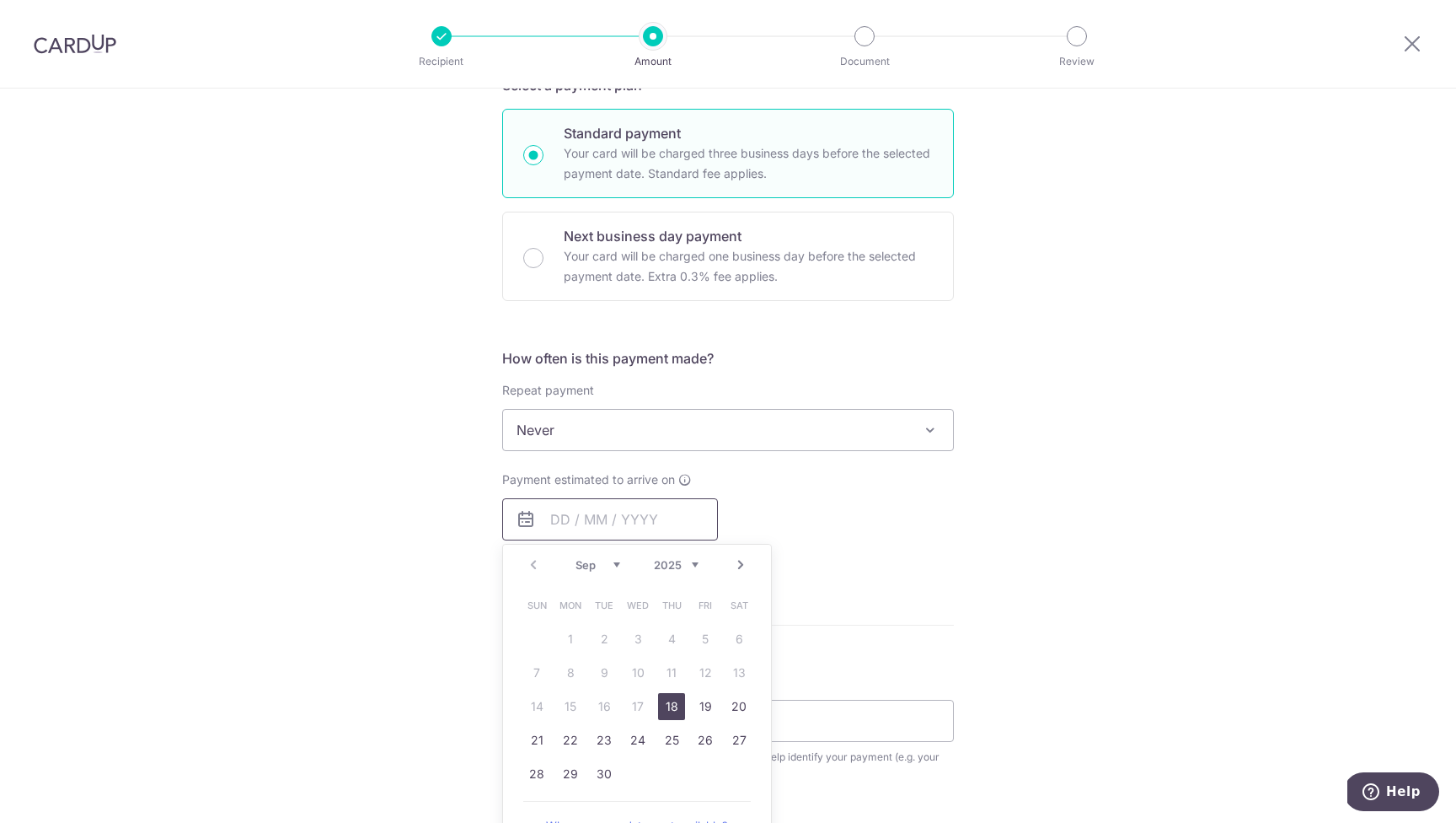
scroll to position [444, 0]
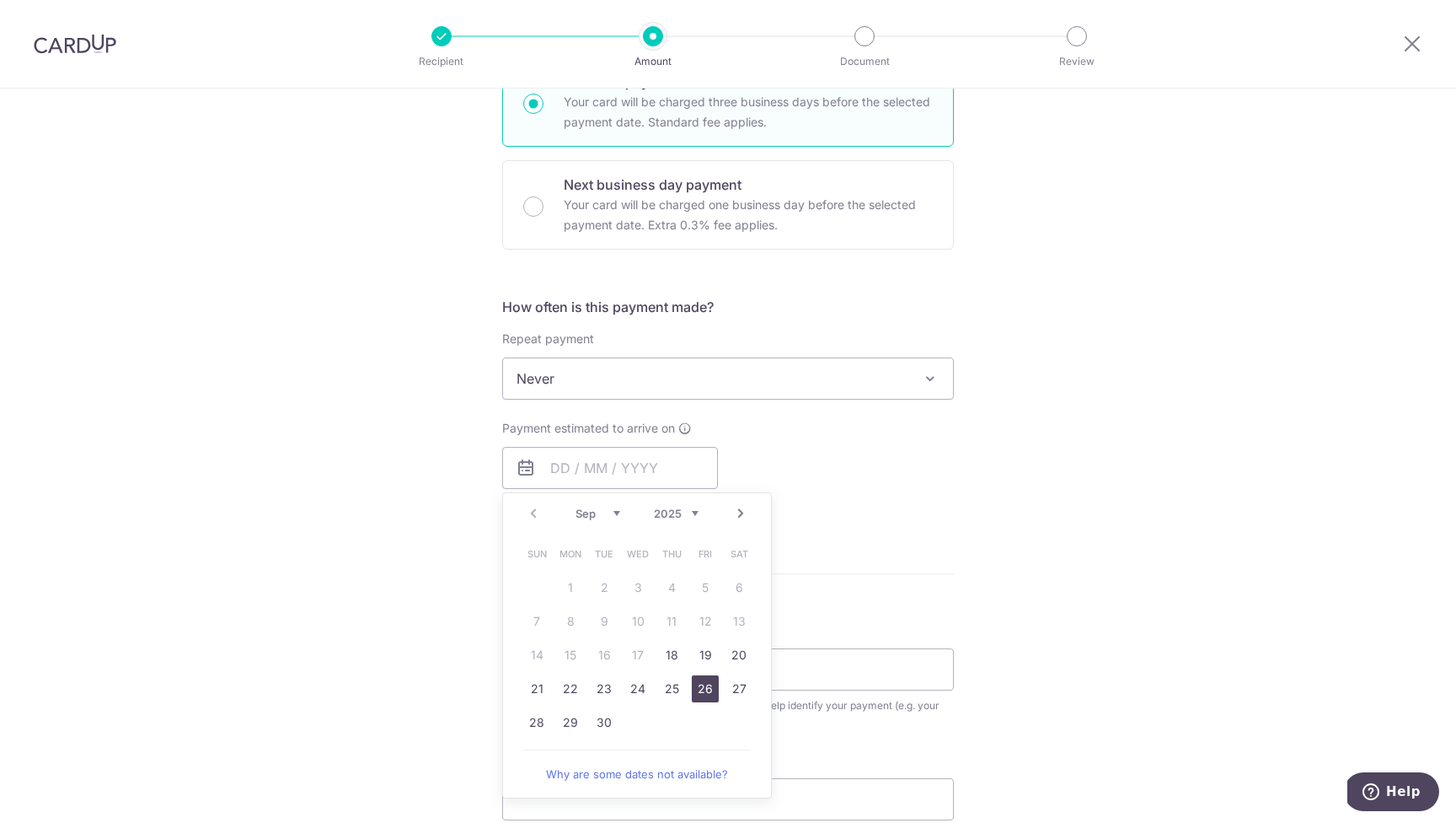
click at [706, 695] on link "26" at bounding box center [706, 689] width 27 height 27
type input "26/09/2025"
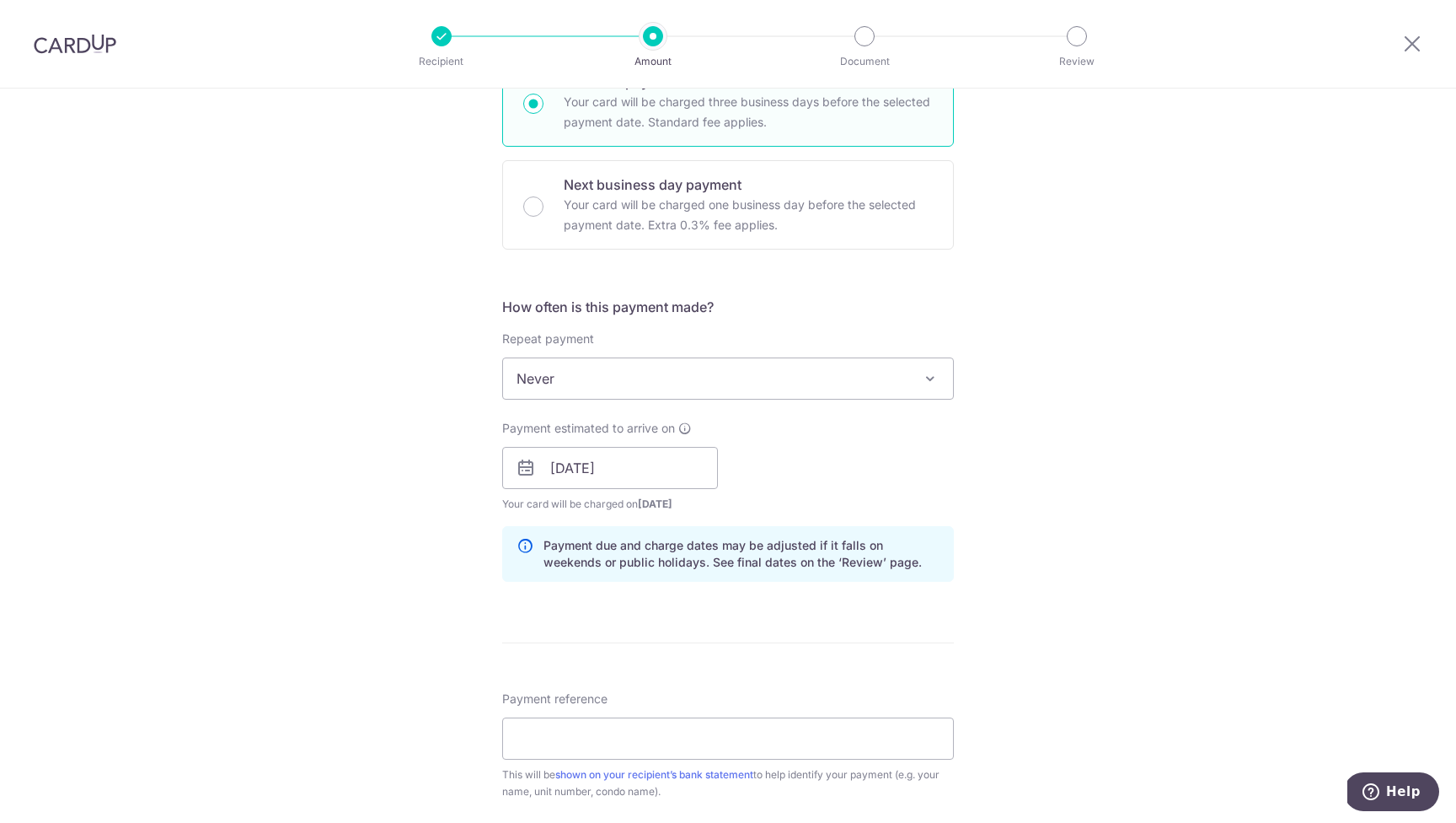
click at [1173, 578] on div "Tell us more about your payment Enter payment amount SGD 1,385.50 1385.50 Selec…" at bounding box center [728, 441] width 1456 height 1594
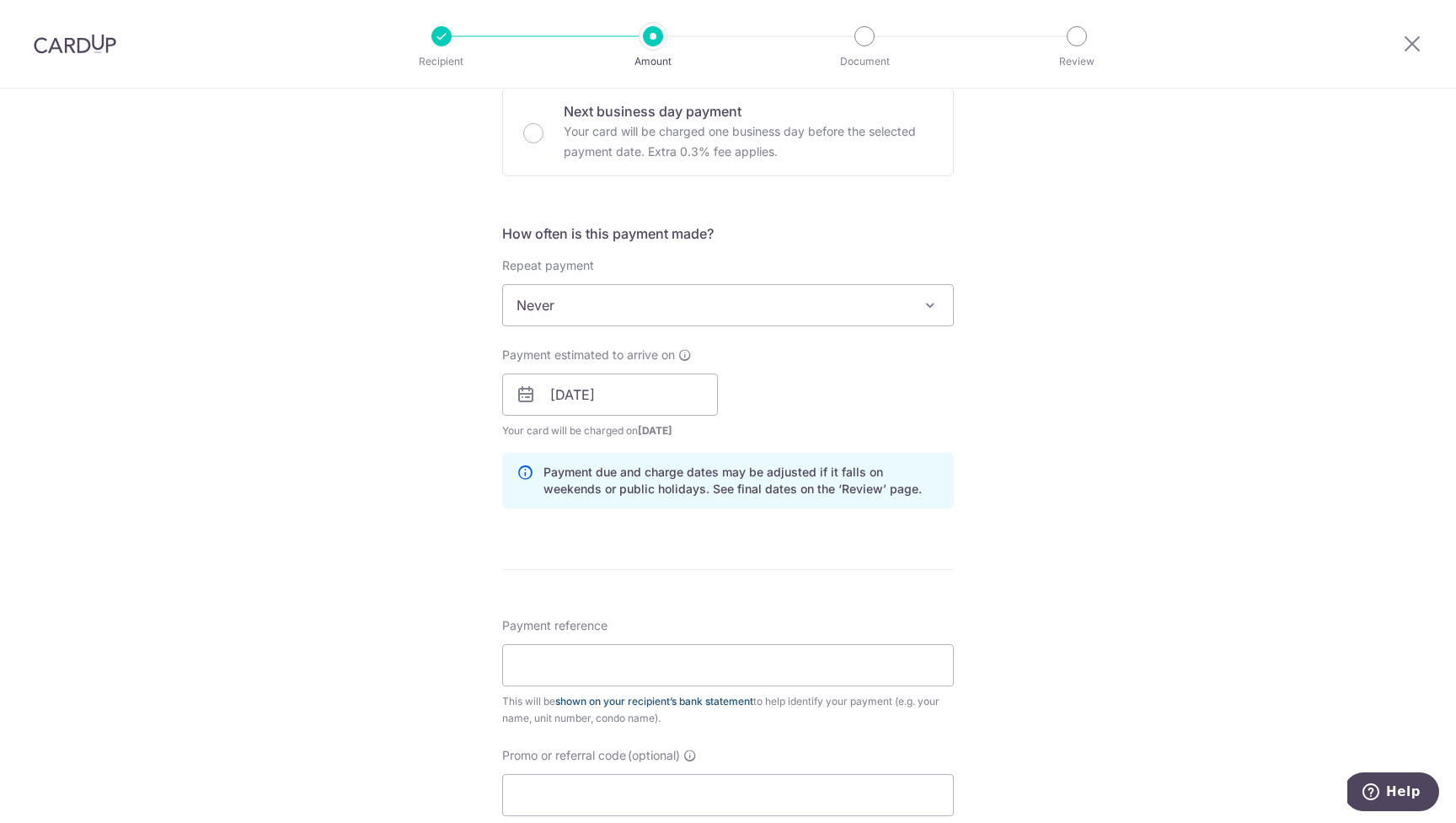
scroll to position [572, 0]
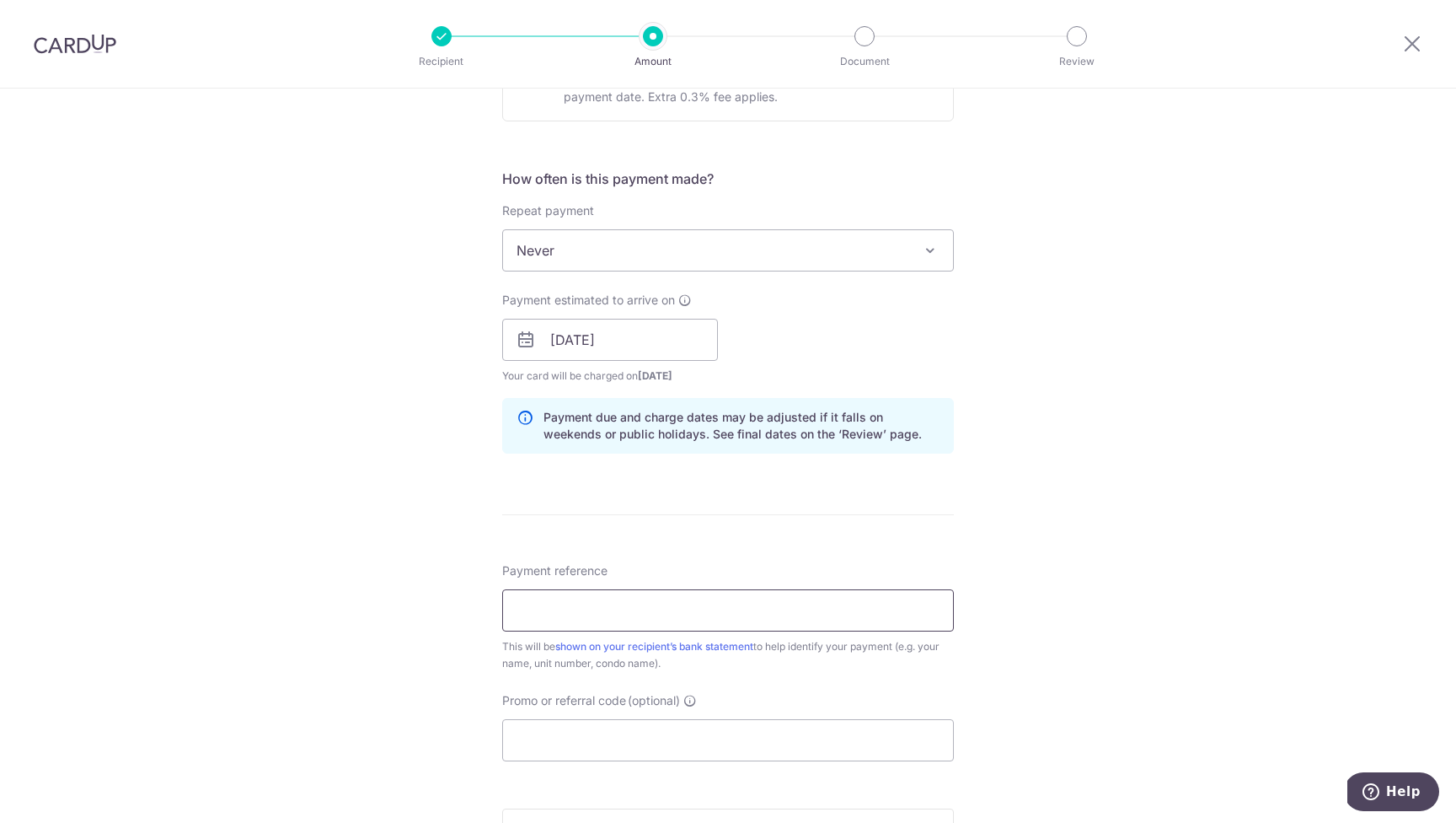
click at [550, 601] on input "Payment reference" at bounding box center [728, 610] width 452 height 42
type input "034-05-26"
click at [1305, 583] on div "Tell us more about your payment Enter payment amount SGD 1,385.50 1385.50 Selec…" at bounding box center [728, 313] width 1456 height 1594
click at [761, 734] on input "Promo or referral code (optional)" at bounding box center [728, 740] width 452 height 42
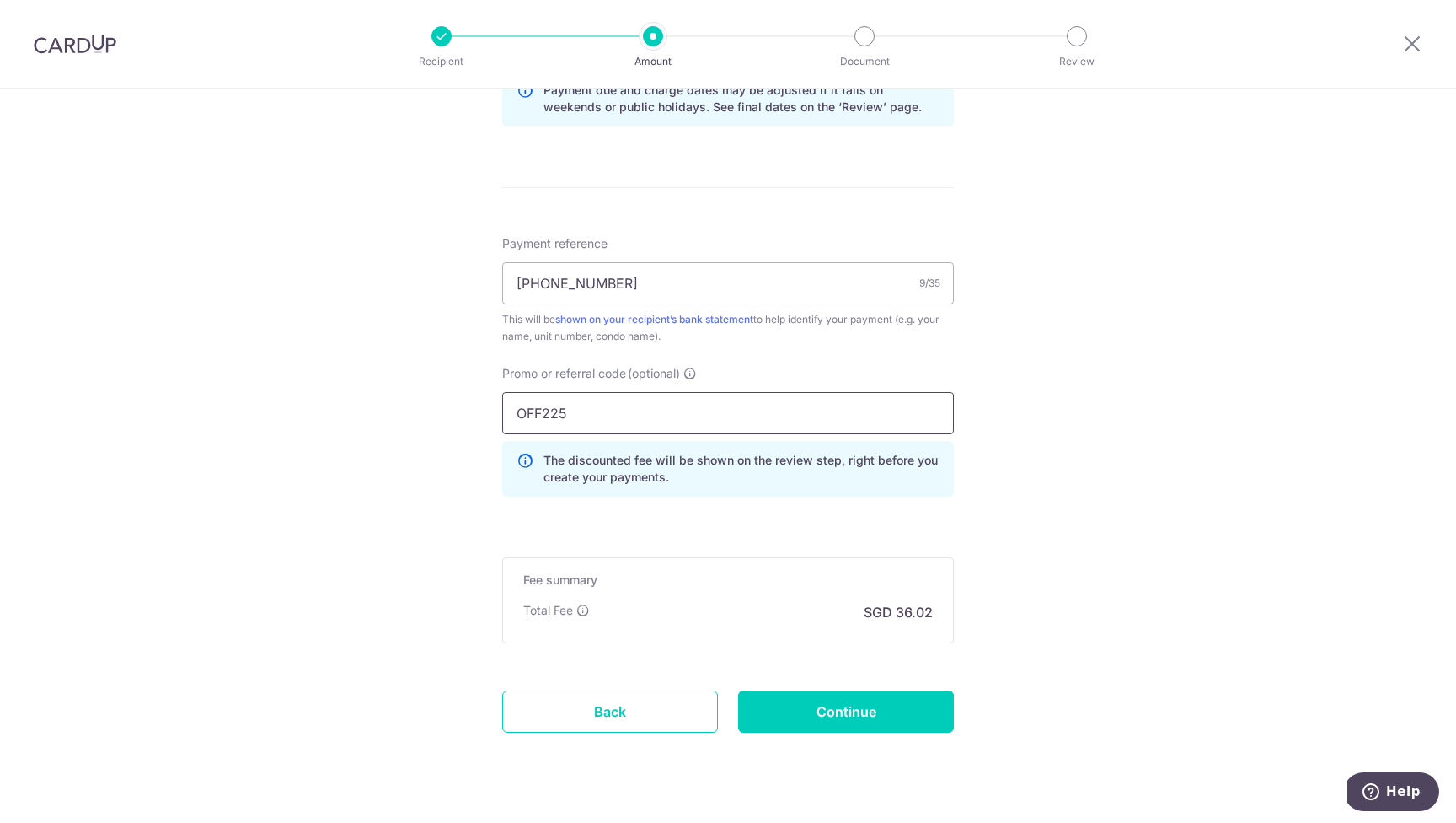
scroll to position [935, 0]
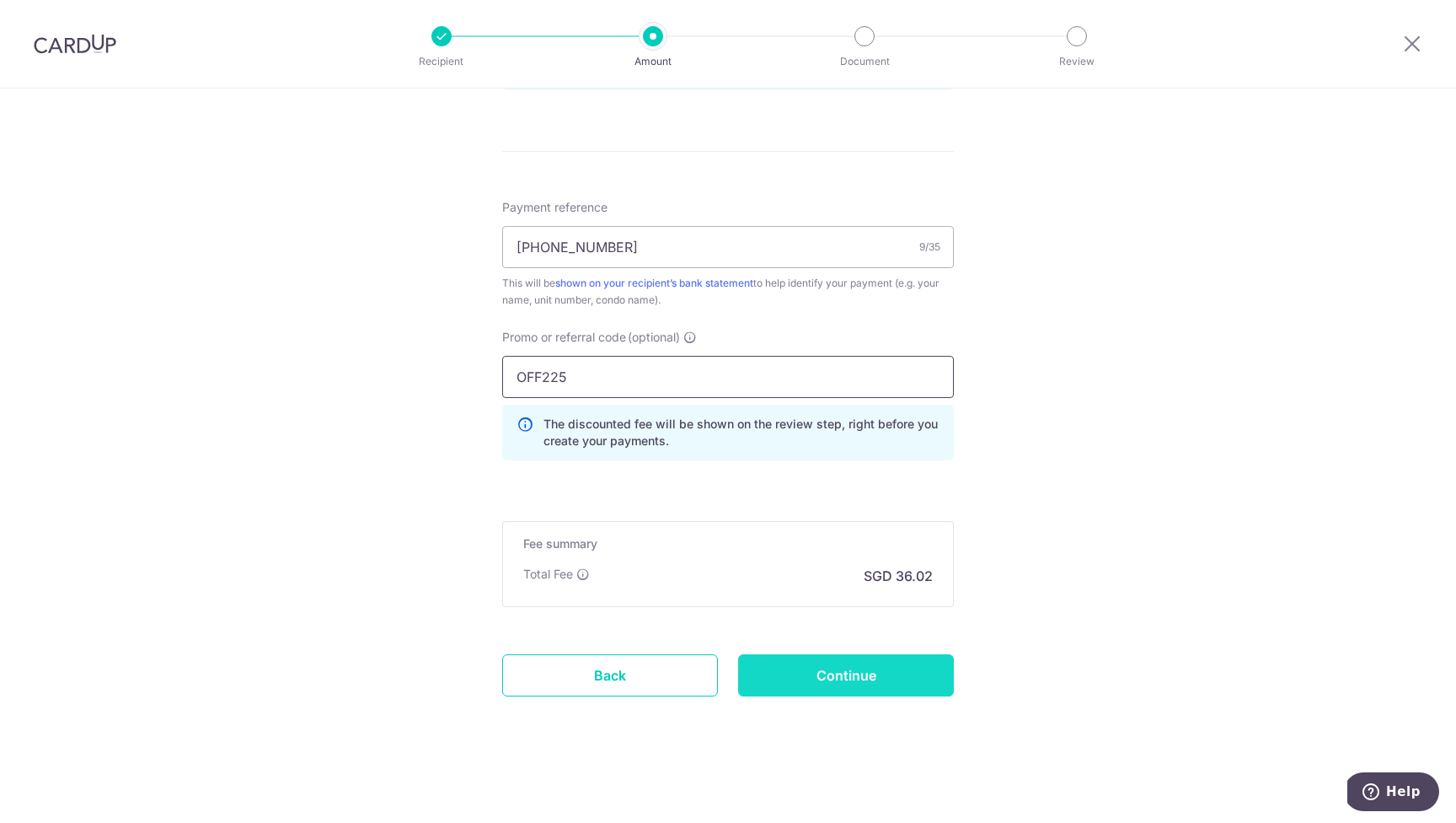
type input "OFF225"
click at [893, 676] on input "Continue" at bounding box center [847, 675] width 216 height 42
type input "Create Schedule"
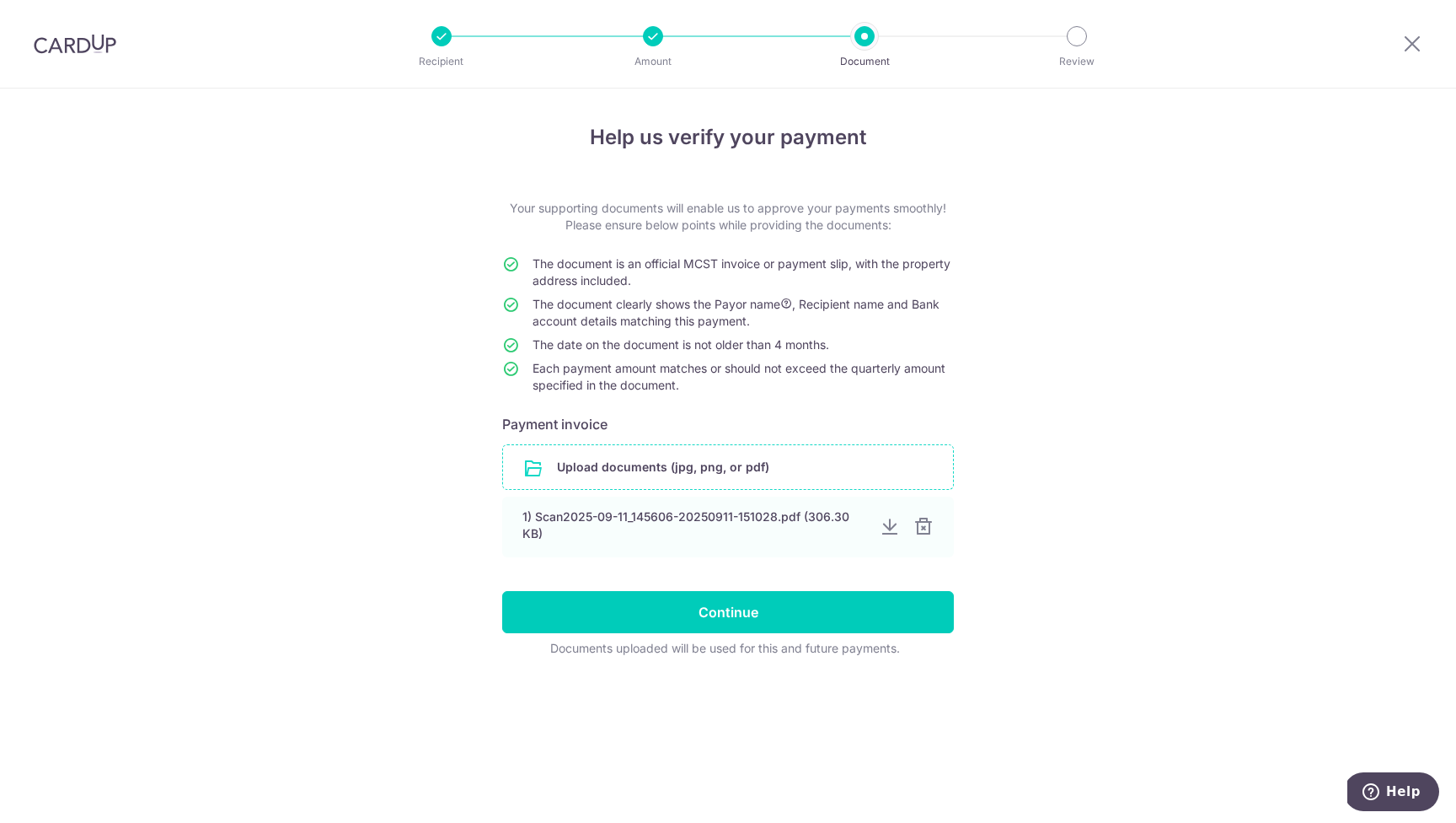
click at [788, 463] on input "file" at bounding box center [728, 467] width 450 height 44
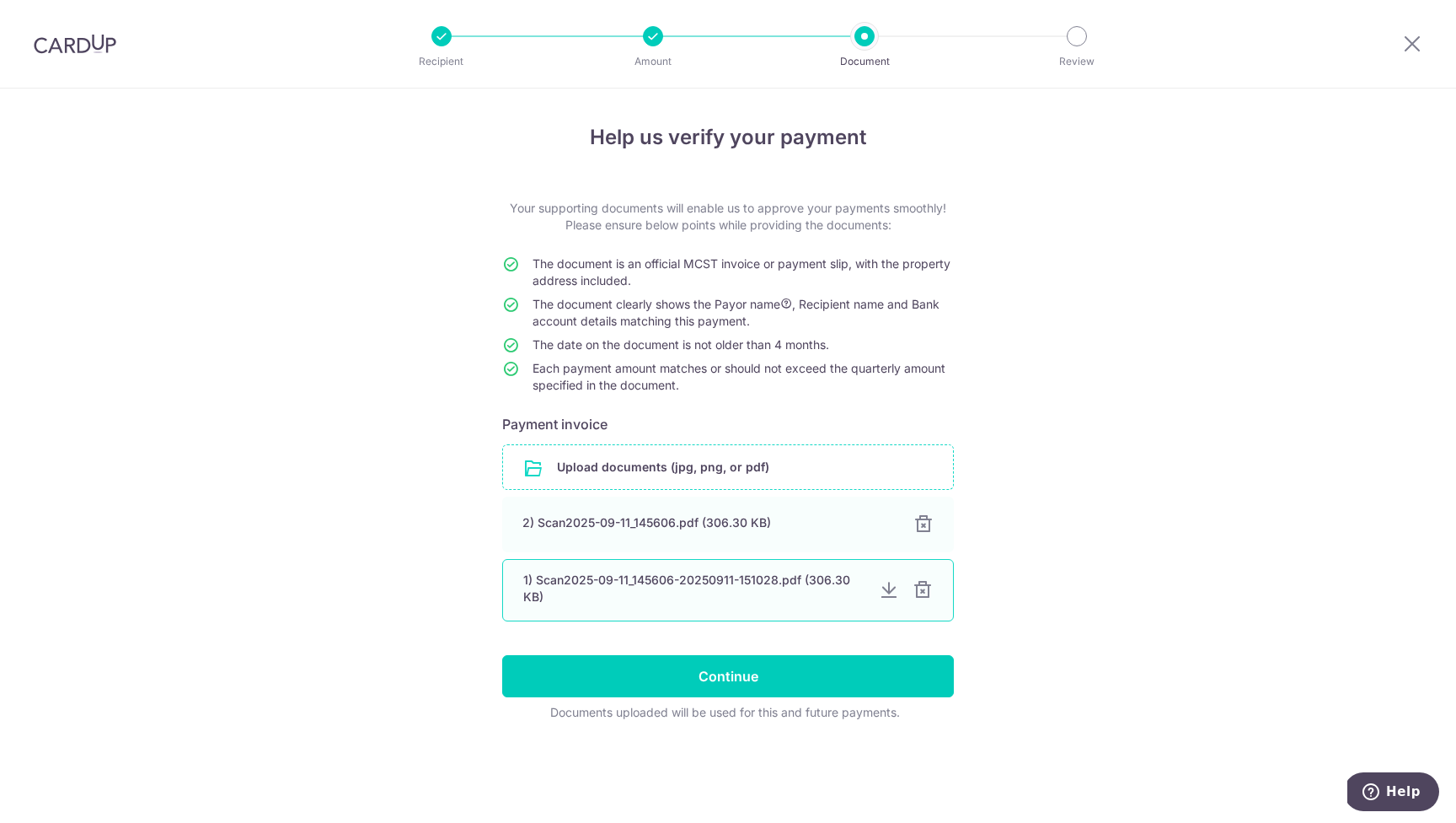
click at [929, 595] on div at bounding box center [923, 590] width 20 height 20
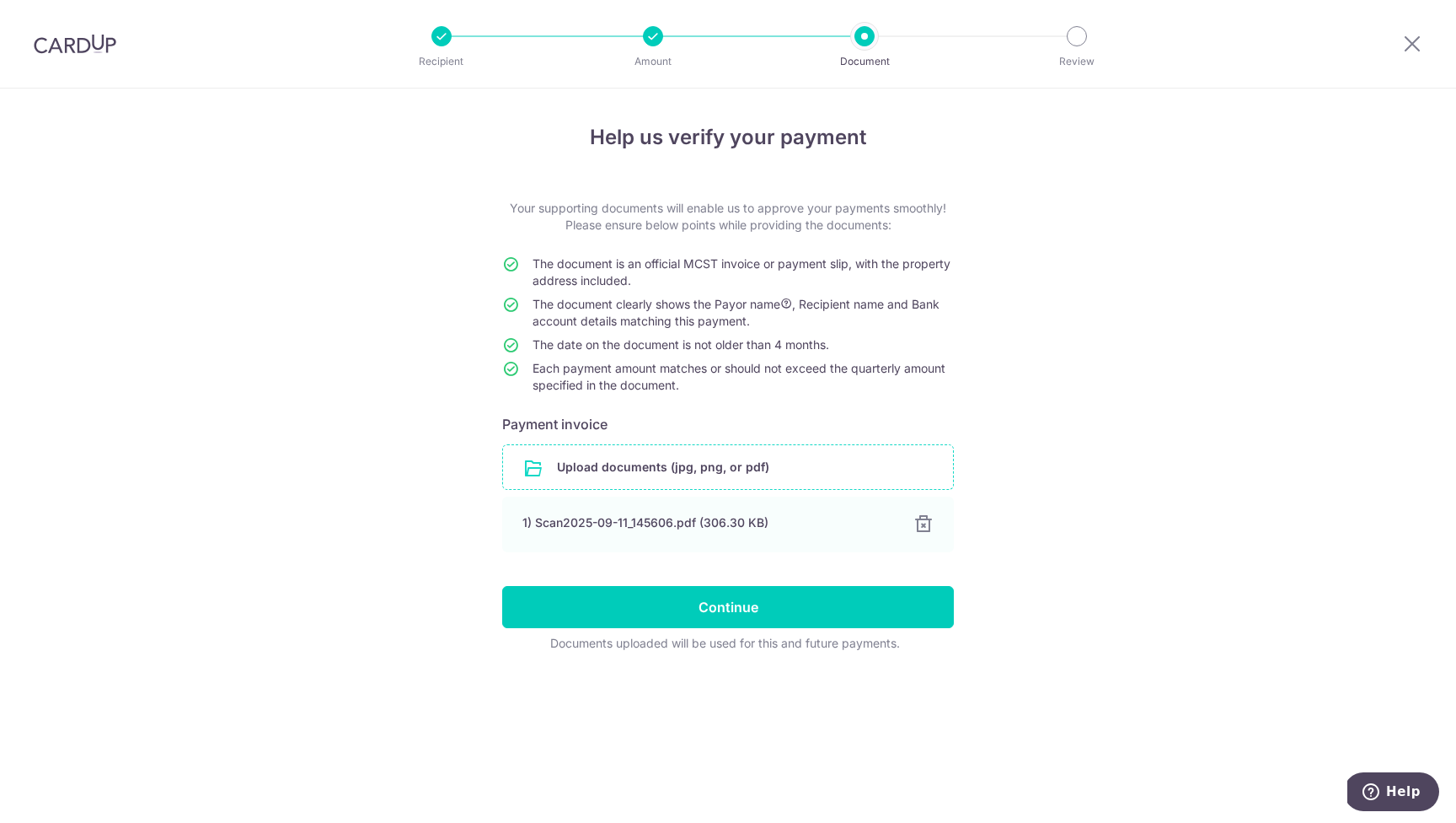
click at [1184, 579] on div "Help us verify your payment Your supporting documents will enable us to approve…" at bounding box center [728, 456] width 1456 height 734
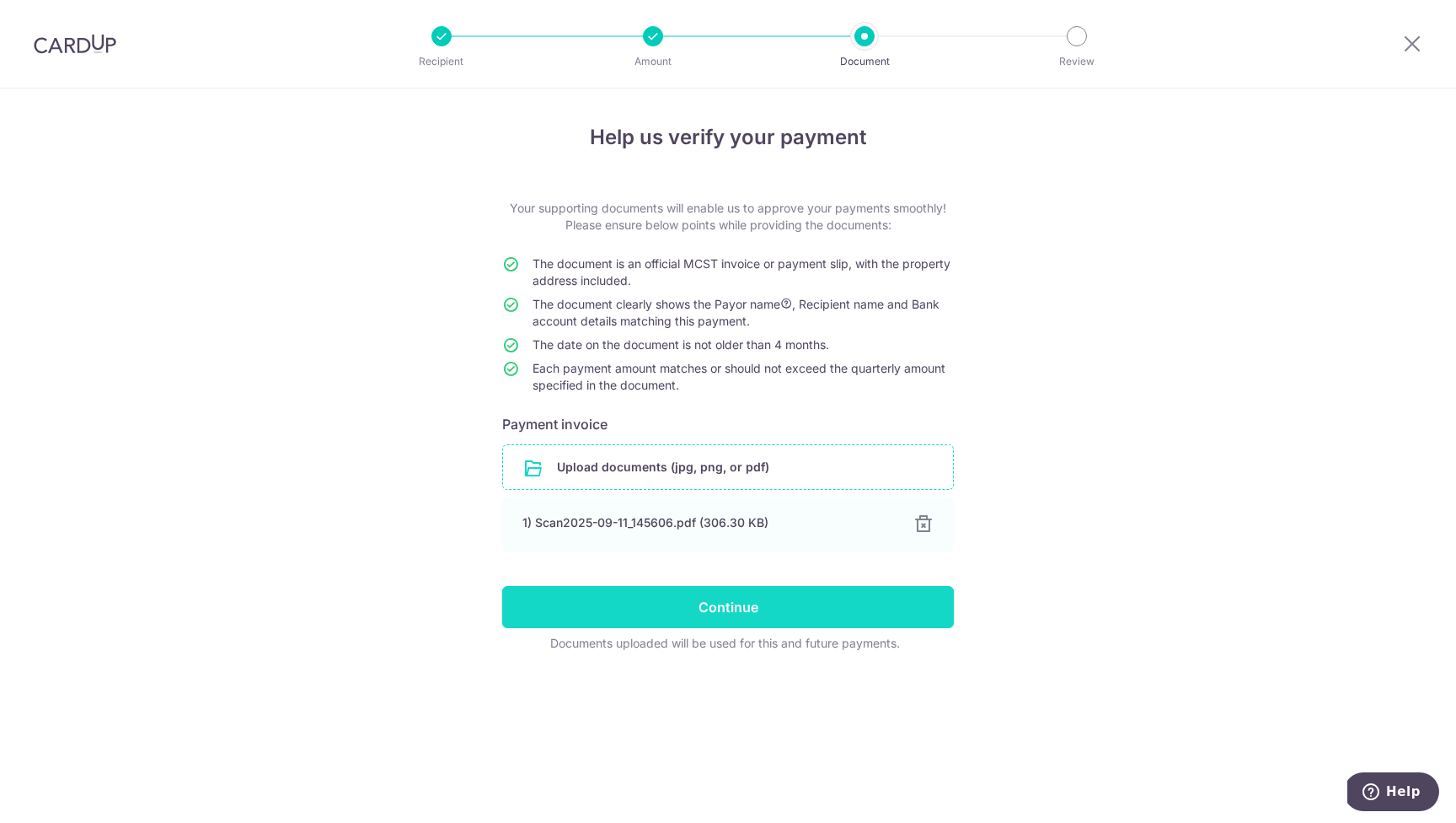
click at [747, 610] on input "Continue" at bounding box center [728, 607] width 452 height 42
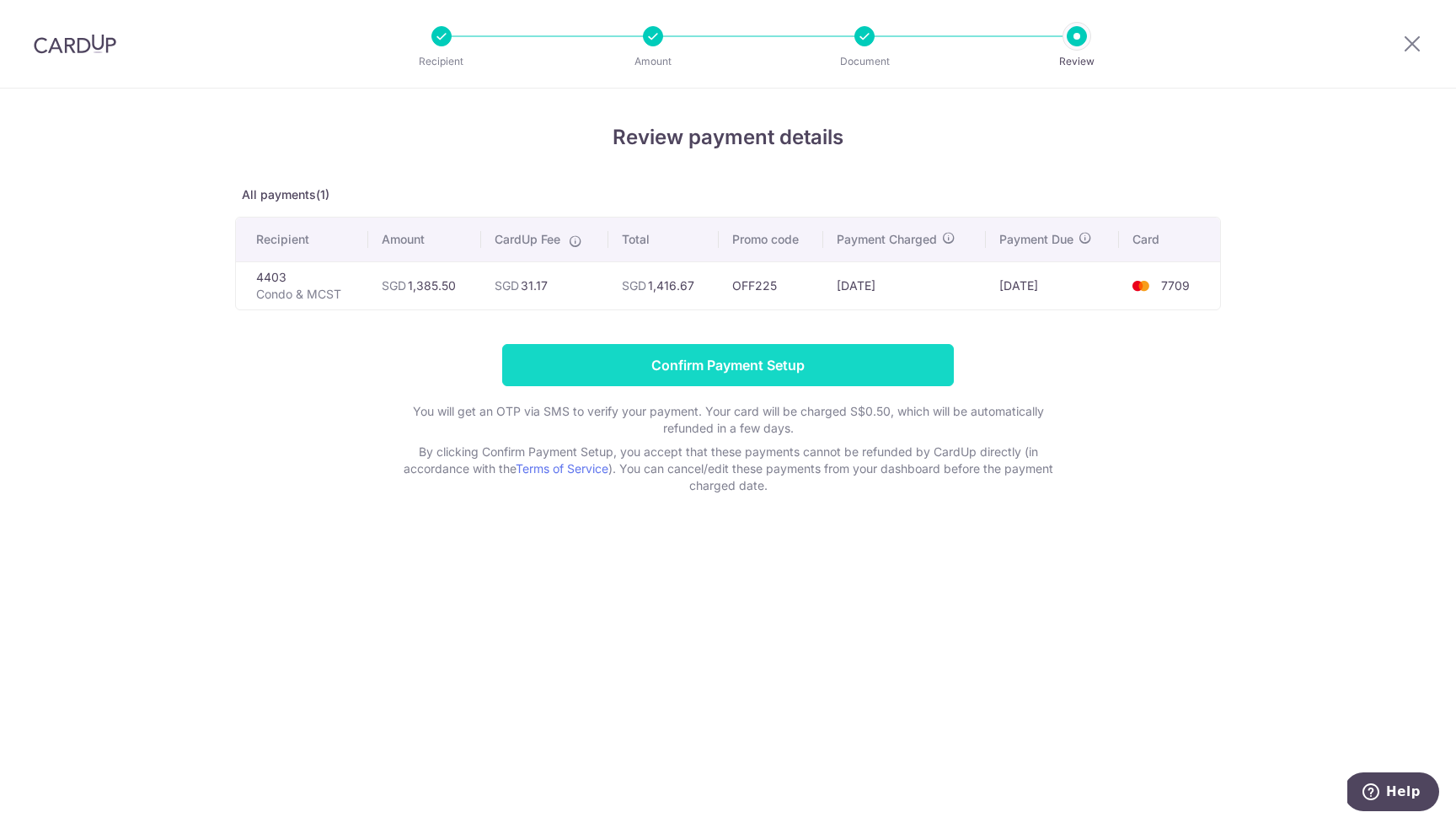
click at [905, 355] on input "Confirm Payment Setup" at bounding box center [728, 365] width 452 height 42
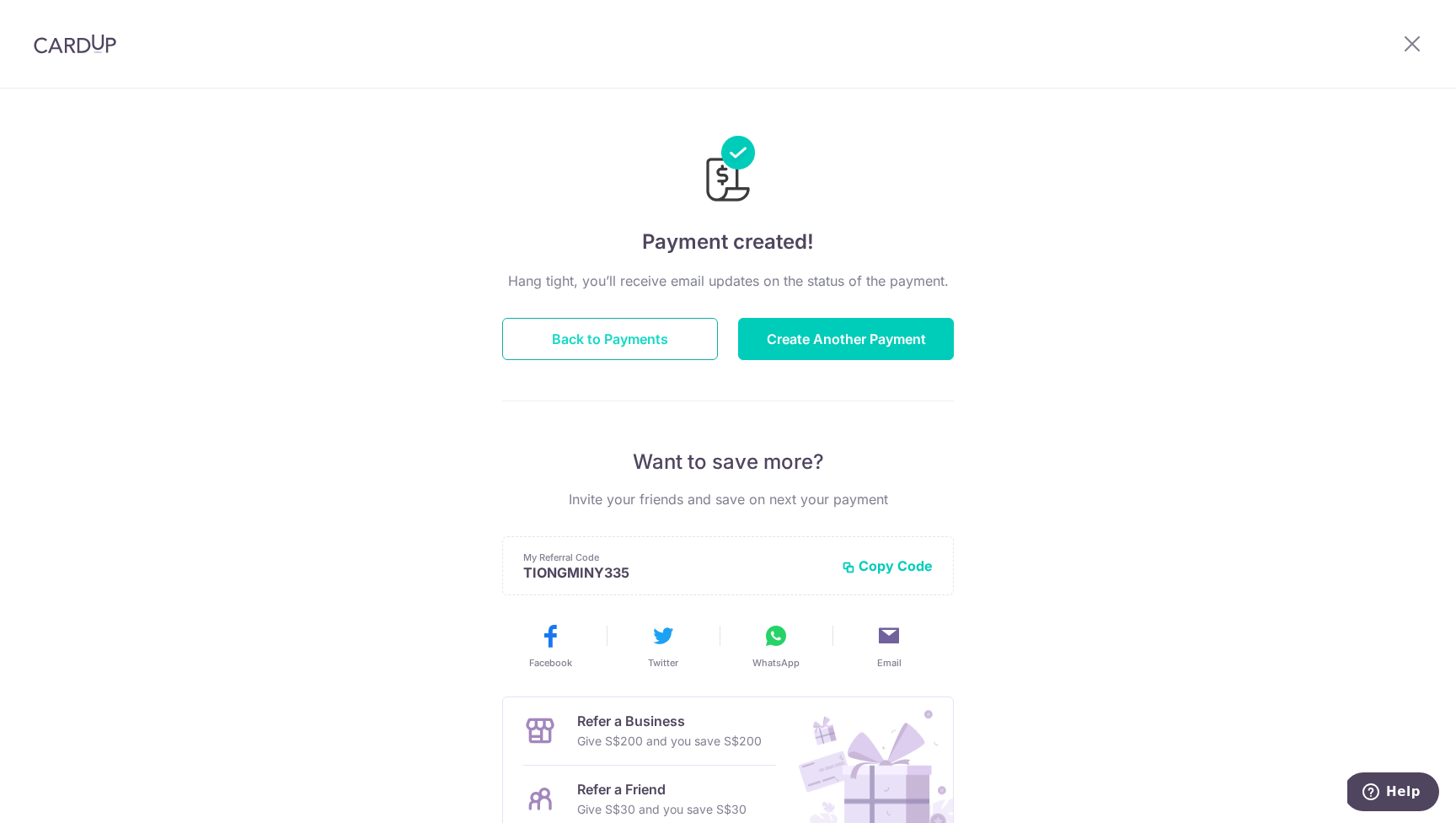
click at [621, 338] on button "Back to Payments" at bounding box center [610, 338] width 216 height 42
